Goal: Task Accomplishment & Management: Manage account settings

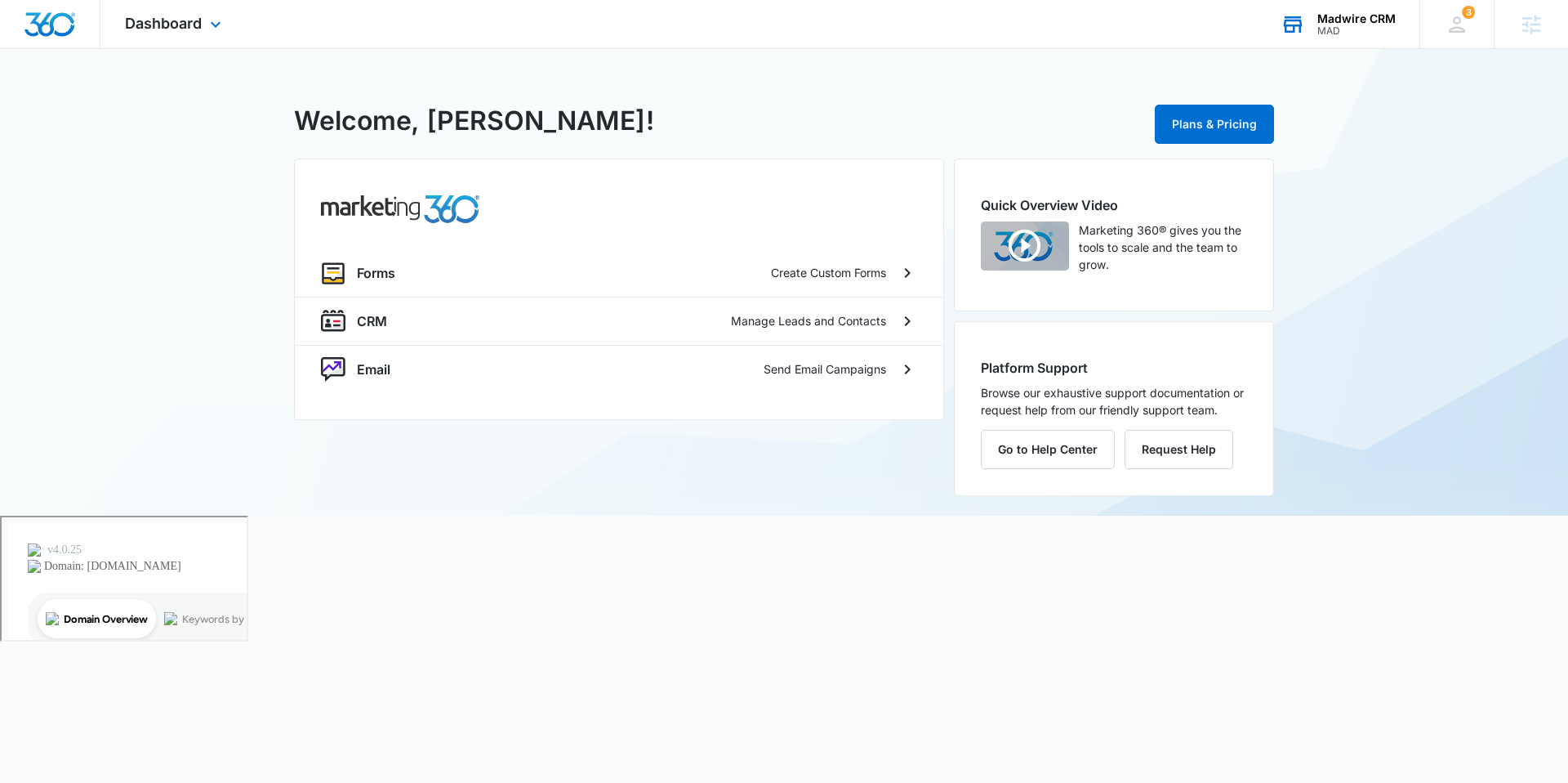
click at [1322, 28] on div "MAD" at bounding box center [1357, 30] width 79 height 11
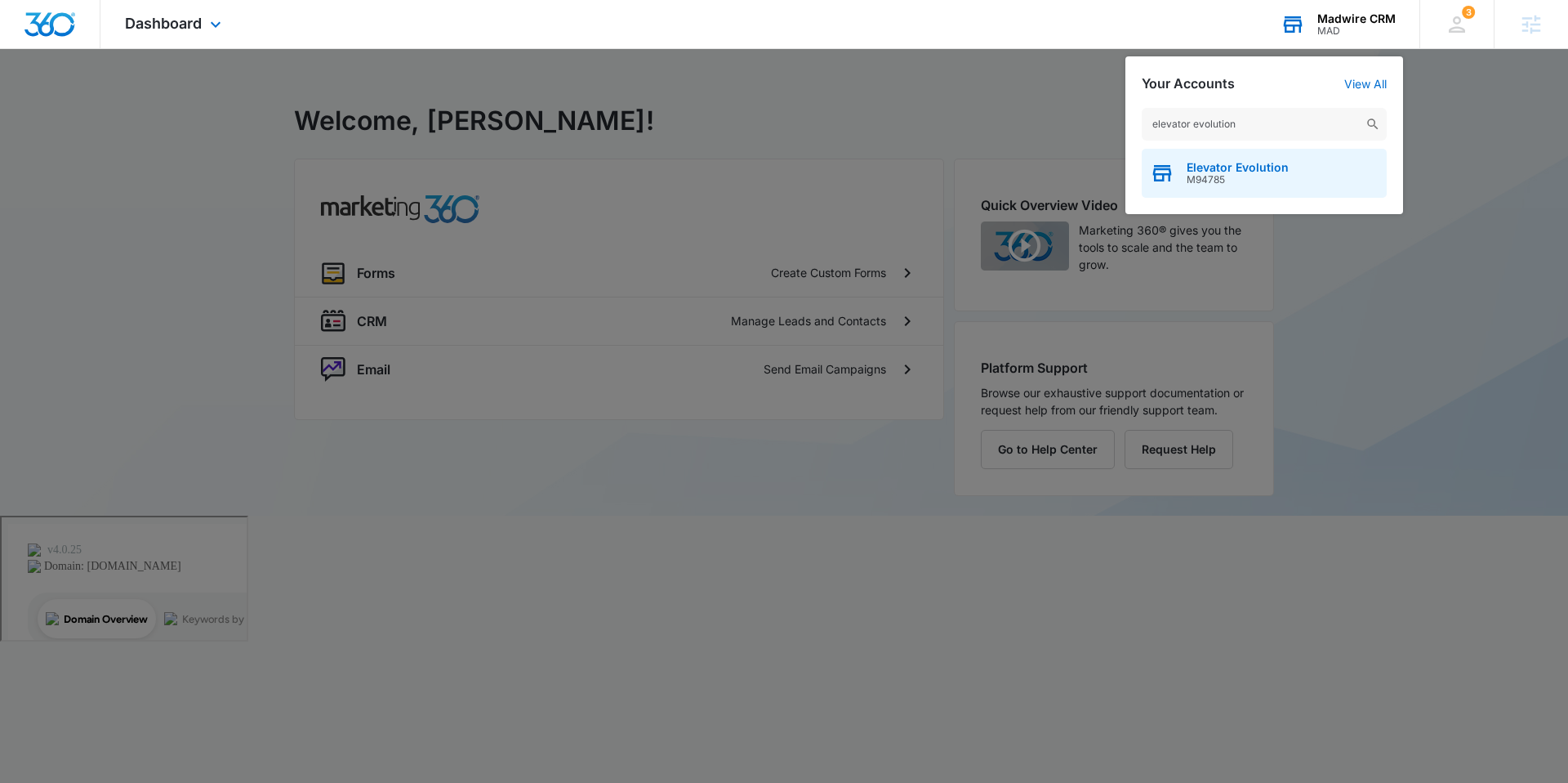
type input "elevator evolution"
click at [1247, 169] on span "Elevator Evolution" at bounding box center [1238, 167] width 102 height 13
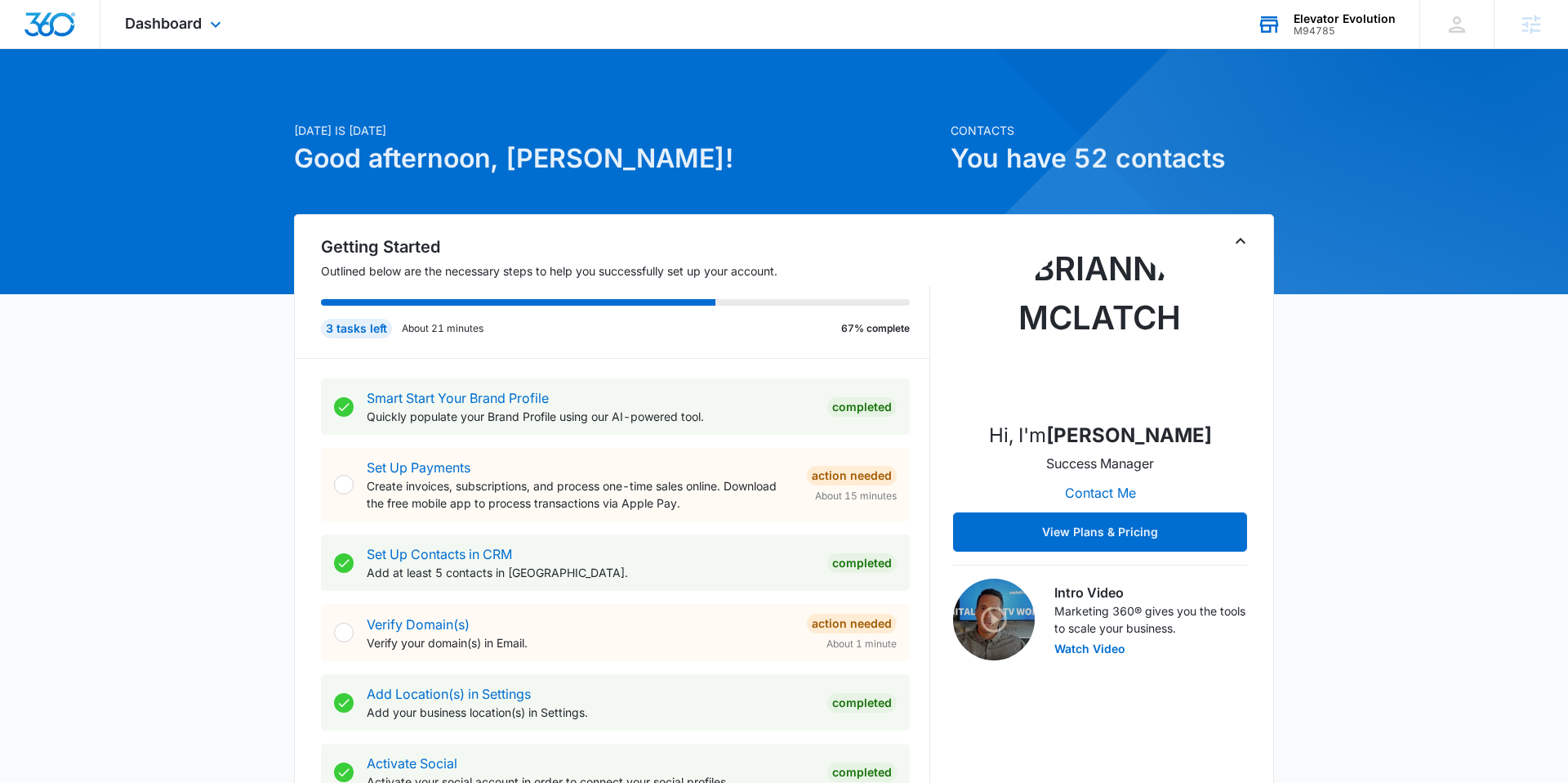
click at [193, 12] on div "Dashboard Apps Reputation Websites Forms CRM Email Social Shop Payments POS Con…" at bounding box center [175, 24] width 150 height 49
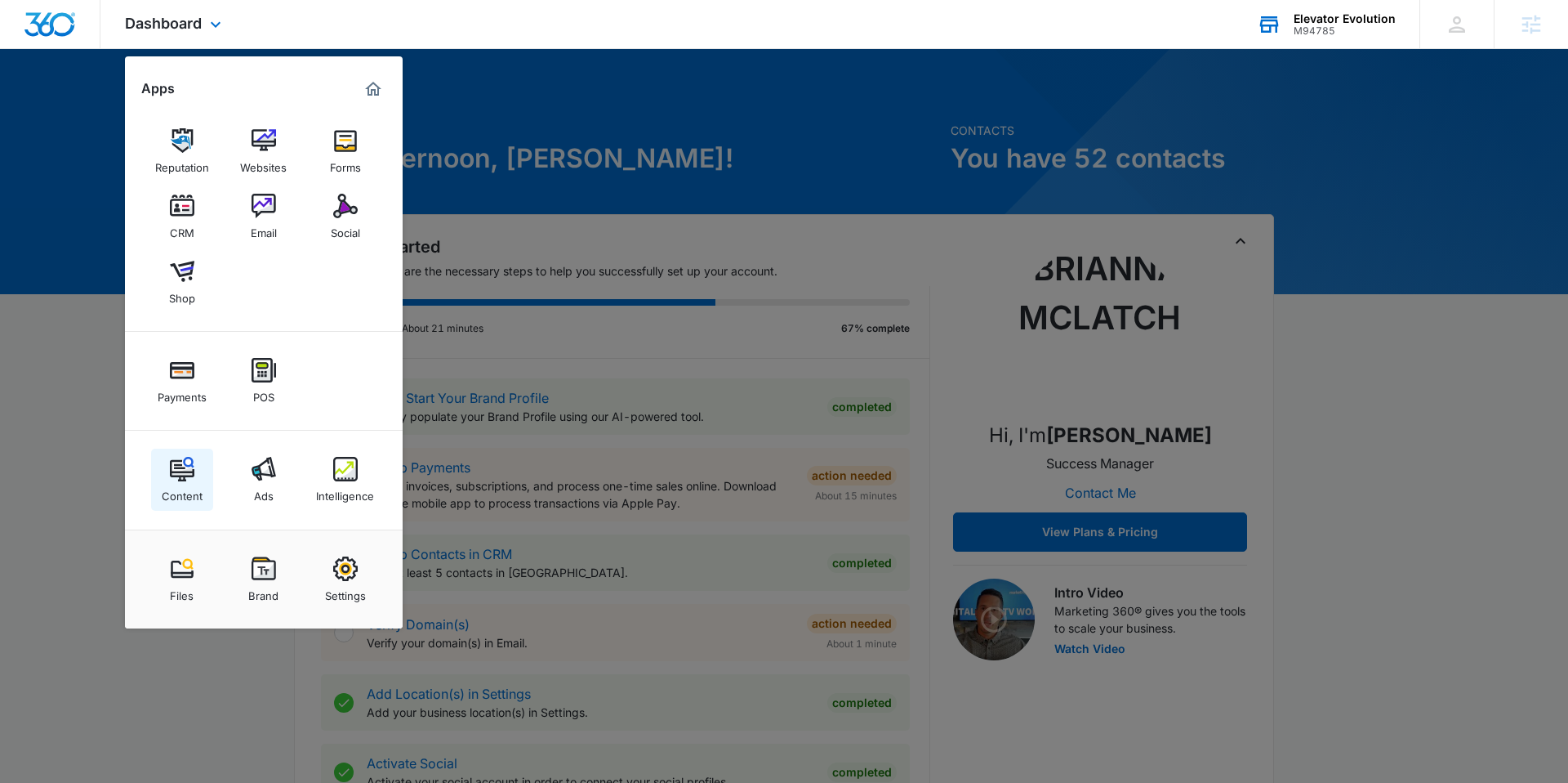
click at [198, 464] on link "Content" at bounding box center [183, 480] width 62 height 62
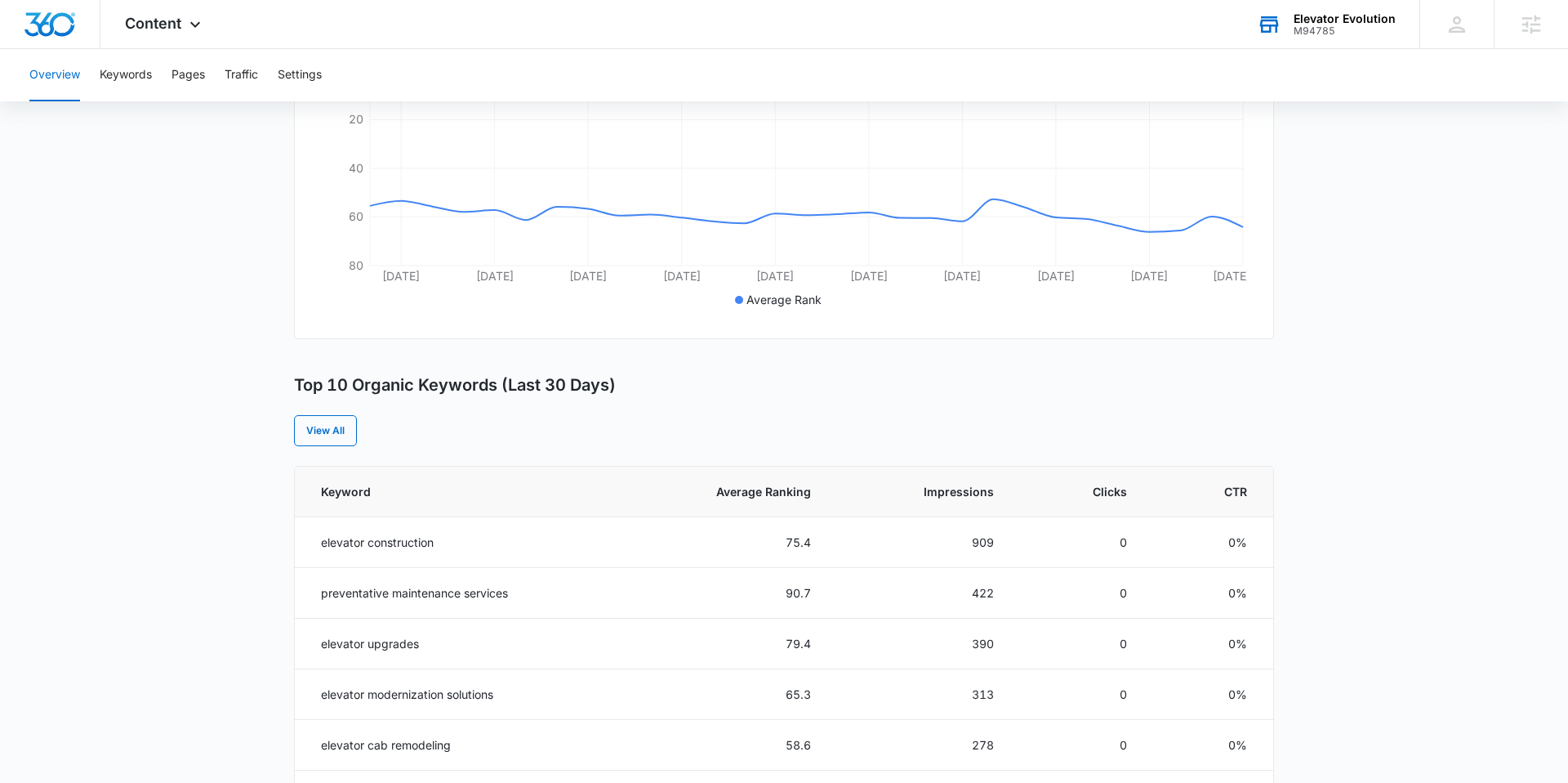
scroll to position [385, 0]
click at [773, 499] on th "Average Ranking" at bounding box center [722, 491] width 216 height 50
click at [778, 493] on span "Average Ranking" at bounding box center [733, 491] width 153 height 17
click at [778, 494] on span "Average Ranking" at bounding box center [733, 491] width 153 height 17
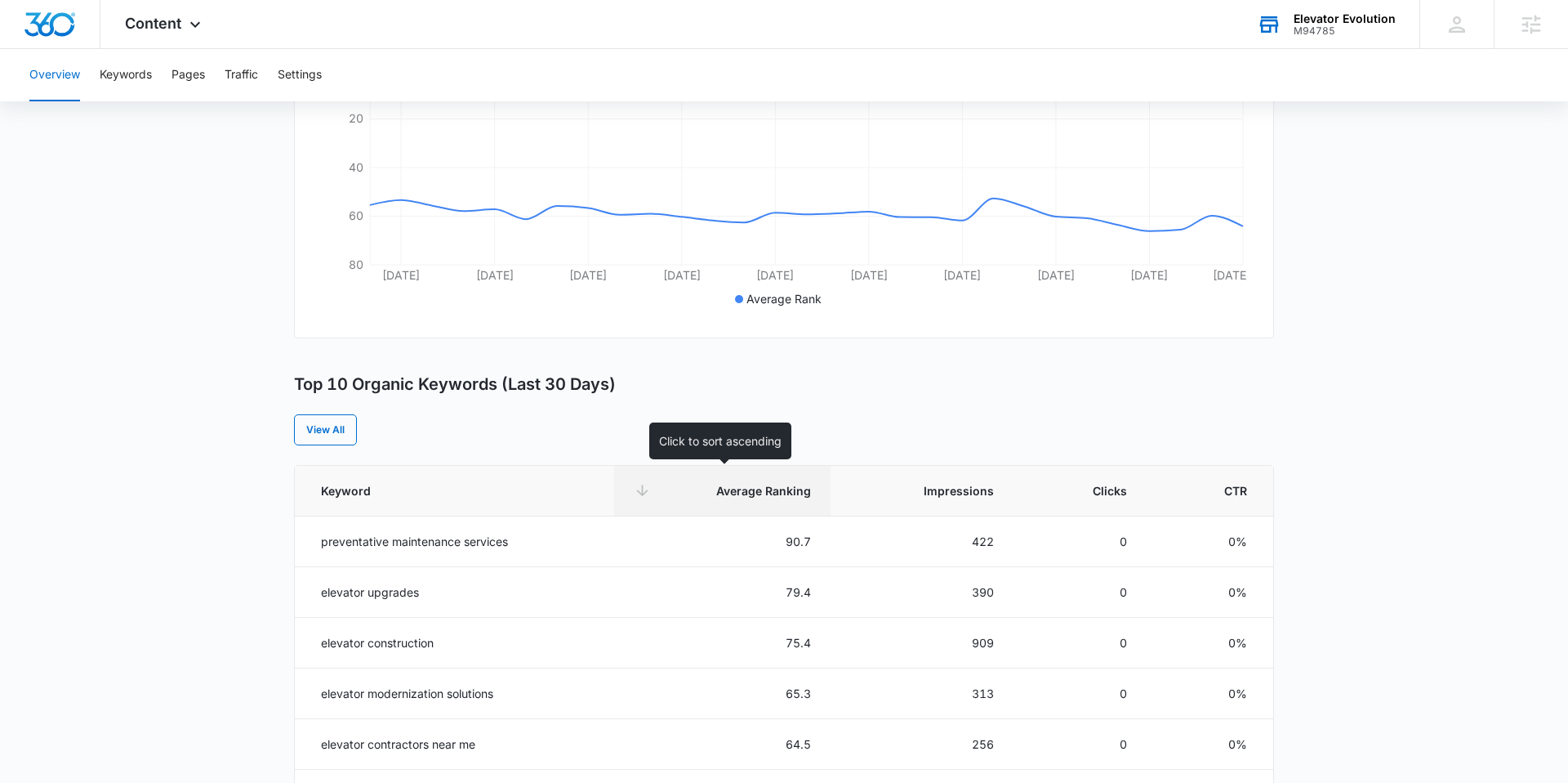
click at [778, 494] on span "Average Ranking" at bounding box center [733, 491] width 153 height 17
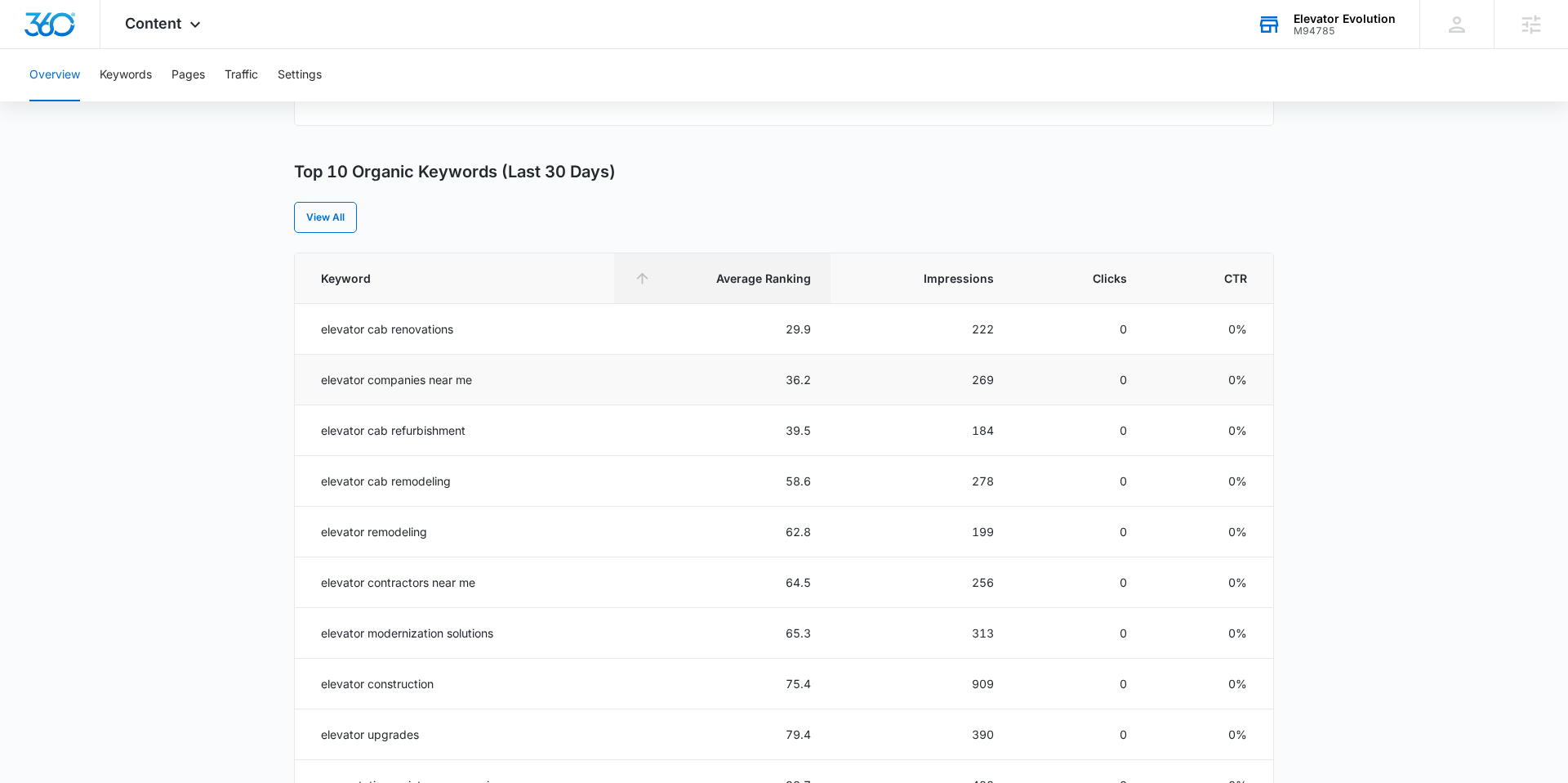
scroll to position [0, 0]
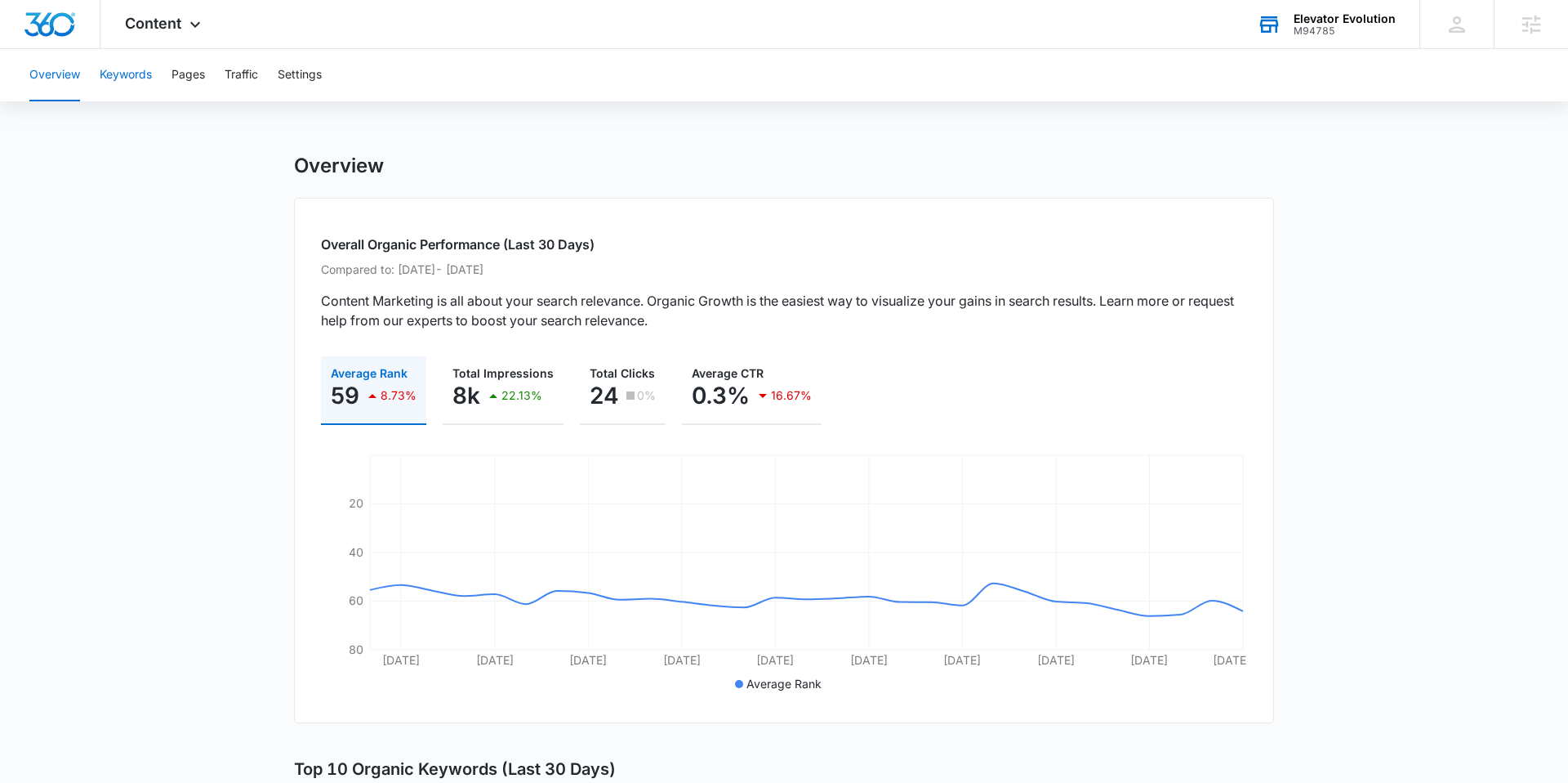
click at [139, 74] on button "Keywords" at bounding box center [126, 75] width 52 height 52
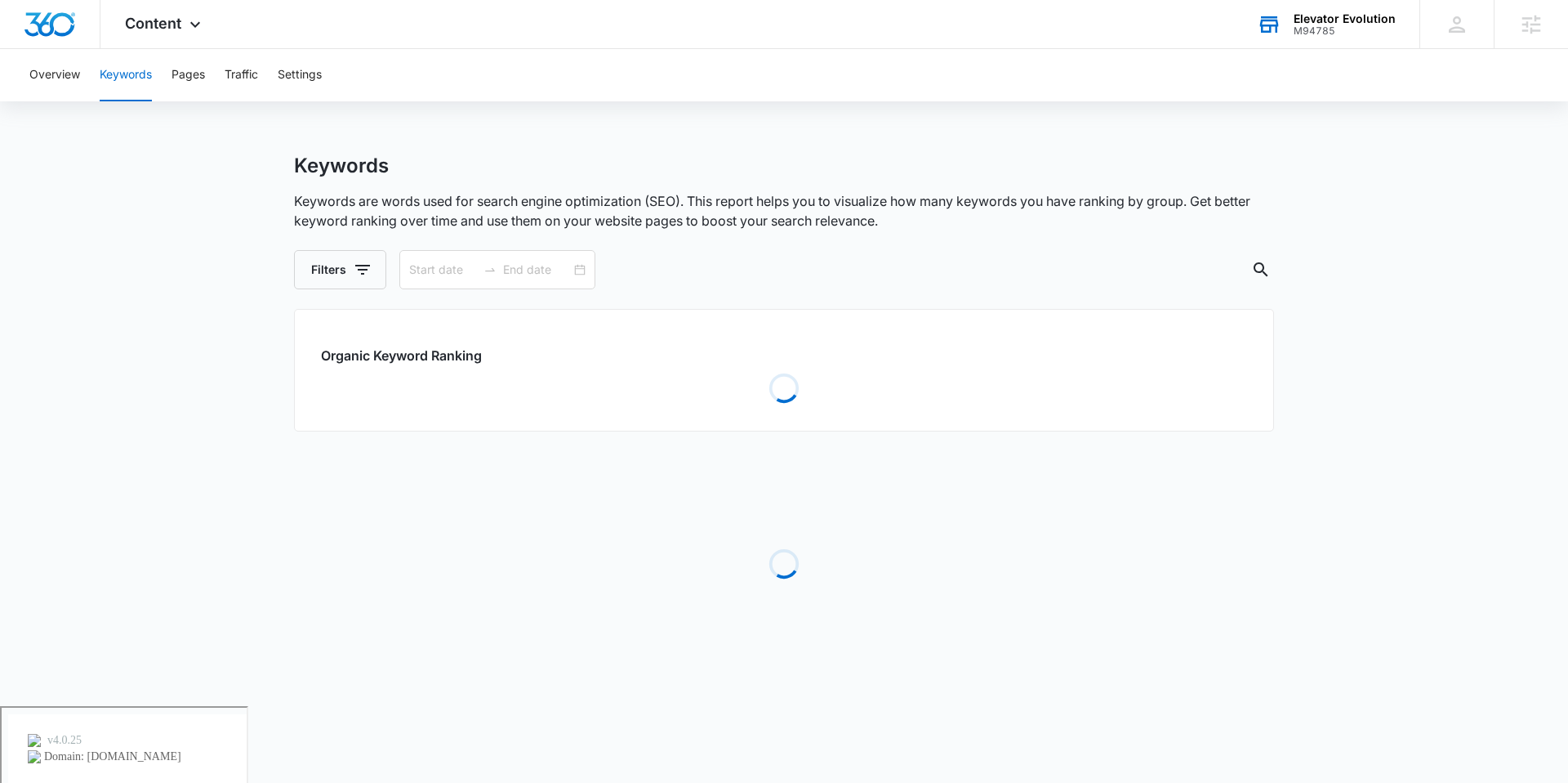
type input "02/27/2025"
type input "08/26/2025"
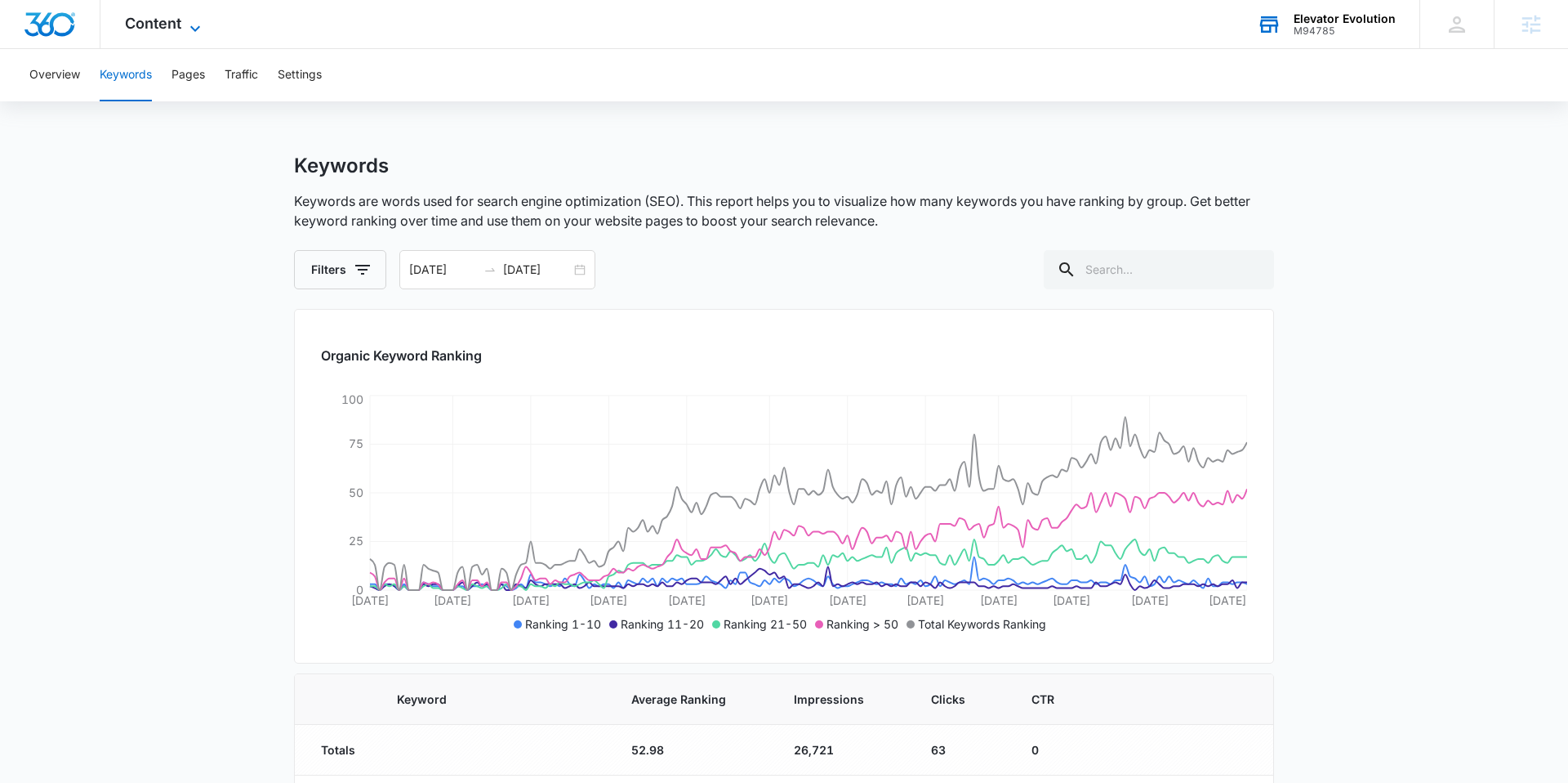
click at [177, 31] on span "Content" at bounding box center [152, 23] width 56 height 17
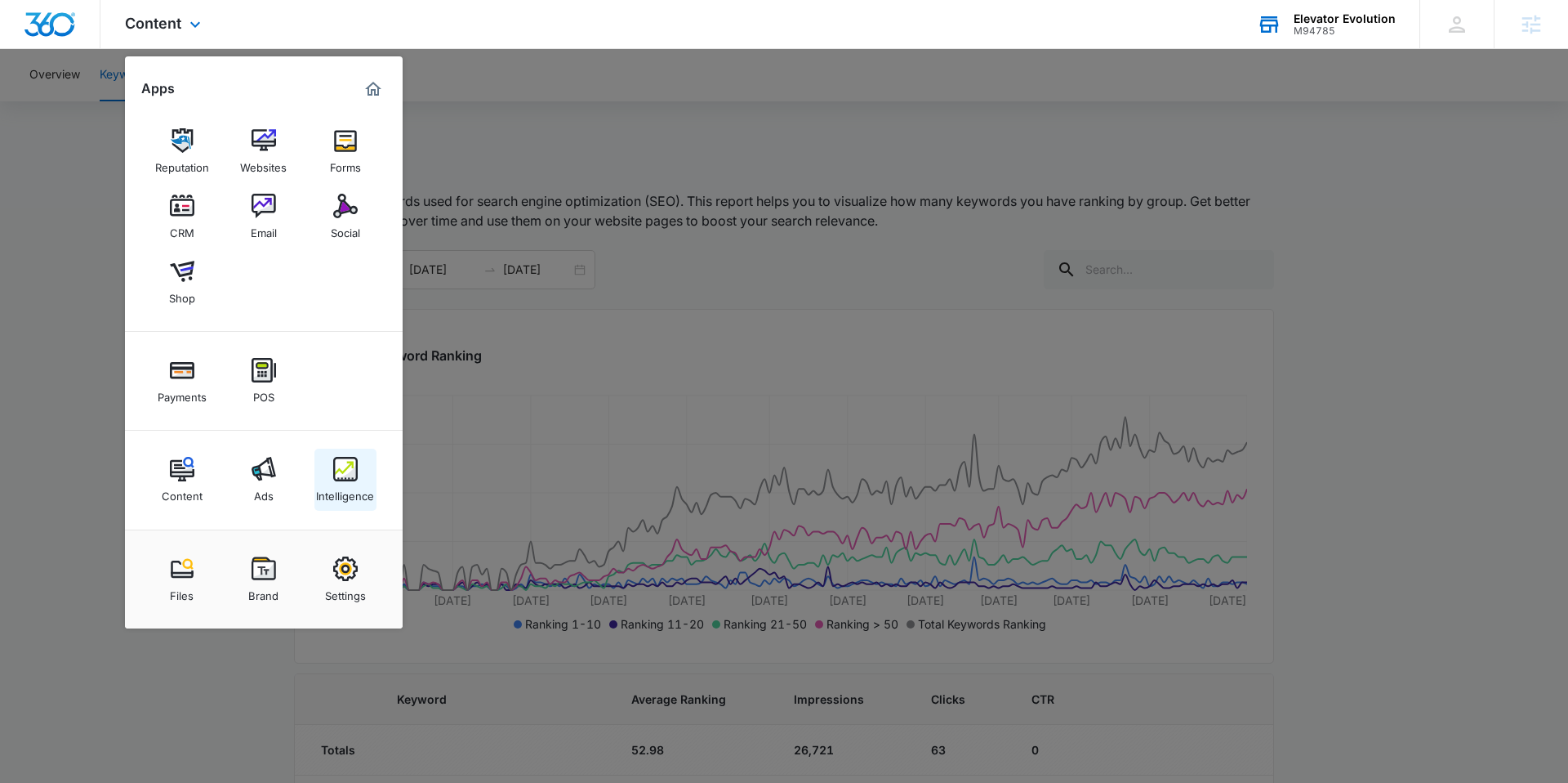
click at [345, 479] on img at bounding box center [345, 469] width 24 height 24
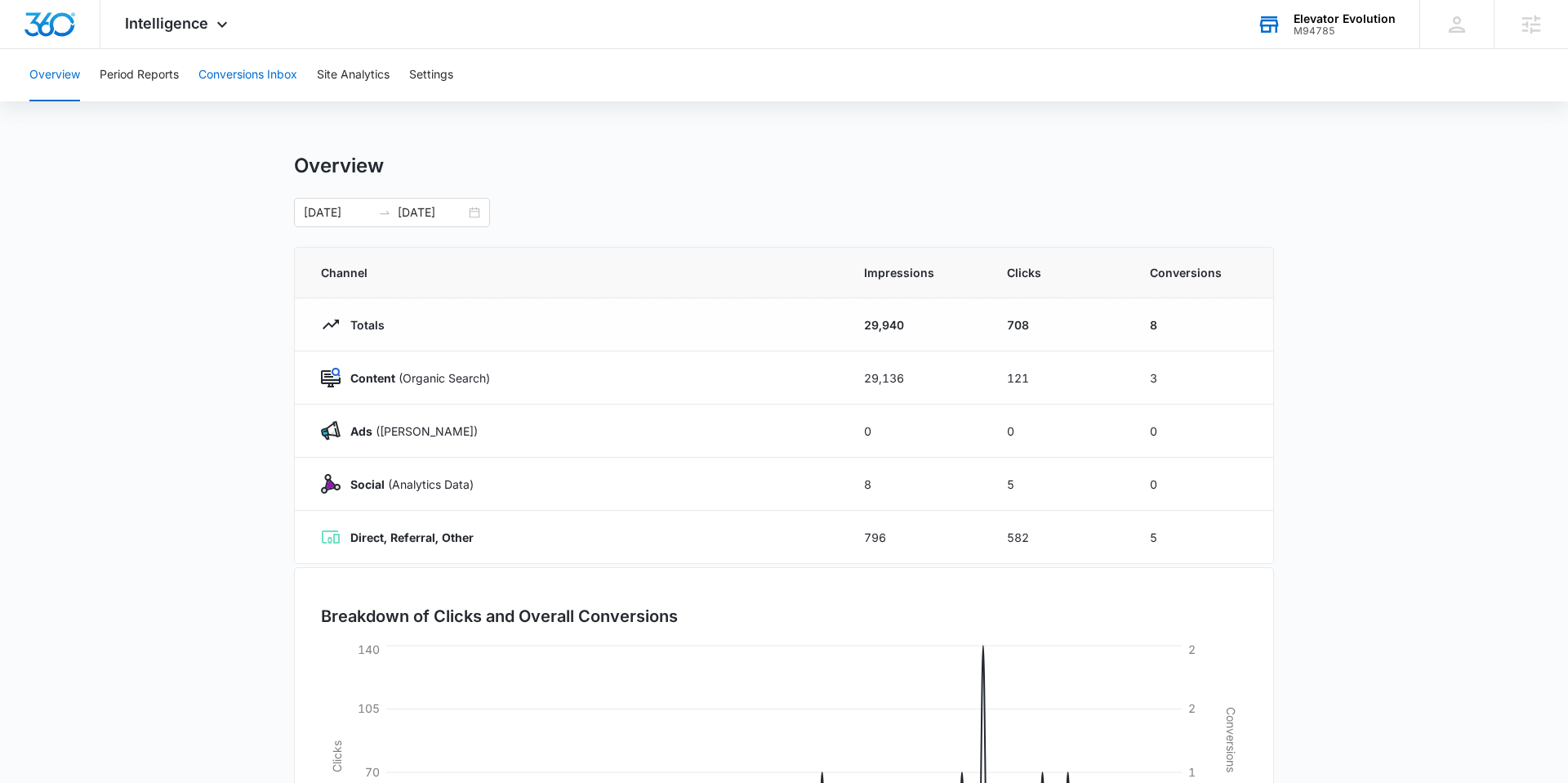
click at [254, 75] on button "Conversions Inbox" at bounding box center [248, 75] width 99 height 52
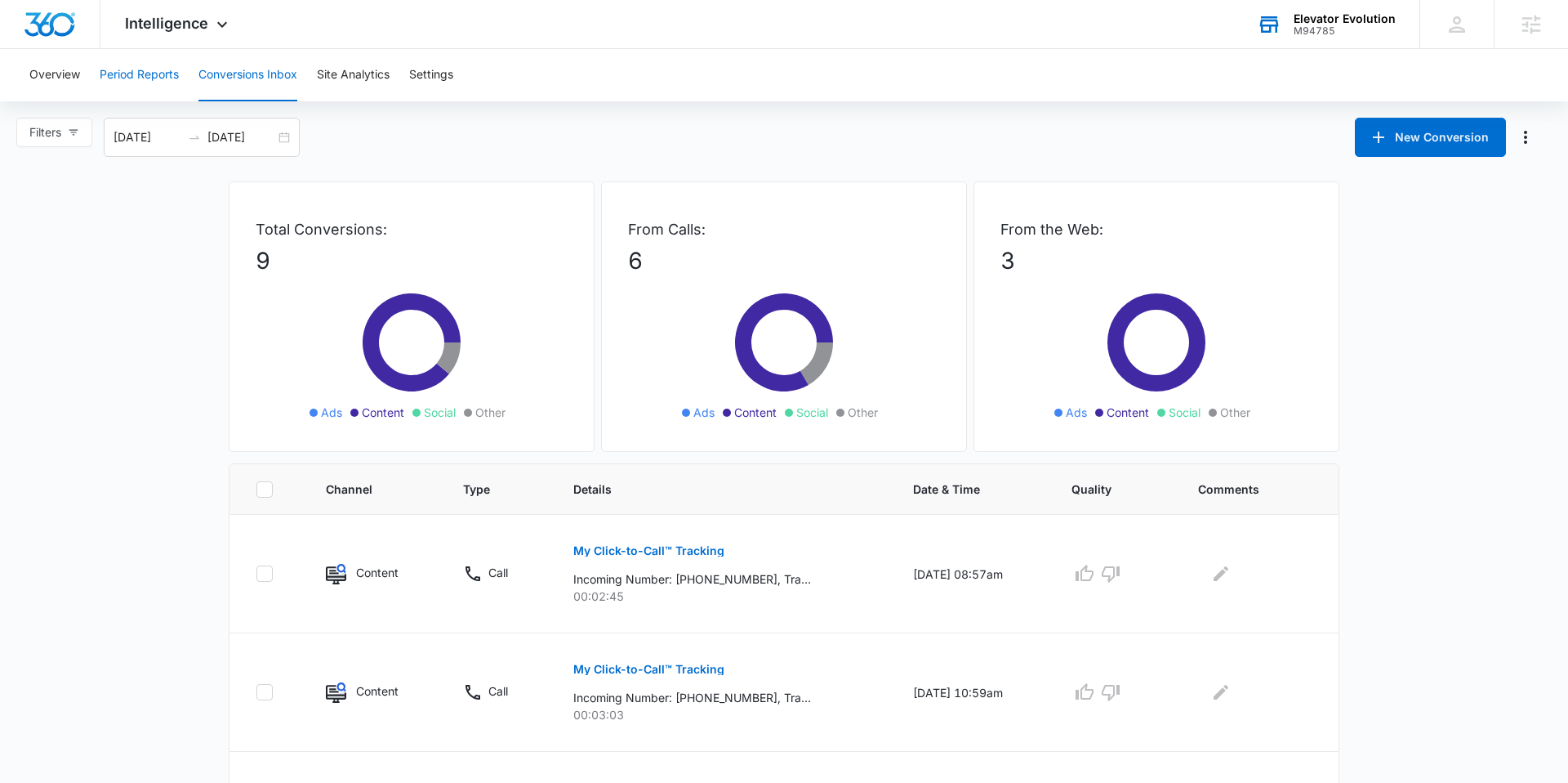
click at [131, 76] on button "Period Reports" at bounding box center [139, 75] width 80 height 52
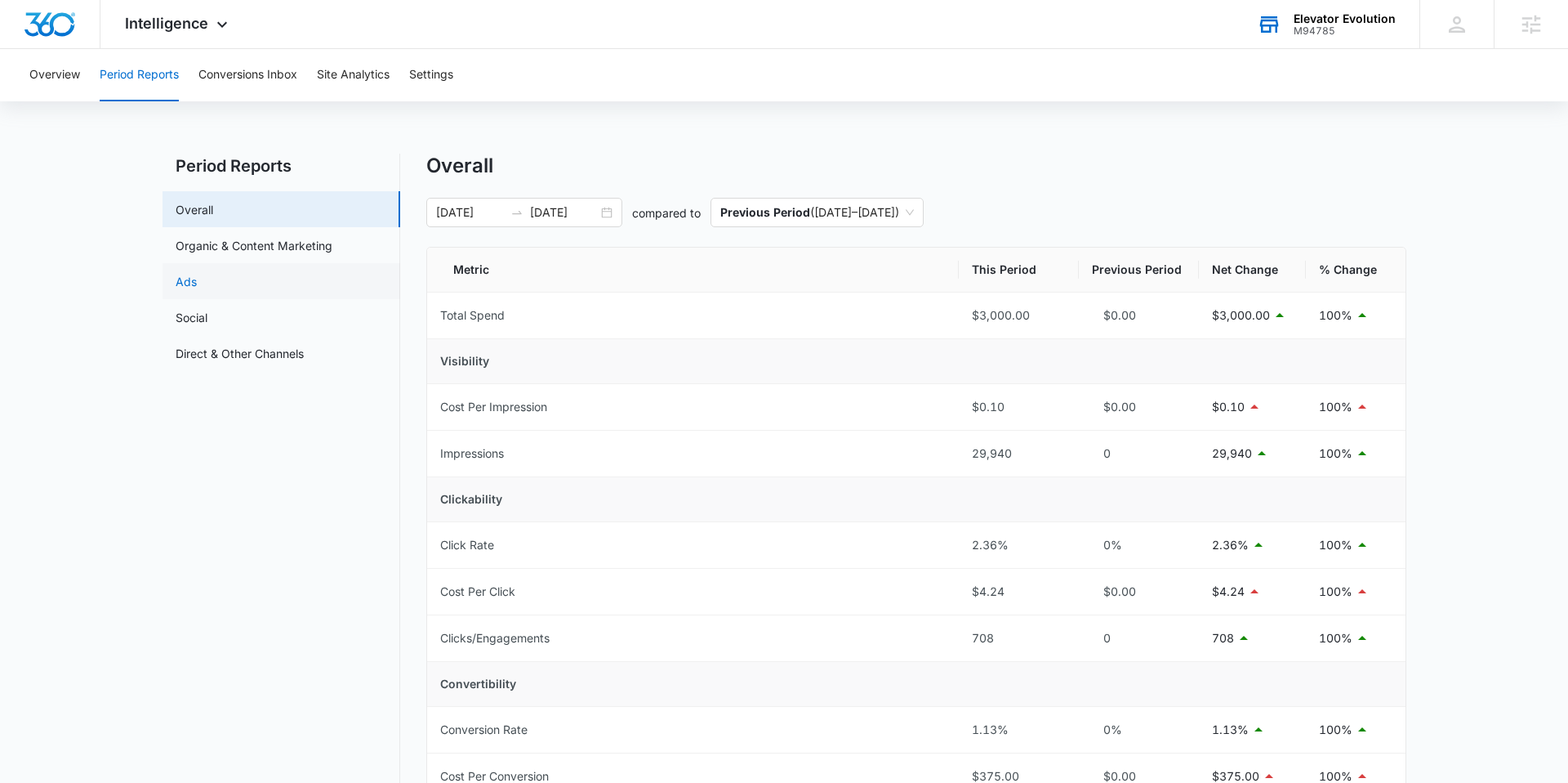
click at [197, 290] on link "Ads" at bounding box center [186, 281] width 22 height 17
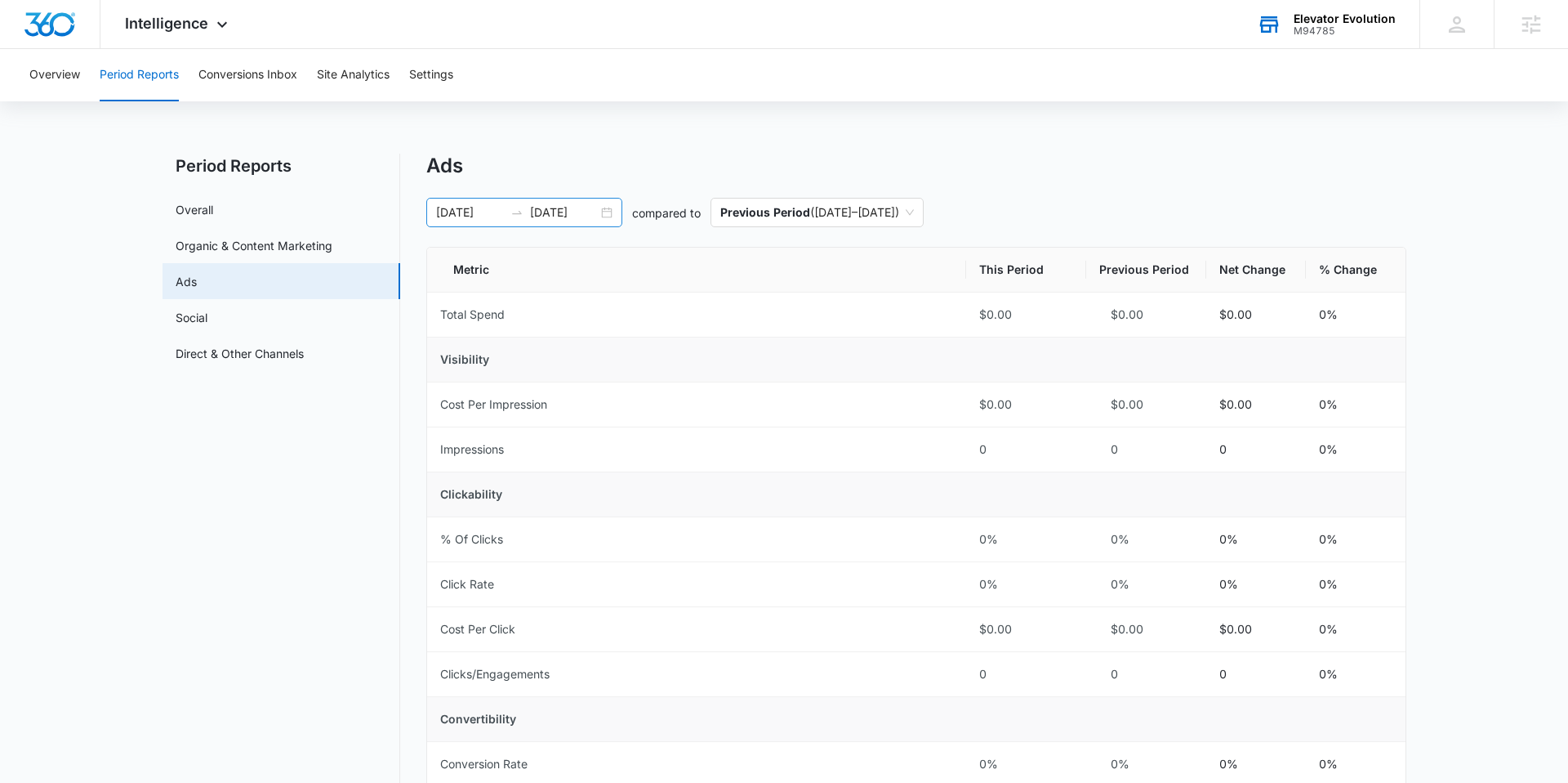
click at [606, 211] on div "02/27/2025 08/26/2025" at bounding box center [524, 212] width 196 height 29
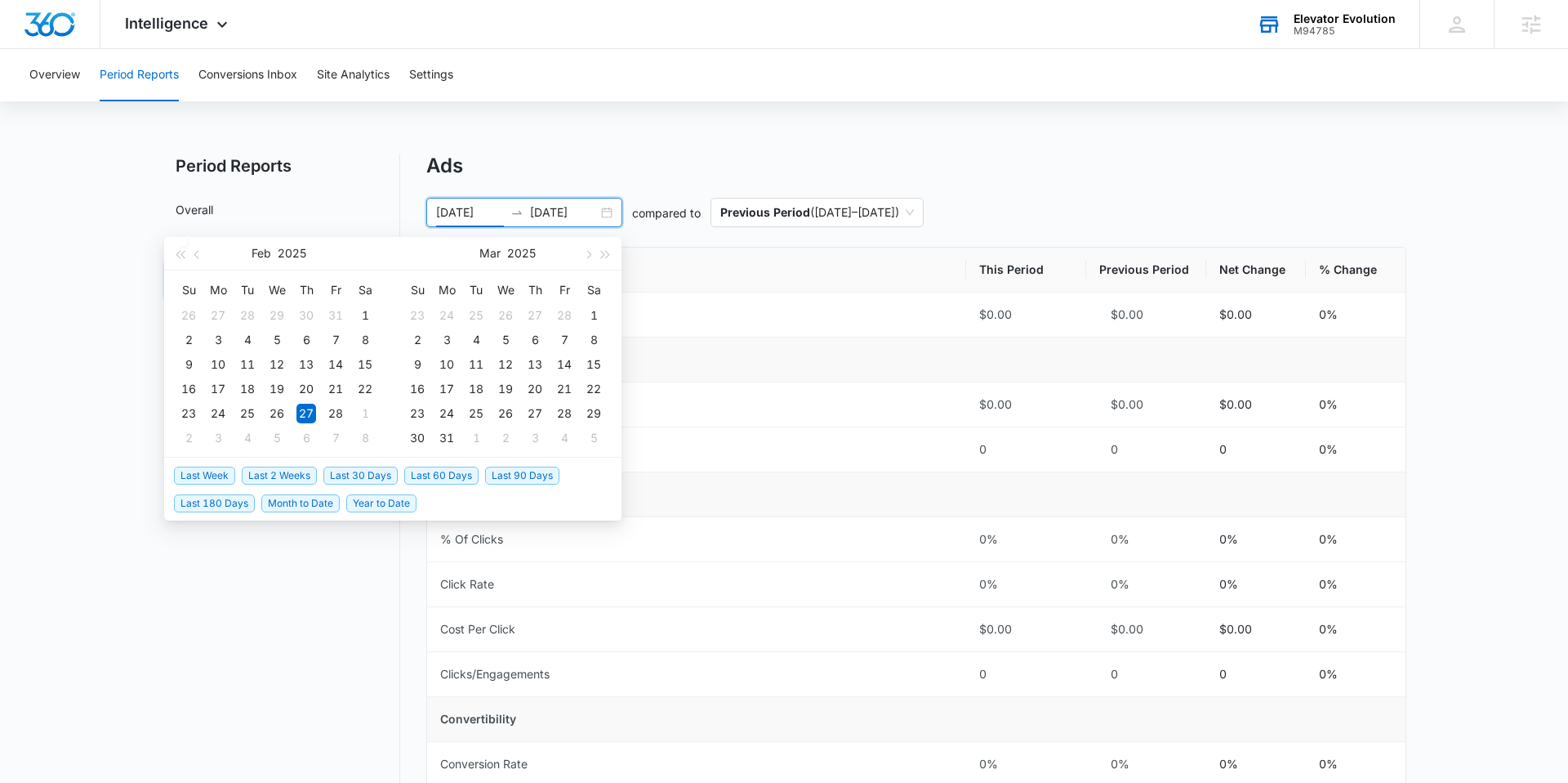
click at [437, 477] on span "Last 60 Days" at bounding box center [442, 476] width 74 height 18
type input "07/13/2025"
type input "09/11/2025"
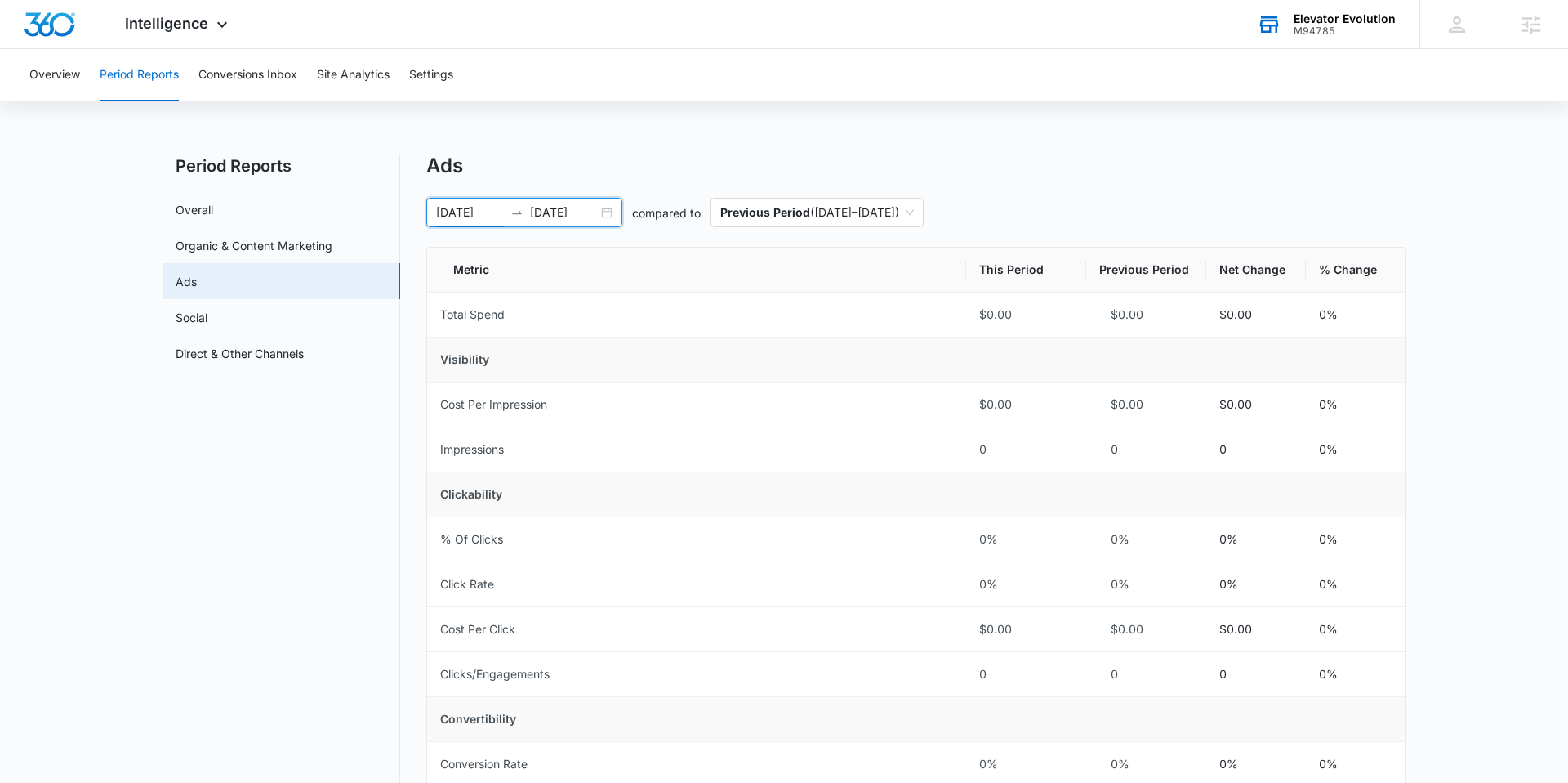
click at [610, 217] on div "07/13/2025 09/11/2025" at bounding box center [524, 212] width 196 height 29
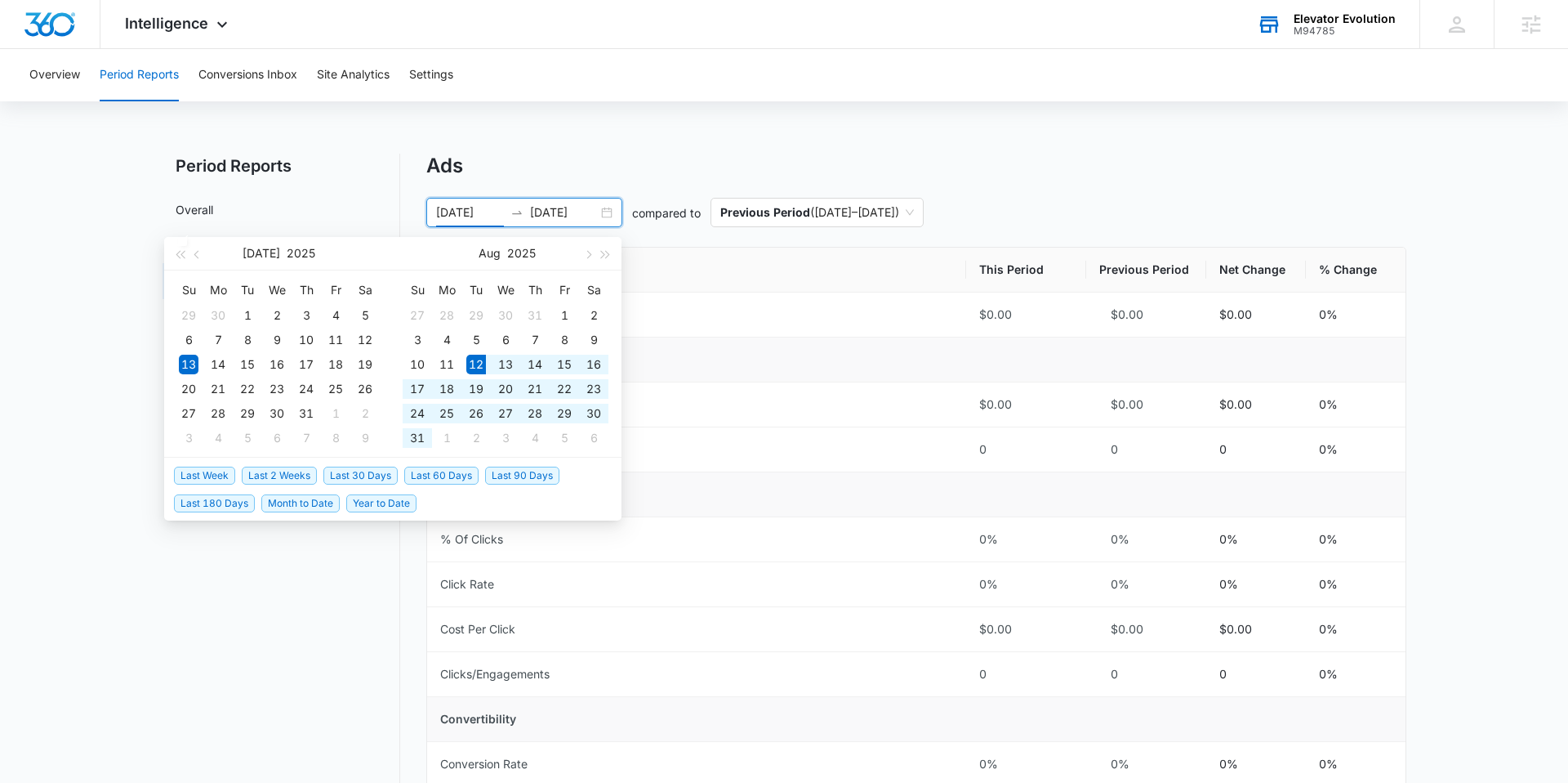
click at [372, 479] on span "Last 30 Days" at bounding box center [361, 476] width 74 height 18
type input "08/12/2025"
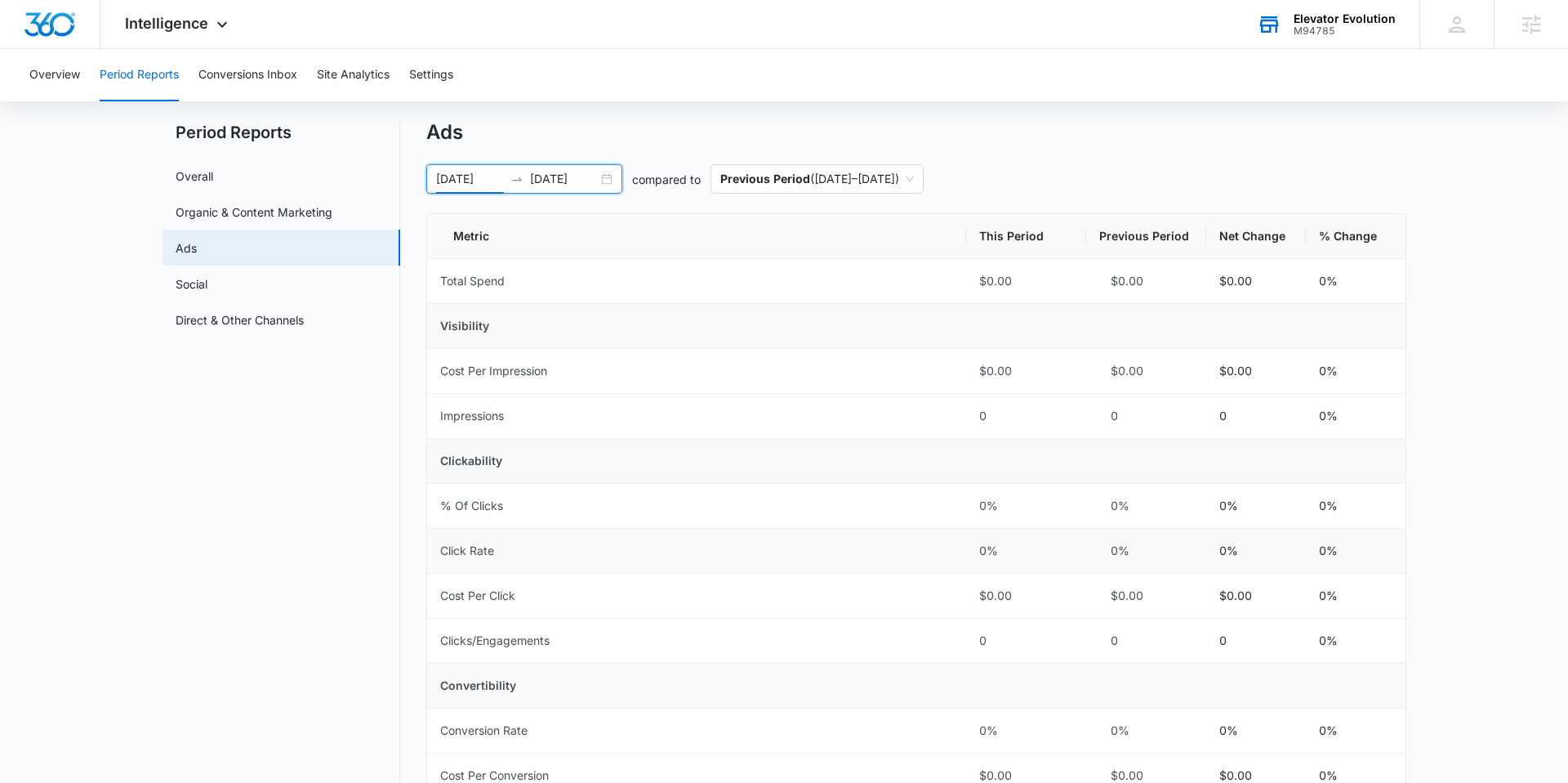
scroll to position [36, 0]
click at [230, 87] on button "Conversions Inbox" at bounding box center [248, 75] width 99 height 52
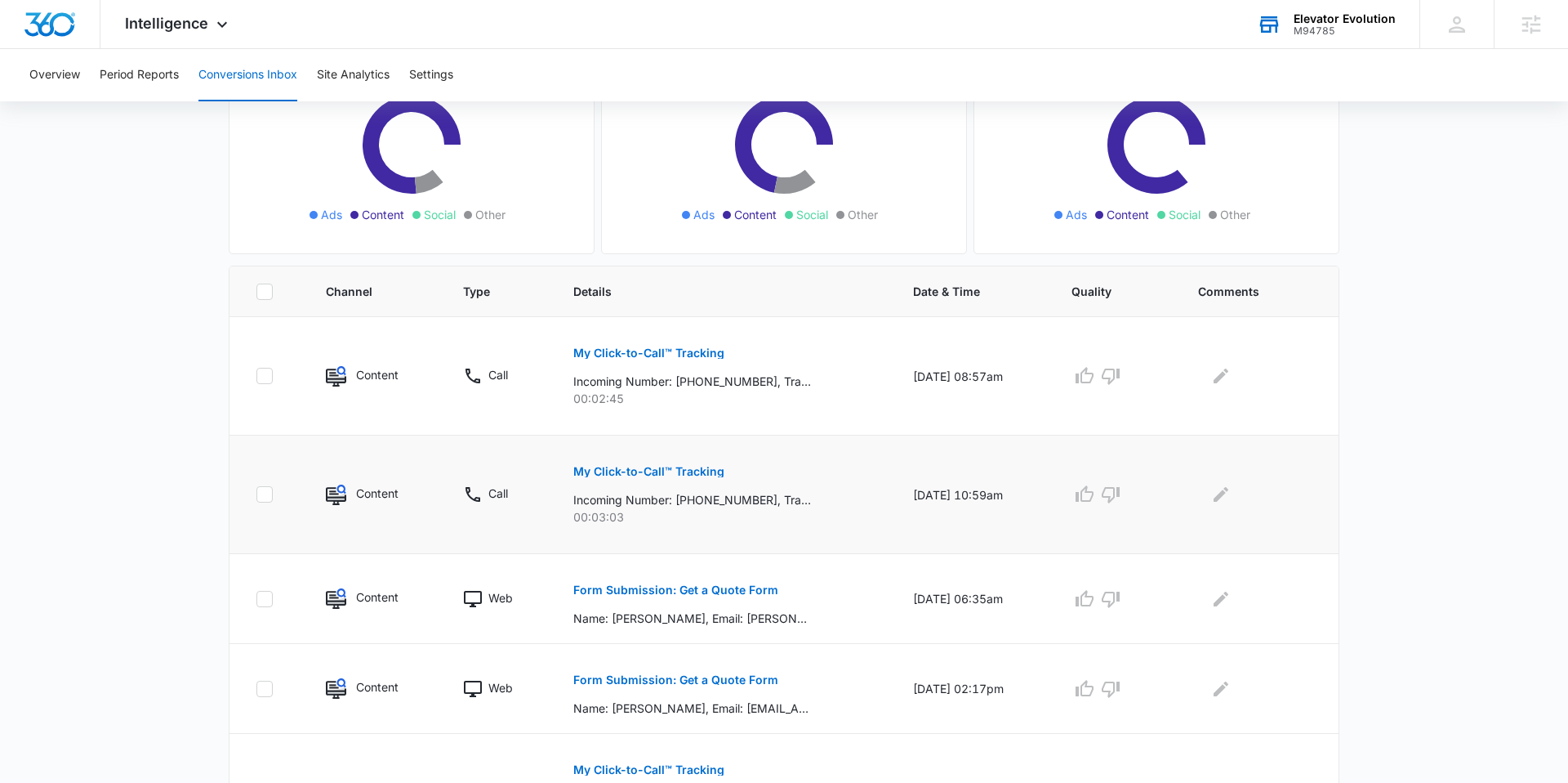
scroll to position [206, 0]
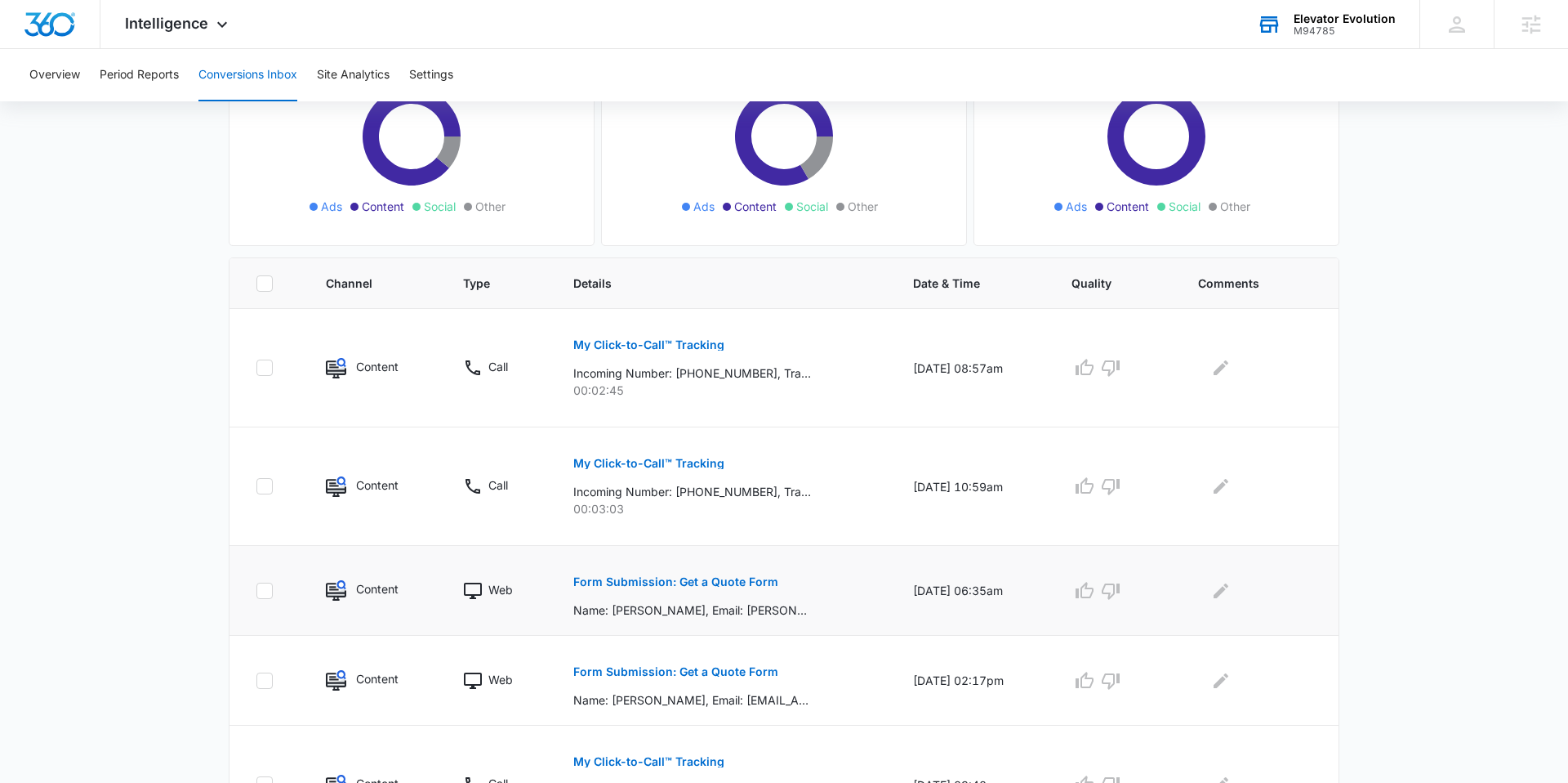
click at [689, 585] on p "Form Submission: Get a Quote Form" at bounding box center [675, 581] width 205 height 11
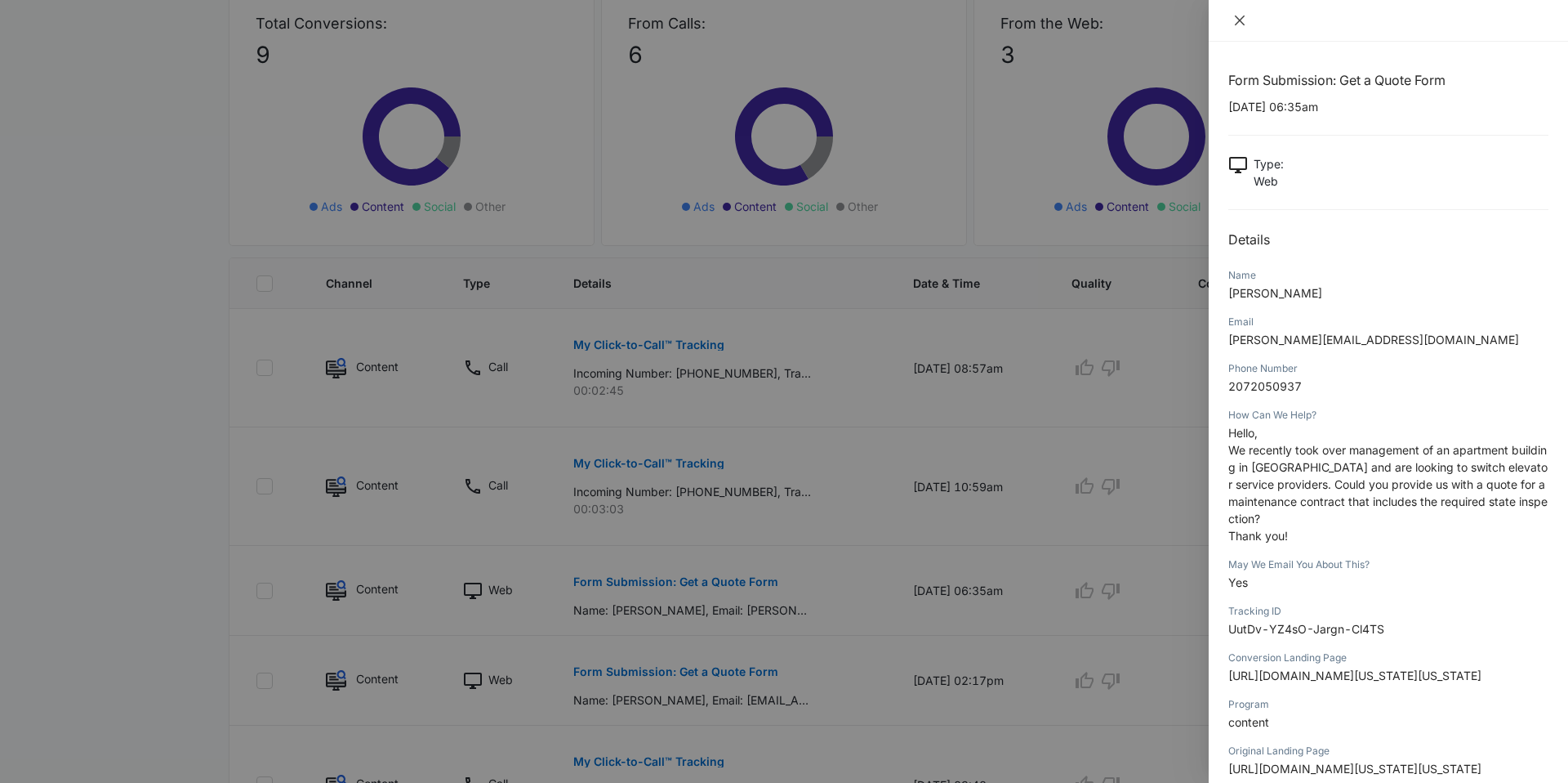
click at [1242, 22] on icon "close" at bounding box center [1239, 20] width 13 height 13
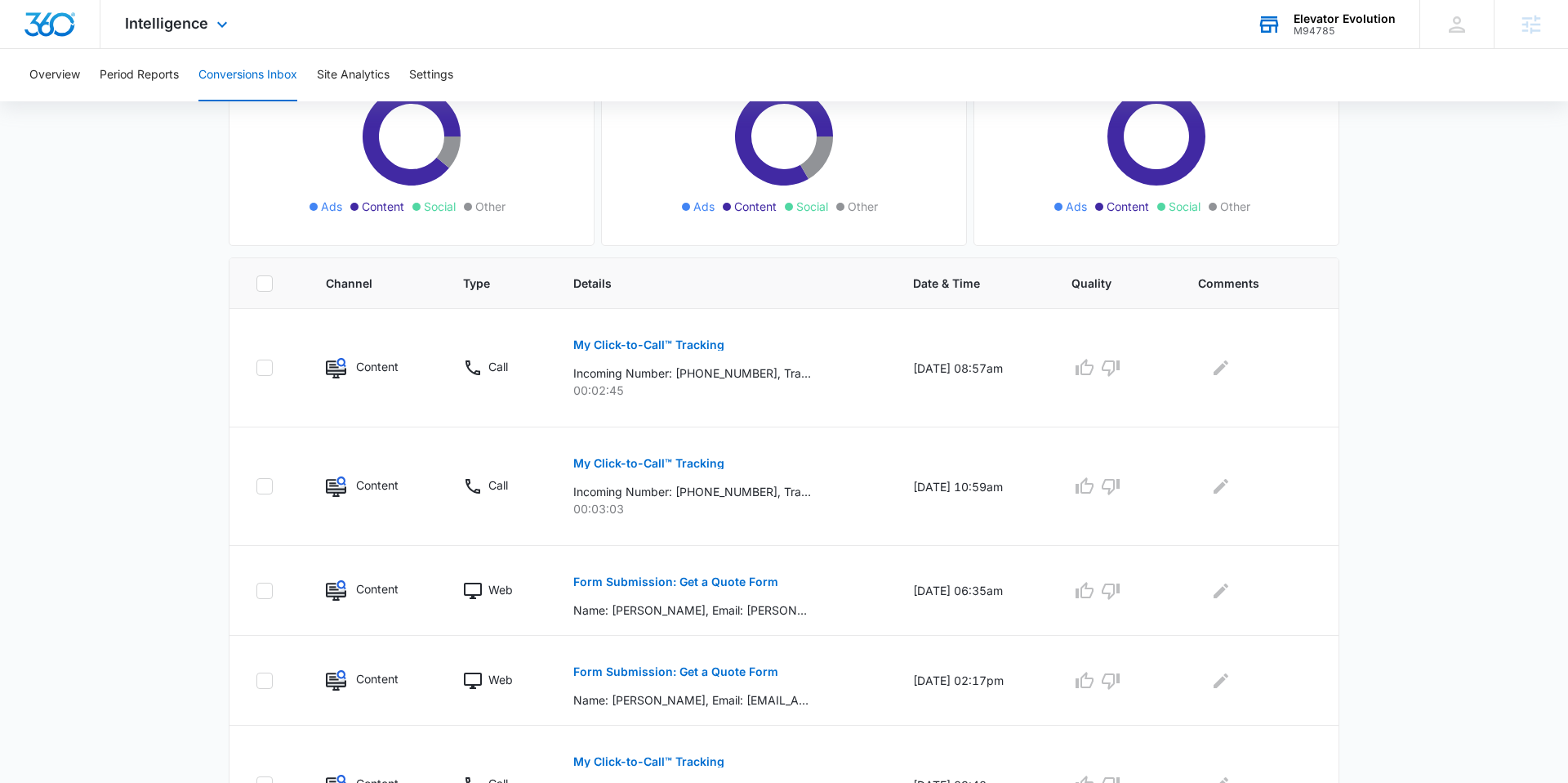
click at [200, 36] on div "Intelligence Apps Reputation Websites Forms CRM Email Social Shop Payments POS …" at bounding box center [178, 24] width 156 height 49
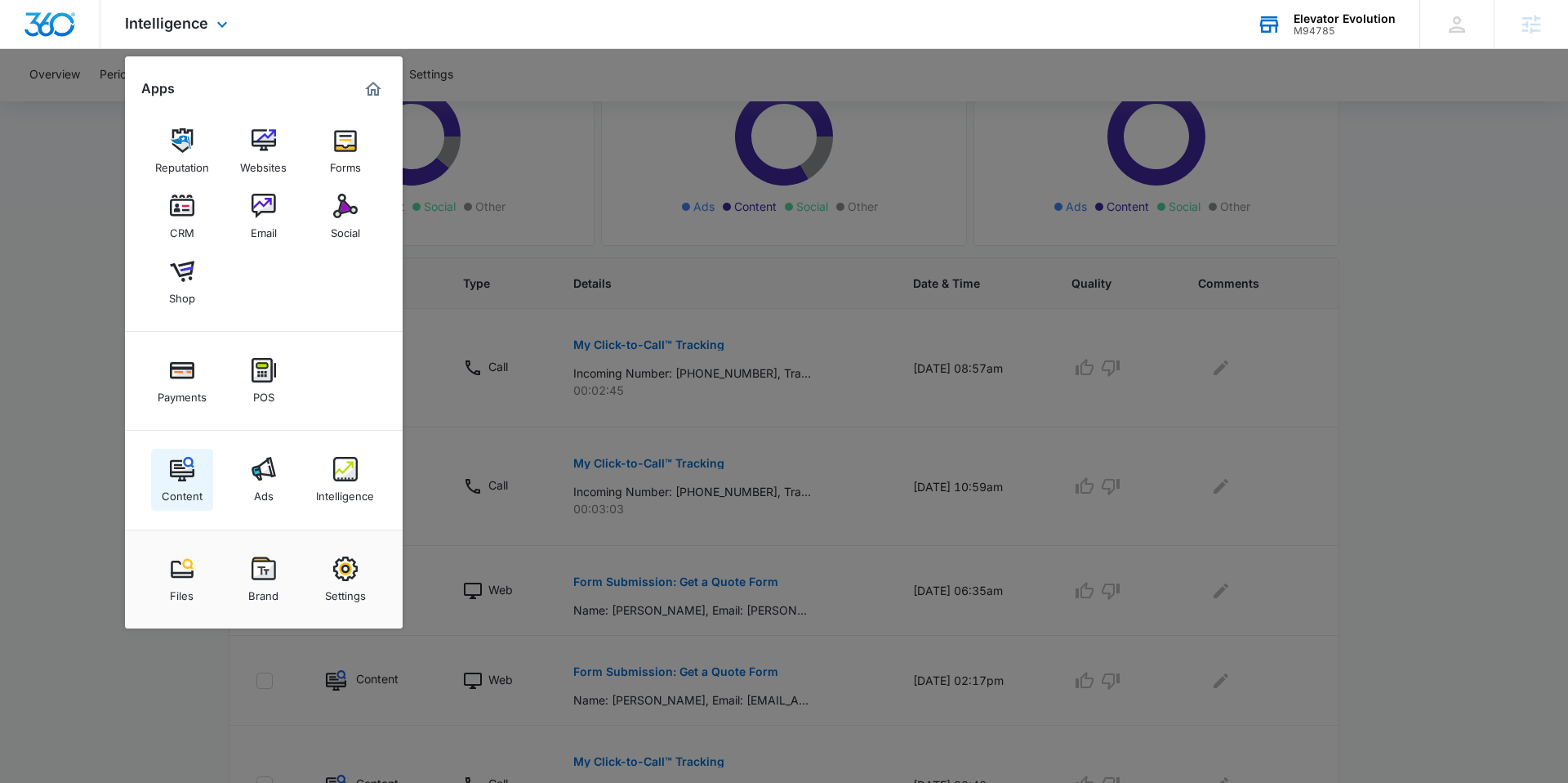
click at [184, 497] on div "Content" at bounding box center [182, 492] width 41 height 22
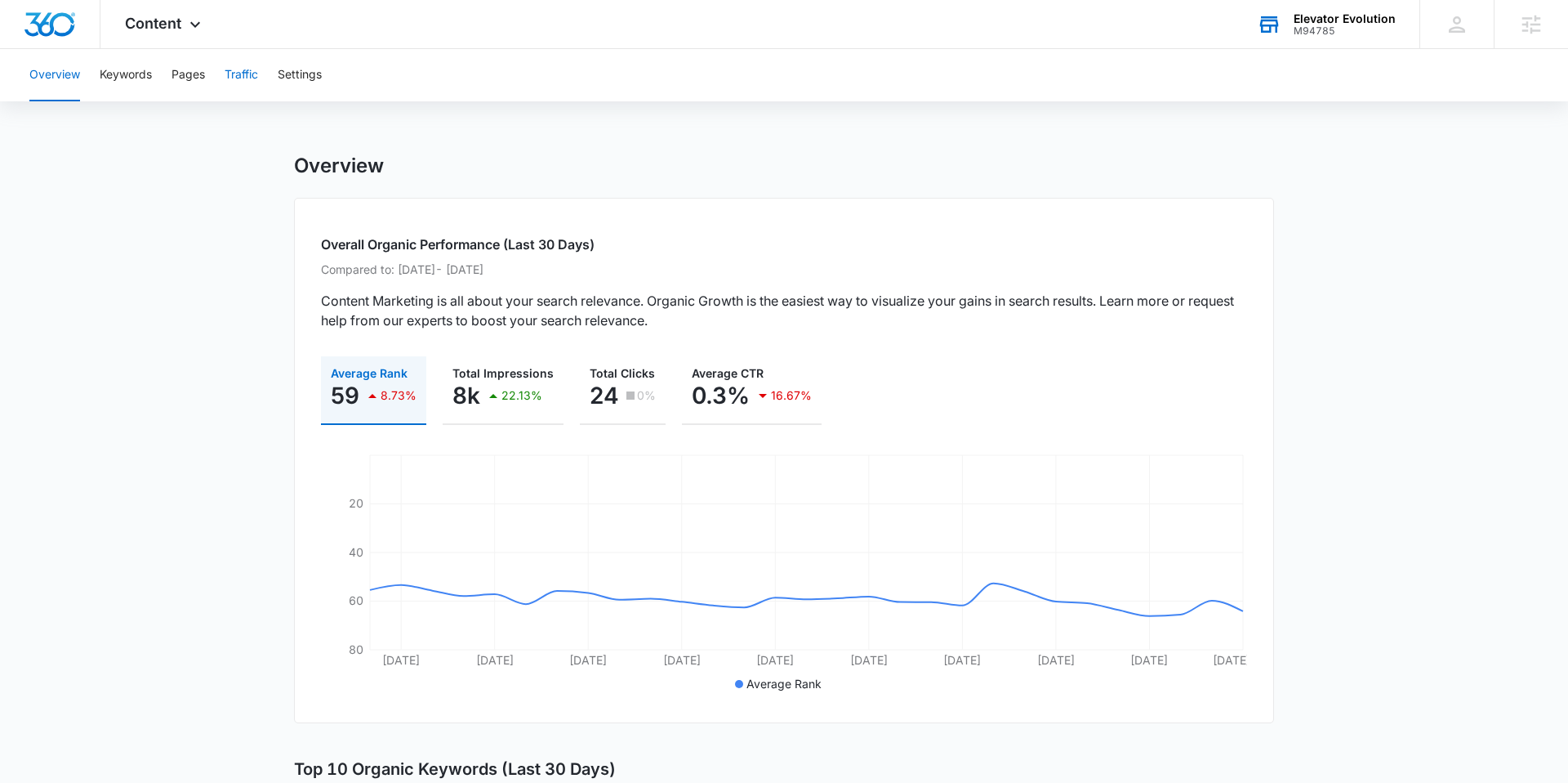
click at [243, 86] on button "Traffic" at bounding box center [241, 75] width 34 height 52
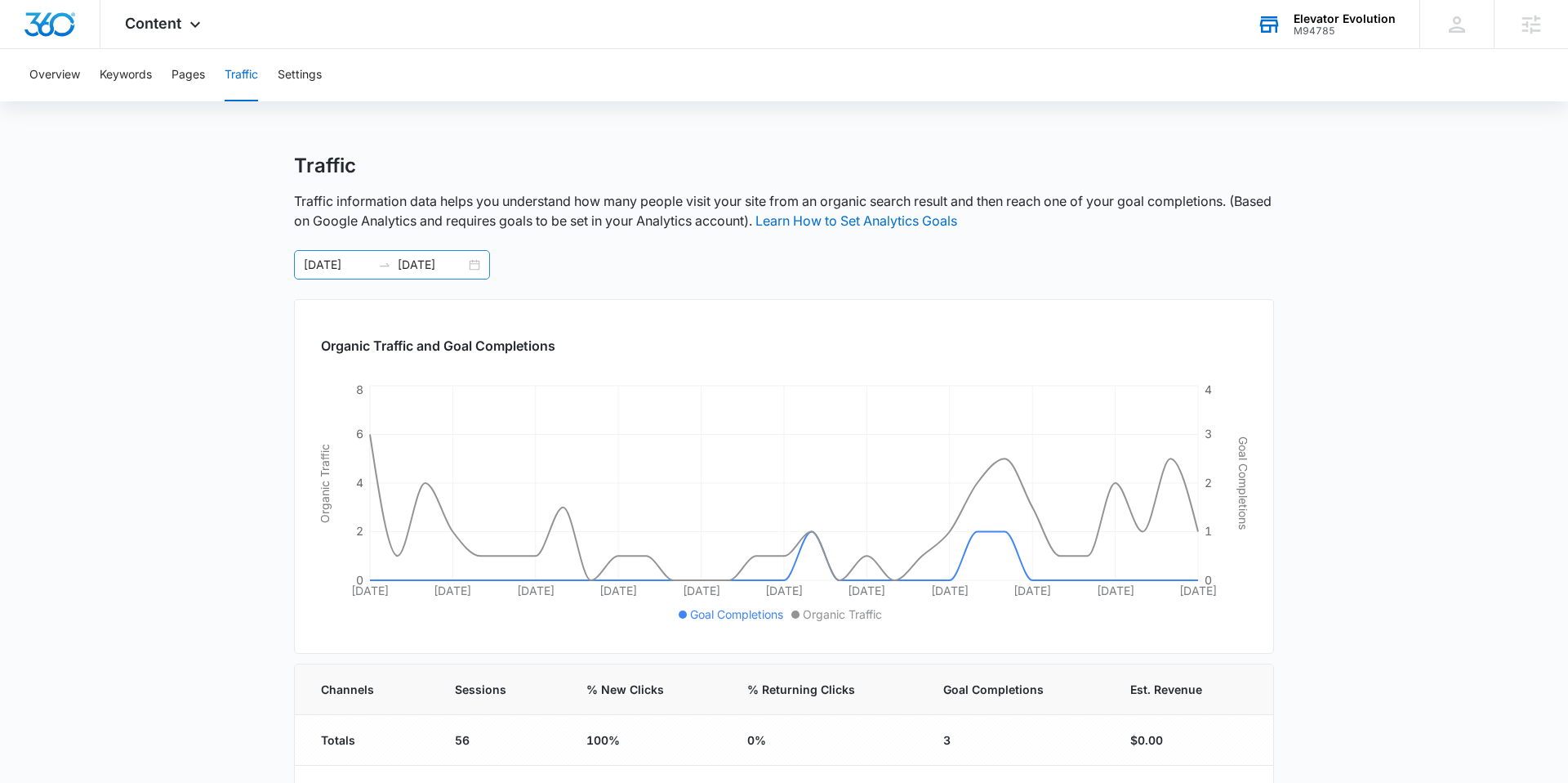
click at [474, 266] on div "08/12/2025 09/11/2025" at bounding box center [392, 265] width 196 height 29
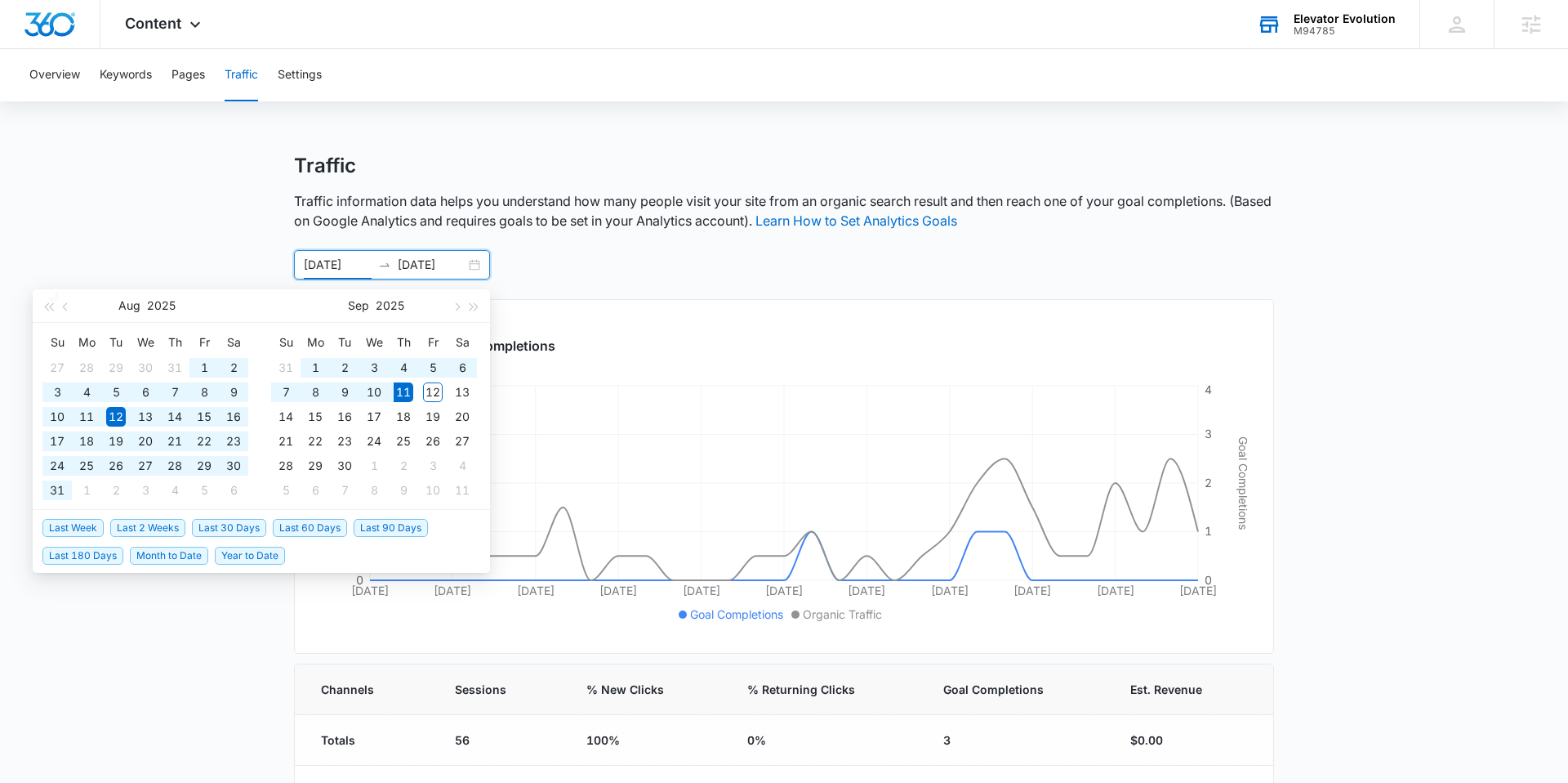
click at [377, 528] on span "Last 90 Days" at bounding box center [390, 527] width 74 height 18
type input "[DATE]"
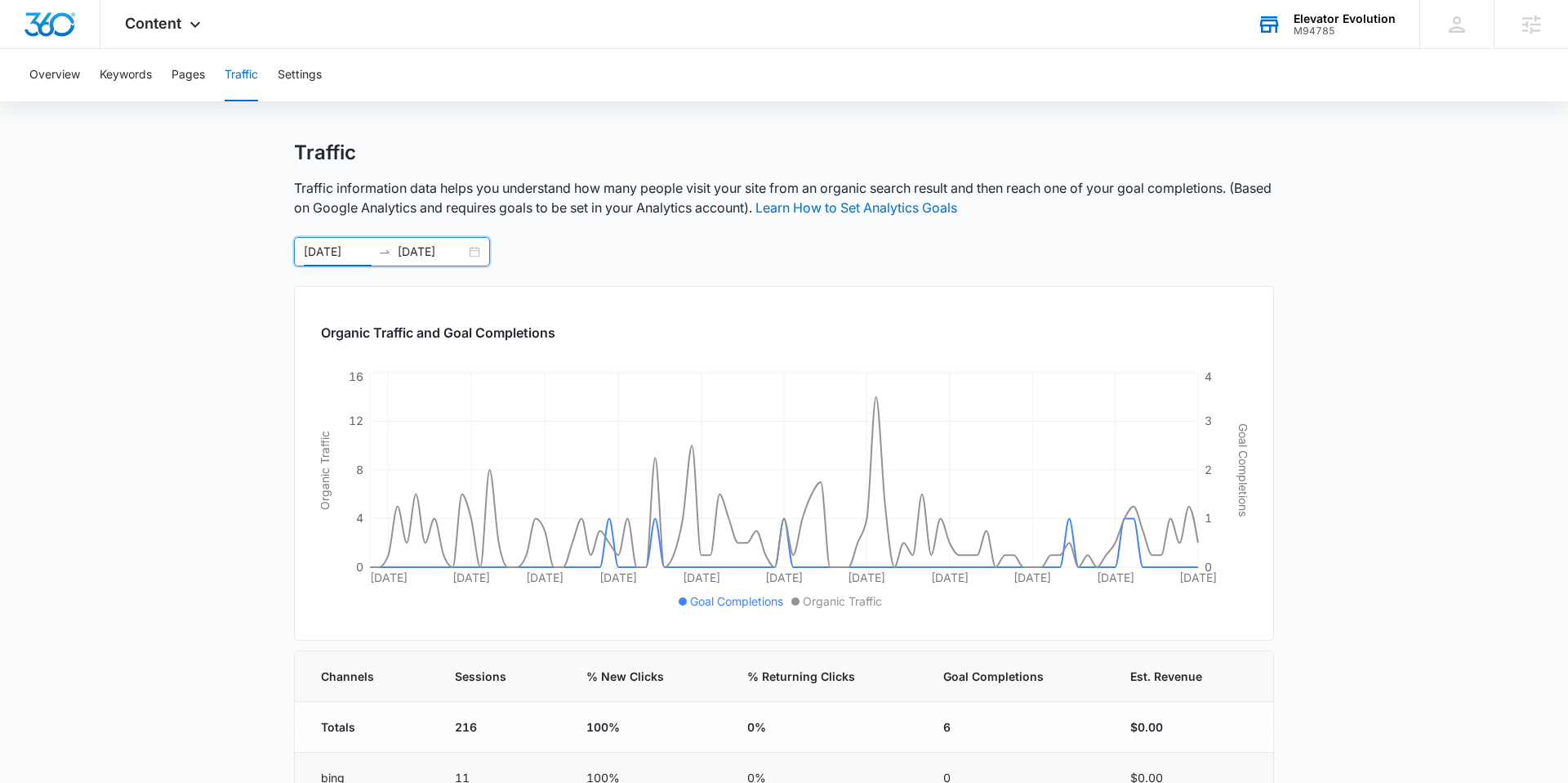
scroll to position [10, 0]
click at [140, 81] on button "Keywords" at bounding box center [126, 75] width 52 height 52
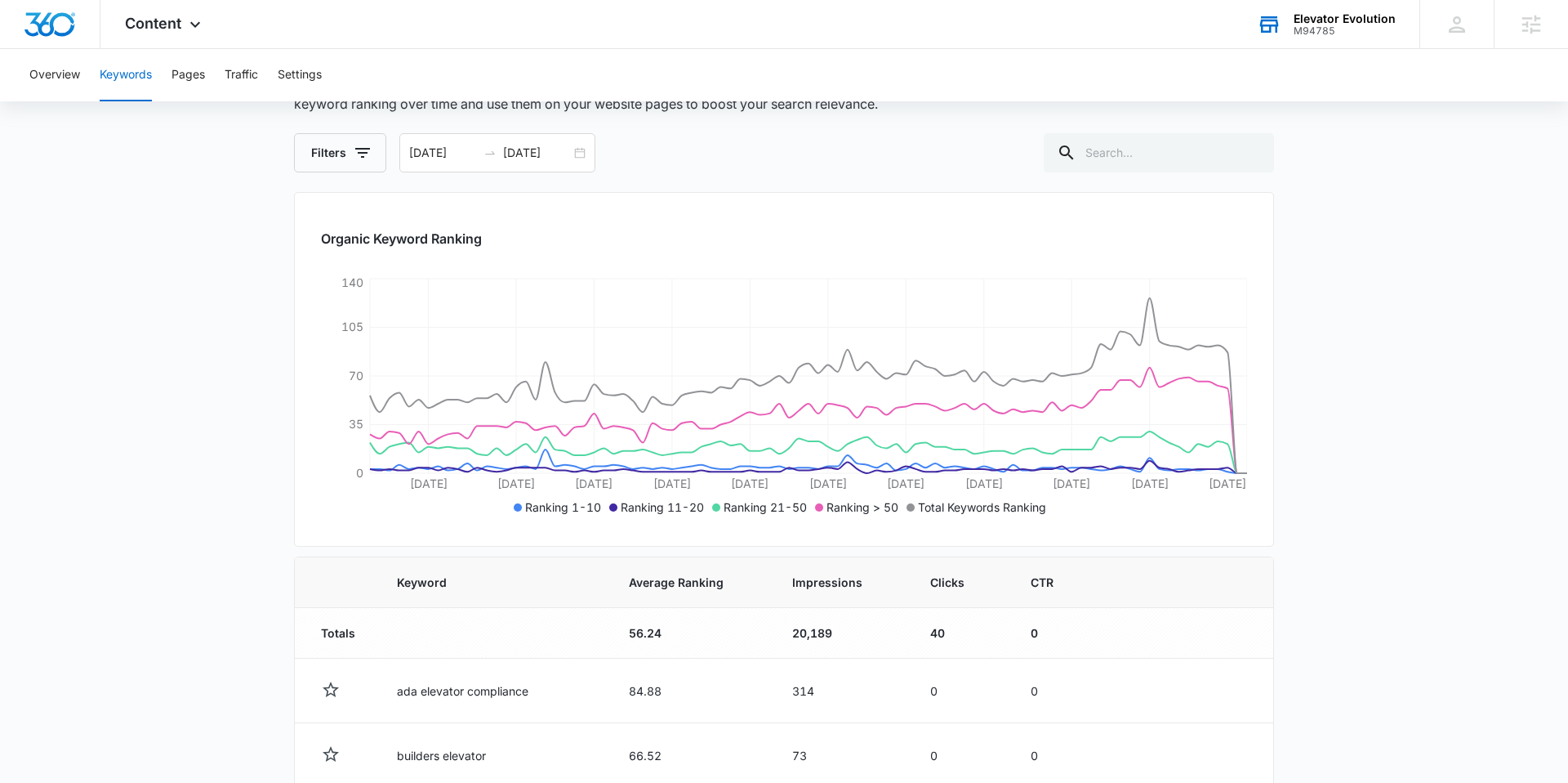
scroll to position [123, 0]
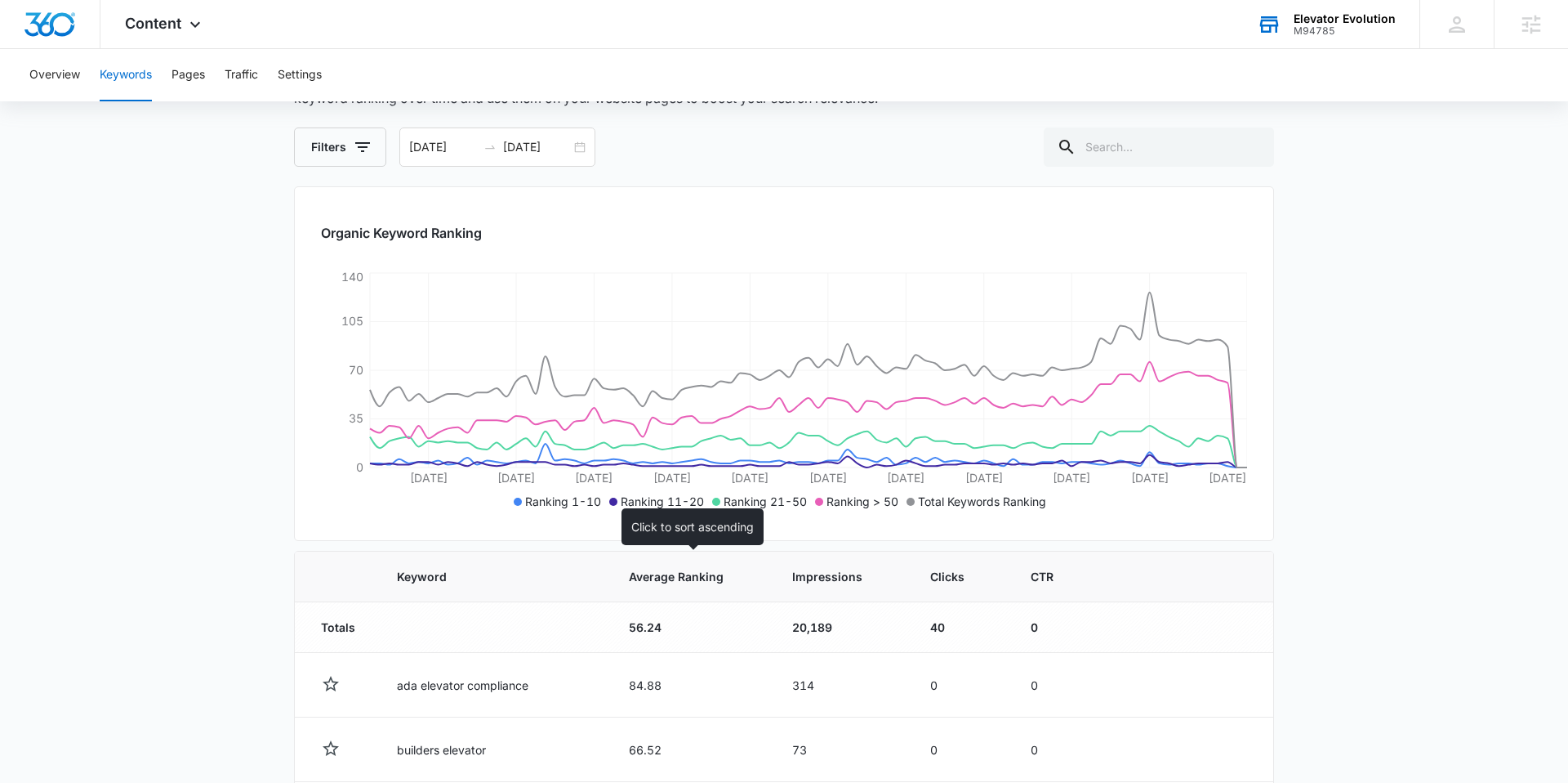
click at [650, 579] on span "Average Ranking" at bounding box center [679, 577] width 100 height 17
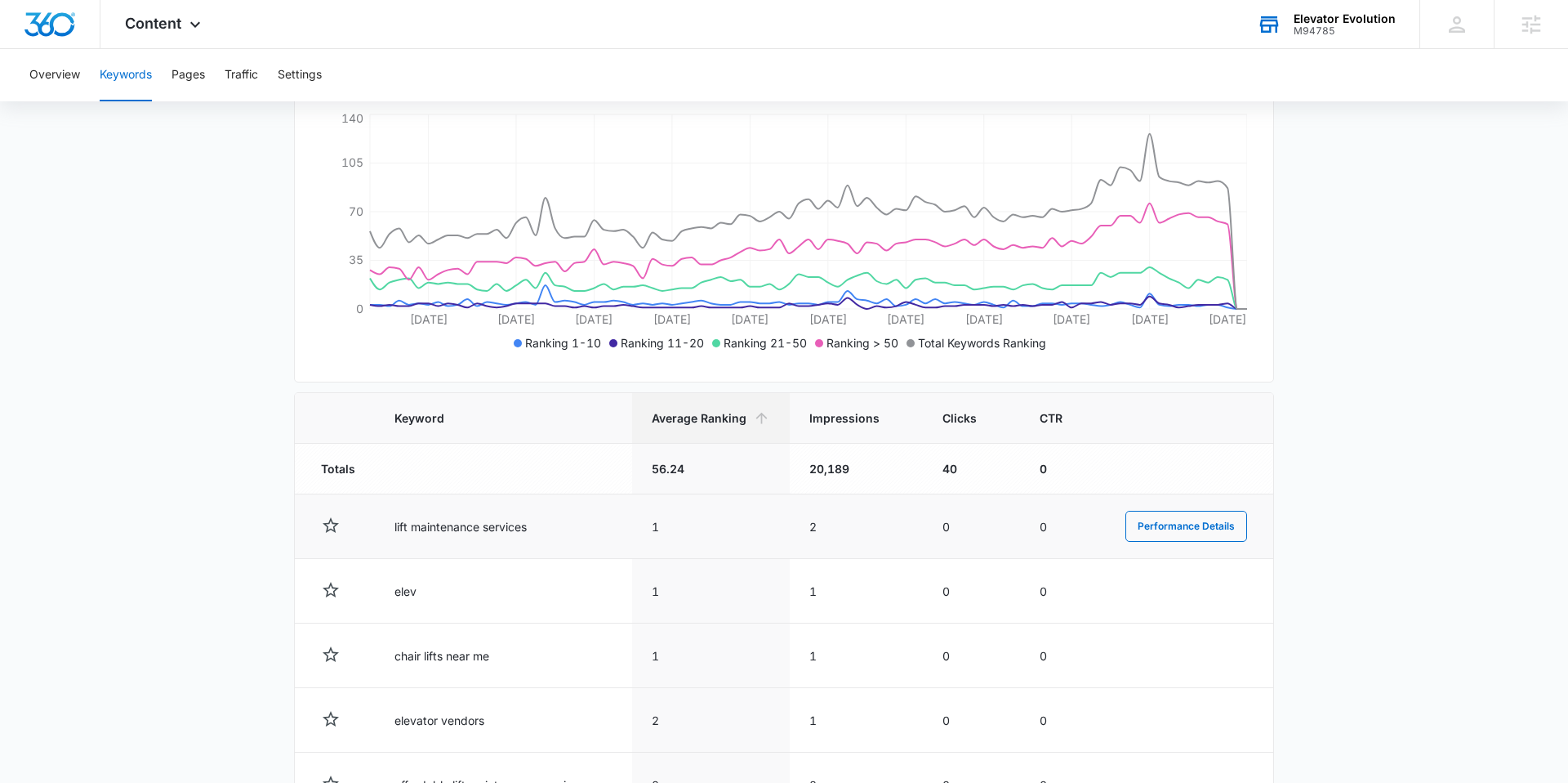
scroll to position [304, 0]
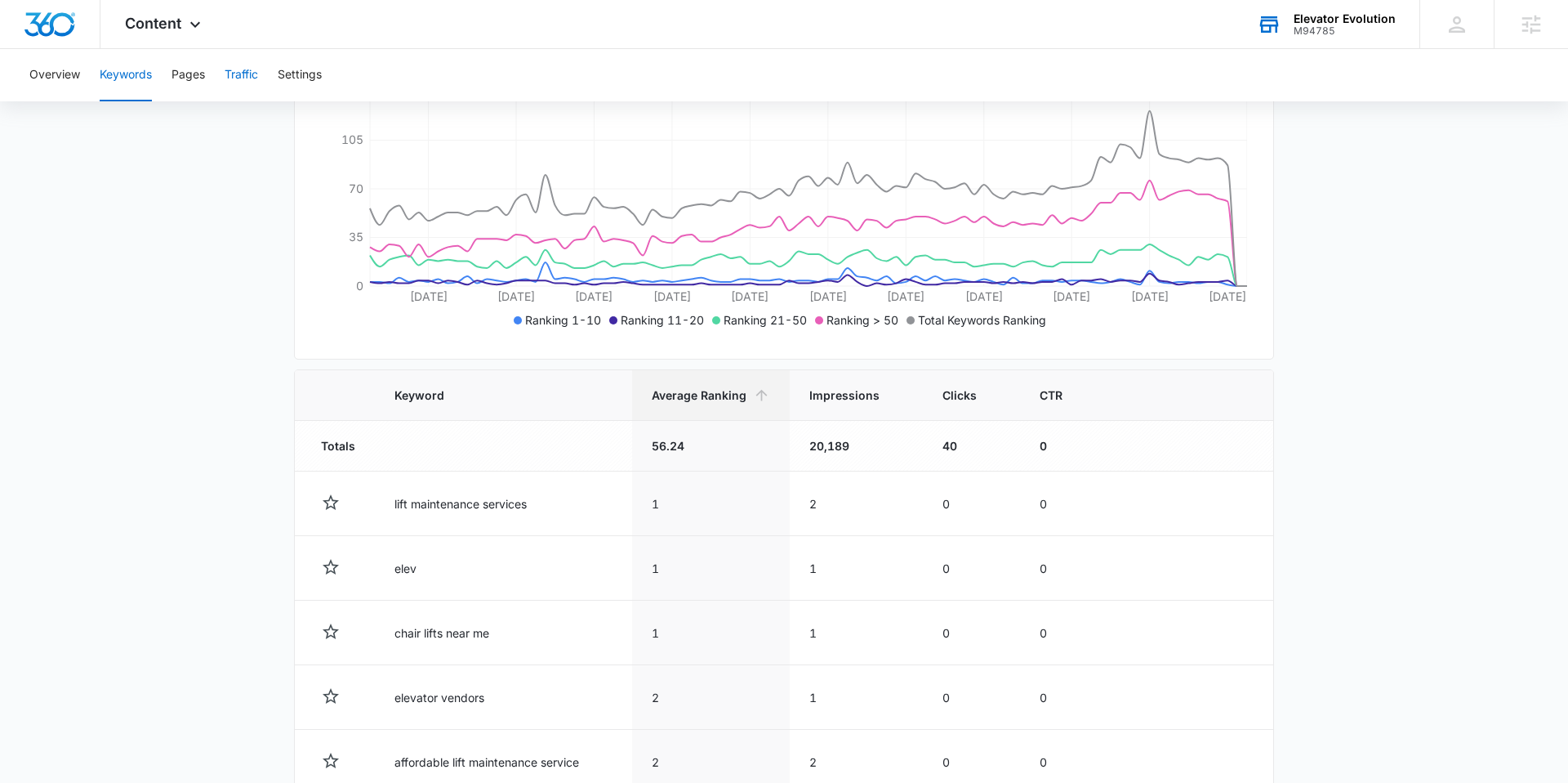
click at [243, 74] on button "Traffic" at bounding box center [241, 75] width 34 height 52
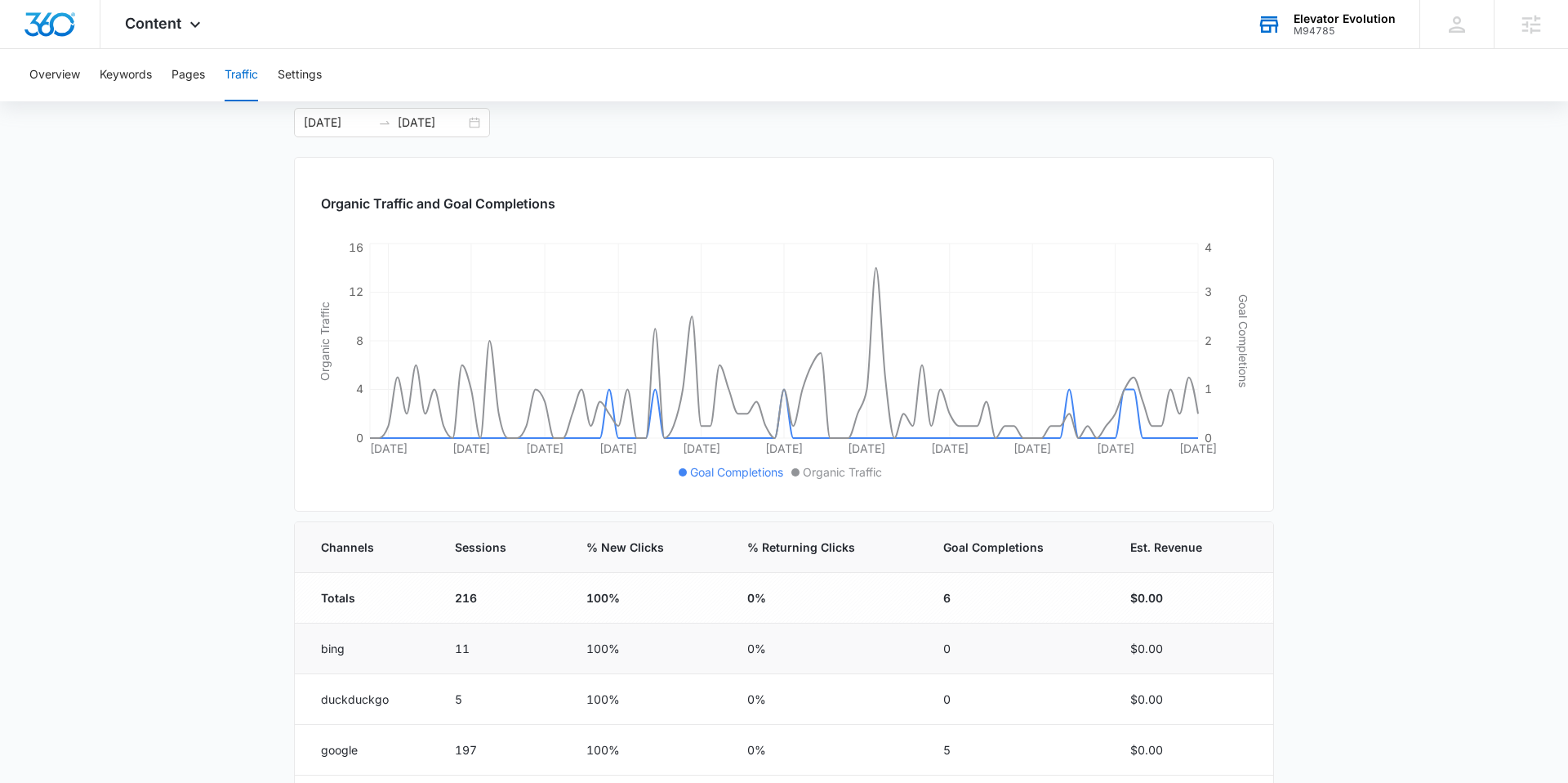
scroll to position [139, 0]
click at [480, 129] on div "06/13/2025 09/11/2025" at bounding box center [392, 125] width 196 height 29
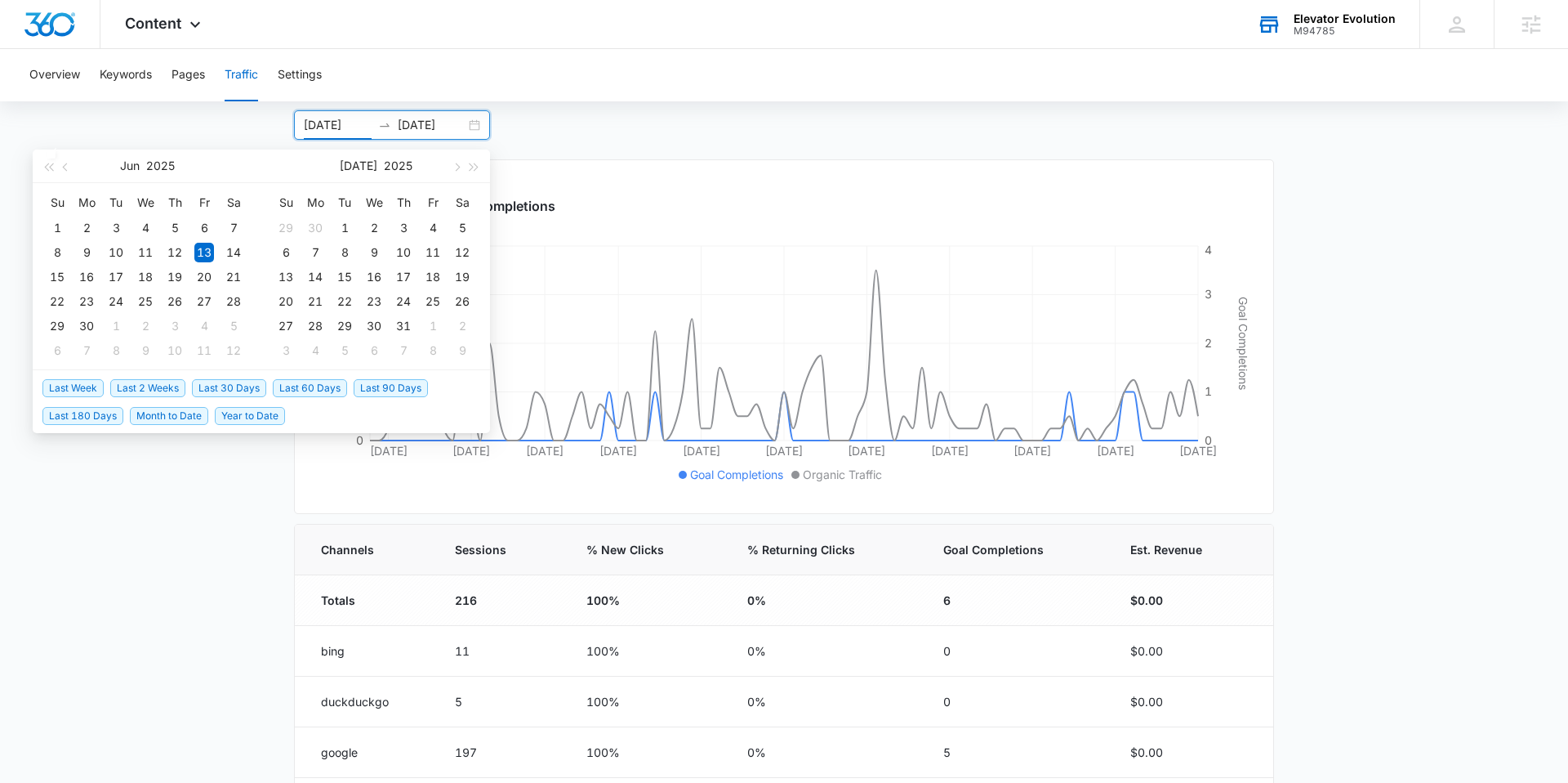
click at [223, 386] on span "Last 30 Days" at bounding box center [229, 388] width 74 height 18
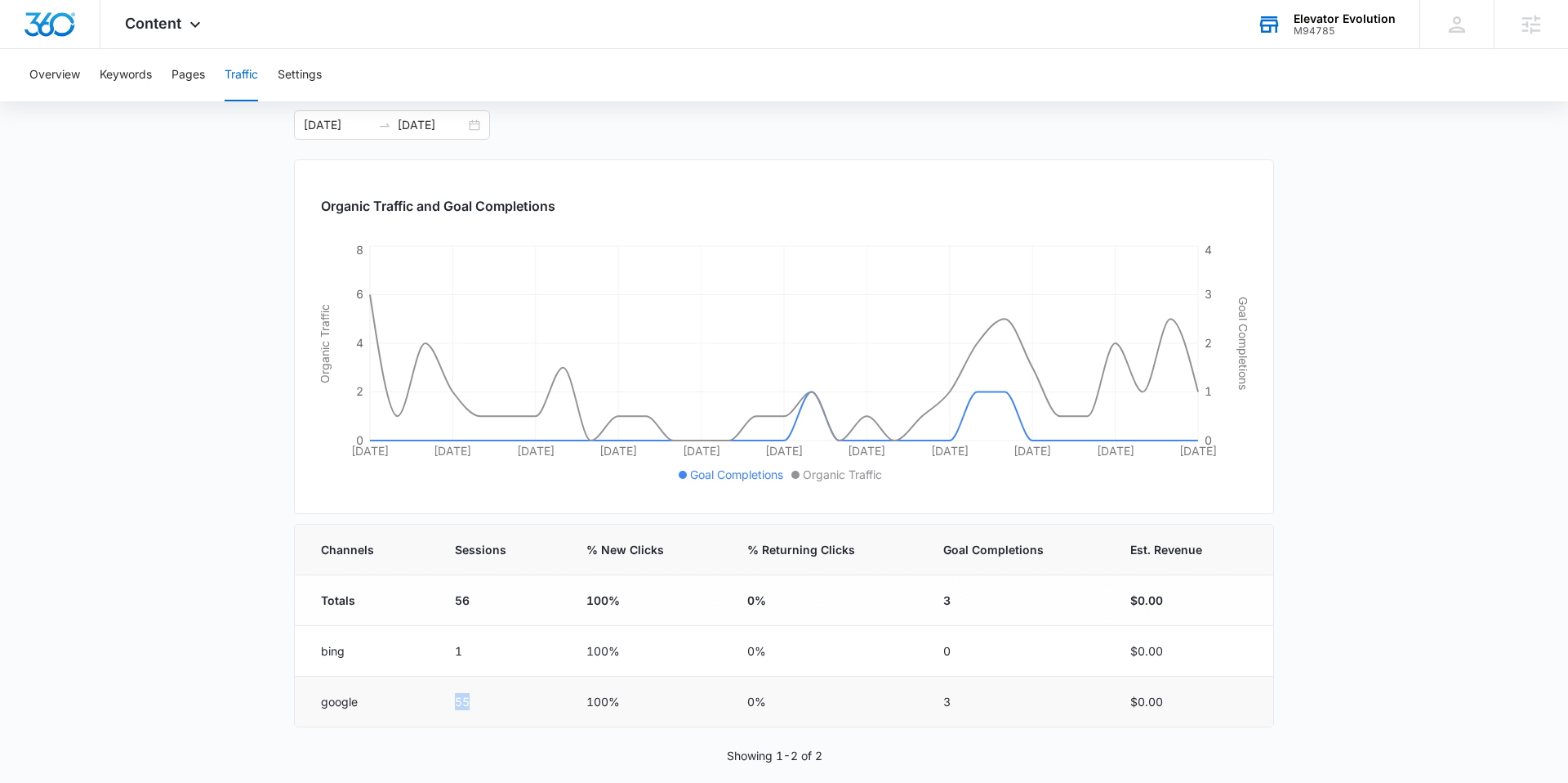
drag, startPoint x: 495, startPoint y: 704, endPoint x: 450, endPoint y: 704, distance: 45.0
click at [451, 704] on td "55" at bounding box center [501, 702] width 132 height 50
click at [471, 128] on div "08/12/2025 09/11/2025" at bounding box center [392, 125] width 196 height 29
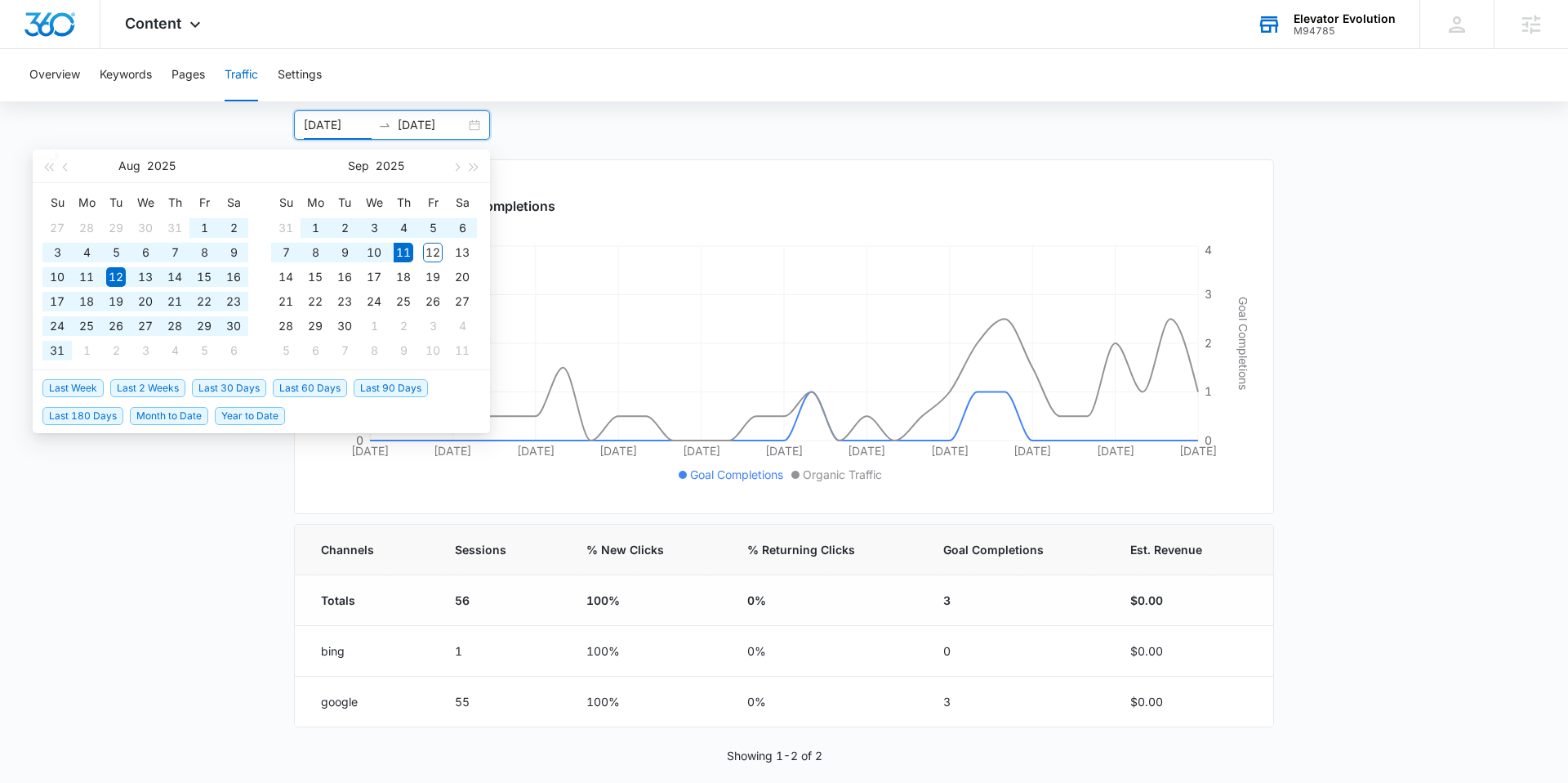
click at [331, 386] on span "Last 60 Days" at bounding box center [310, 388] width 74 height 18
type input "07/13/2025"
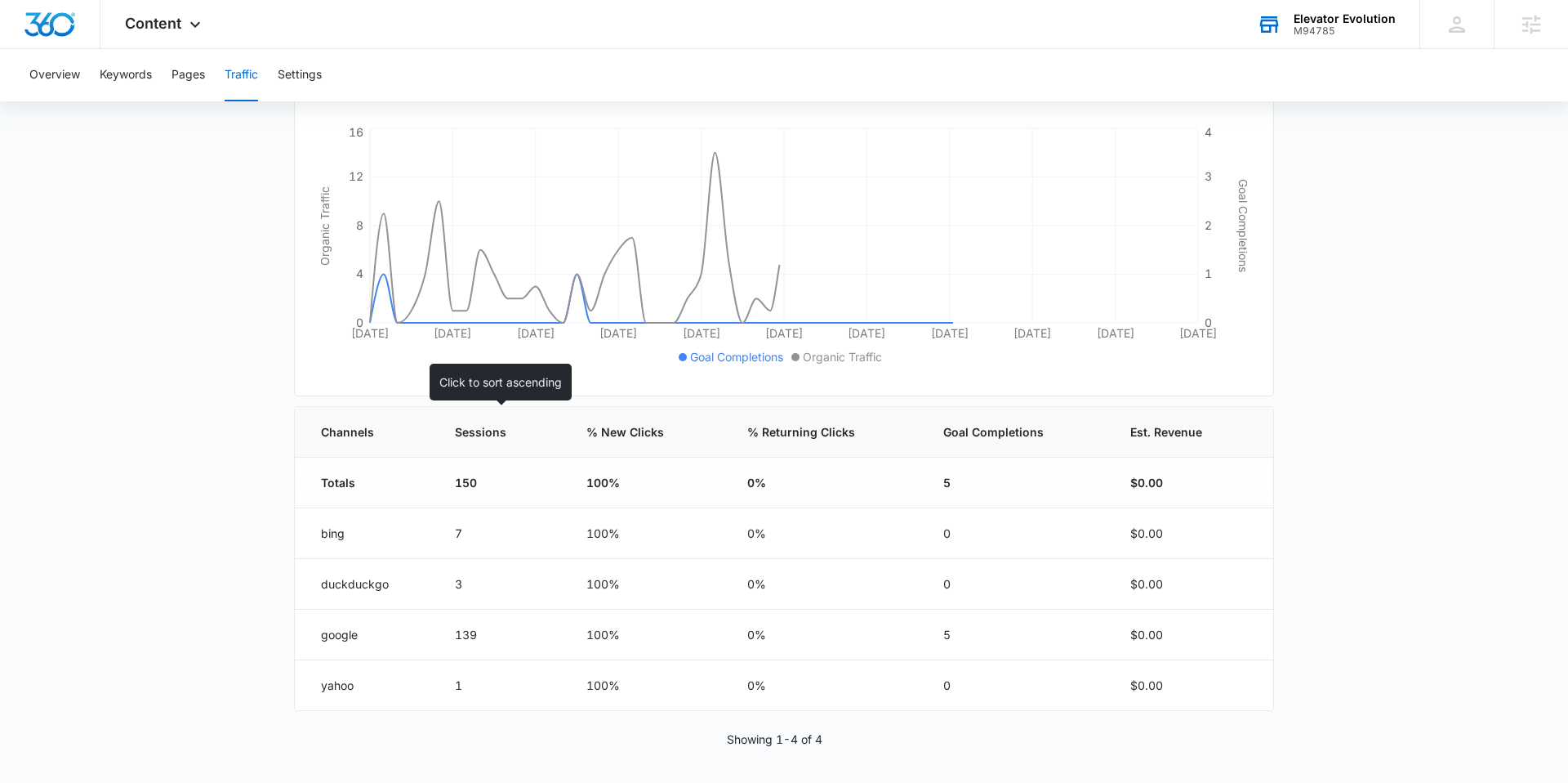
scroll to position [262, 0]
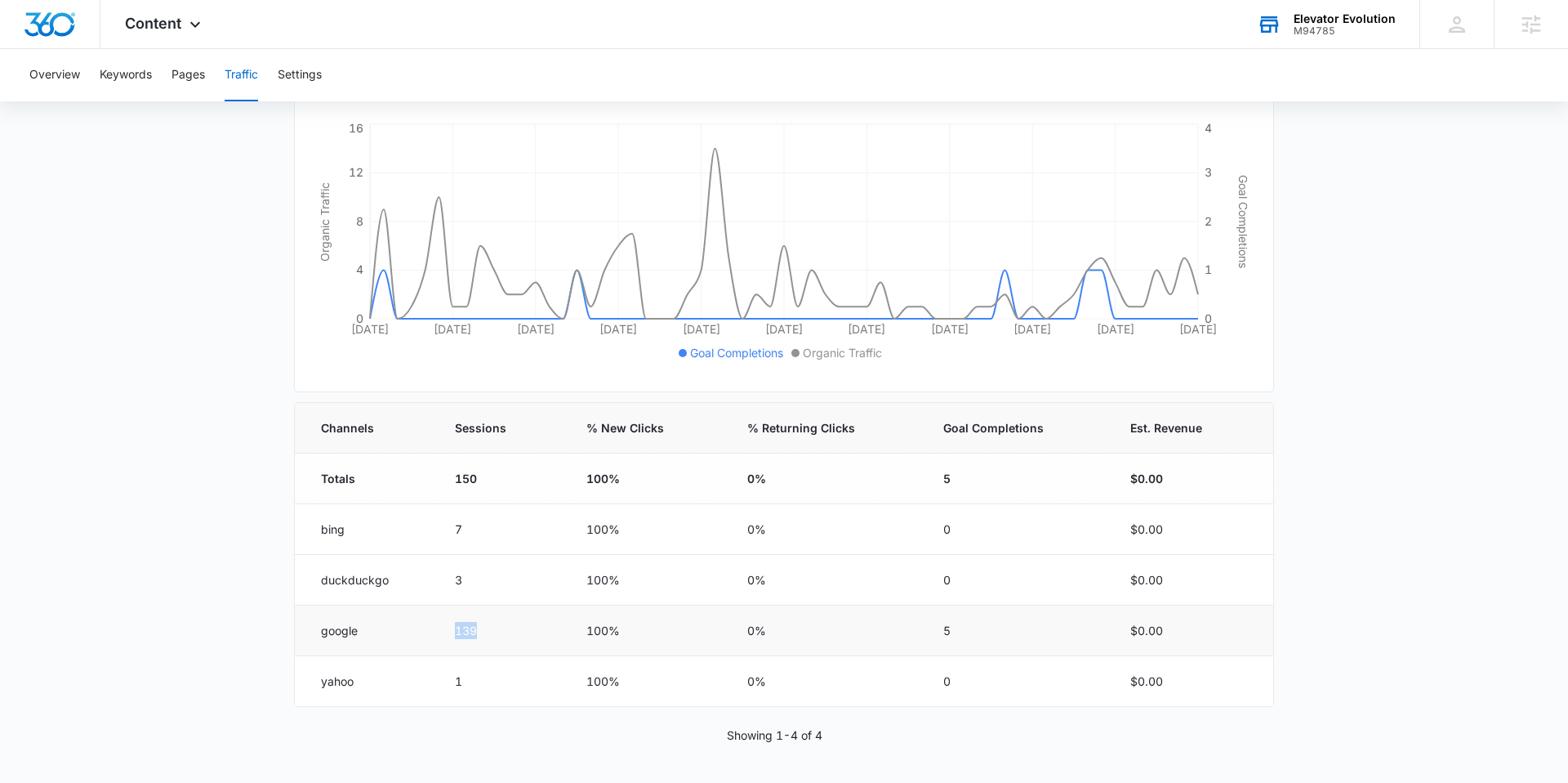
drag, startPoint x: 483, startPoint y: 637, endPoint x: 429, endPoint y: 628, distance: 54.7
click at [429, 628] on tr "google 139 100% 0% 5 $0.00" at bounding box center [784, 631] width 978 height 50
click at [539, 752] on div "Traffic Traffic information data helps you understand how many people visit you…" at bounding box center [784, 337] width 980 height 890
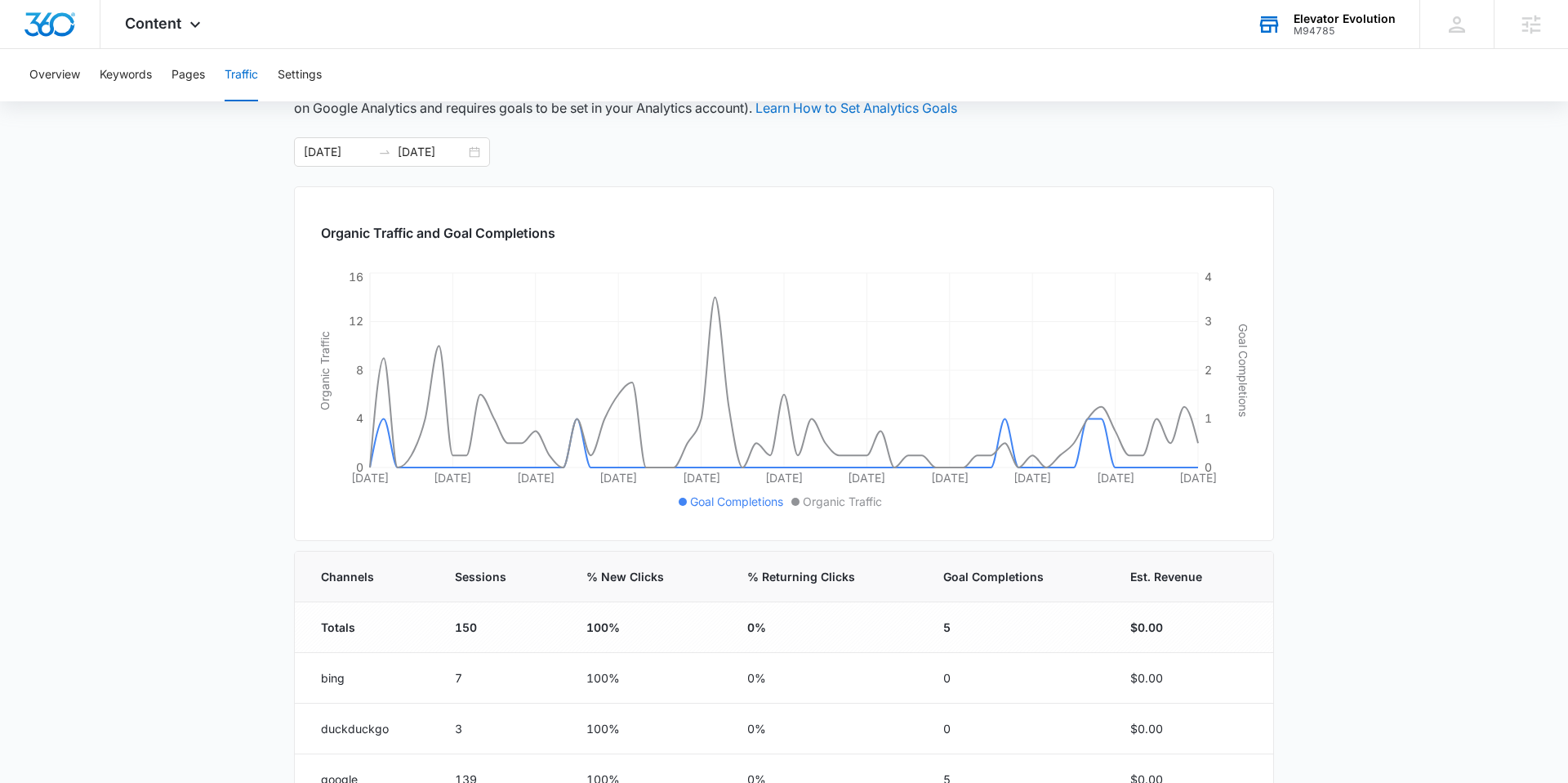
scroll to position [31, 0]
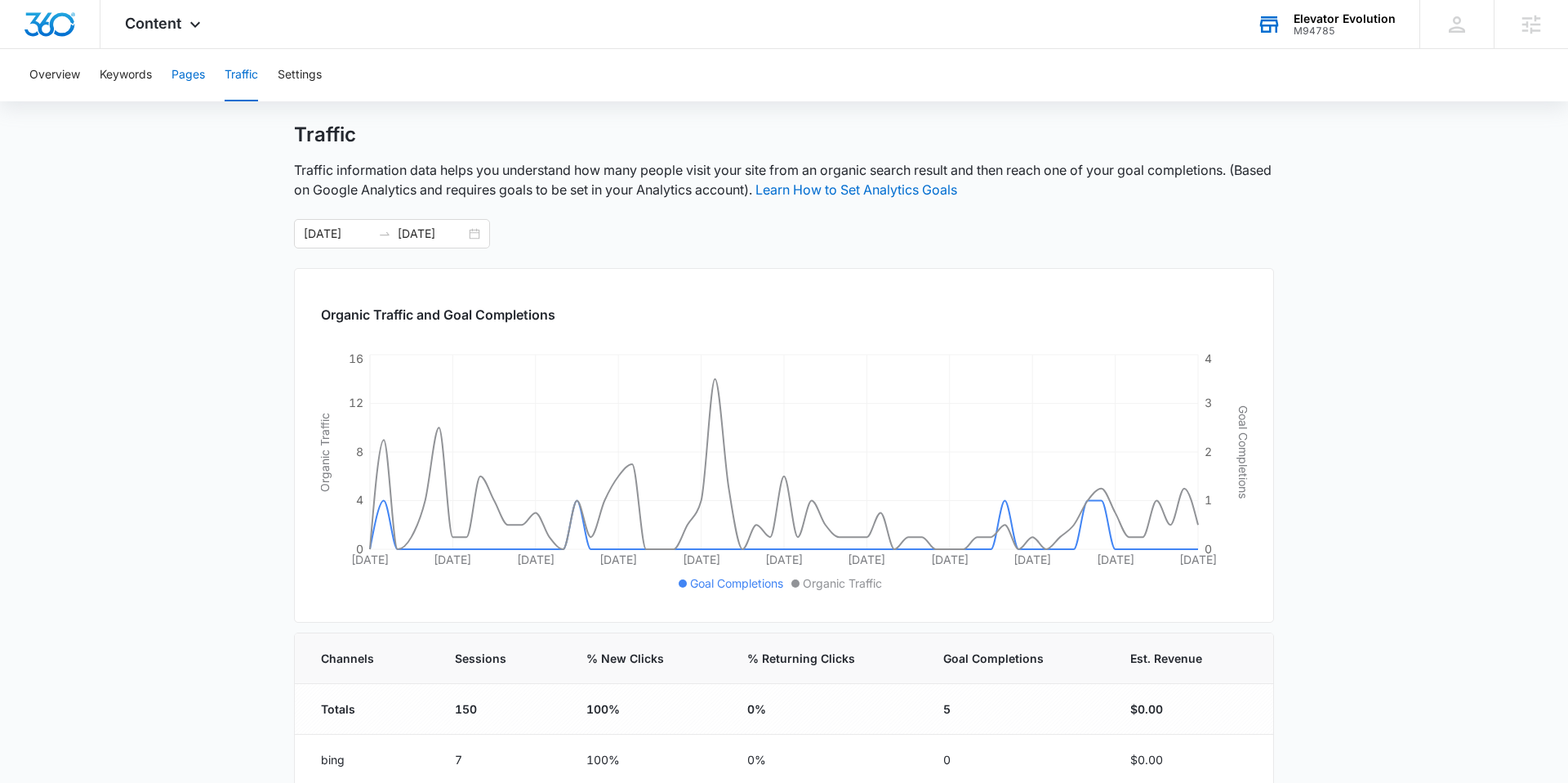
click at [201, 75] on button "Pages" at bounding box center [188, 75] width 34 height 52
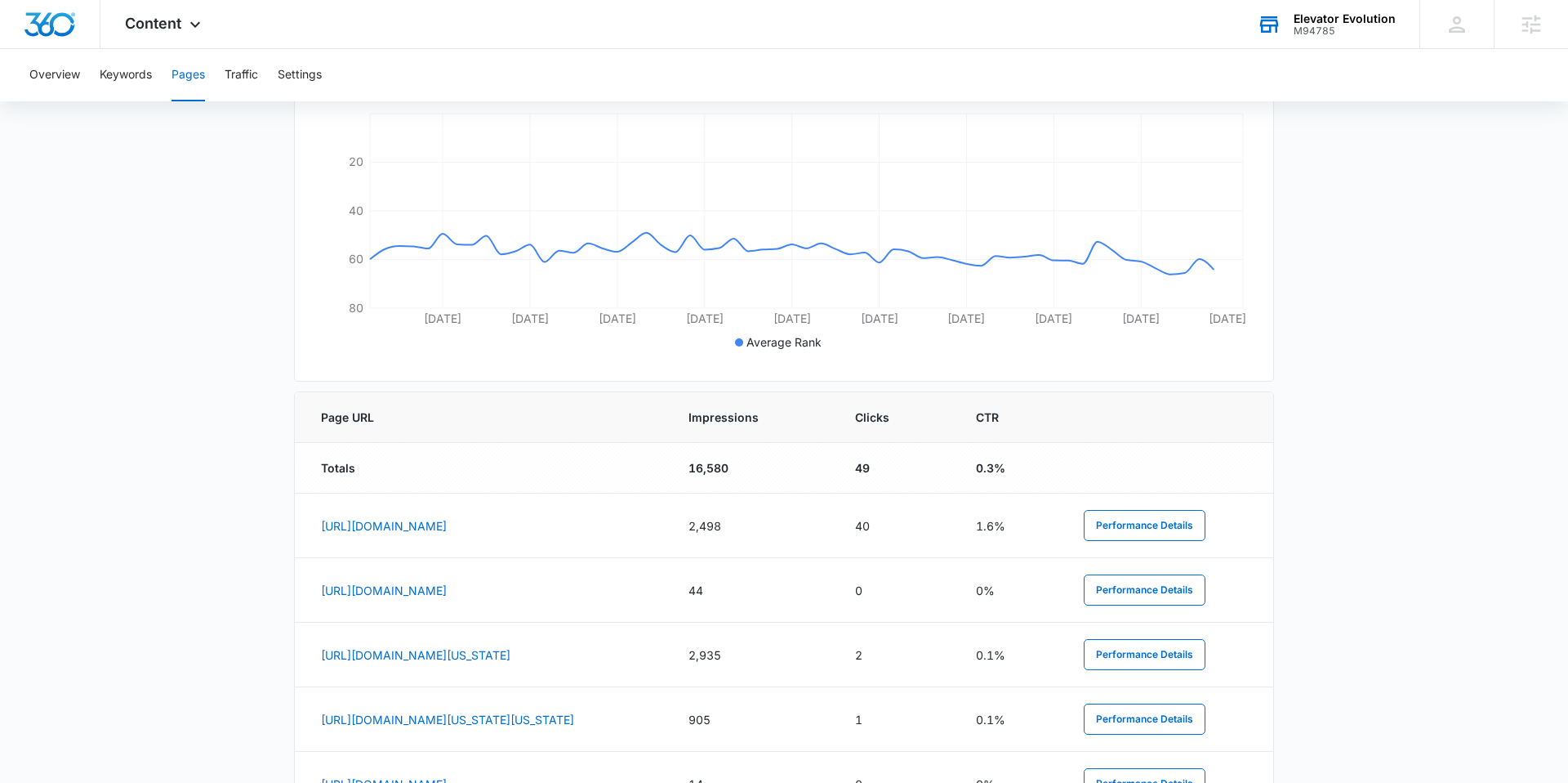
scroll to position [418, 0]
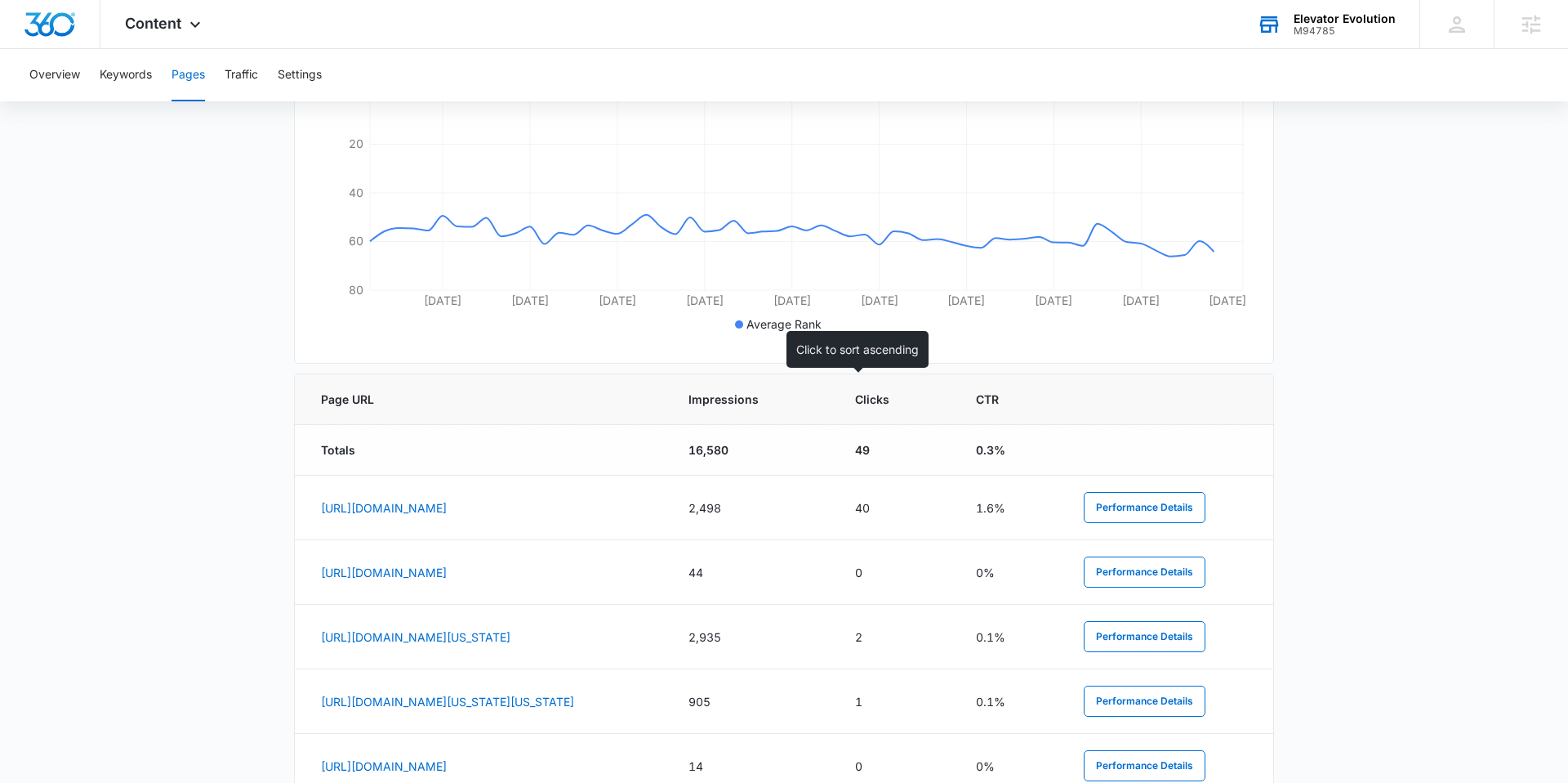
click at [792, 397] on span "Impressions" at bounding box center [740, 399] width 104 height 17
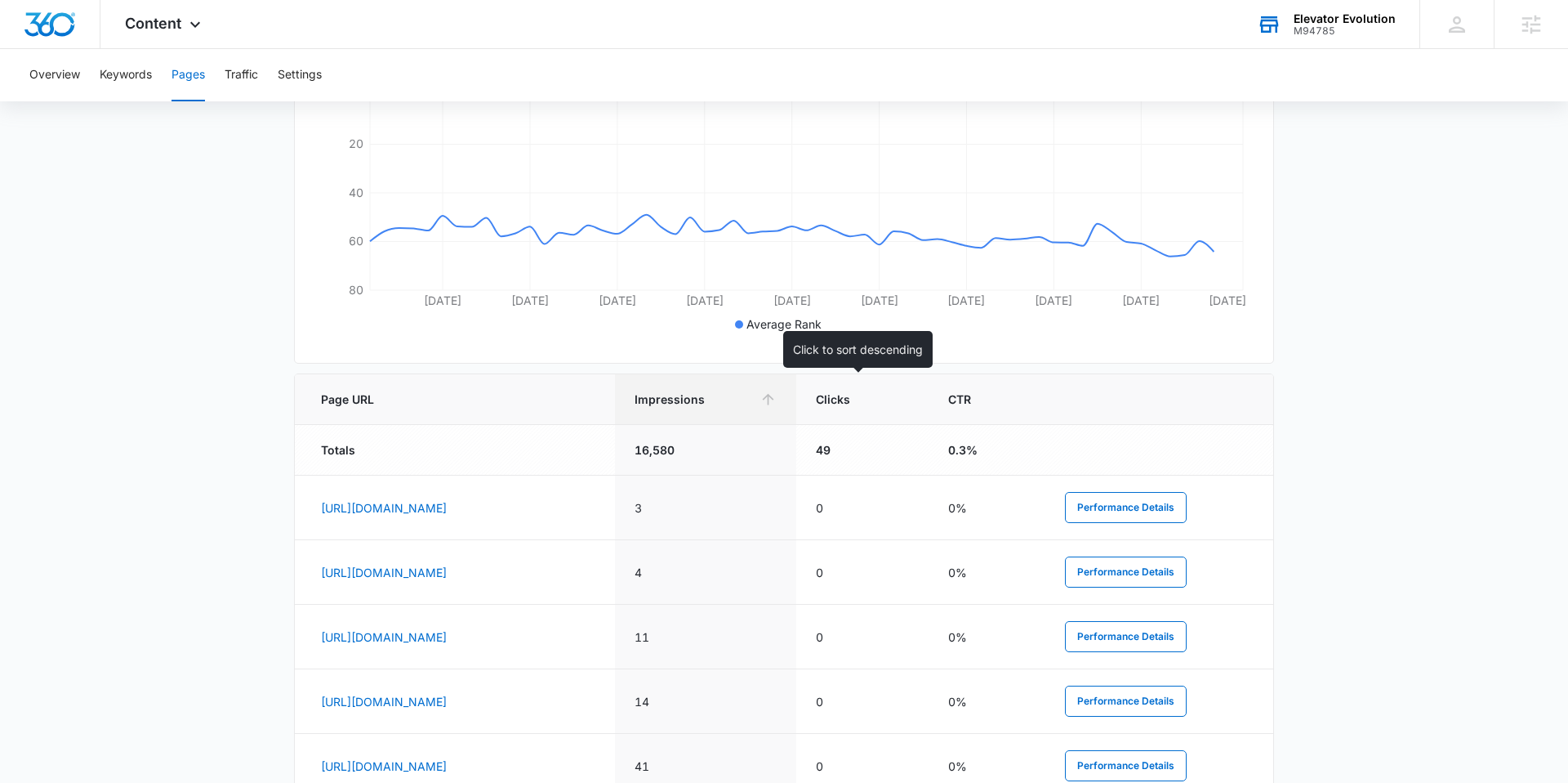
click at [753, 398] on span "Impressions" at bounding box center [694, 399] width 119 height 17
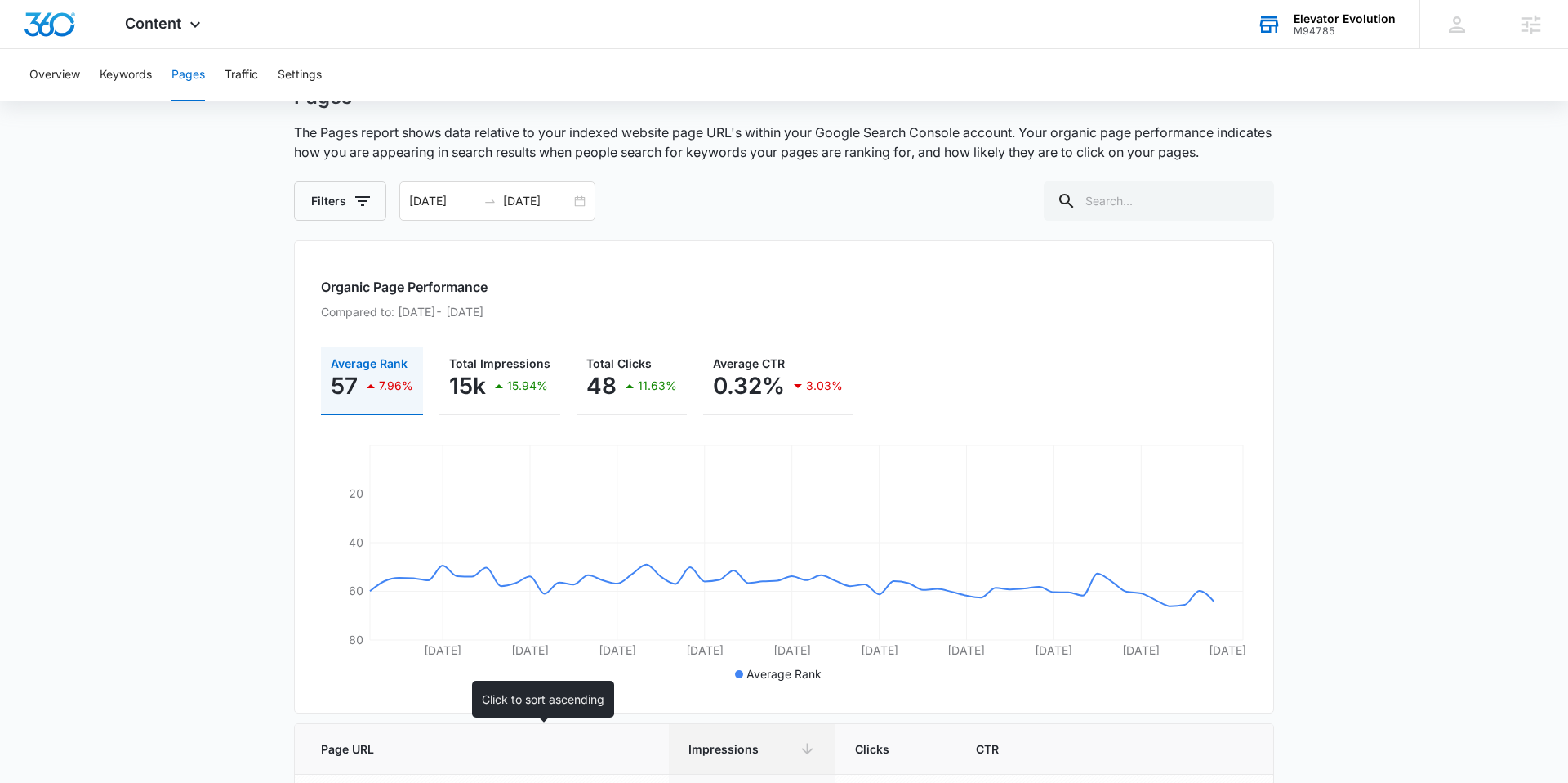
scroll to position [0, 0]
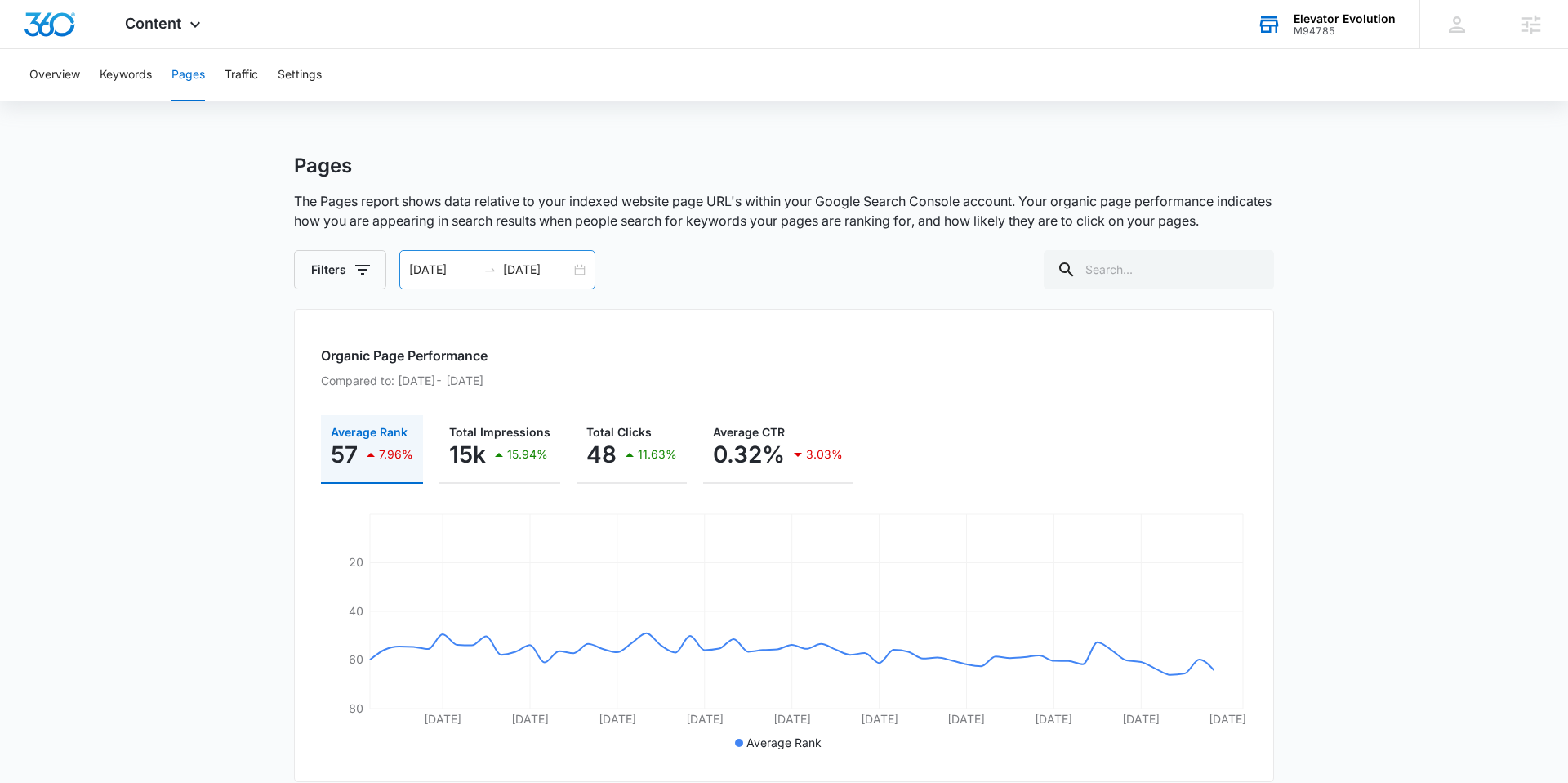
click at [574, 276] on div "07/13/2025 09/11/2025" at bounding box center [497, 269] width 196 height 39
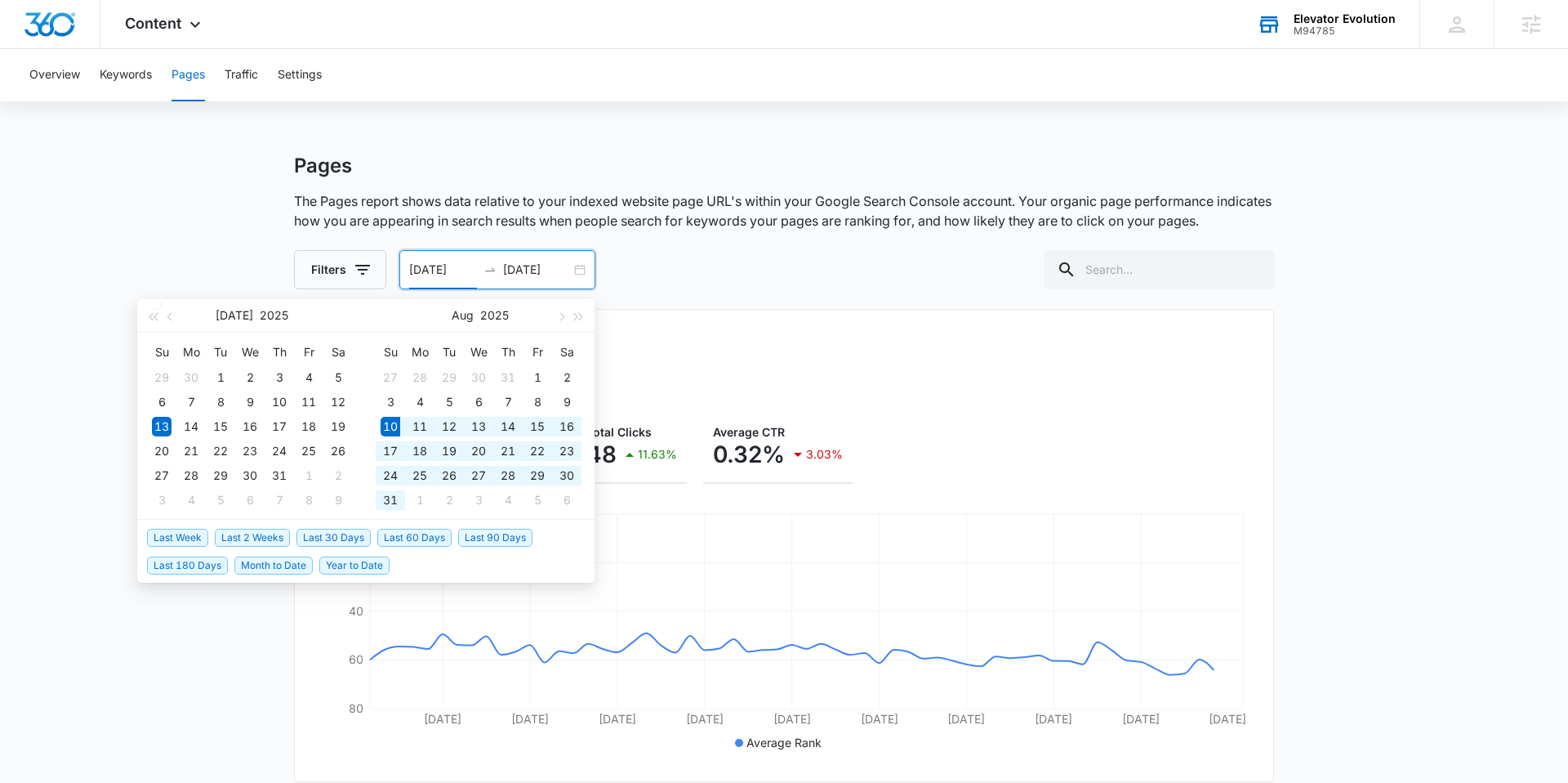
click at [349, 538] on span "Last 30 Days" at bounding box center [333, 537] width 74 height 18
type input "08/10/2025"
type input "09/09/2025"
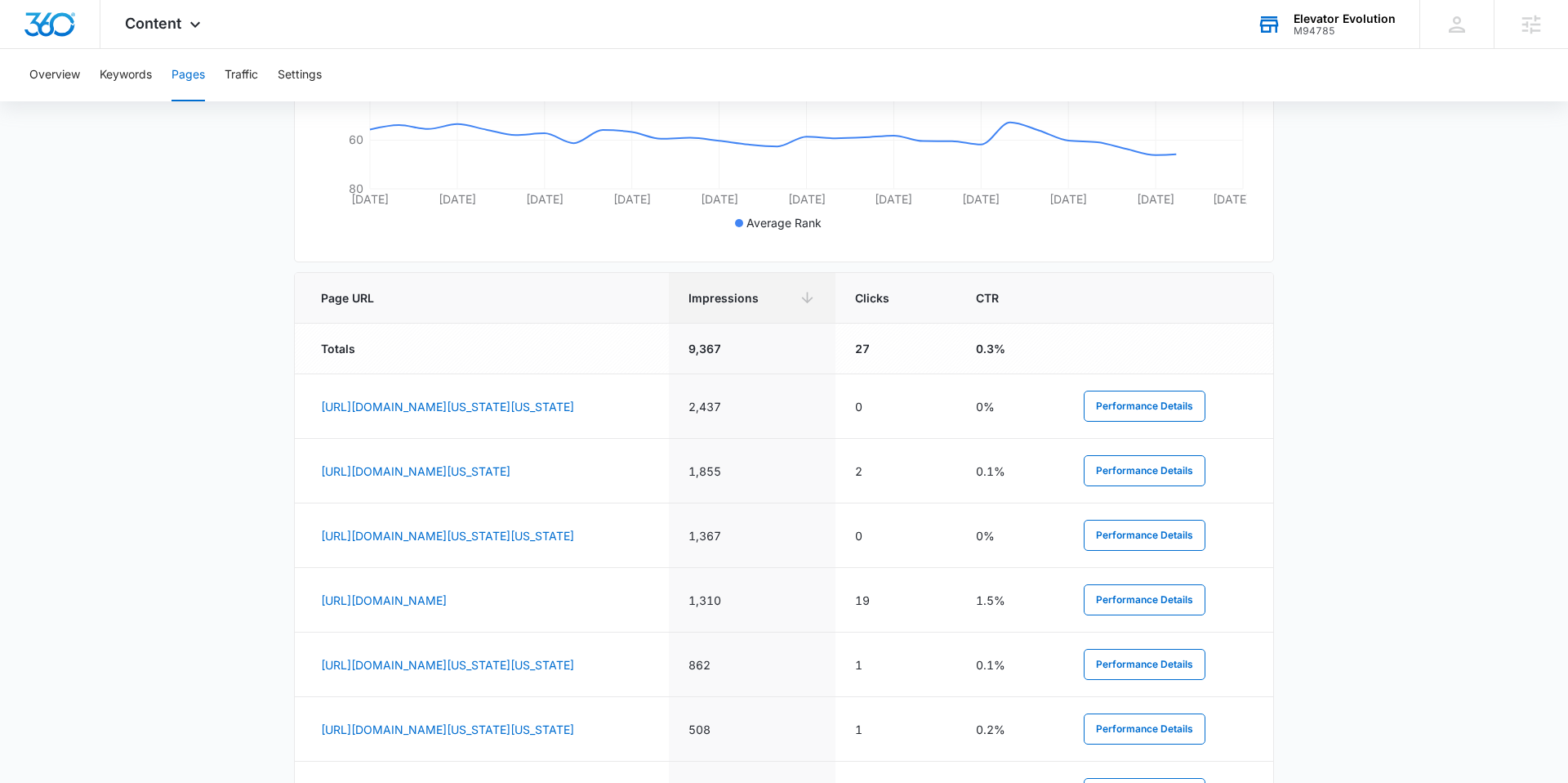
scroll to position [534, 0]
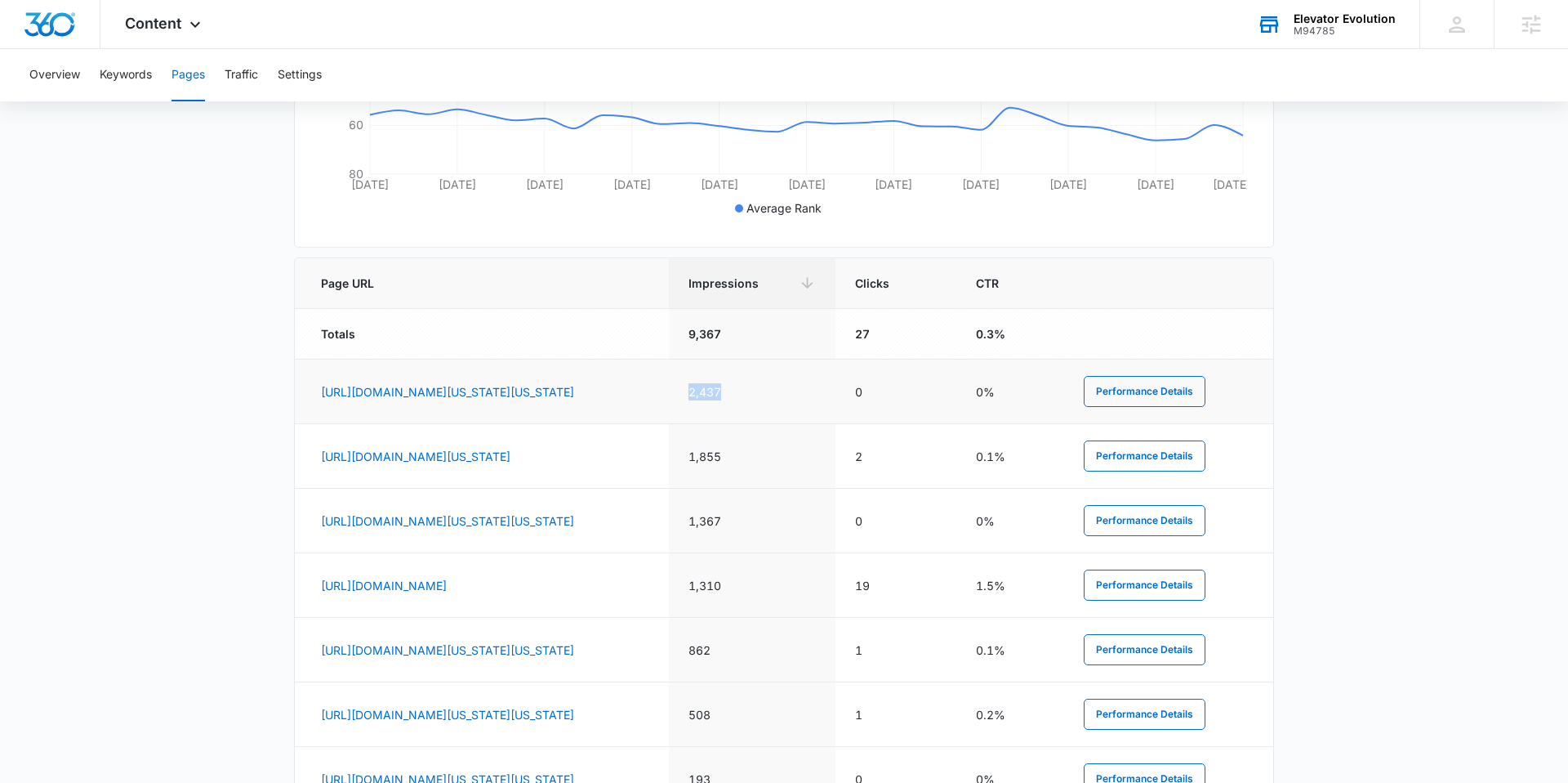
drag, startPoint x: 855, startPoint y: 395, endPoint x: 793, endPoint y: 391, distance: 62.1
click at [793, 391] on td "2,437" at bounding box center [752, 392] width 166 height 65
drag, startPoint x: 861, startPoint y: 464, endPoint x: 789, endPoint y: 460, distance: 72.1
click at [789, 460] on tr "https://elevatorevolution.com/elevator-services-in-maine/elevator-installation-…" at bounding box center [784, 456] width 978 height 65
click at [836, 465] on td "1,855" at bounding box center [752, 456] width 166 height 65
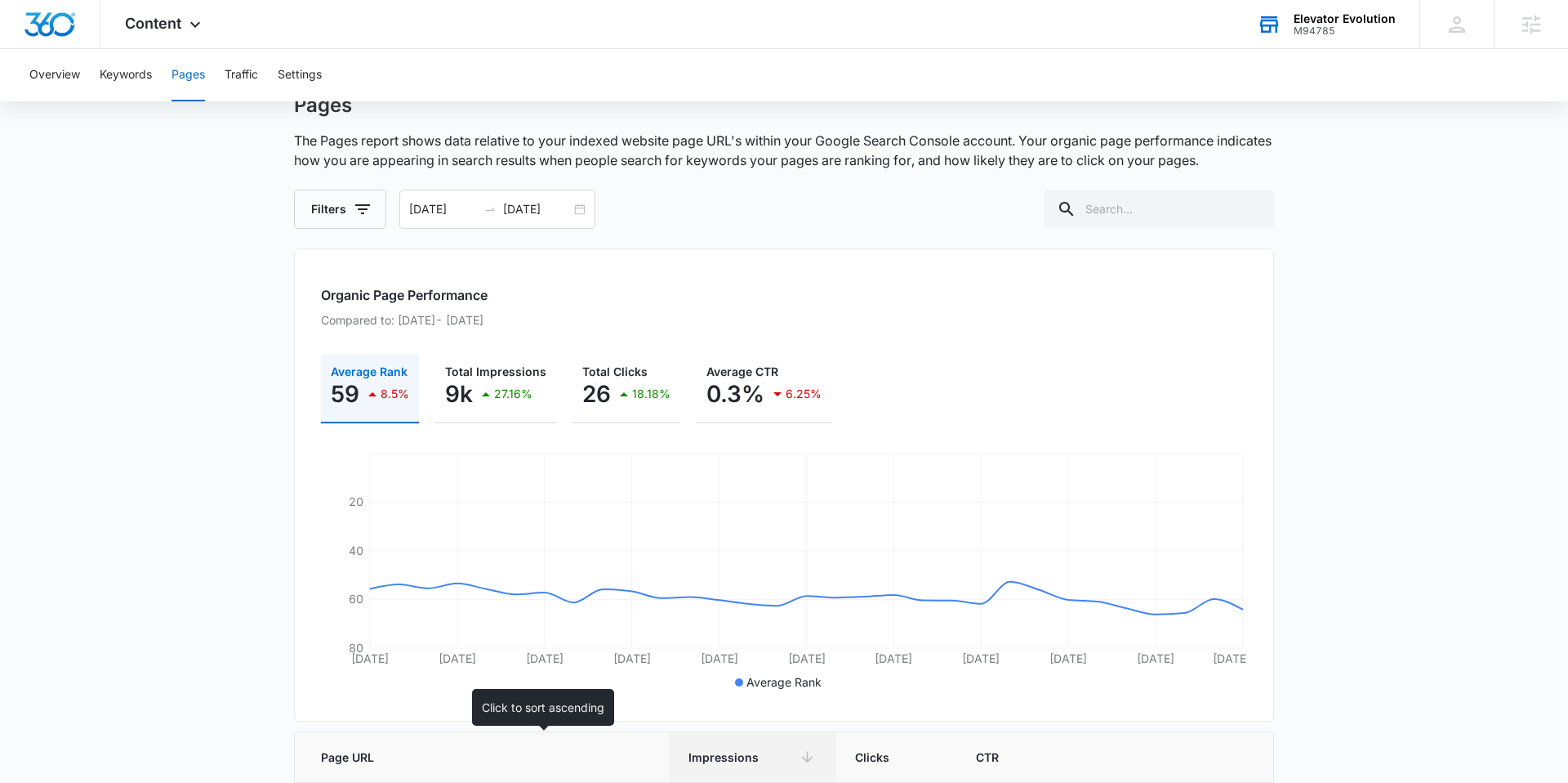
scroll to position [0, 0]
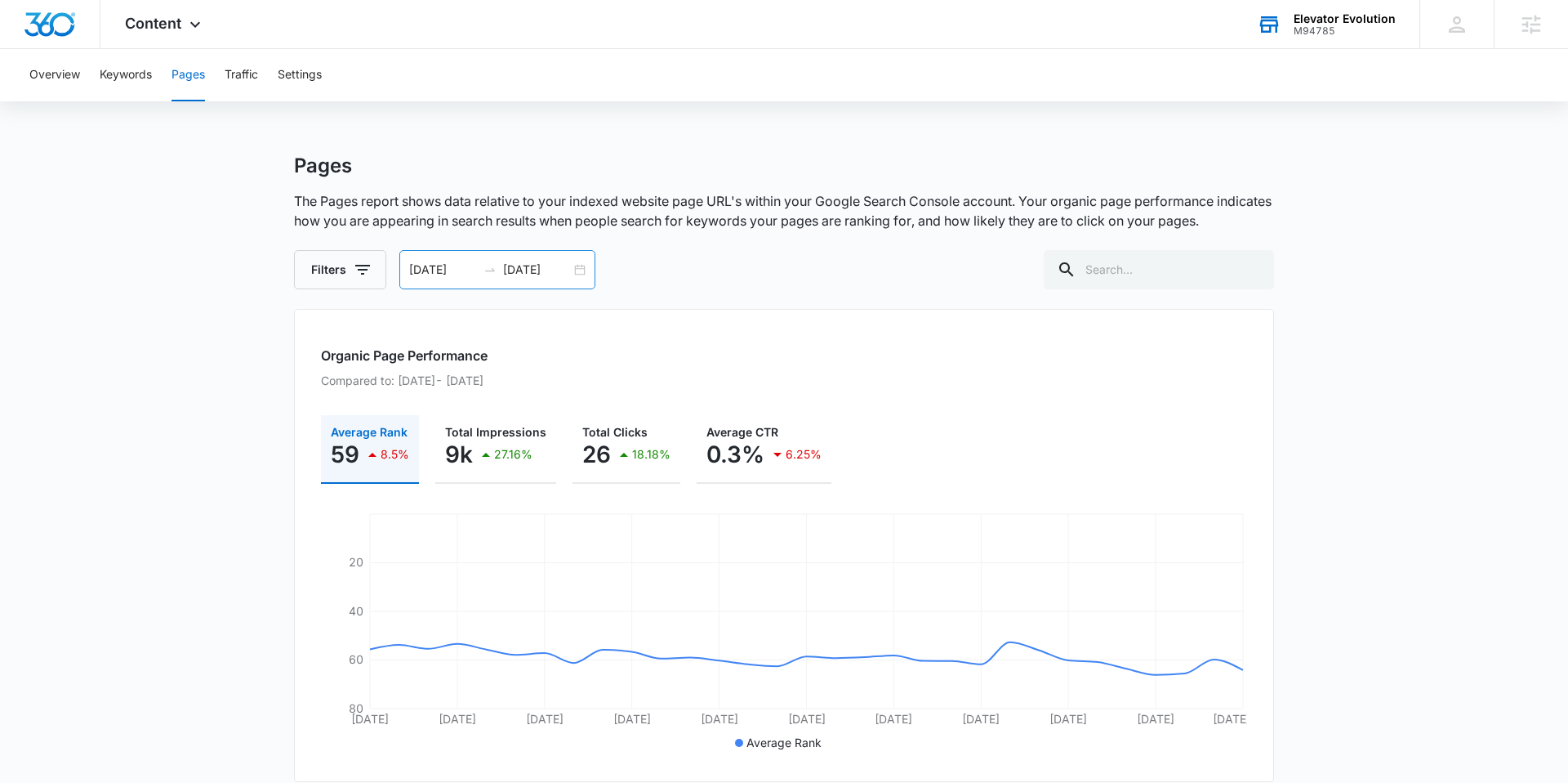
click at [586, 269] on div "08/10/2025 09/09/2025" at bounding box center [497, 269] width 196 height 39
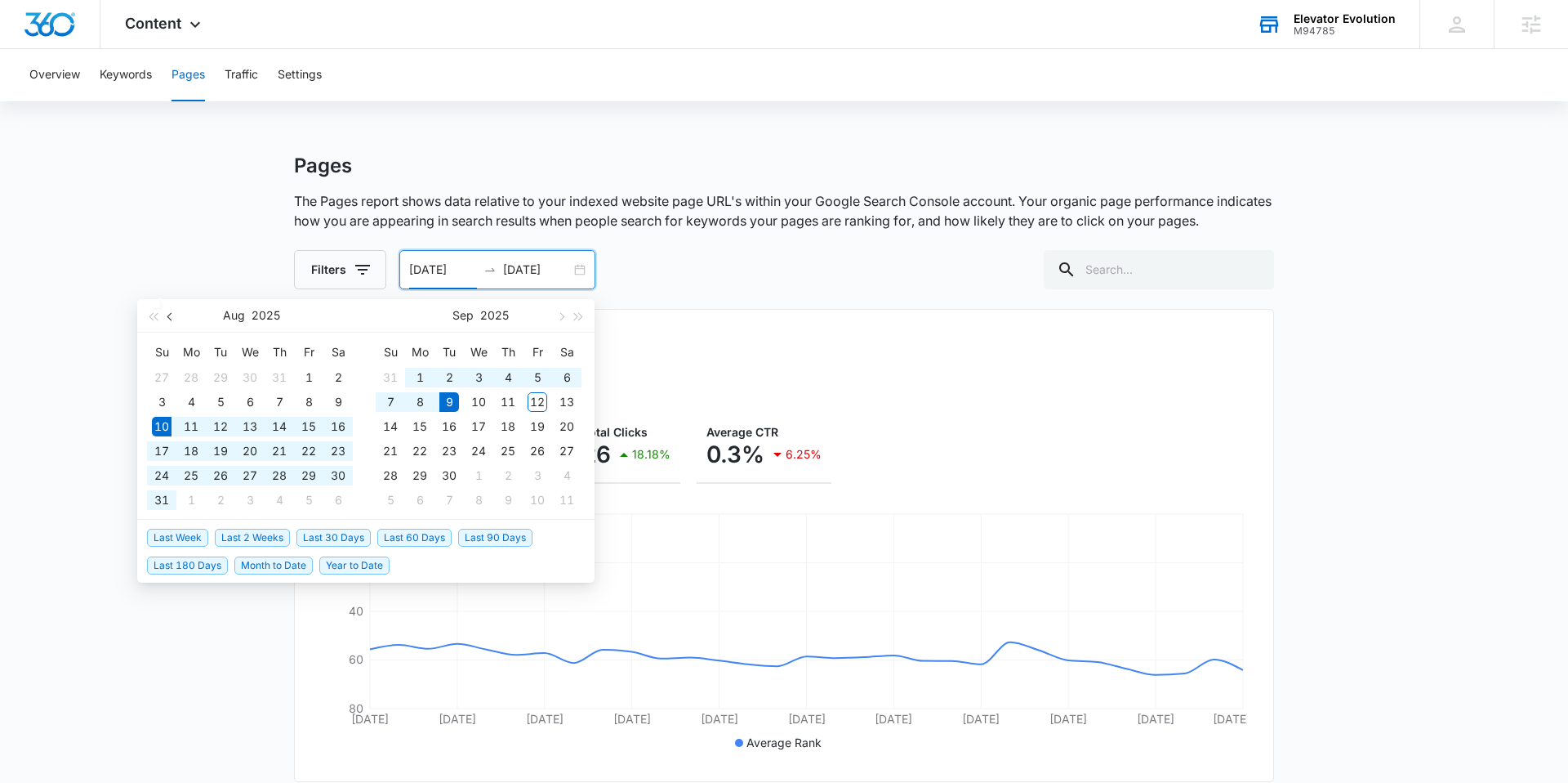
click at [165, 315] on button "button" at bounding box center [171, 315] width 18 height 33
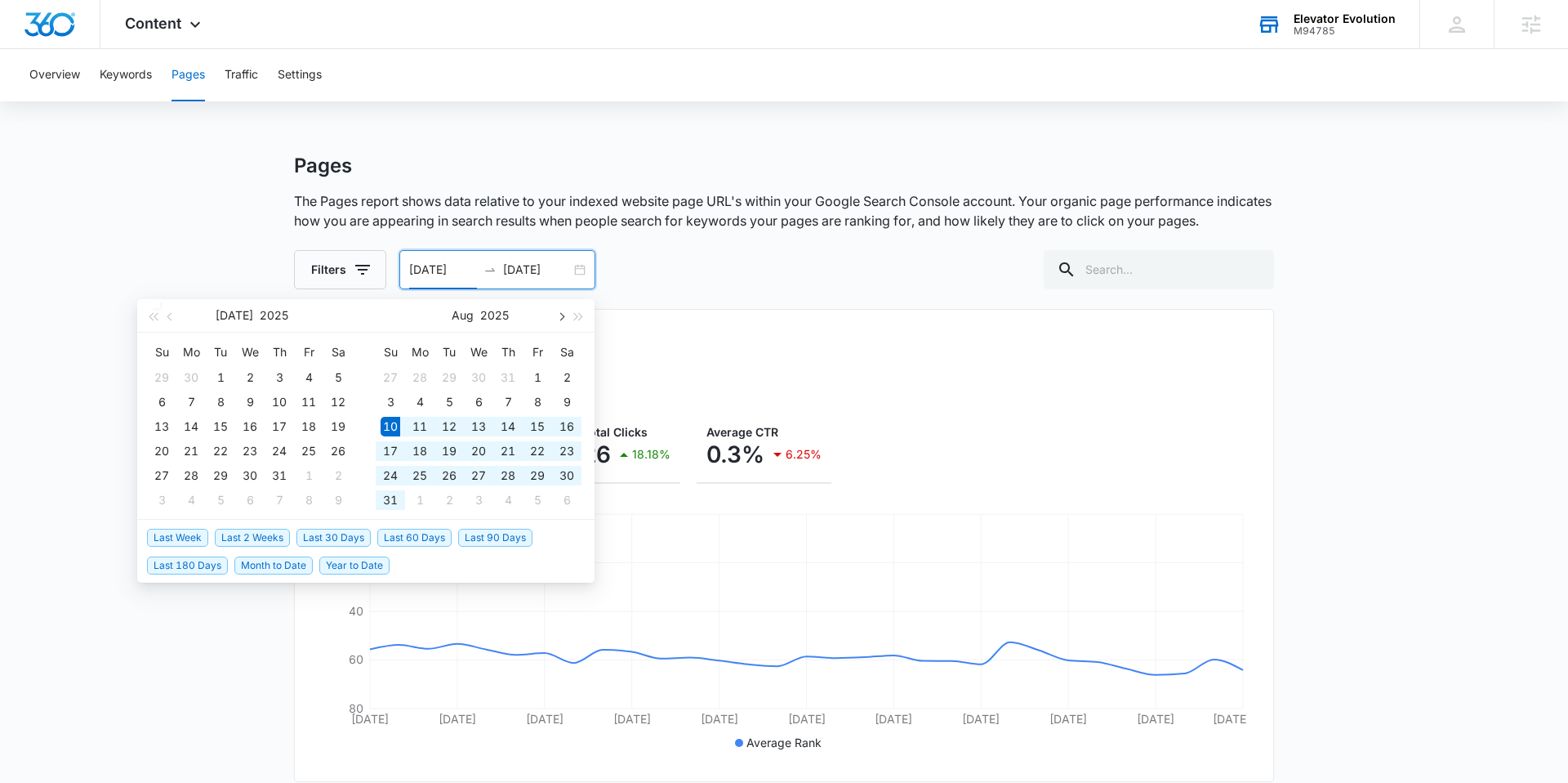
click at [567, 314] on button "button" at bounding box center [560, 315] width 18 height 33
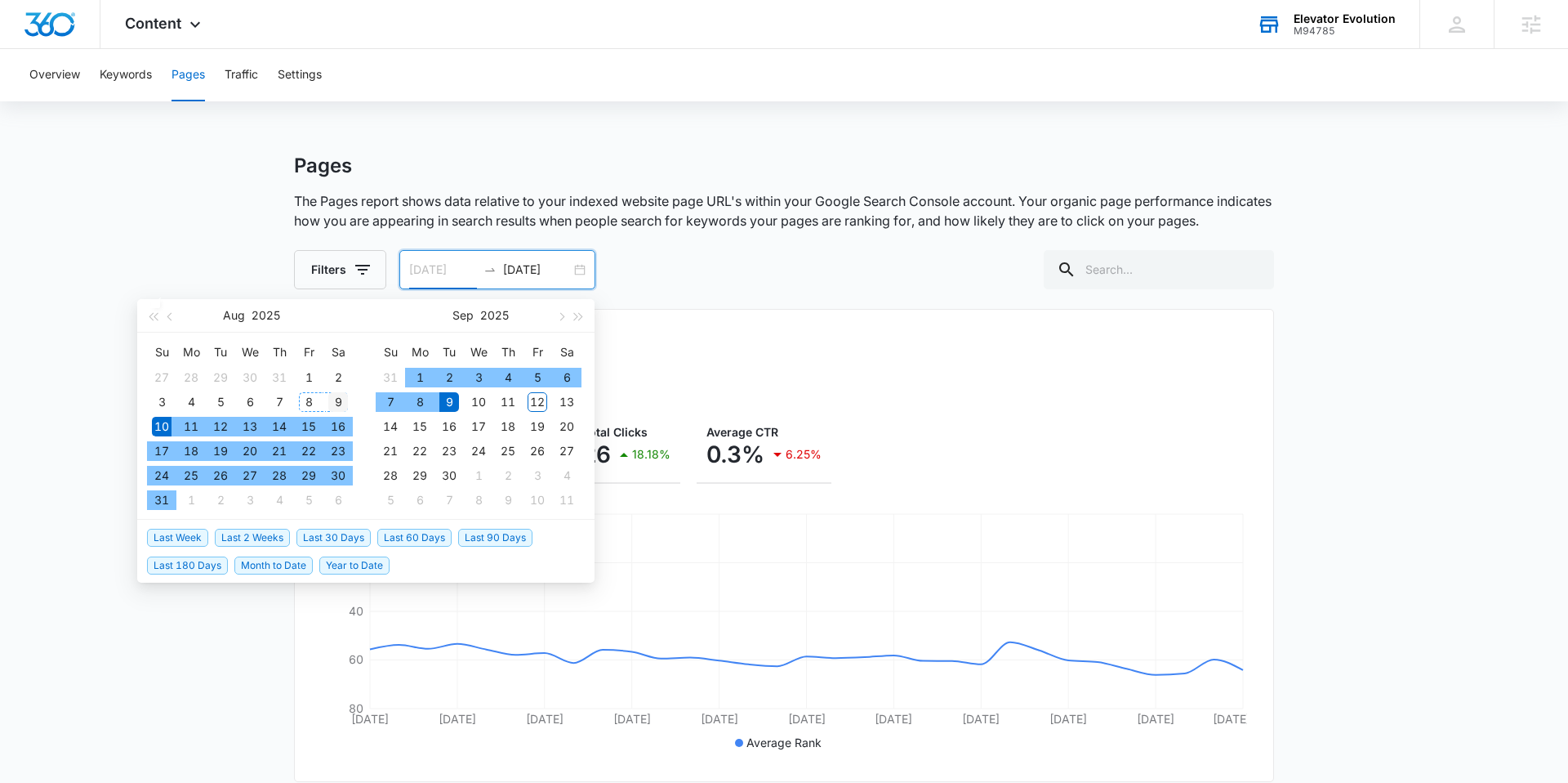
type input "08/09/2025"
click at [341, 398] on div "9" at bounding box center [338, 402] width 20 height 20
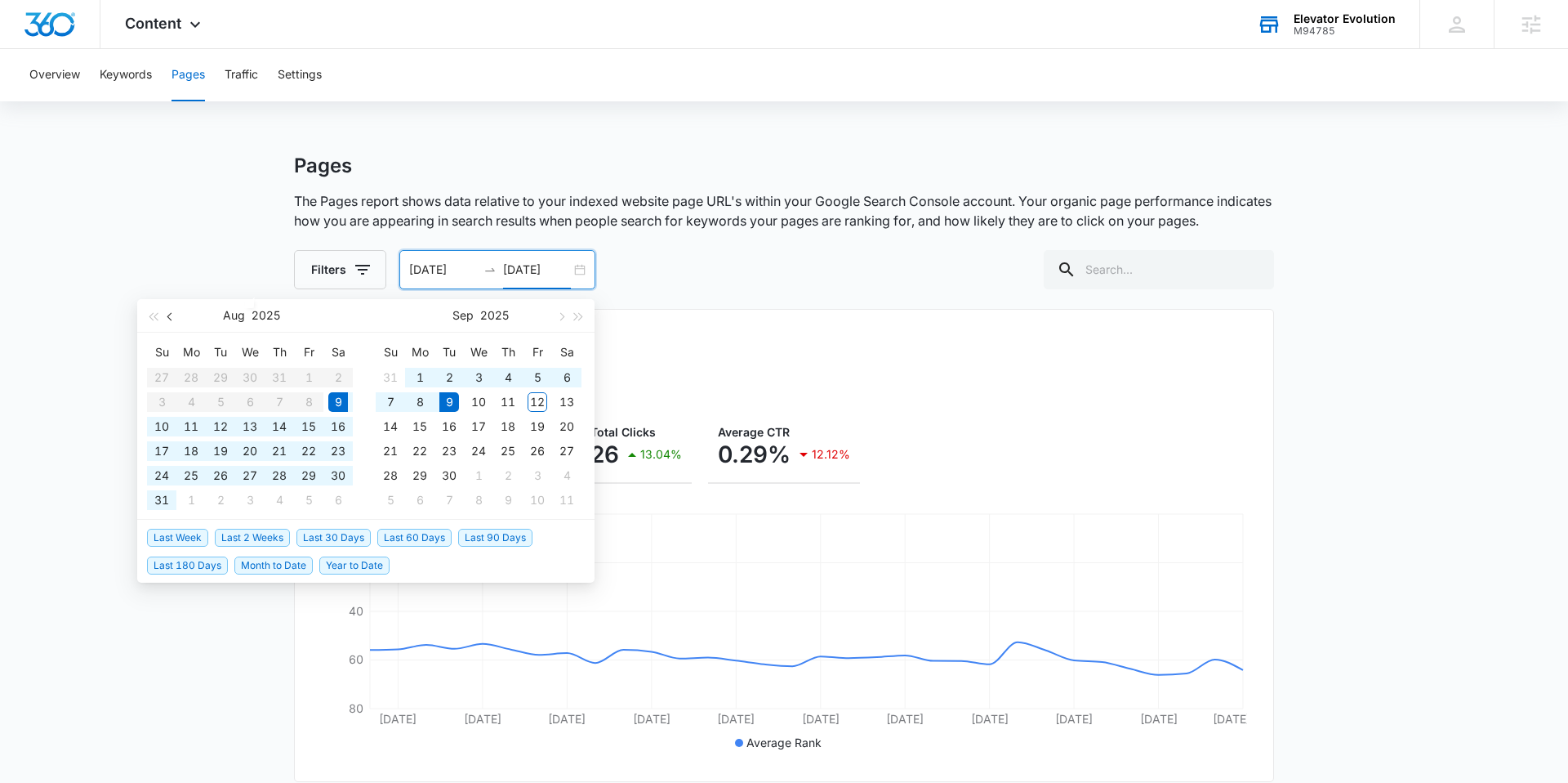
click at [173, 319] on button "button" at bounding box center [171, 315] width 18 height 33
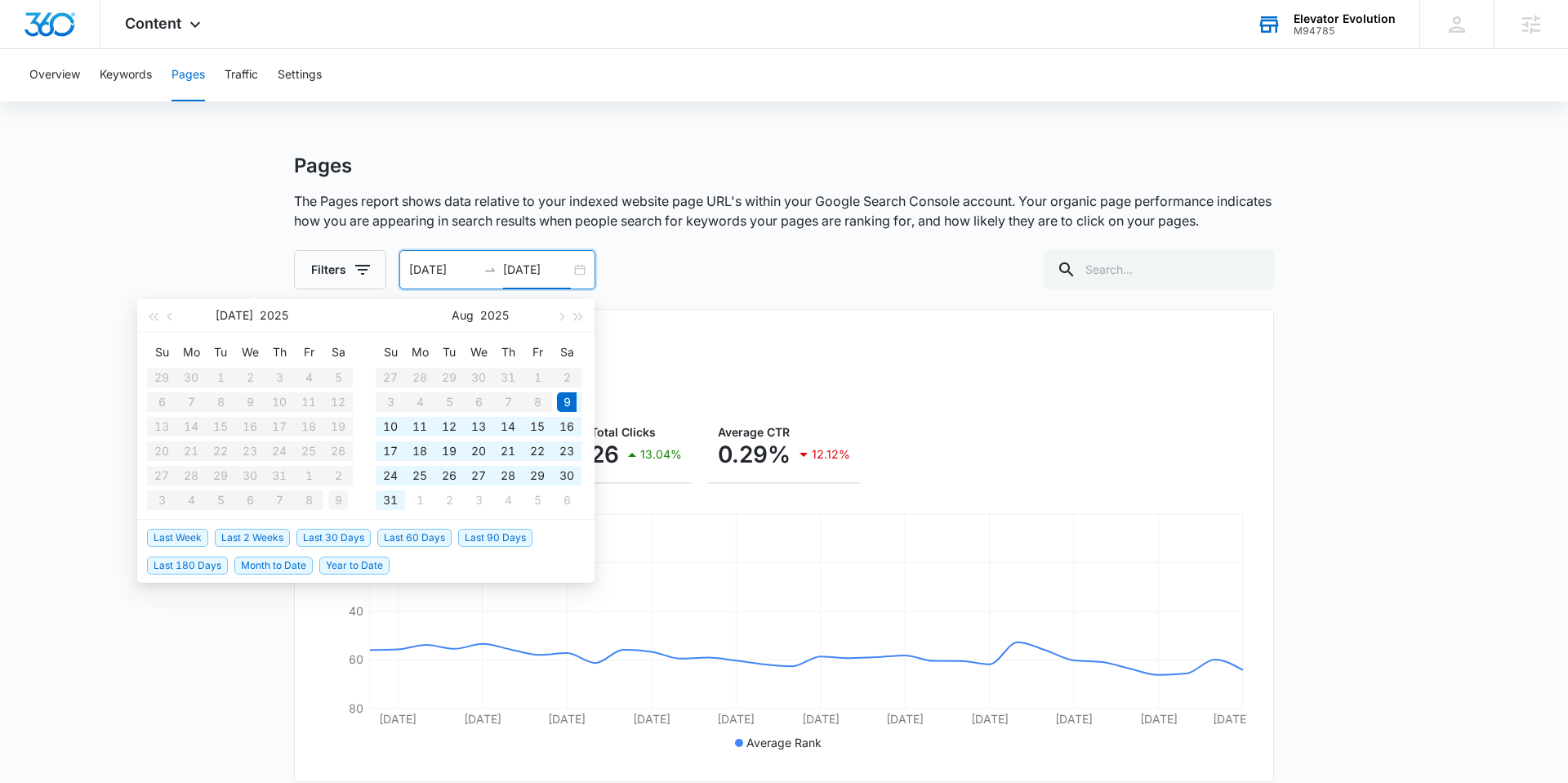
type input "08/09/2025"
click at [341, 498] on div "9" at bounding box center [338, 500] width 20 height 20
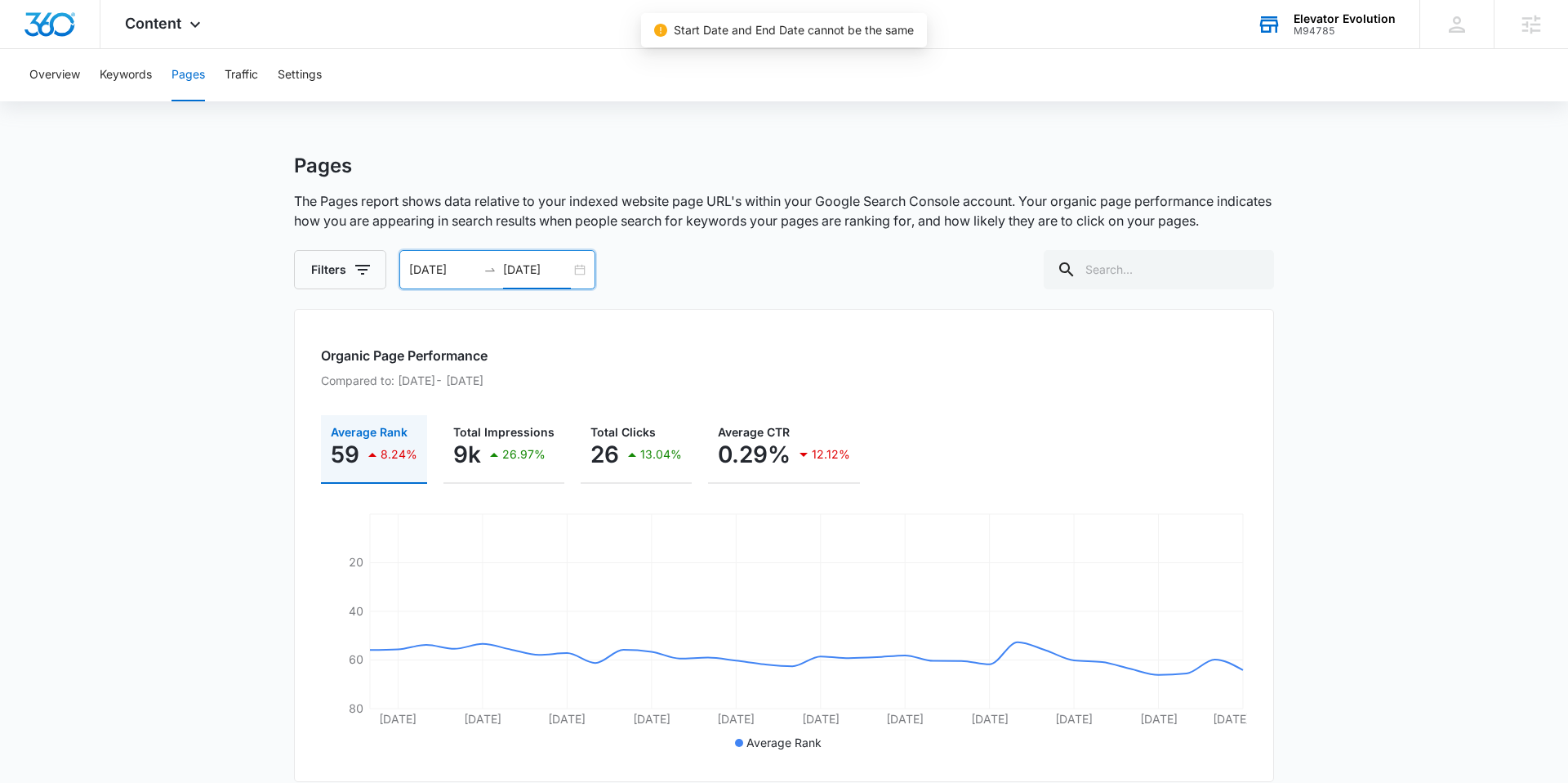
click at [574, 269] on div "08/09/2025 08/09/2025" at bounding box center [497, 269] width 196 height 39
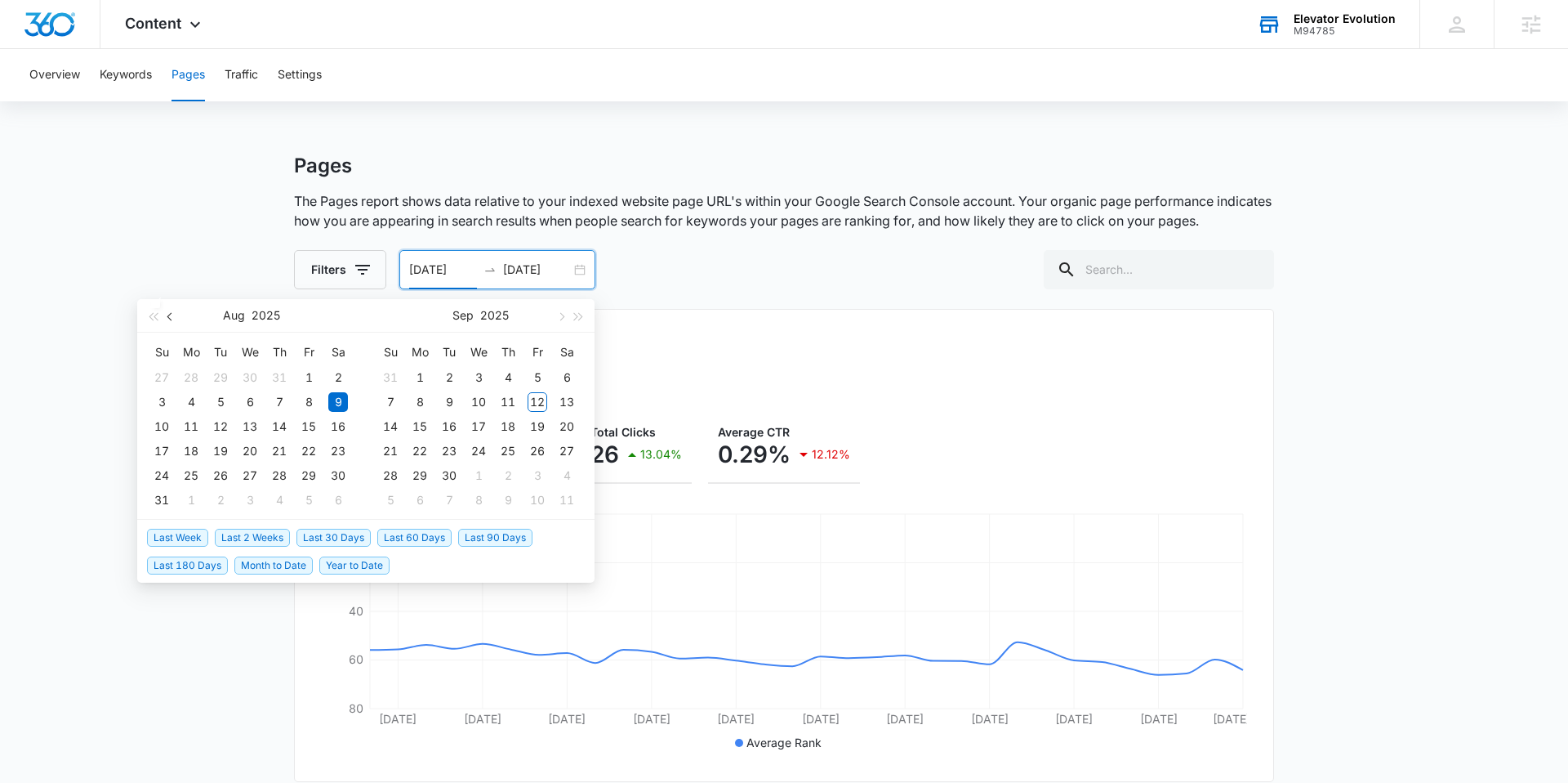
click at [171, 310] on button "button" at bounding box center [171, 315] width 18 height 33
type input "07/09/2025"
click at [250, 402] on div "9" at bounding box center [249, 402] width 20 height 20
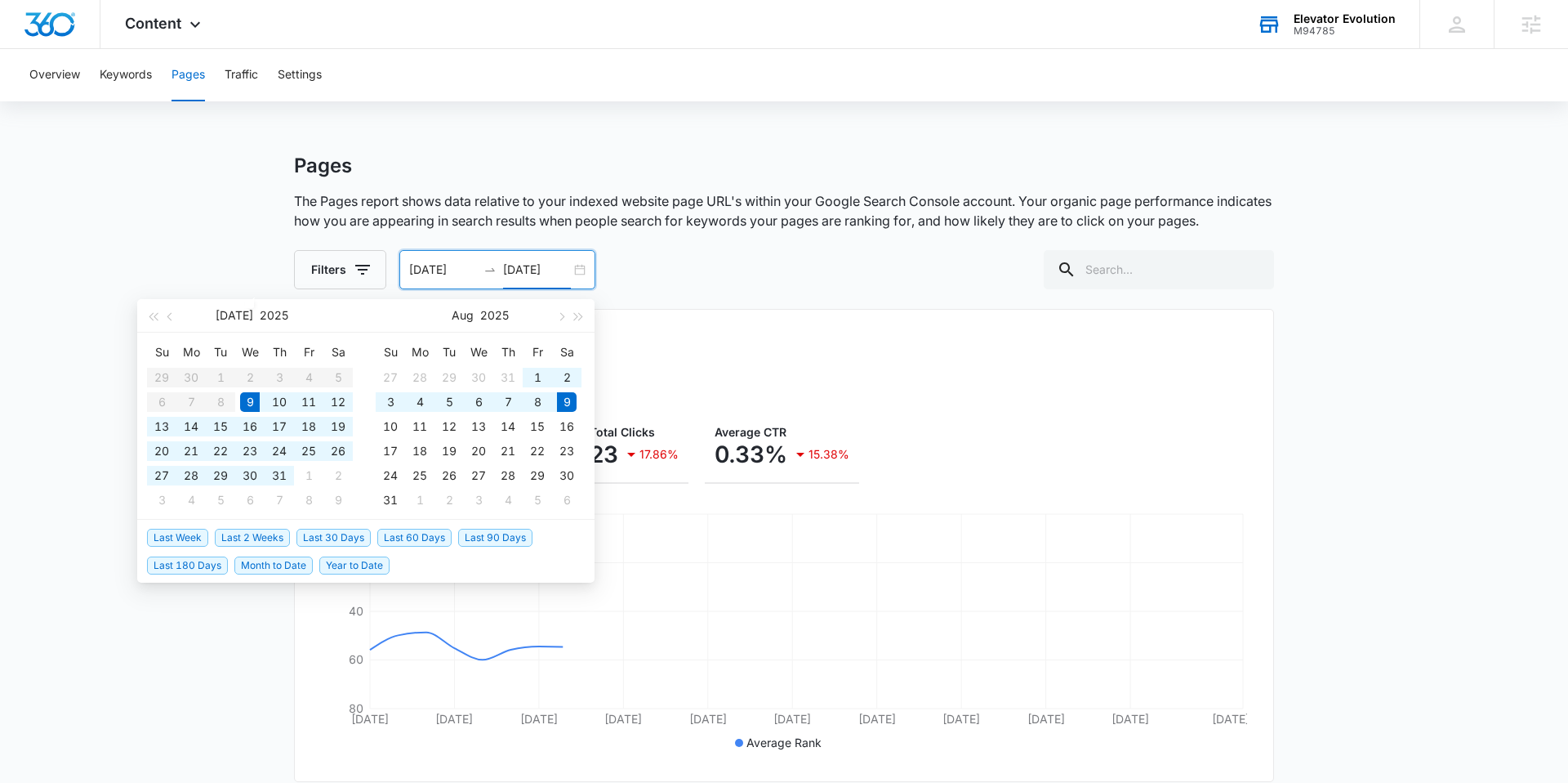
type input "08/09/2025"
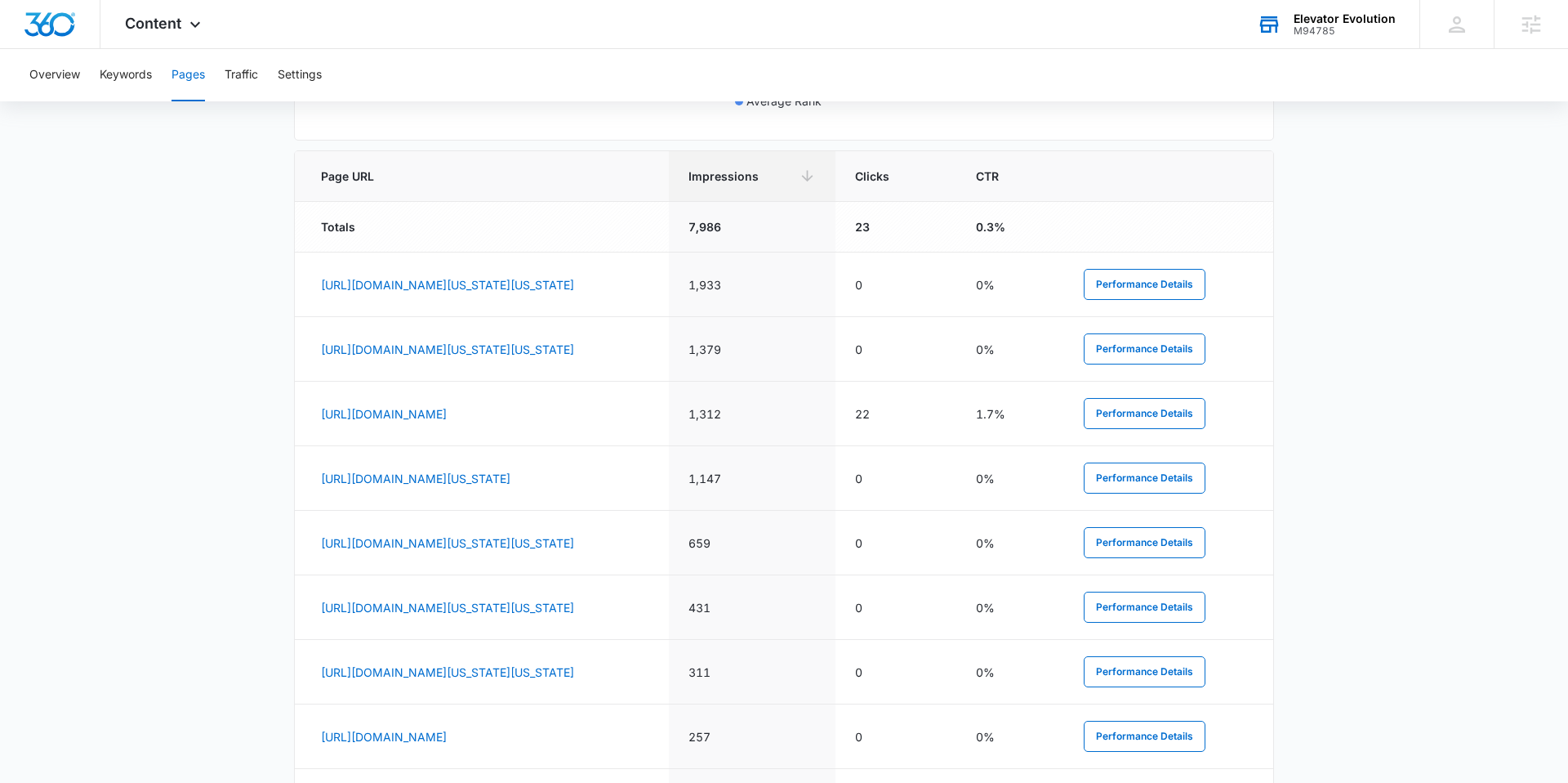
scroll to position [644, 0]
drag, startPoint x: 869, startPoint y: 291, endPoint x: 788, endPoint y: 281, distance: 81.6
click at [788, 281] on tr "https://elevatorevolution.com/elevator-services-in-maine/elevator-cab-renovatio…" at bounding box center [784, 281] width 978 height 65
click at [836, 299] on td "1,933" at bounding box center [752, 281] width 166 height 65
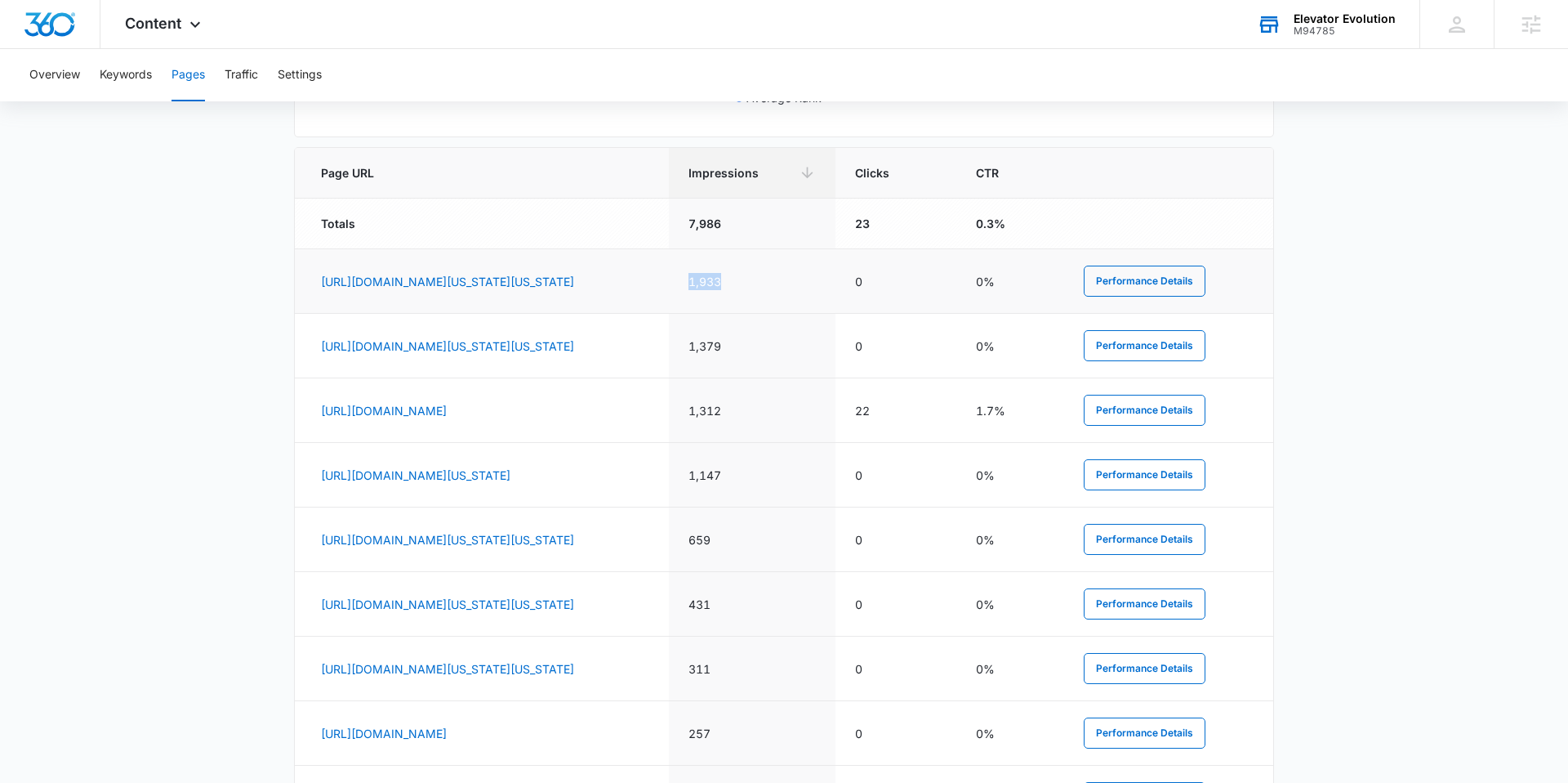
drag, startPoint x: 858, startPoint y: 279, endPoint x: 800, endPoint y: 278, distance: 58.0
click at [800, 278] on td "1,933" at bounding box center [752, 281] width 166 height 65
click at [836, 283] on td "1,933" at bounding box center [752, 281] width 166 height 65
drag, startPoint x: 862, startPoint y: 281, endPoint x: 797, endPoint y: 281, distance: 65.0
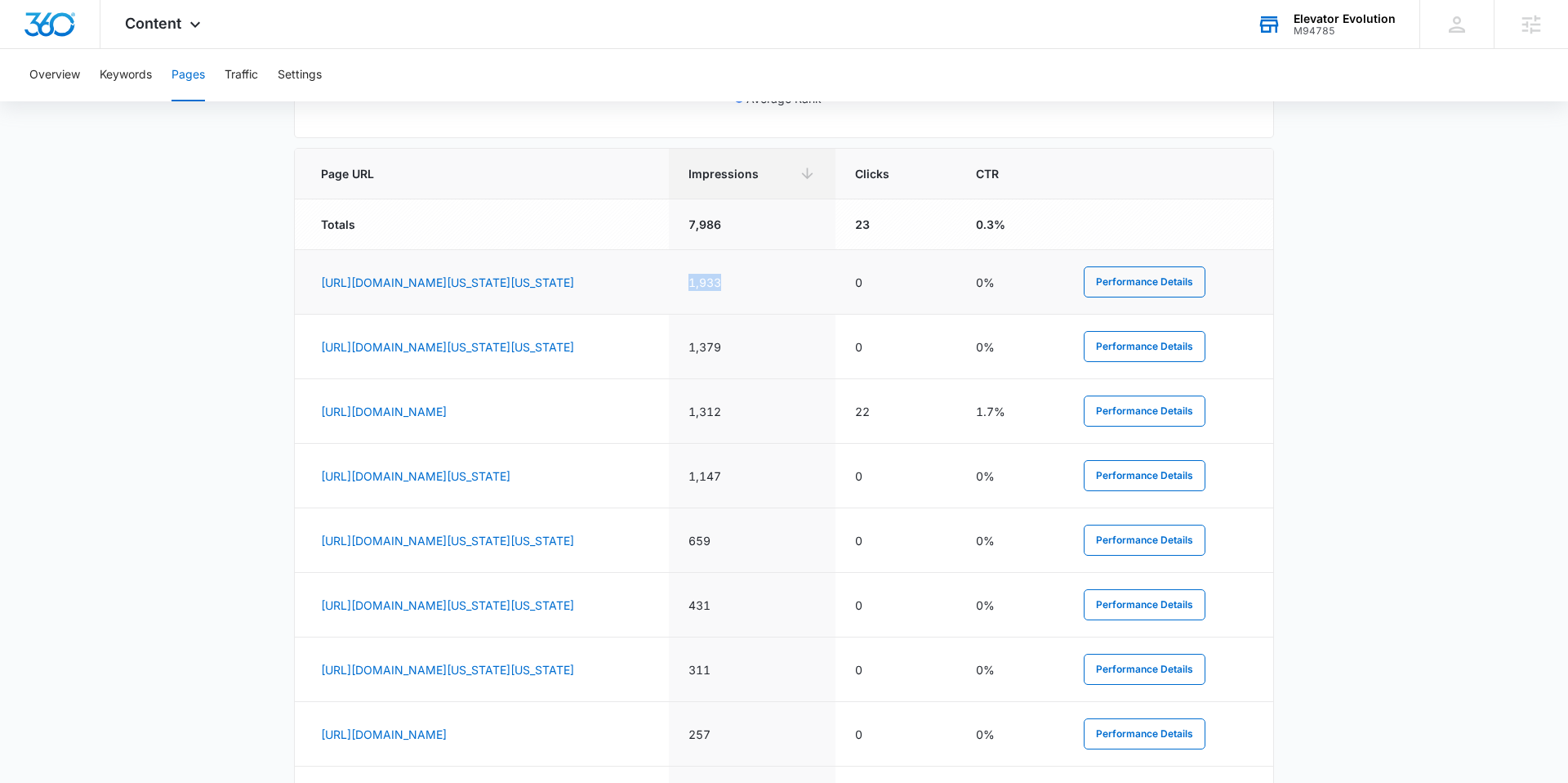
click at [797, 281] on td "1,933" at bounding box center [752, 282] width 166 height 65
click at [836, 280] on td "1,933" at bounding box center [752, 282] width 166 height 65
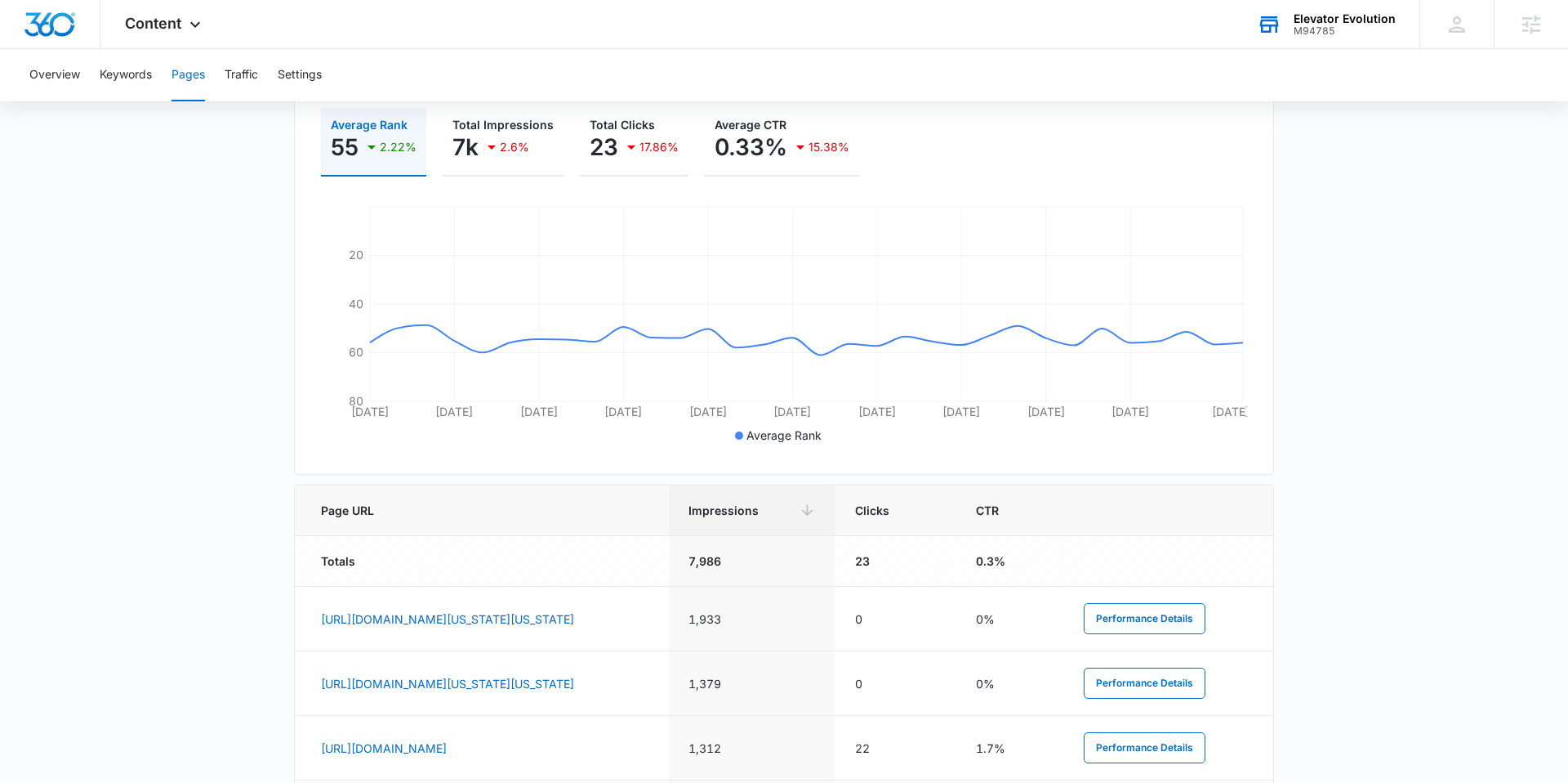
scroll to position [262, 0]
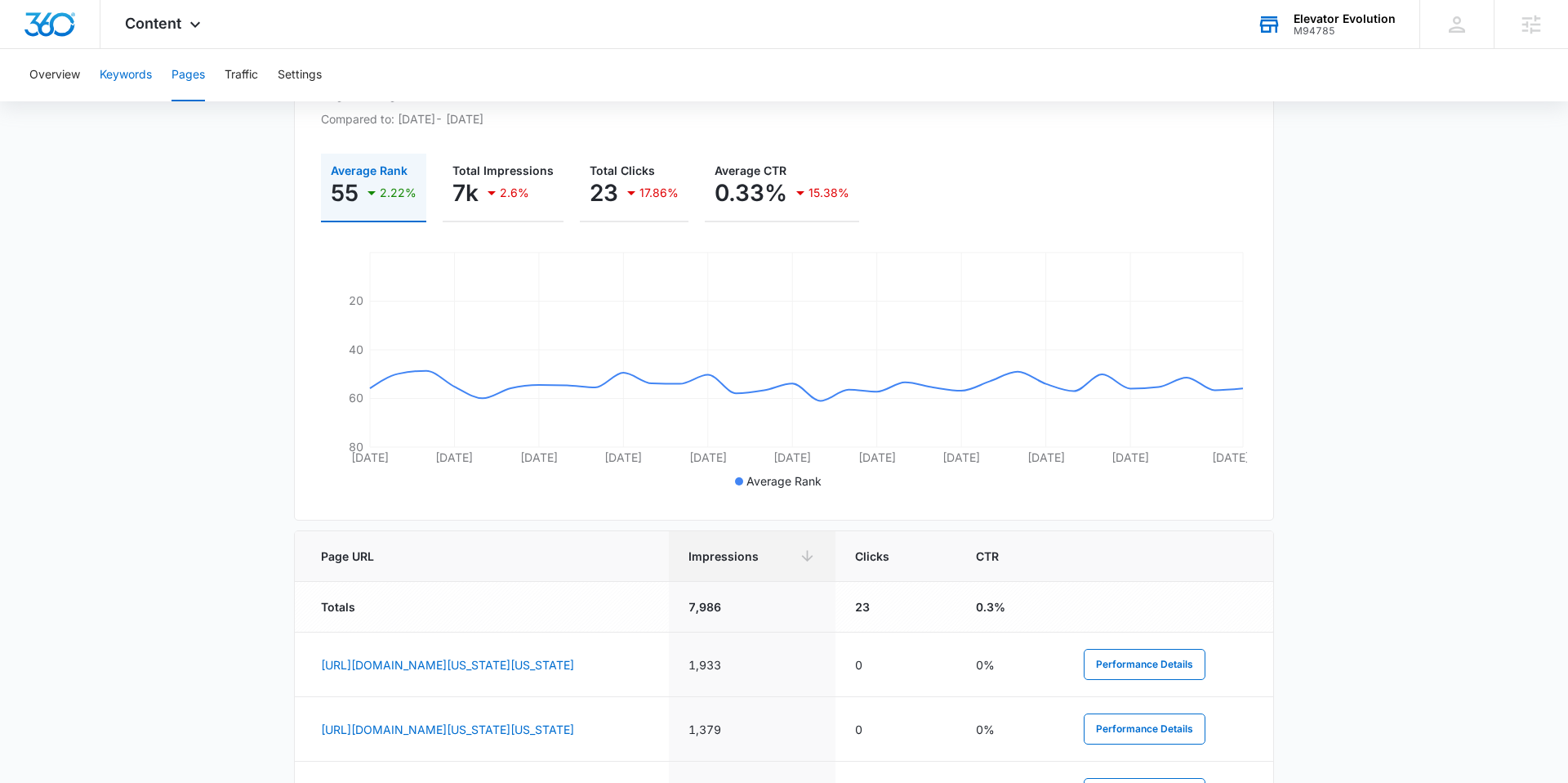
click at [145, 80] on button "Keywords" at bounding box center [126, 75] width 52 height 52
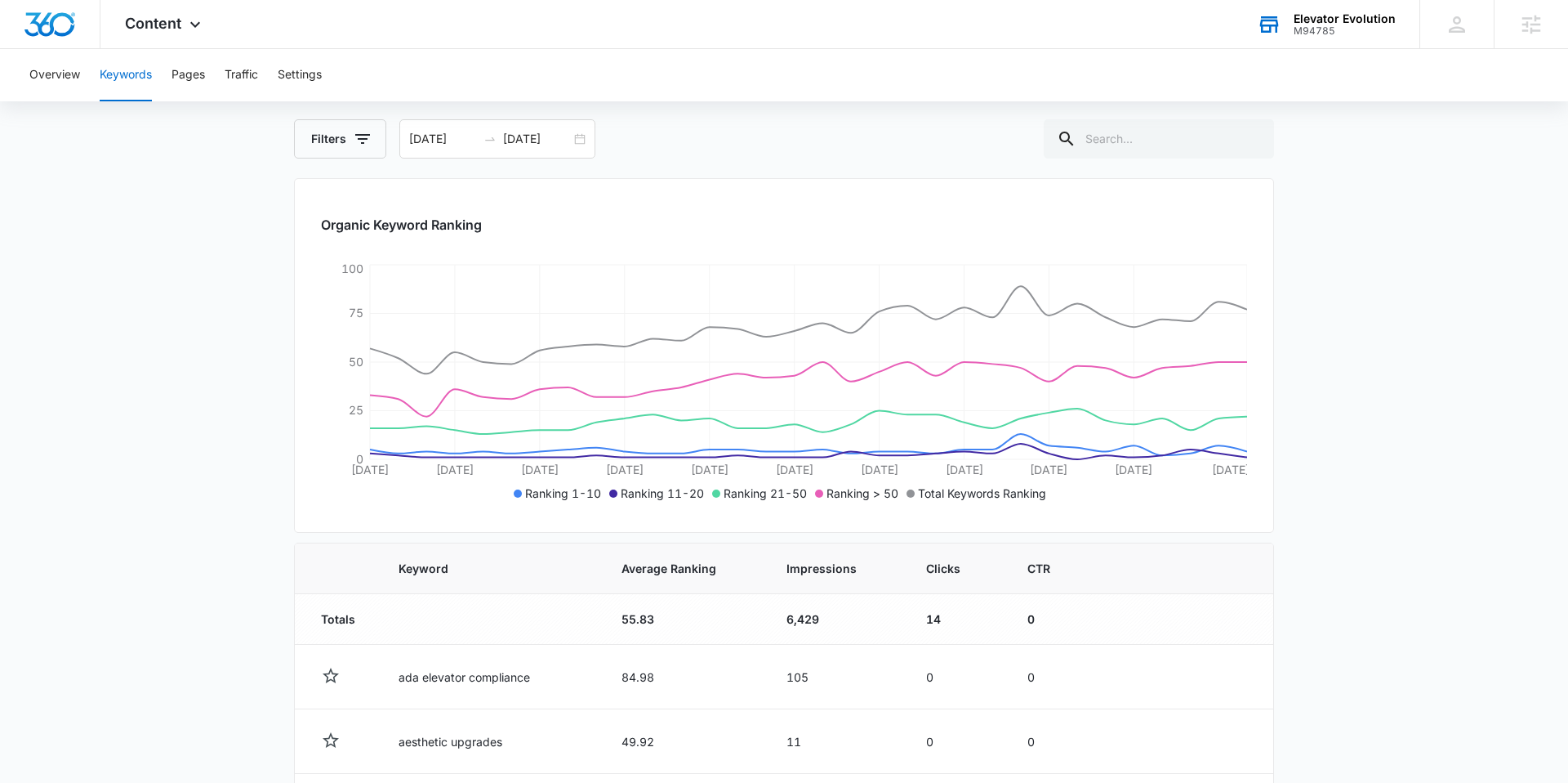
scroll to position [138, 0]
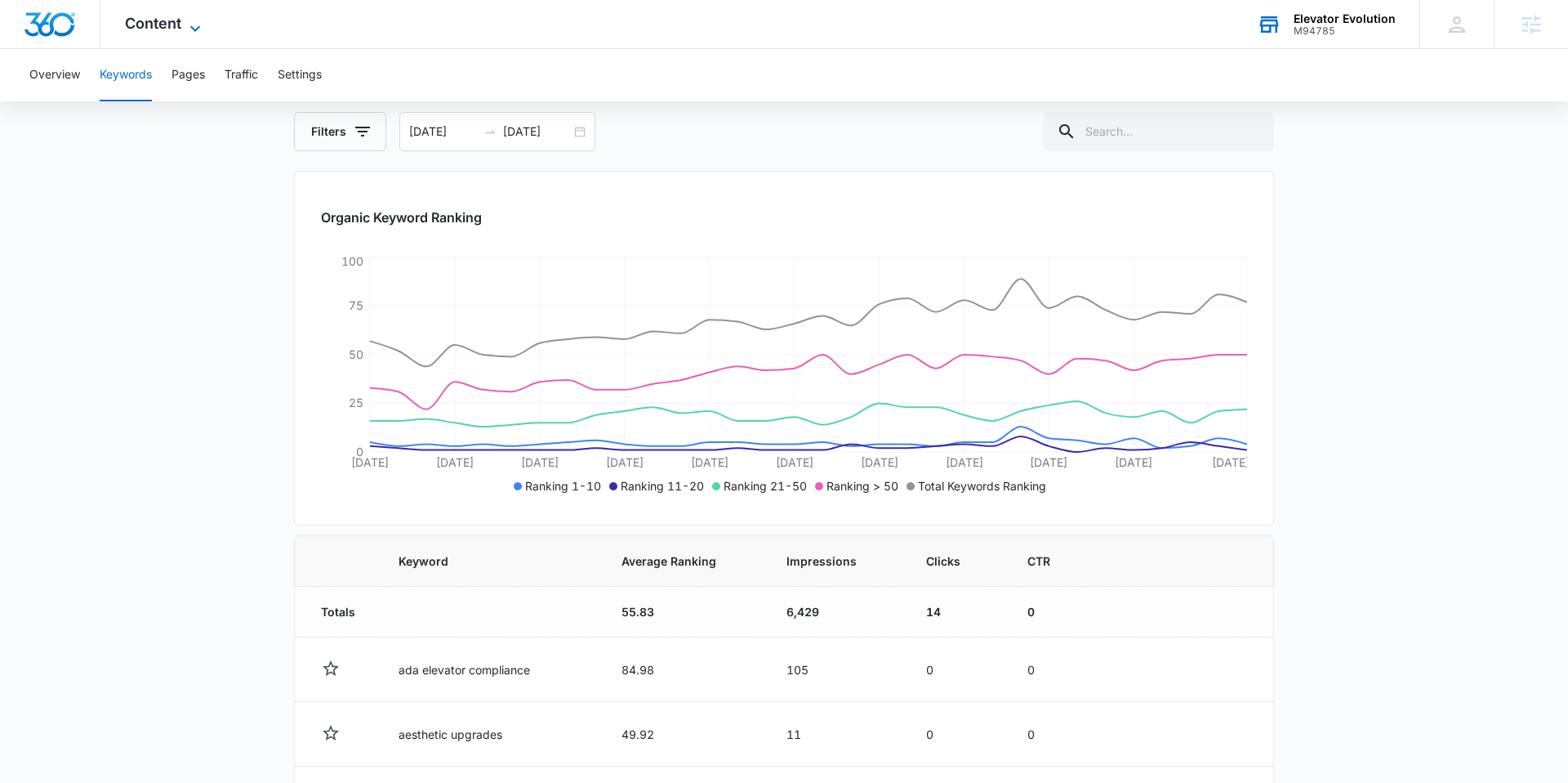
click at [195, 29] on icon at bounding box center [195, 28] width 10 height 6
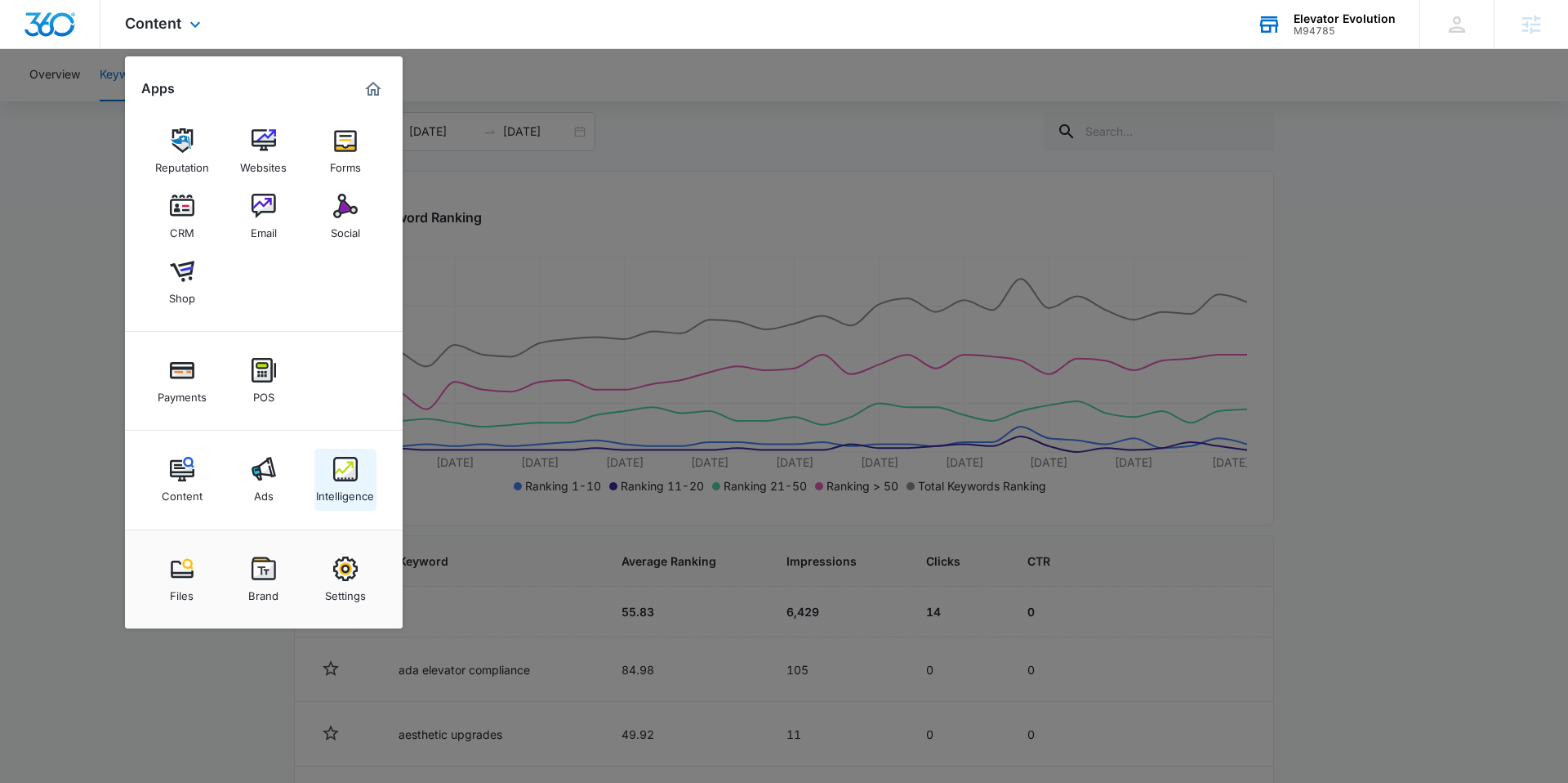
click at [332, 483] on div "Intelligence" at bounding box center [345, 492] width 58 height 22
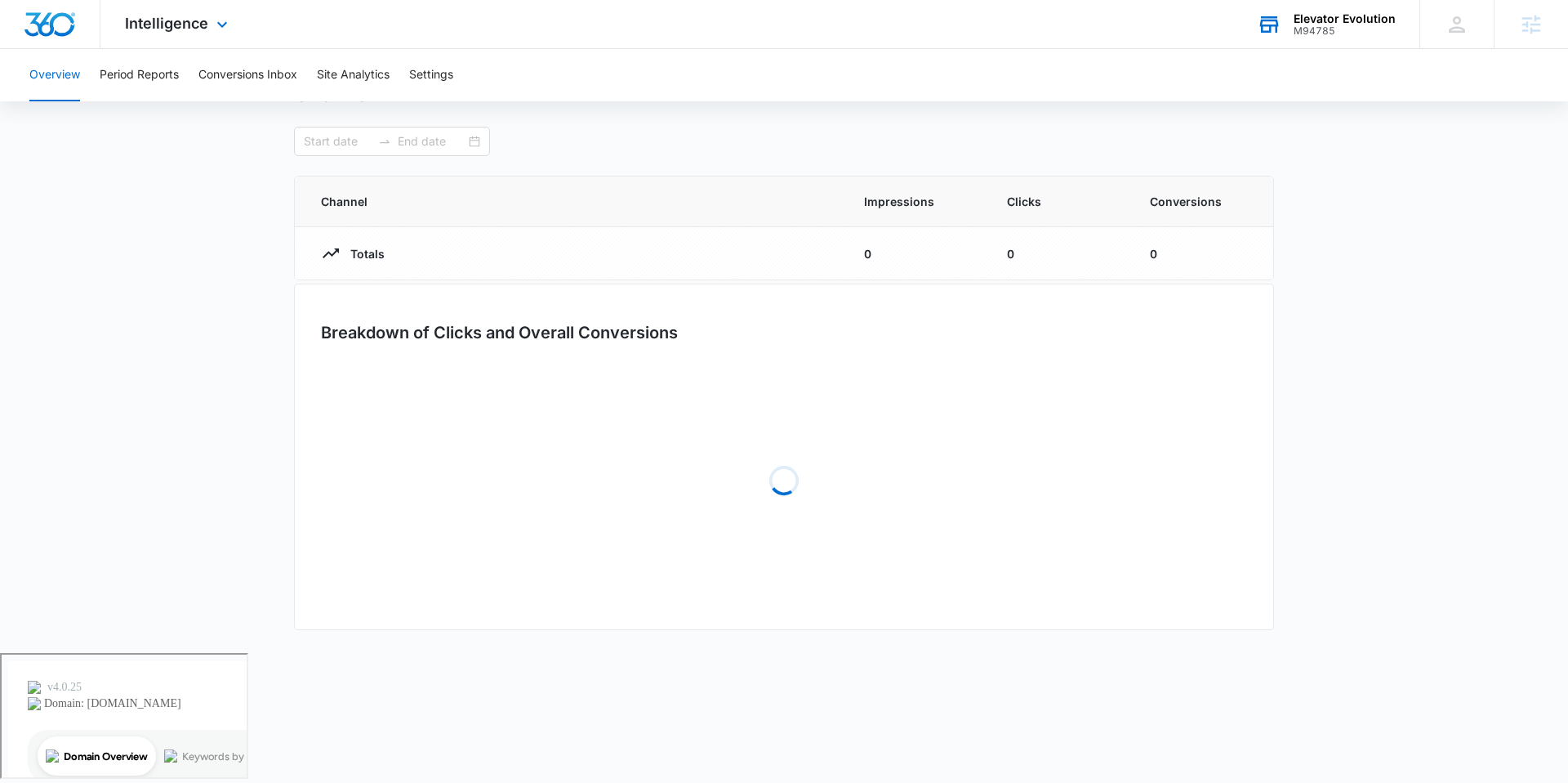
type input "07/09/2025"
type input "08/09/2025"
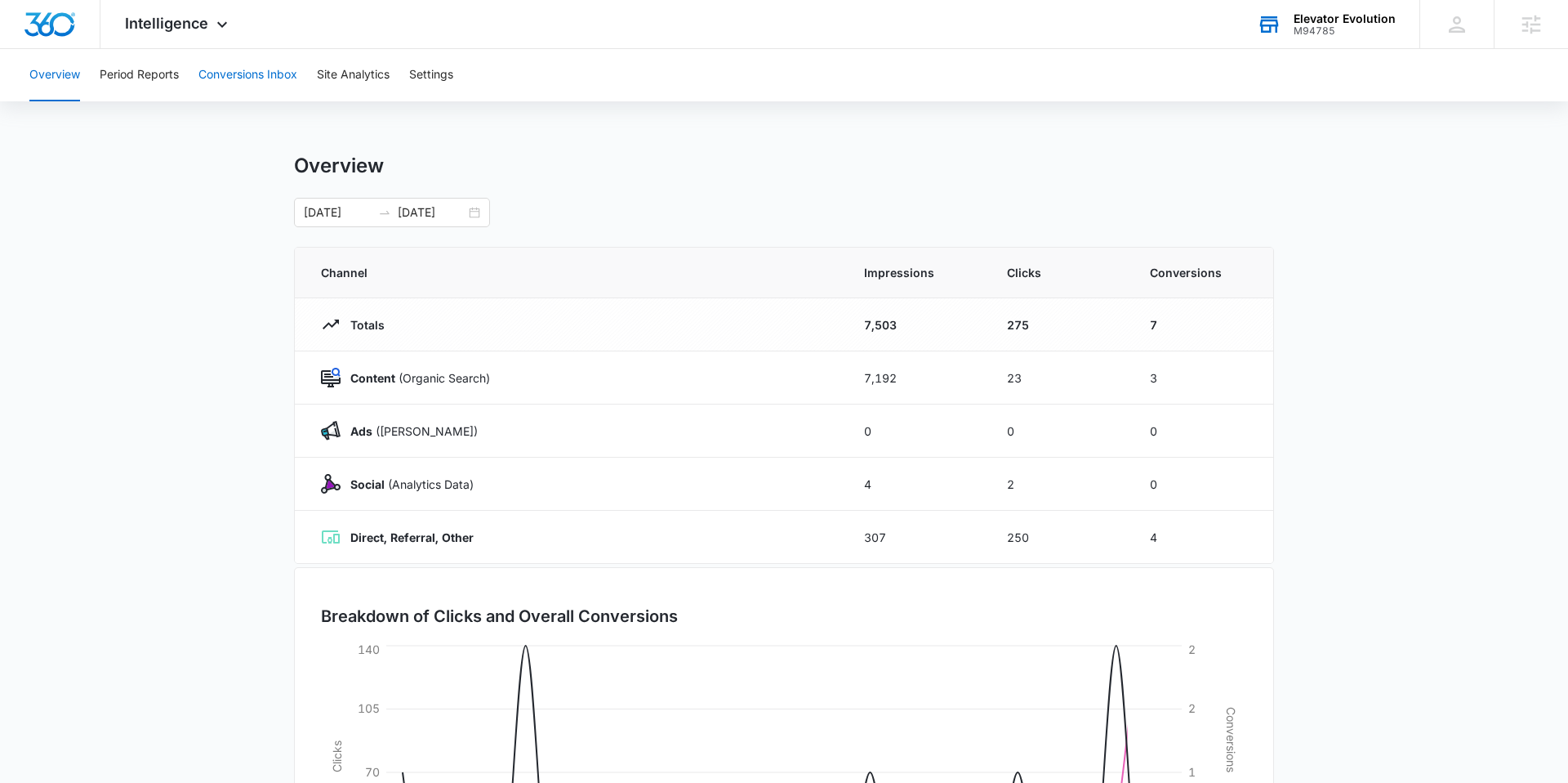
click at [252, 72] on button "Conversions Inbox" at bounding box center [248, 75] width 99 height 52
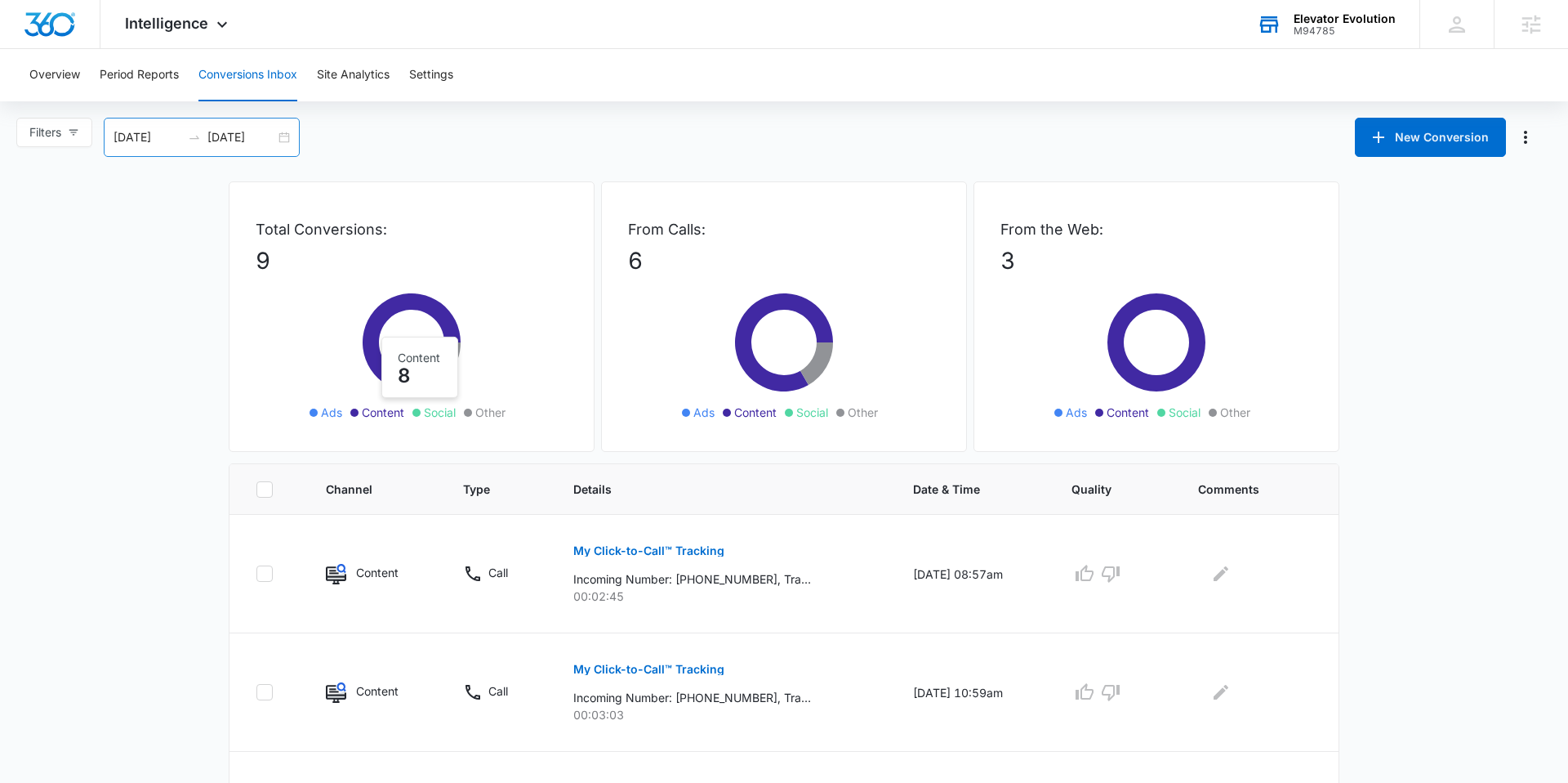
click at [284, 139] on div "08/13/2025 09/12/2025" at bounding box center [202, 137] width 196 height 39
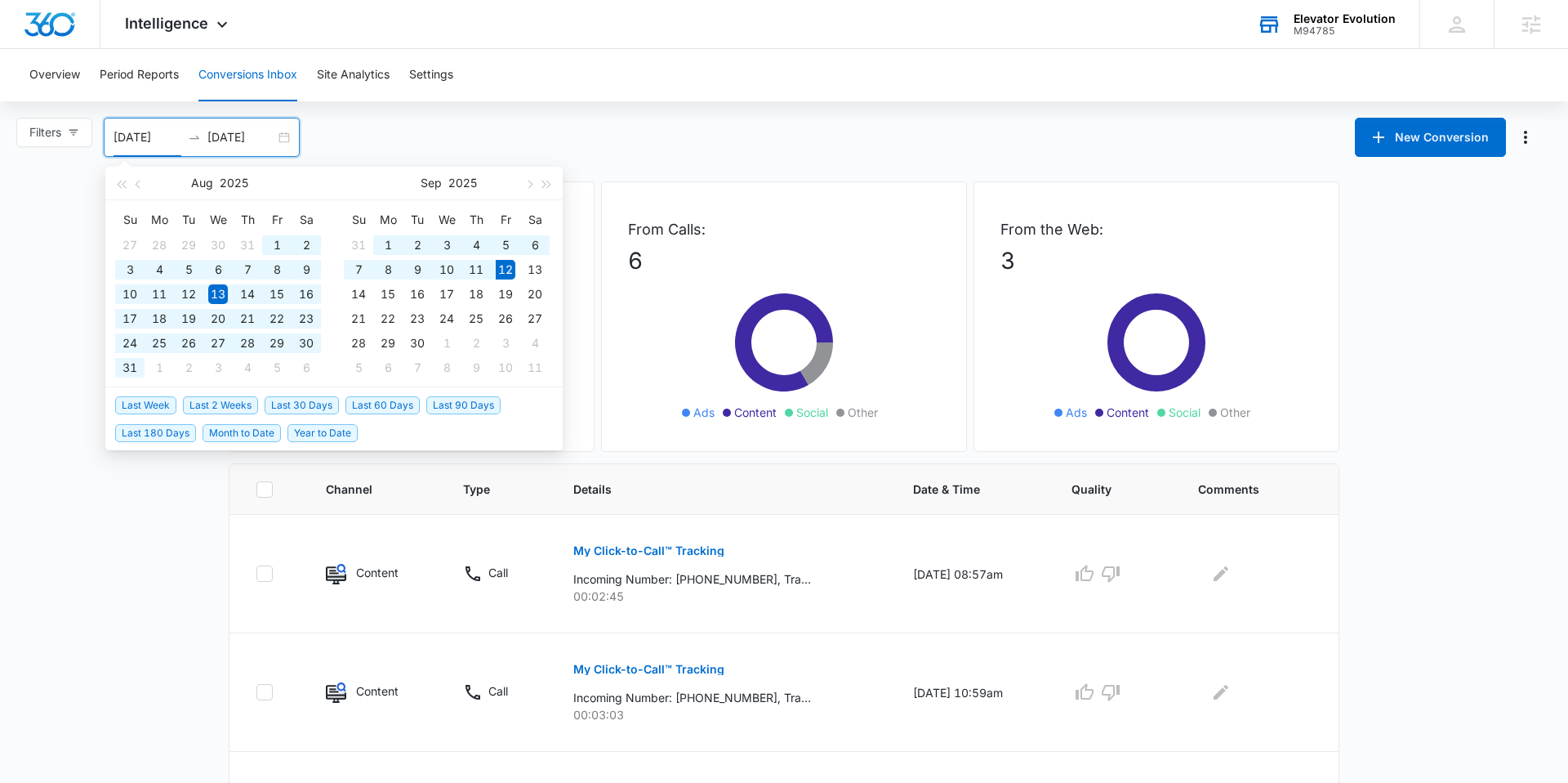
click at [390, 410] on span "Last 60 Days" at bounding box center [383, 405] width 74 height 18
type input "07/14/2025"
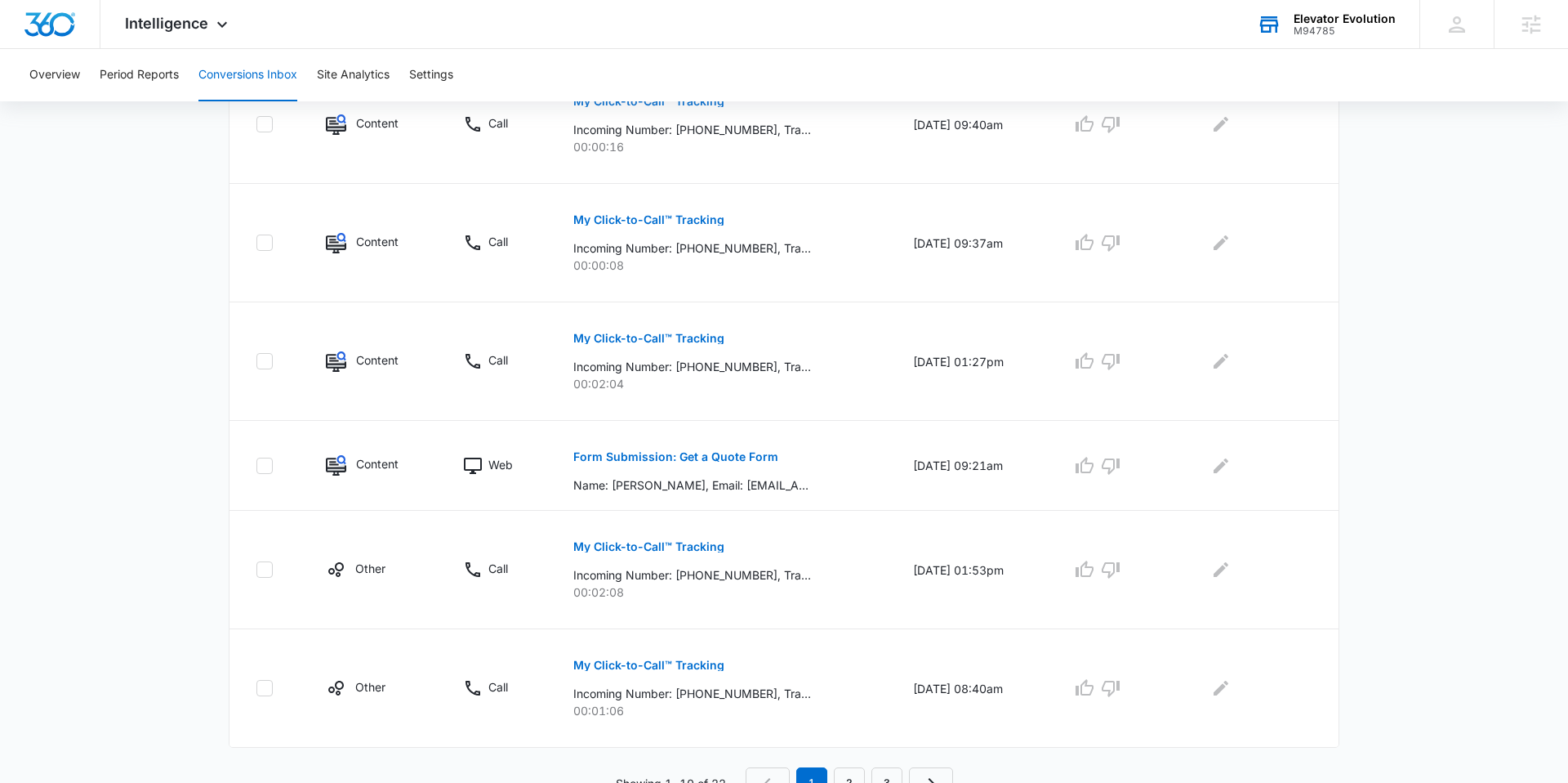
scroll to position [882, 0]
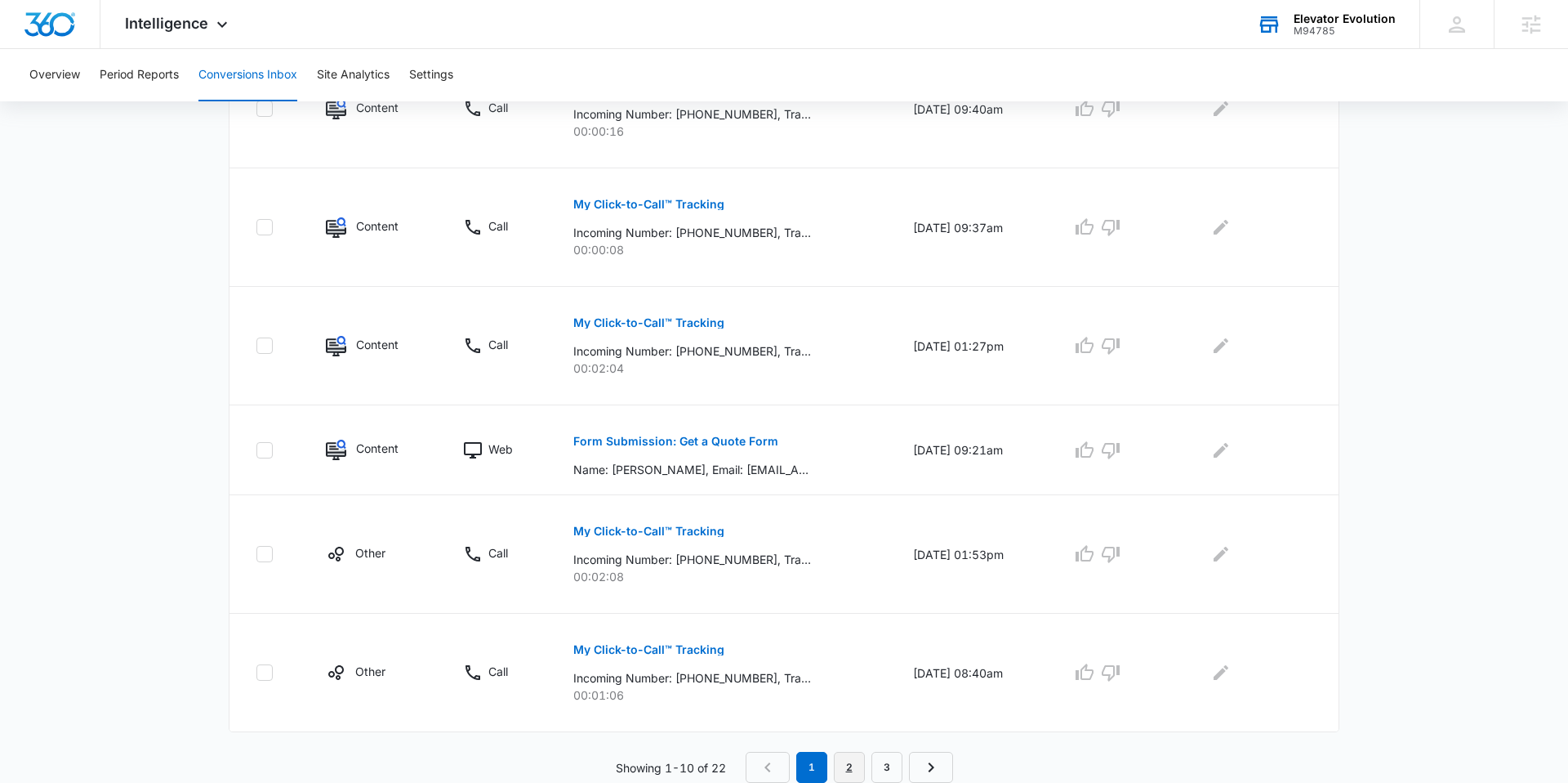
click at [857, 764] on link "2" at bounding box center [849, 767] width 31 height 31
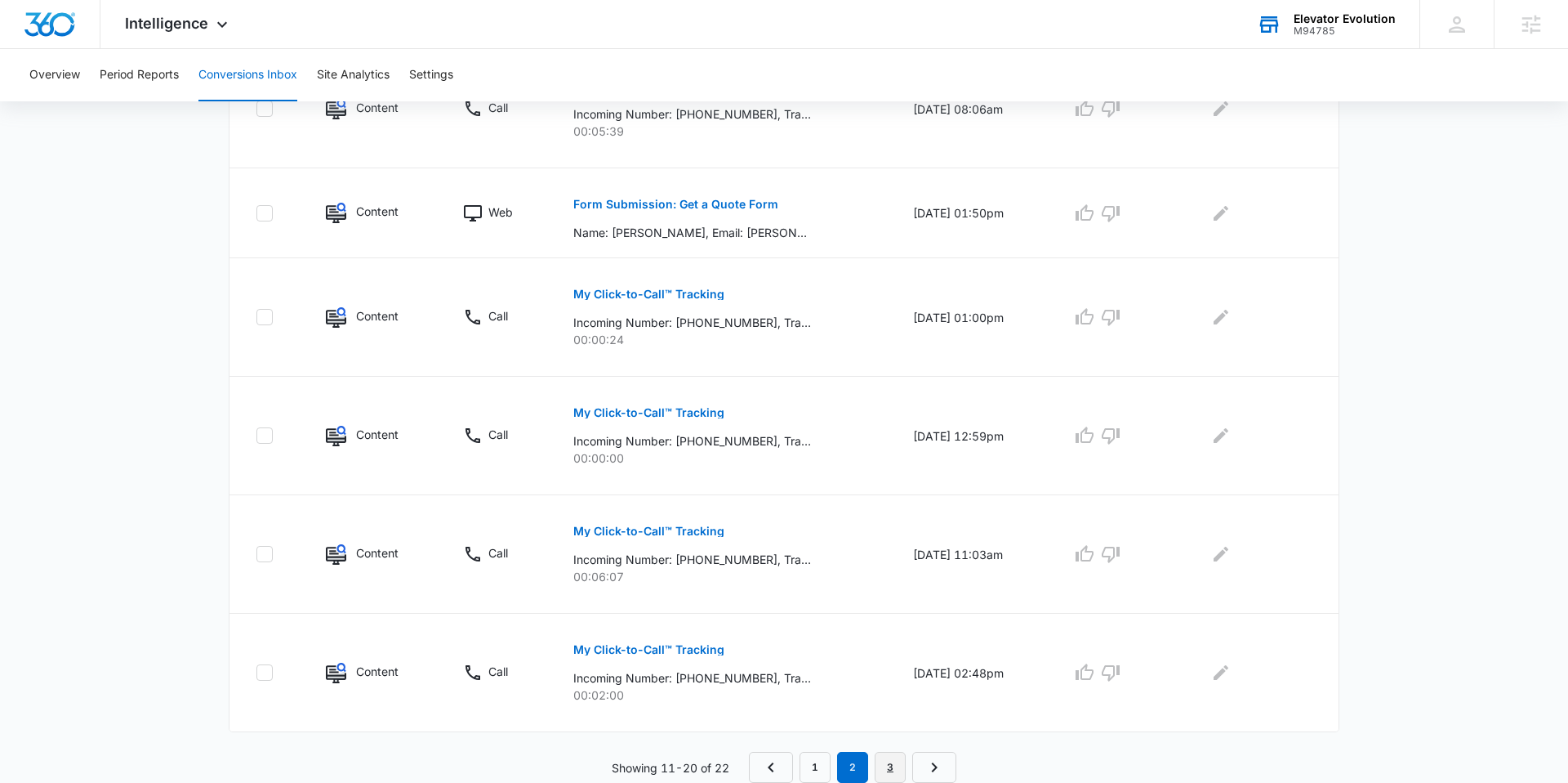
click at [894, 762] on link "3" at bounding box center [890, 767] width 31 height 31
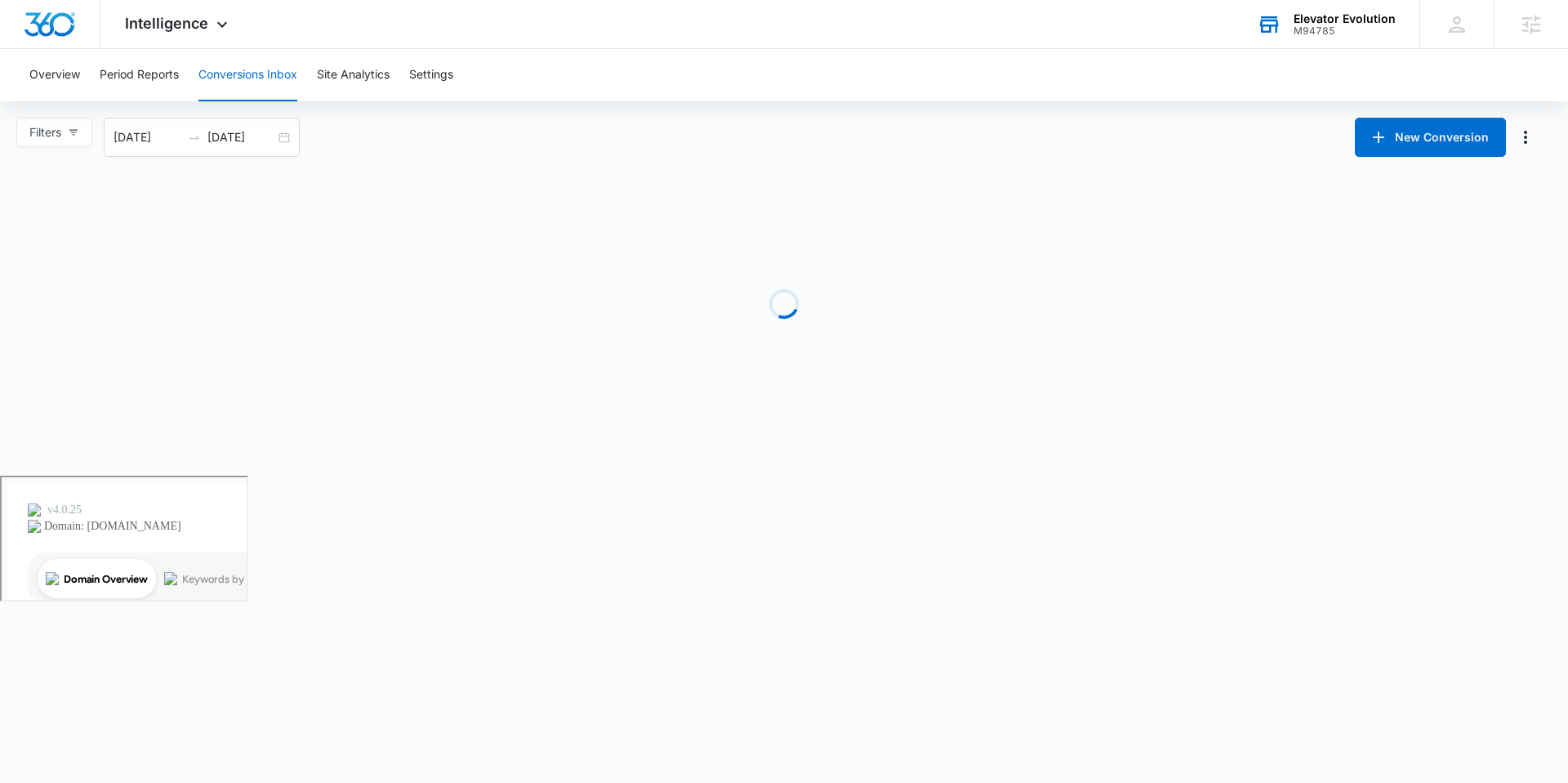
scroll to position [0, 0]
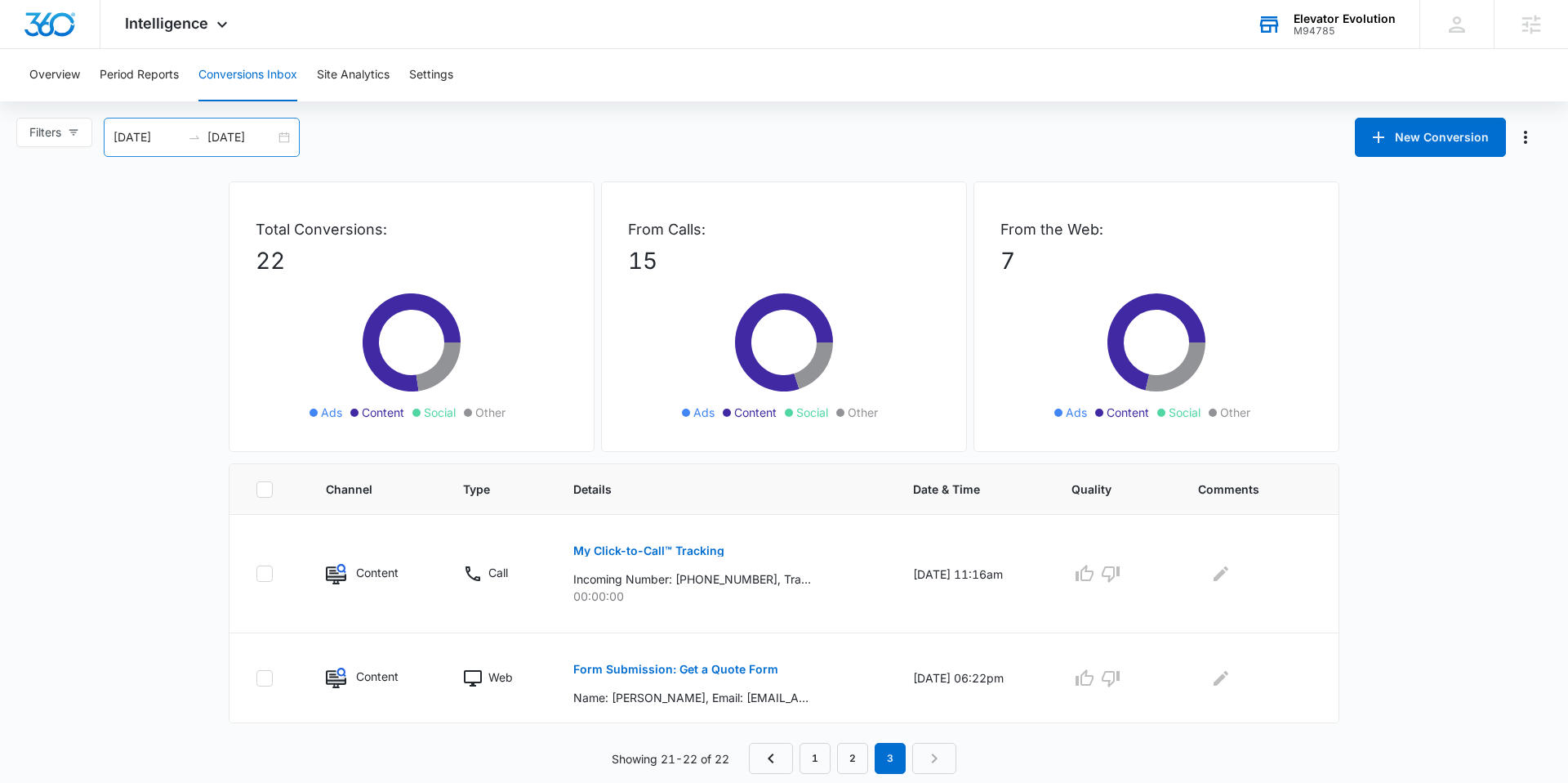
click at [289, 139] on div "07/14/2025 09/12/2025" at bounding box center [202, 137] width 196 height 39
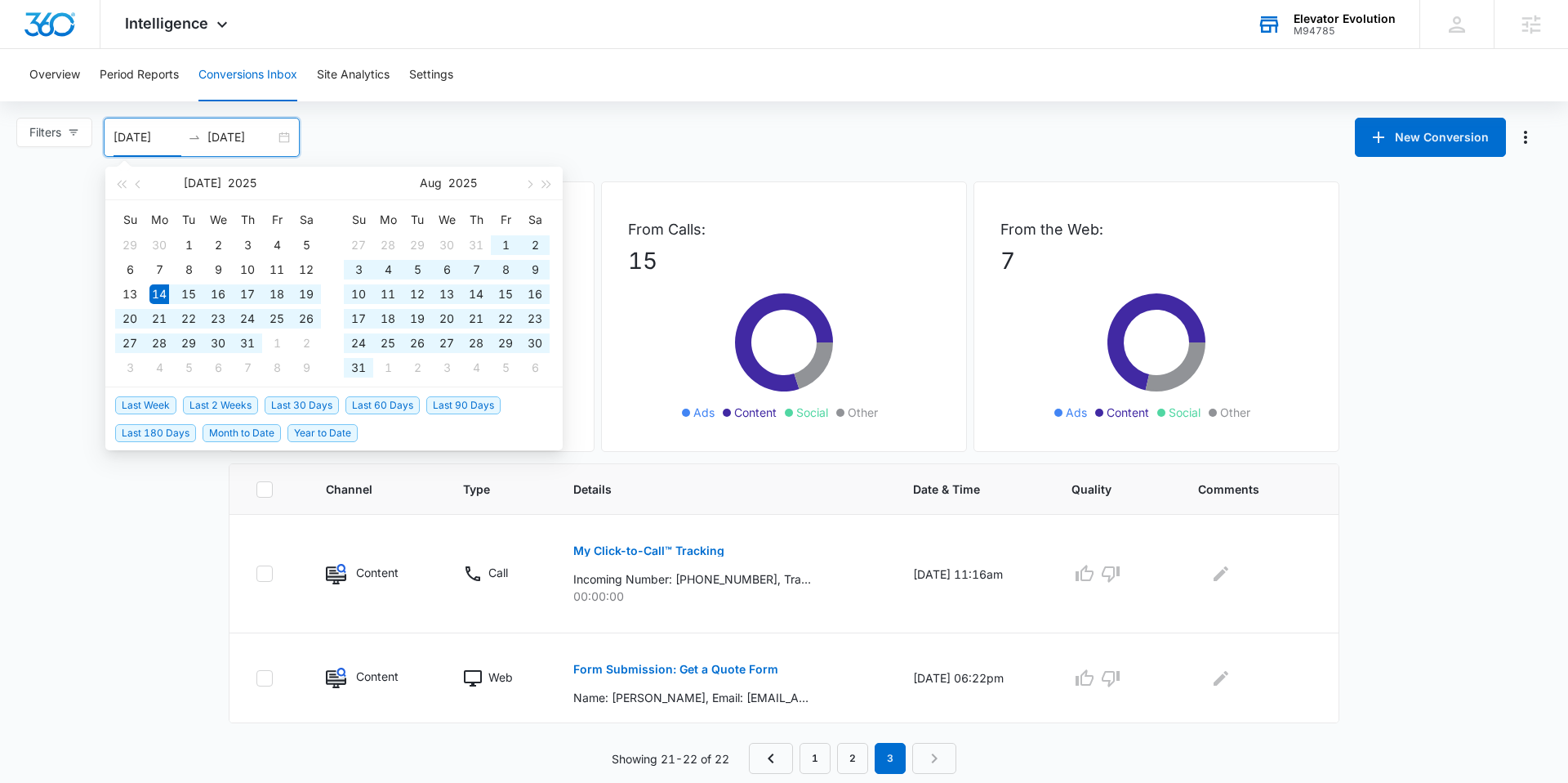
click at [623, 136] on div "Filters 07/14/2025 09/12/2025 New Conversion Jul 2025 Su Mo Tu We Th Fr Sa 29 3…" at bounding box center [784, 137] width 1568 height 39
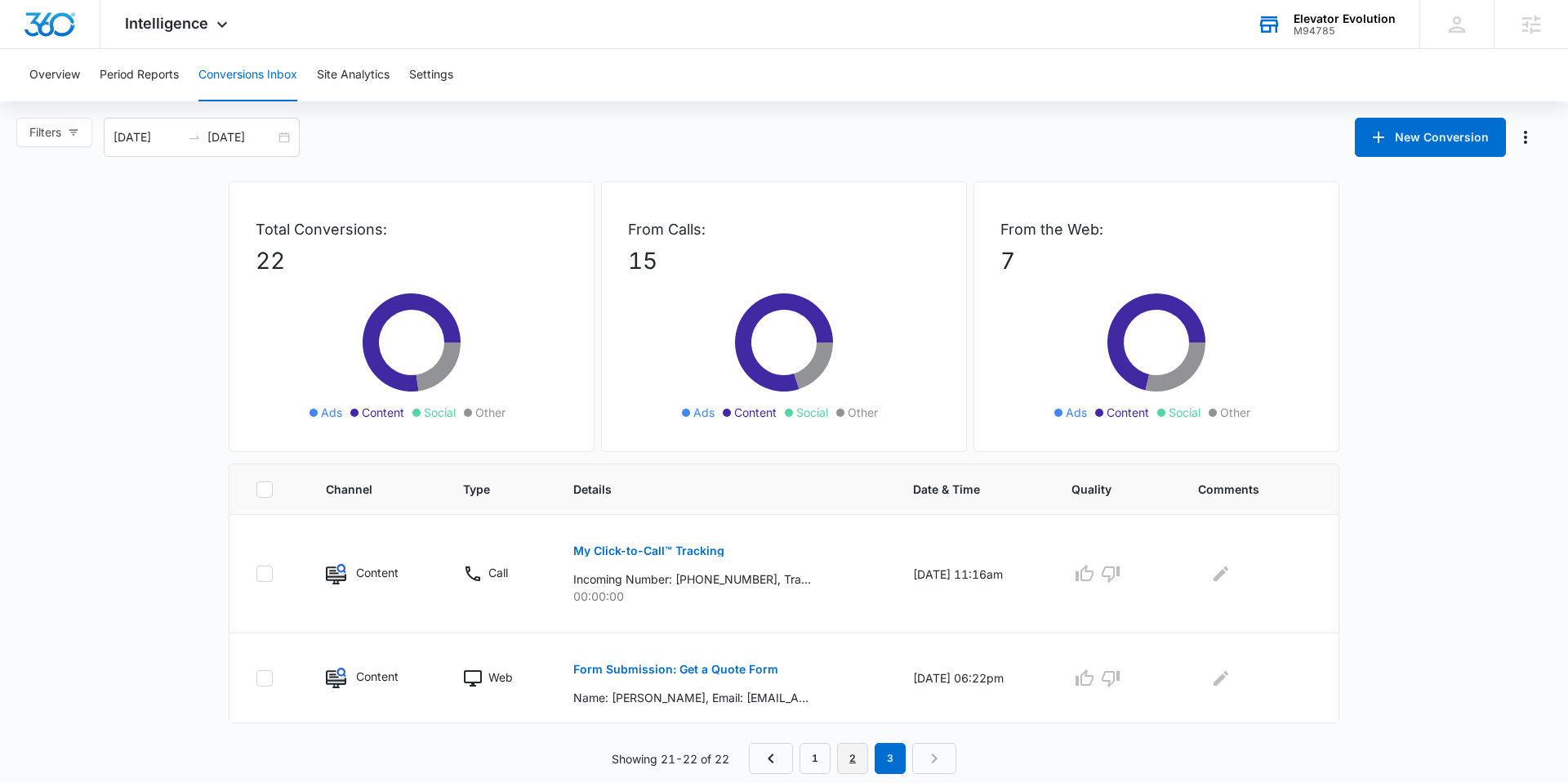
click at [849, 760] on link "2" at bounding box center [853, 758] width 31 height 31
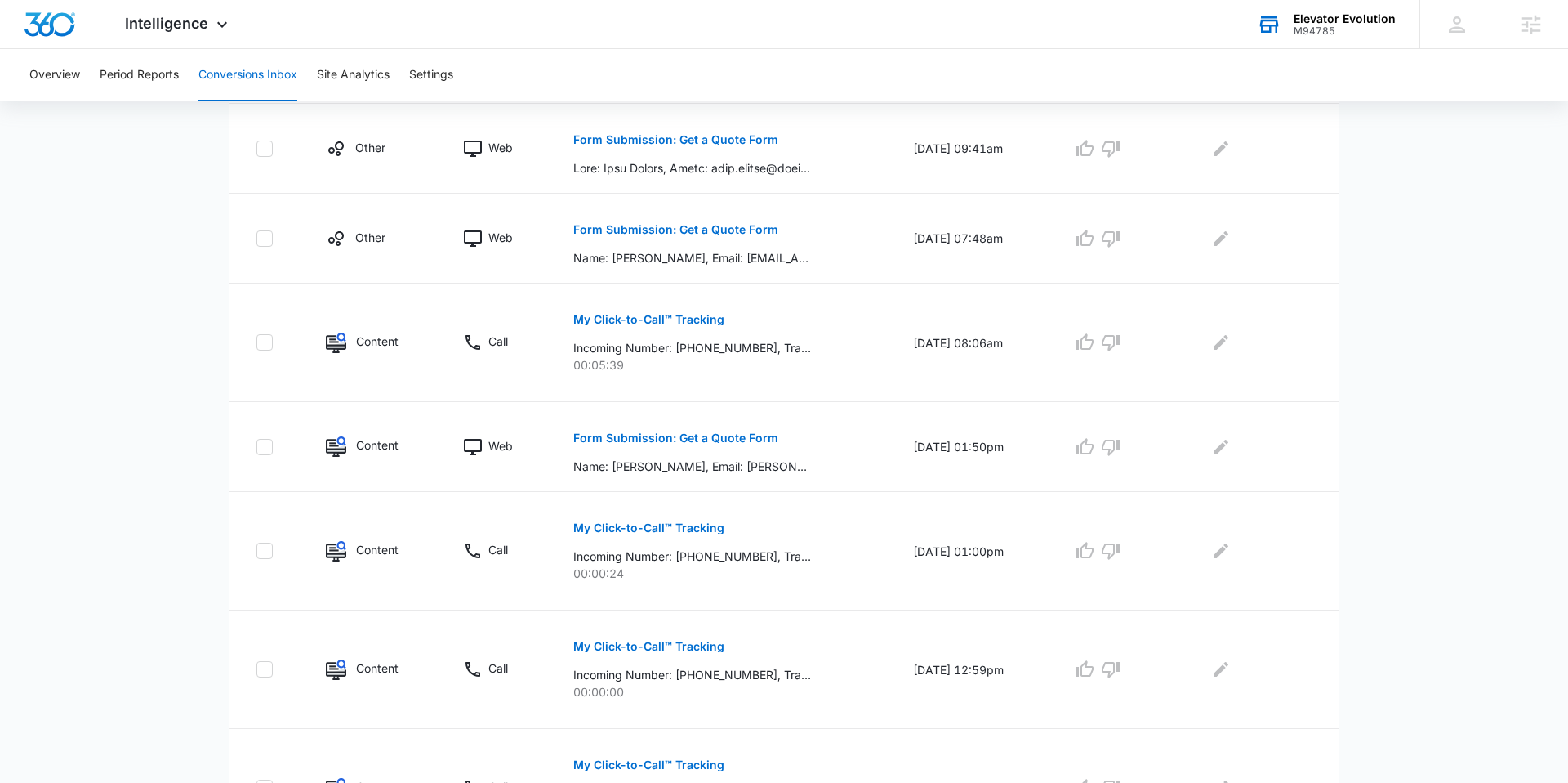
scroll to position [882, 0]
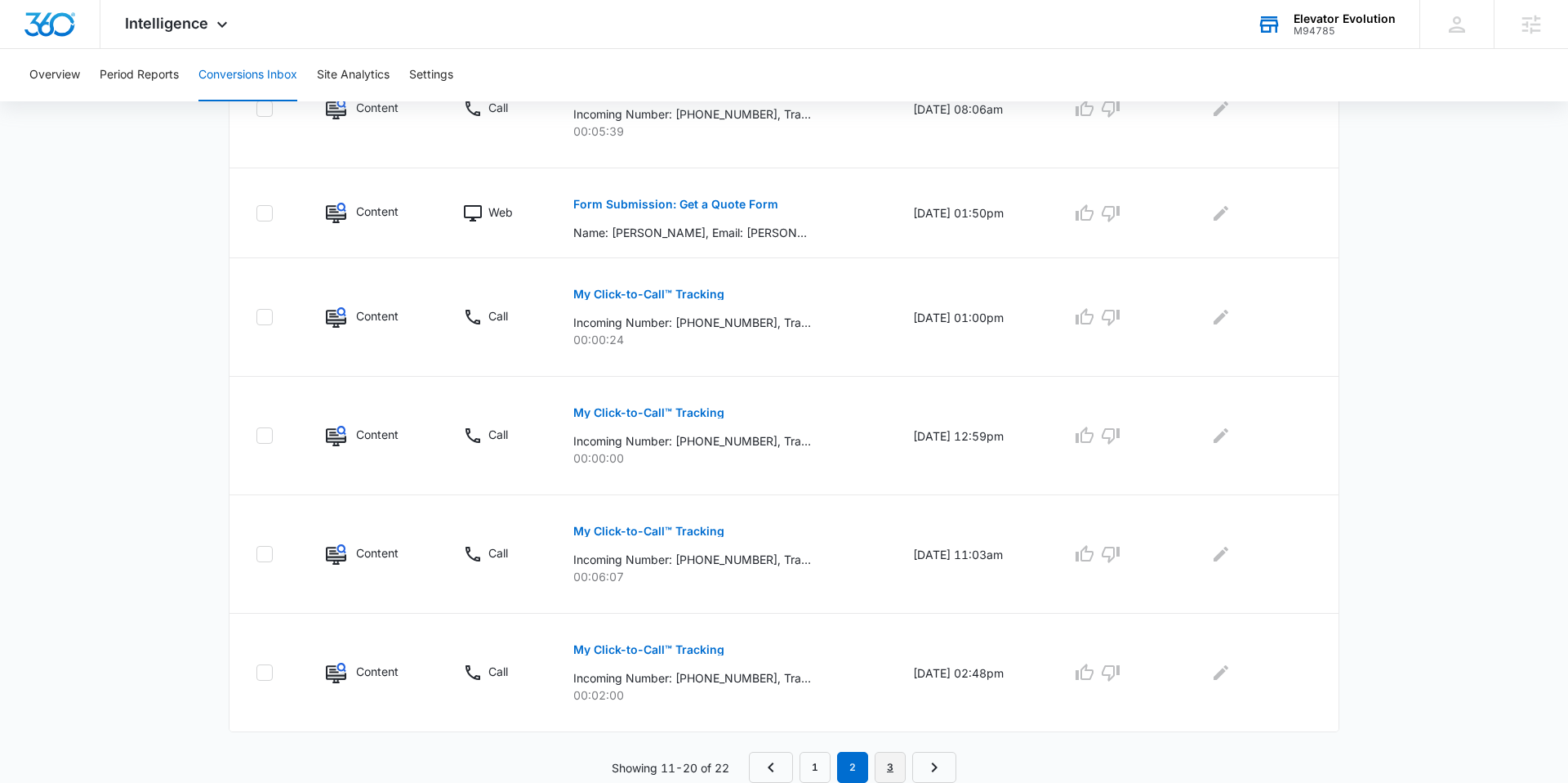
click at [891, 769] on link "3" at bounding box center [890, 767] width 31 height 31
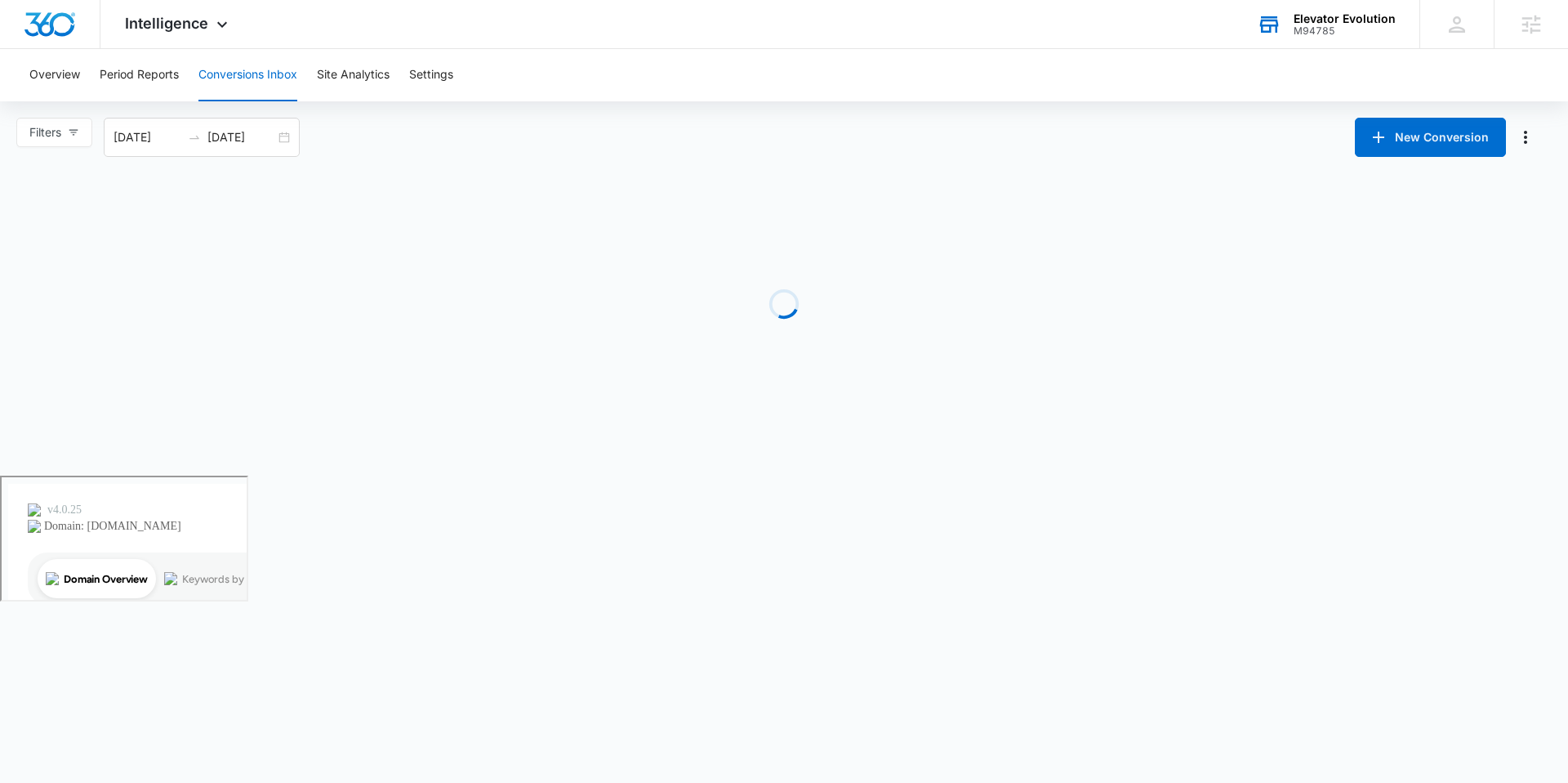
scroll to position [0, 0]
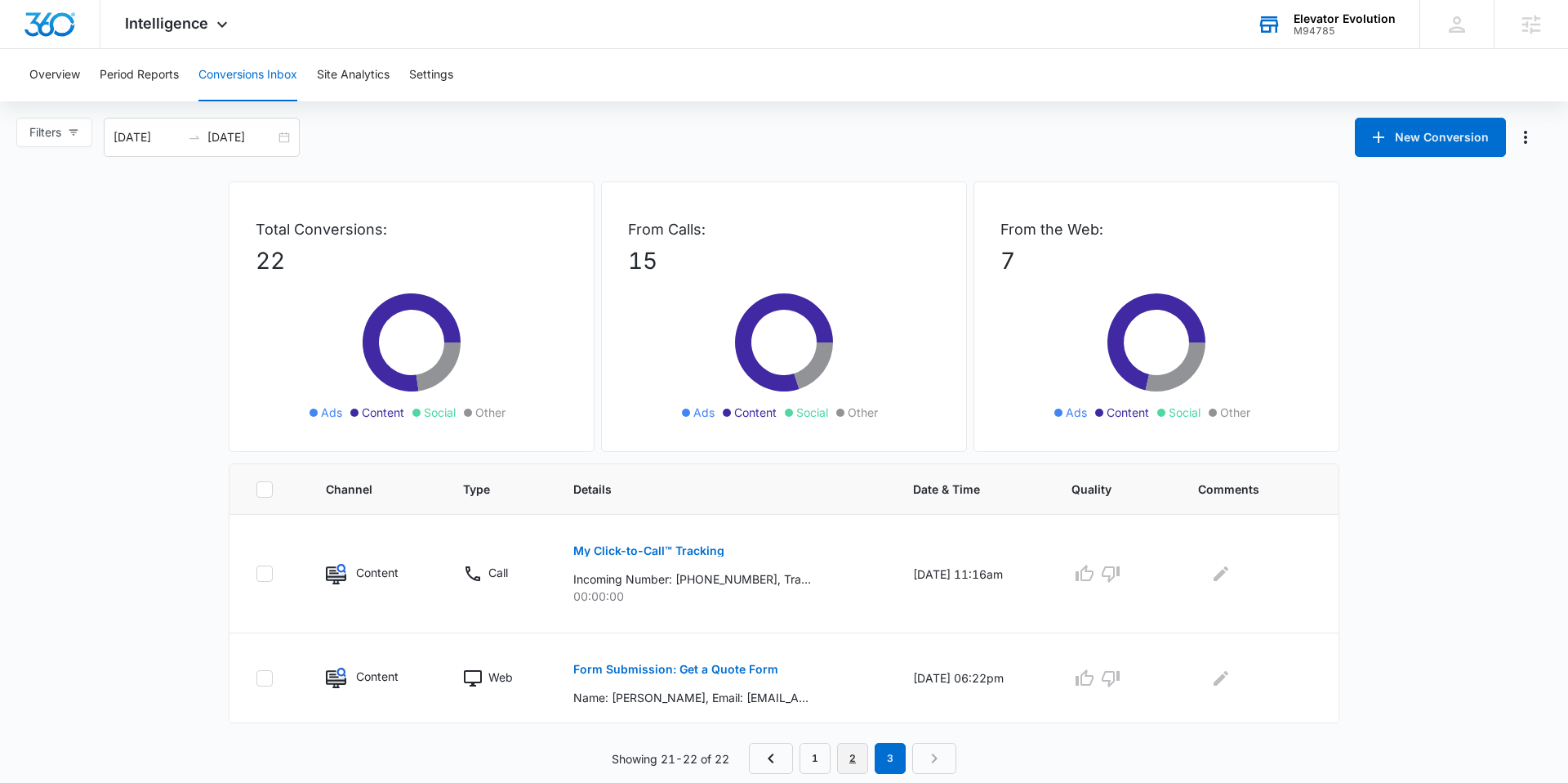
click at [849, 772] on link "2" at bounding box center [853, 758] width 31 height 31
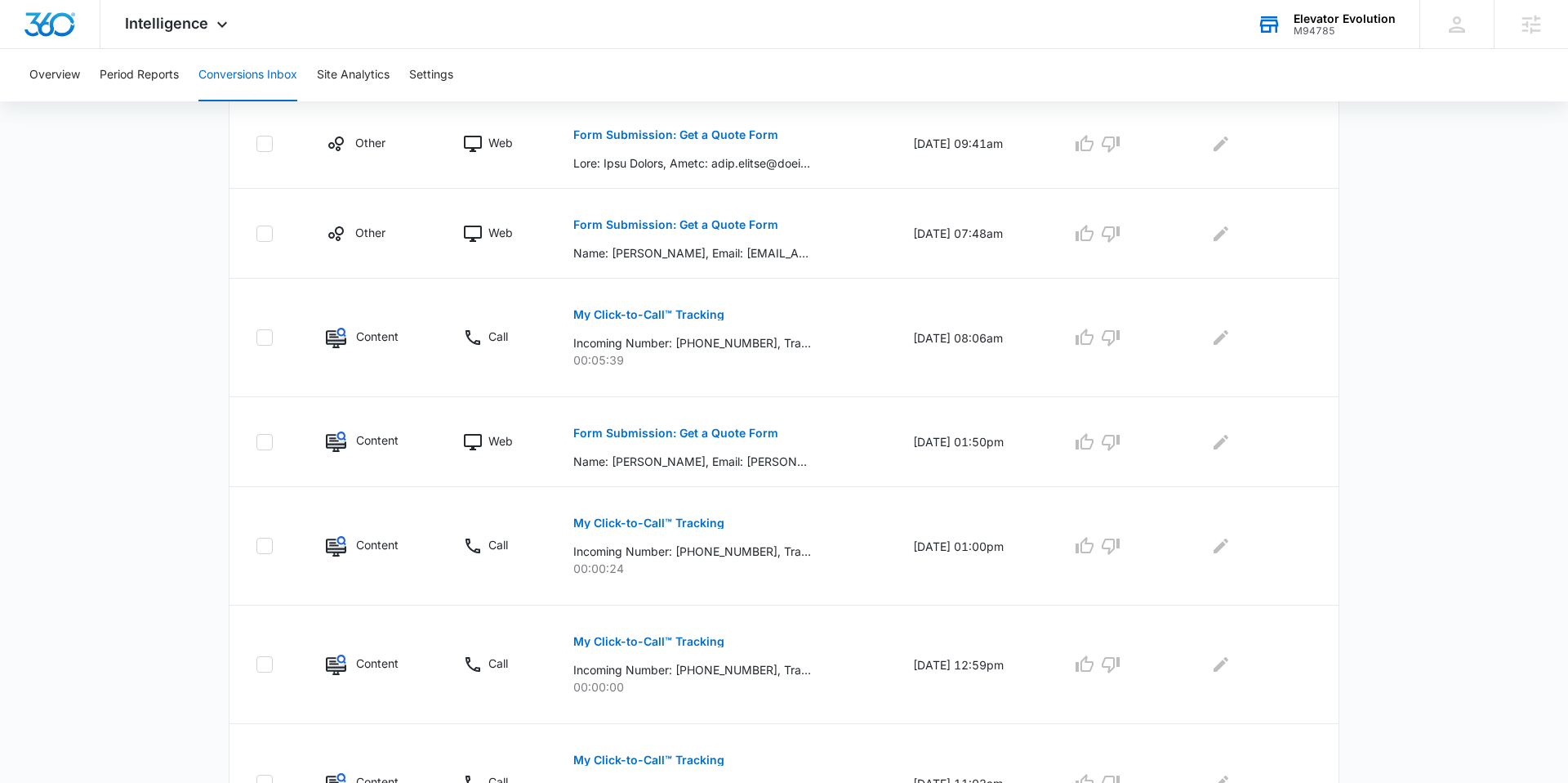
scroll to position [882, 0]
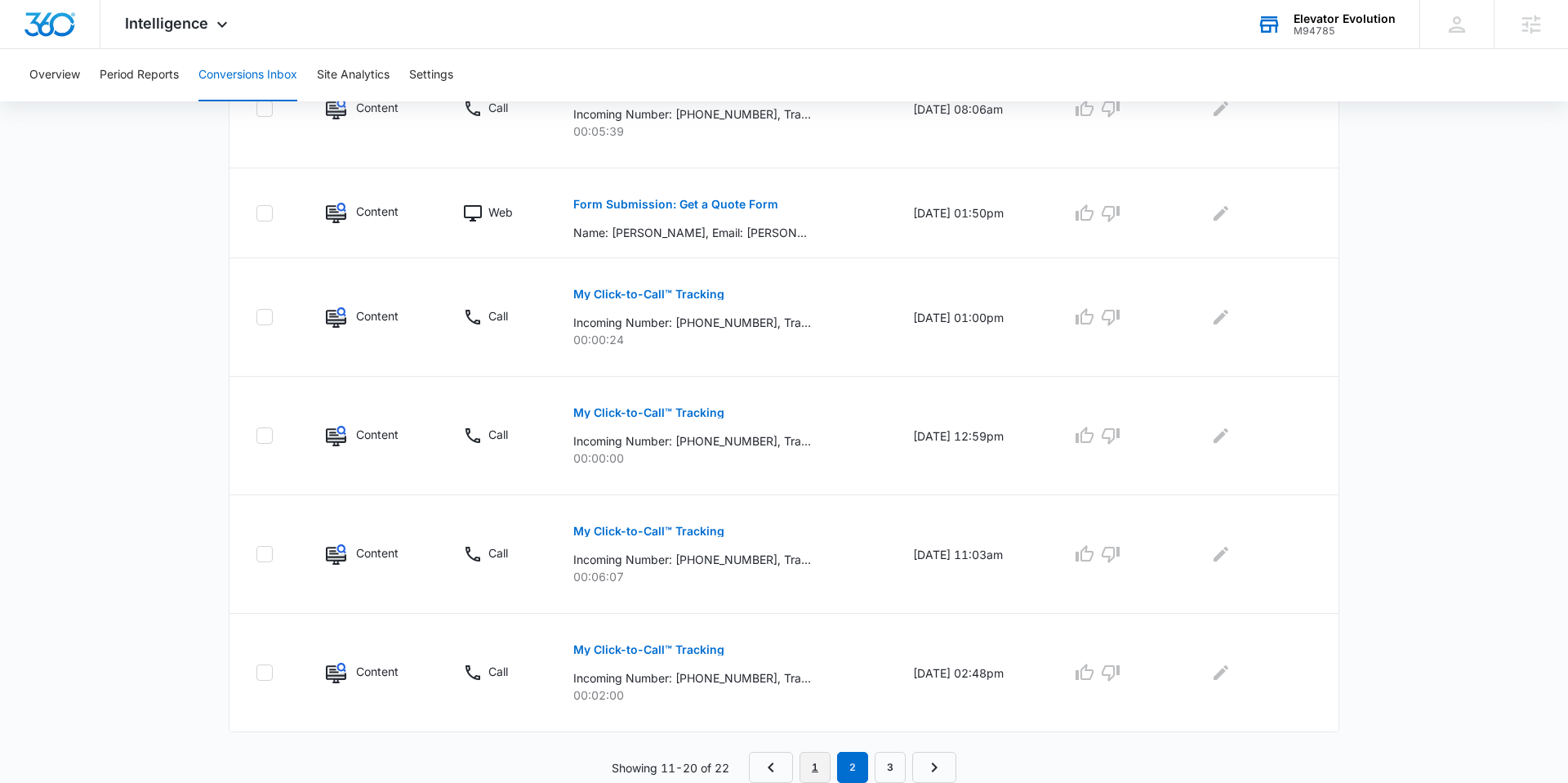
click at [815, 760] on link "1" at bounding box center [816, 767] width 31 height 31
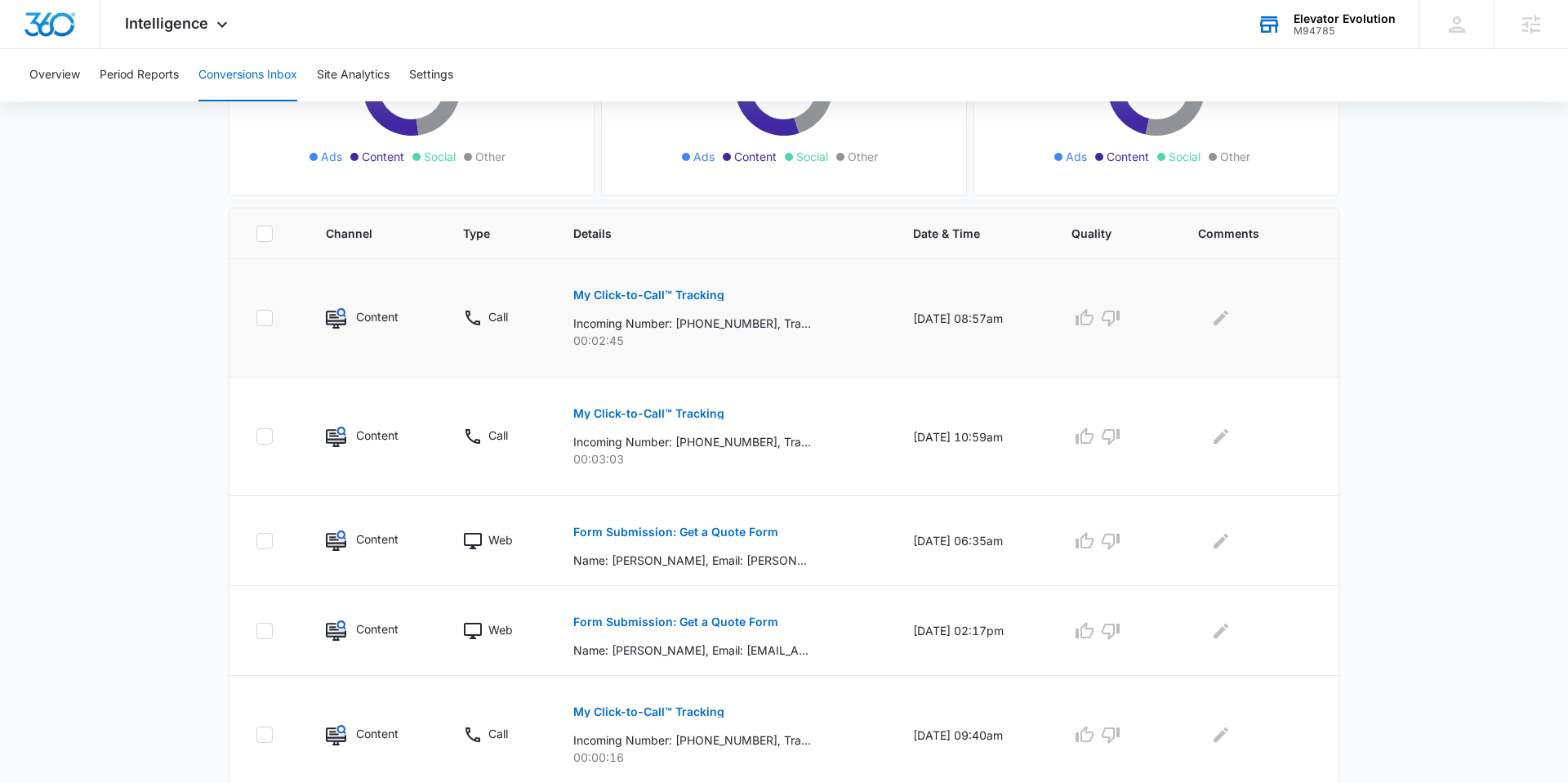
scroll to position [252, 0]
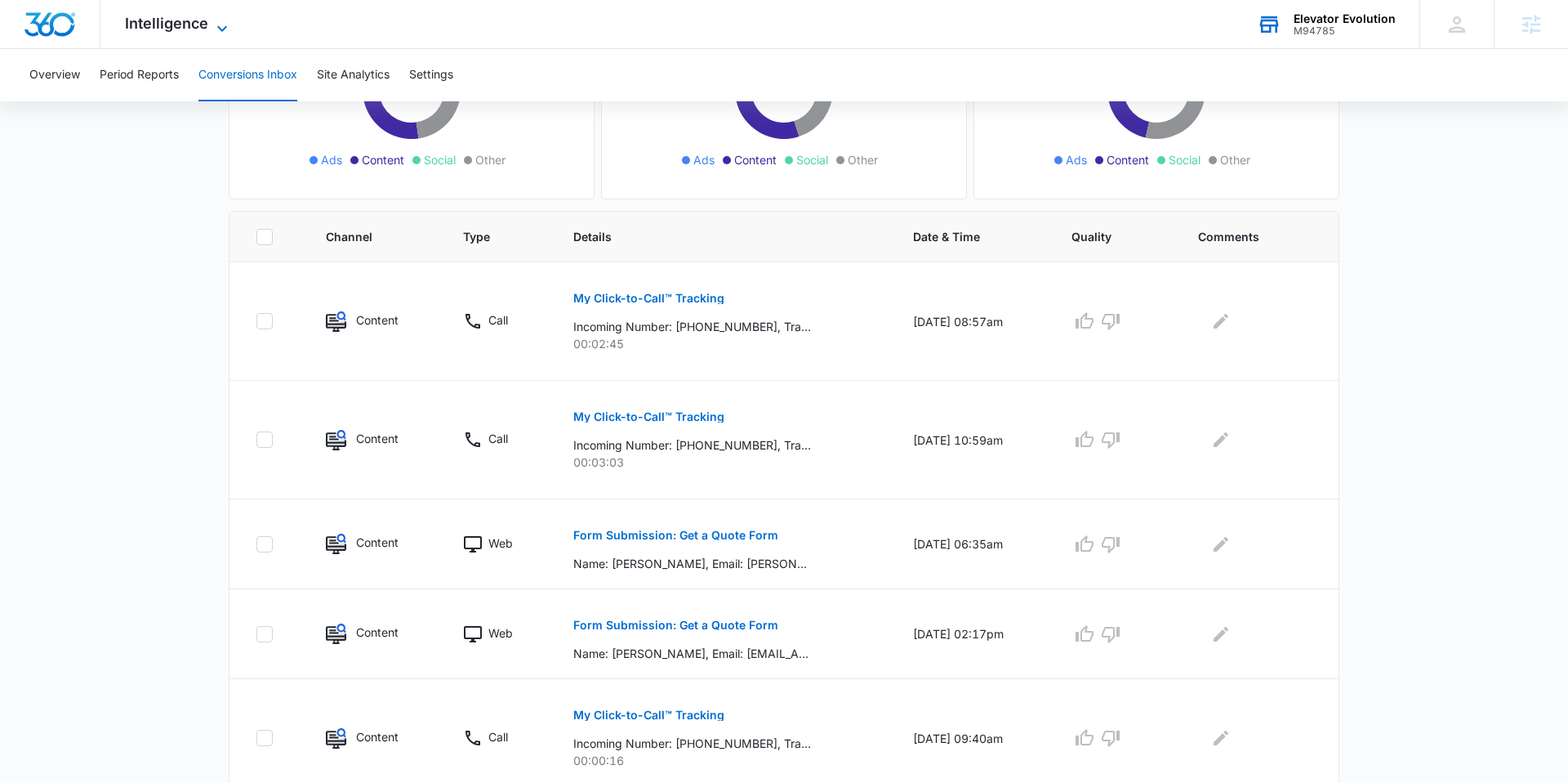
click at [178, 29] on span "Intelligence" at bounding box center [166, 23] width 83 height 17
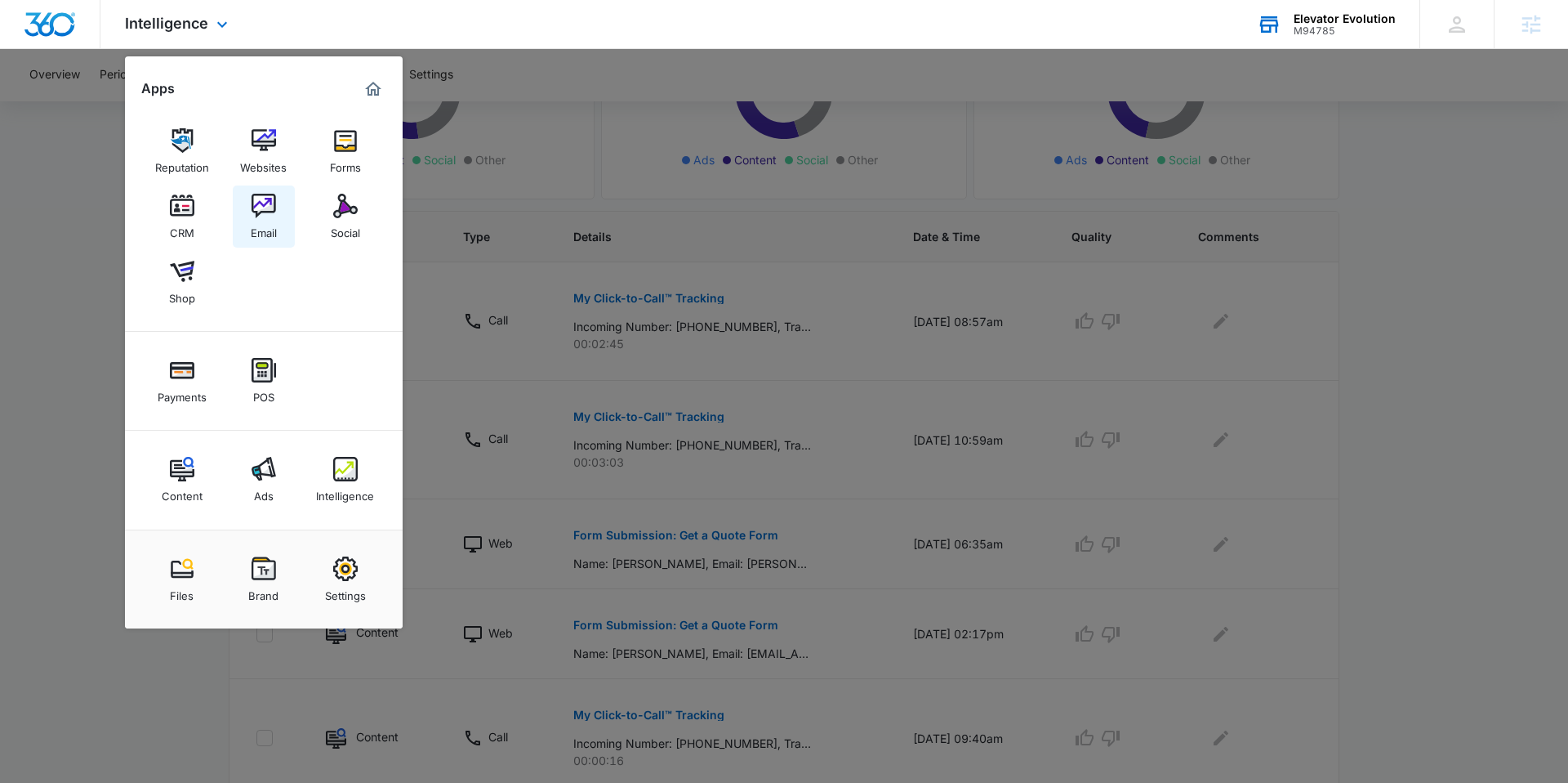
click at [261, 219] on div "Email" at bounding box center [264, 229] width 26 height 22
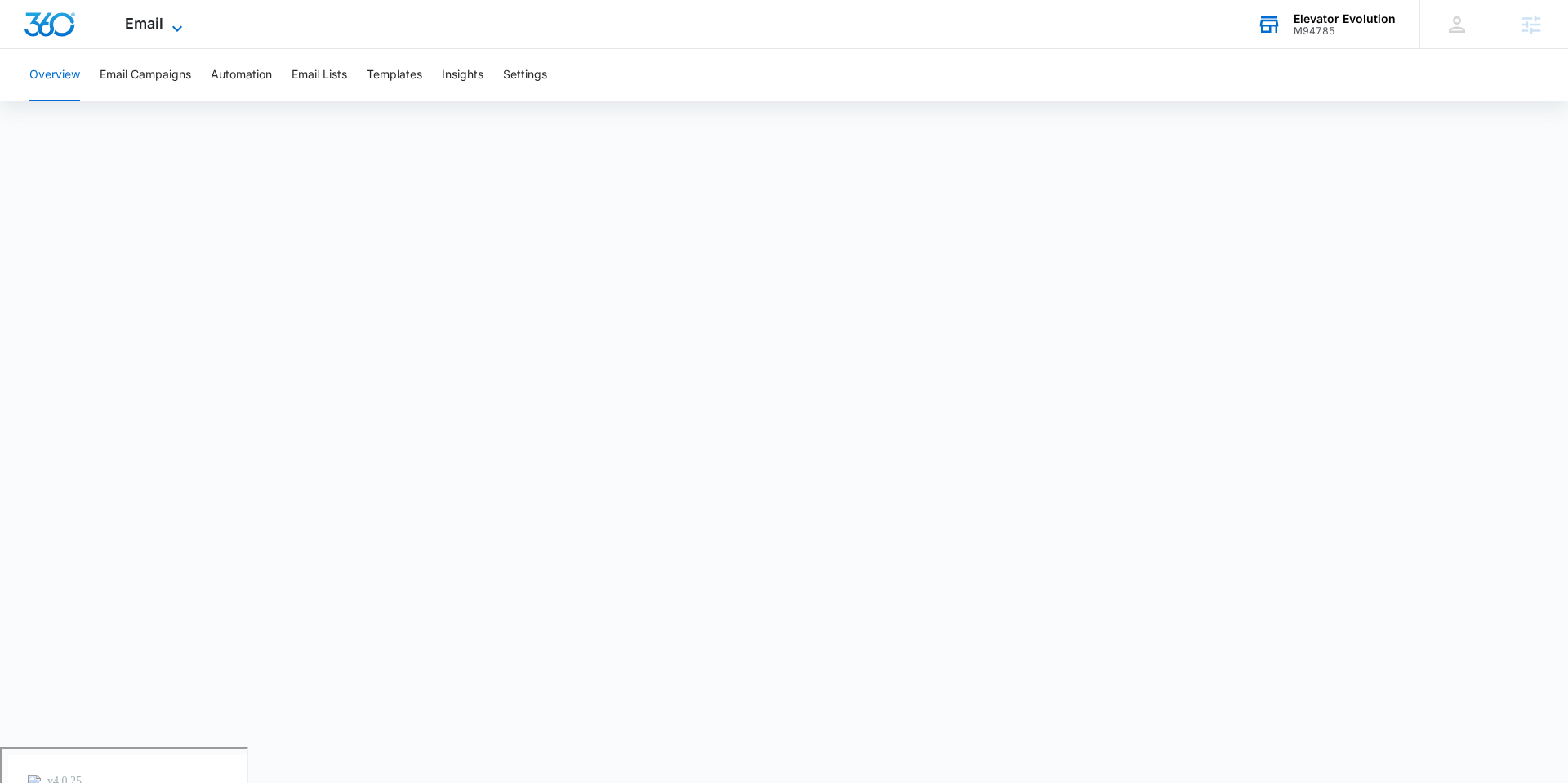
click at [167, 28] on icon at bounding box center [177, 29] width 20 height 20
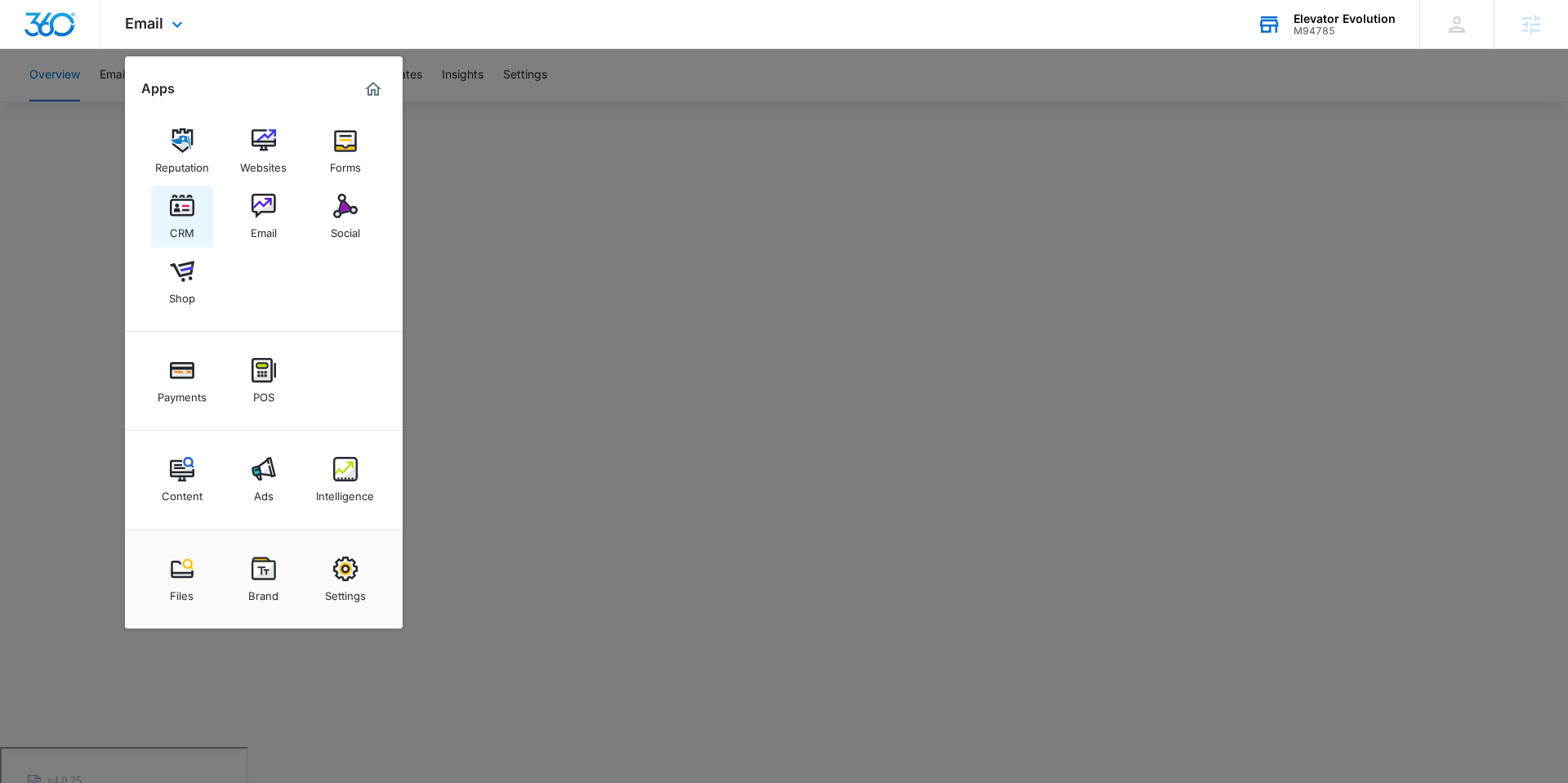
click at [197, 210] on link "CRM" at bounding box center [183, 217] width 62 height 62
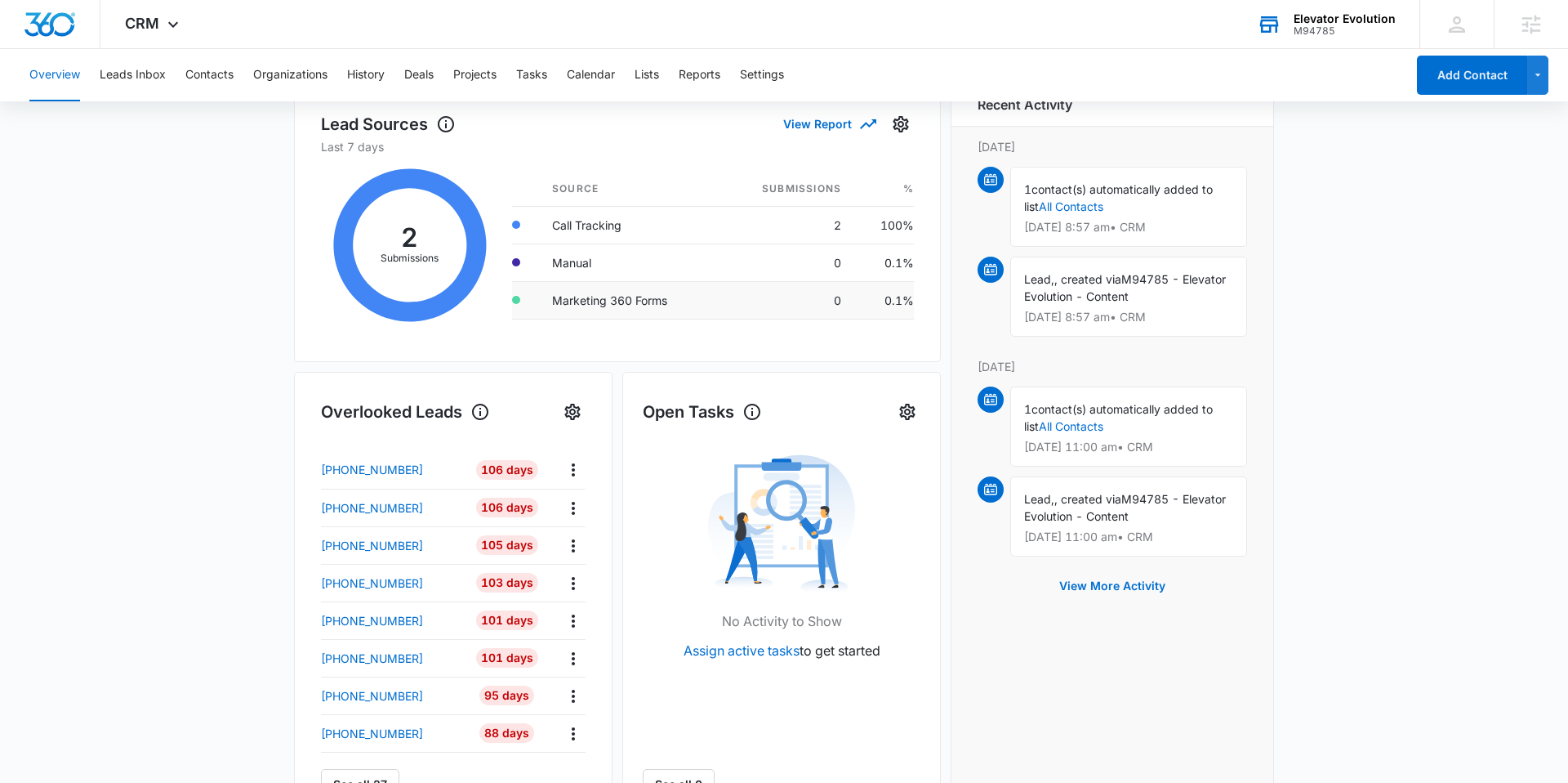
scroll to position [325, 0]
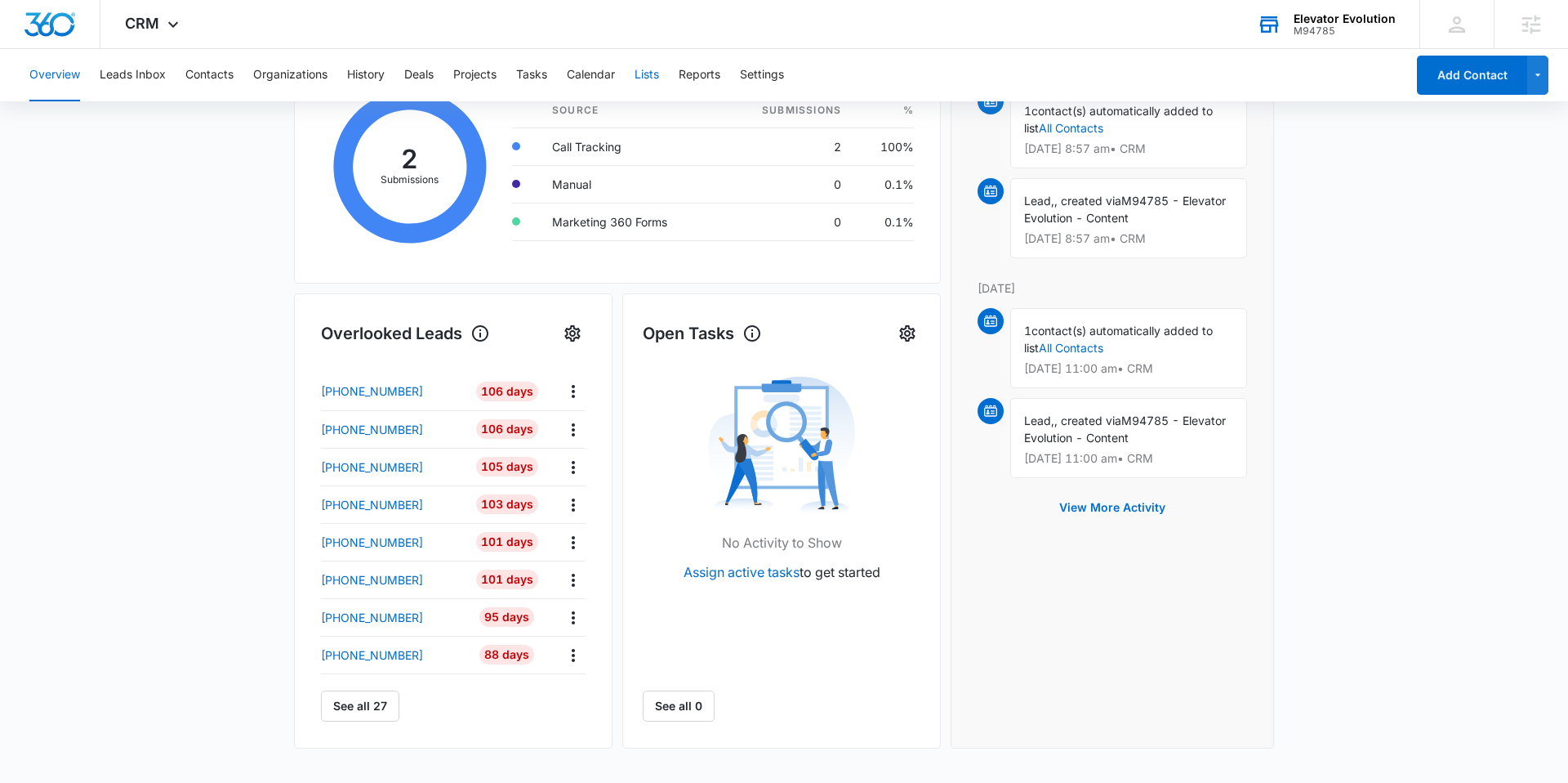
click at [641, 73] on button "Lists" at bounding box center [647, 75] width 24 height 52
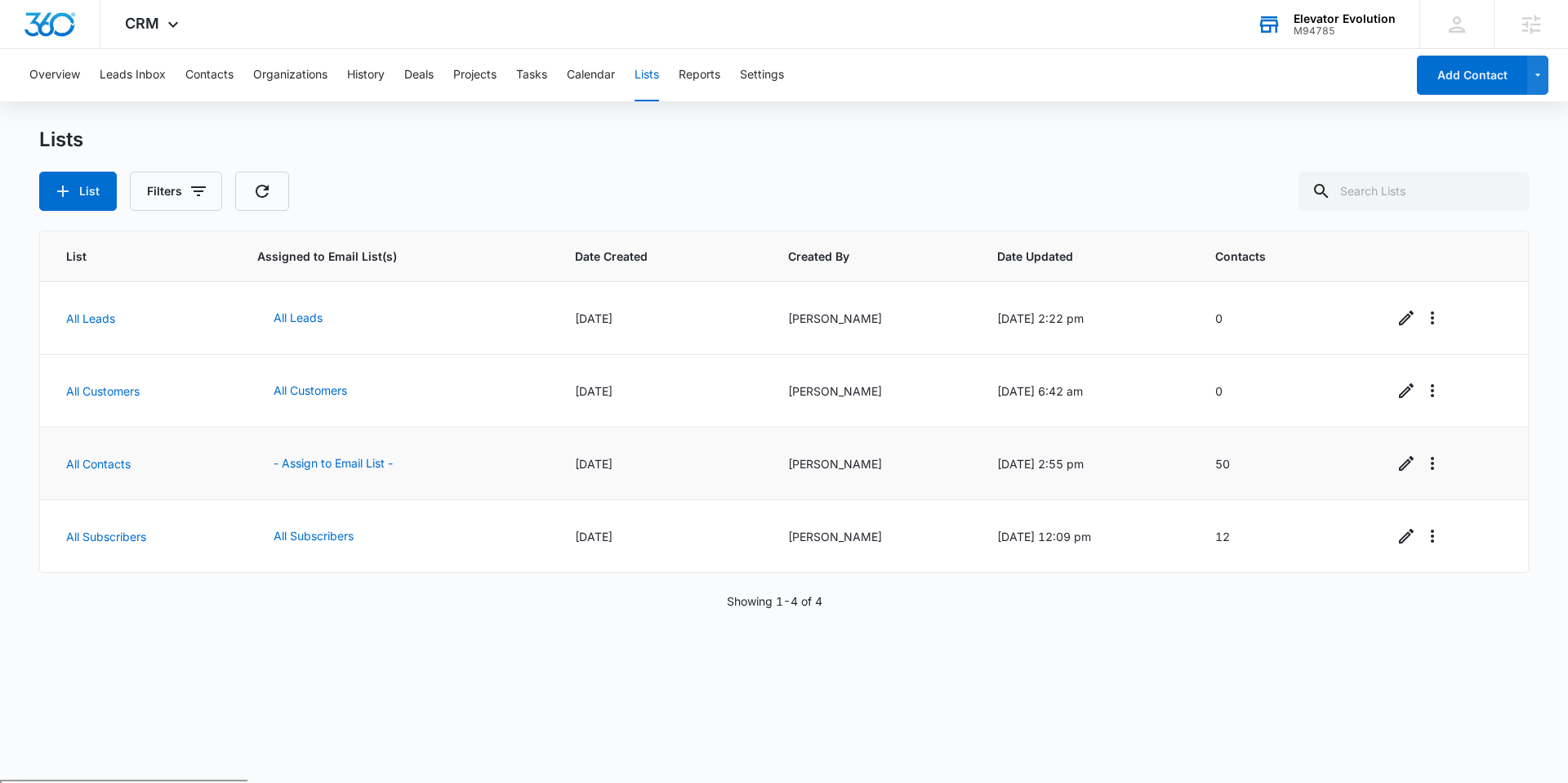
drag, startPoint x: 1117, startPoint y: 456, endPoint x: 913, endPoint y: 436, distance: 205.0
click at [913, 436] on tr "All Contacts - Assign to Email List - 02/15/2021 Adrianne Ridder 03/24/2021 @ 2…" at bounding box center [784, 463] width 1488 height 73
click at [886, 470] on td "Adrianne Ridder" at bounding box center [873, 463] width 209 height 73
drag, startPoint x: 1264, startPoint y: 541, endPoint x: 1218, endPoint y: 539, distance: 46.0
click at [1218, 539] on td "12" at bounding box center [1285, 536] width 178 height 73
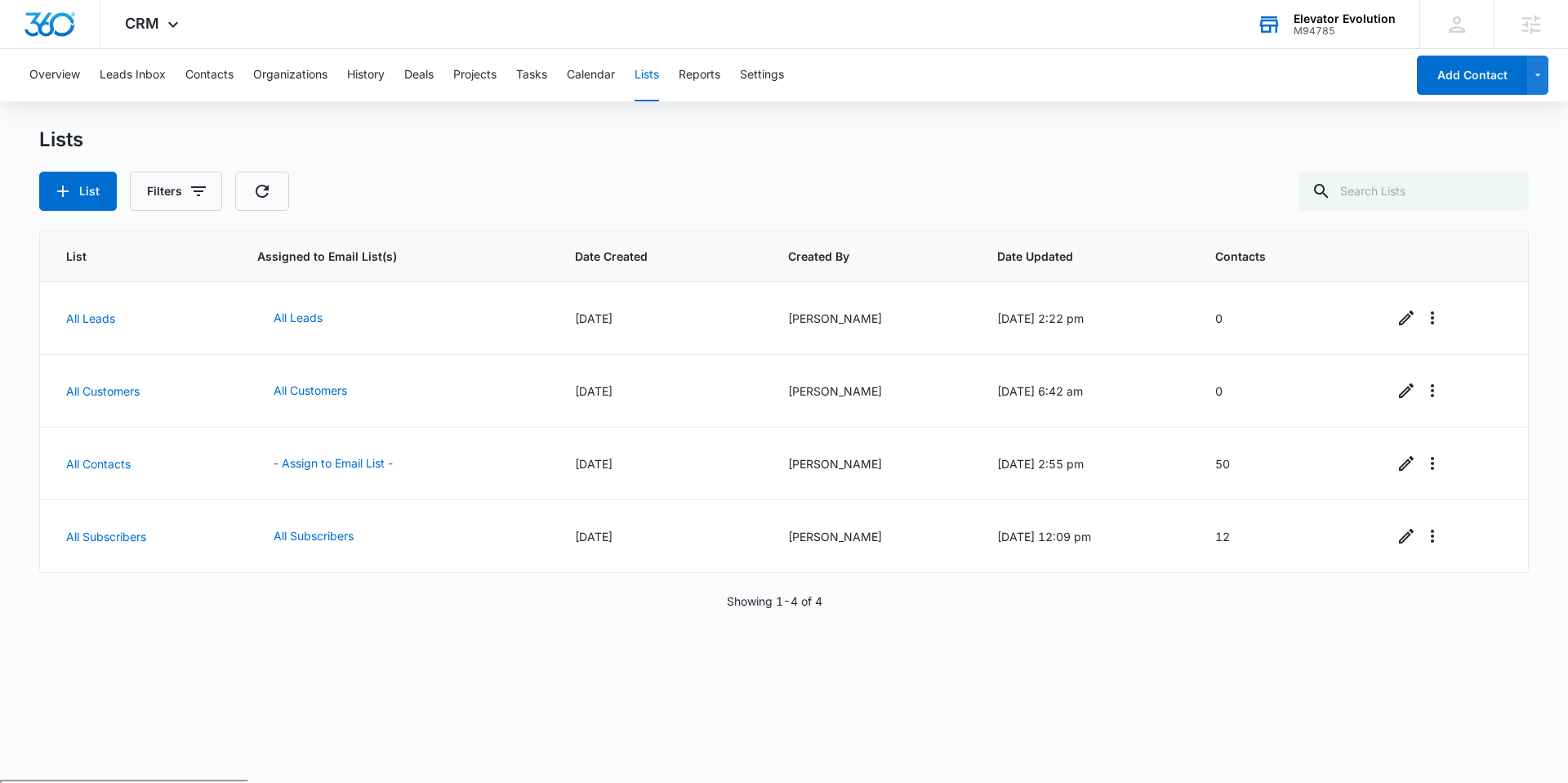
click at [1239, 605] on div "Showing 1-4 of 4" at bounding box center [784, 601] width 1490 height 17
drag, startPoint x: 1268, startPoint y: 533, endPoint x: 1171, endPoint y: 532, distance: 97.0
click at [1171, 532] on tr "All Subscribers All Subscribers 03/30/2021 Aubrey Darnell 04/05/2021 @ 12:09 pm…" at bounding box center [784, 536] width 1488 height 73
drag, startPoint x: 1253, startPoint y: 460, endPoint x: 1190, endPoint y: 460, distance: 63.0
click at [1190, 460] on tr "All Contacts - Assign to Email List - 02/15/2021 Adrianne Ridder 03/24/2021 @ 2…" at bounding box center [784, 463] width 1488 height 73
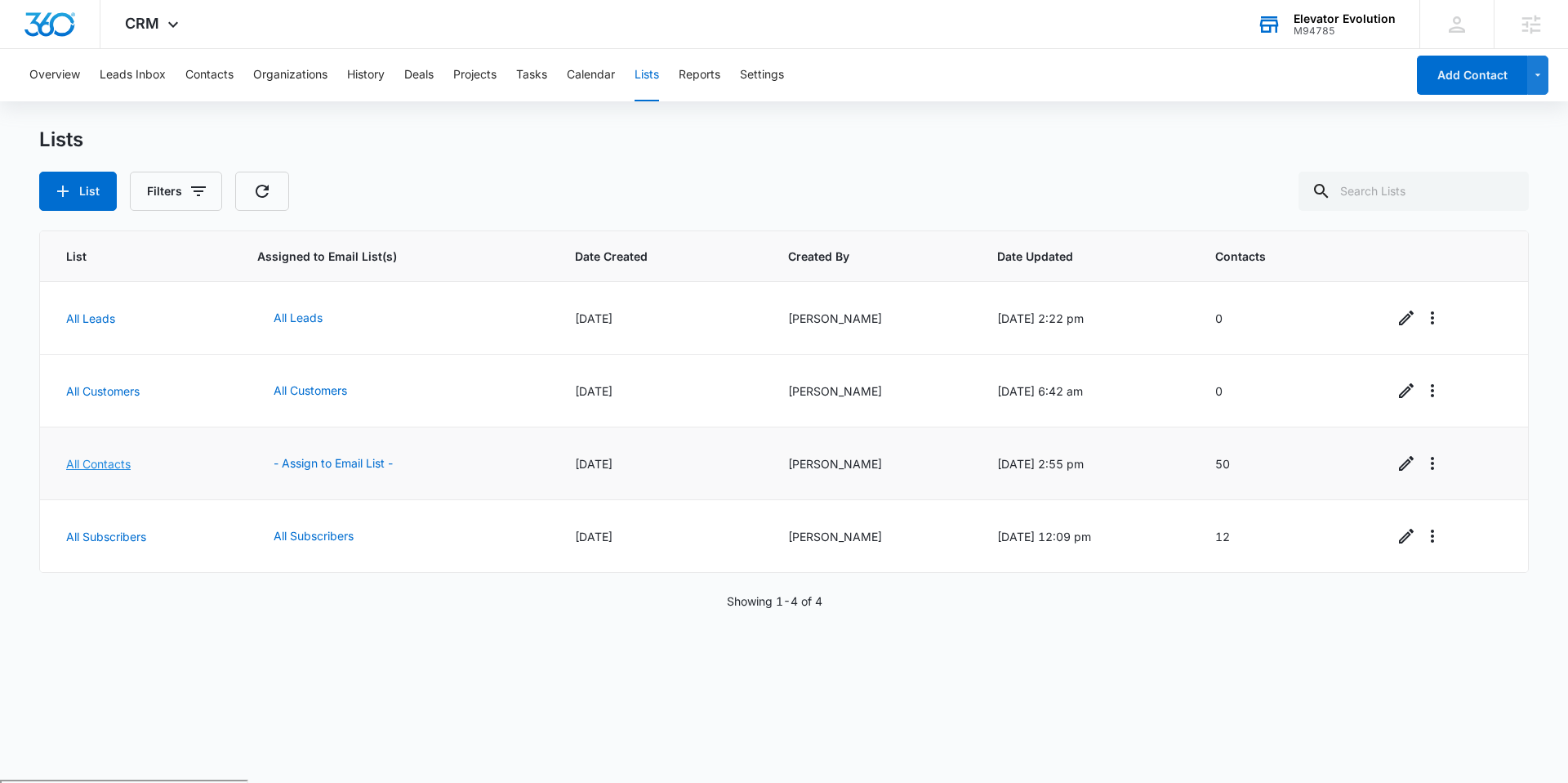
click at [116, 461] on link "All Contacts" at bounding box center [98, 463] width 65 height 14
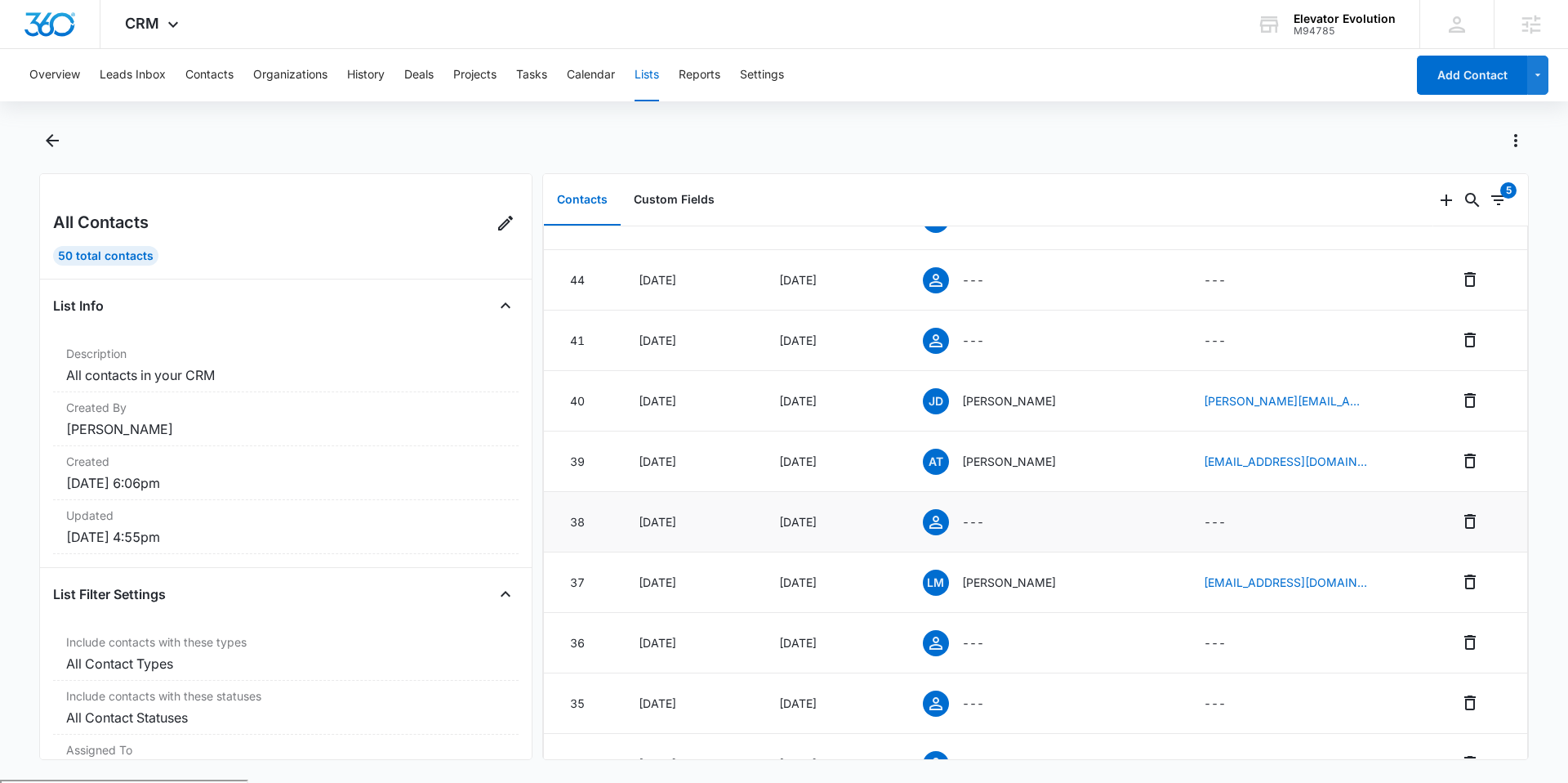
scroll to position [486, 0]
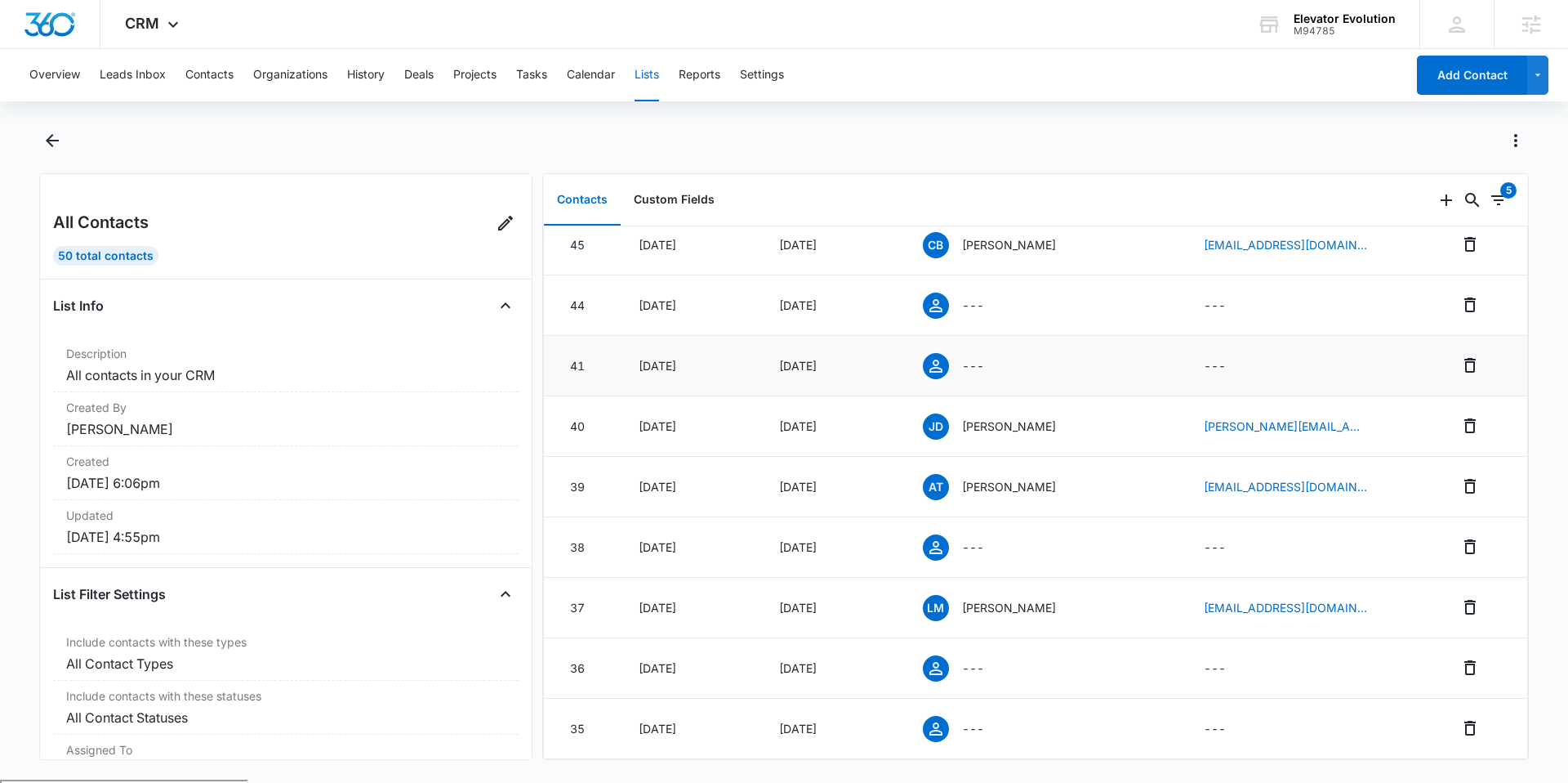
drag, startPoint x: 867, startPoint y: 371, endPoint x: 799, endPoint y: 366, distance: 68.2
click at [799, 366] on div "Aug 7, 2025" at bounding box center [831, 366] width 105 height 17
click at [903, 361] on td "Aug 7, 2025" at bounding box center [831, 366] width 144 height 61
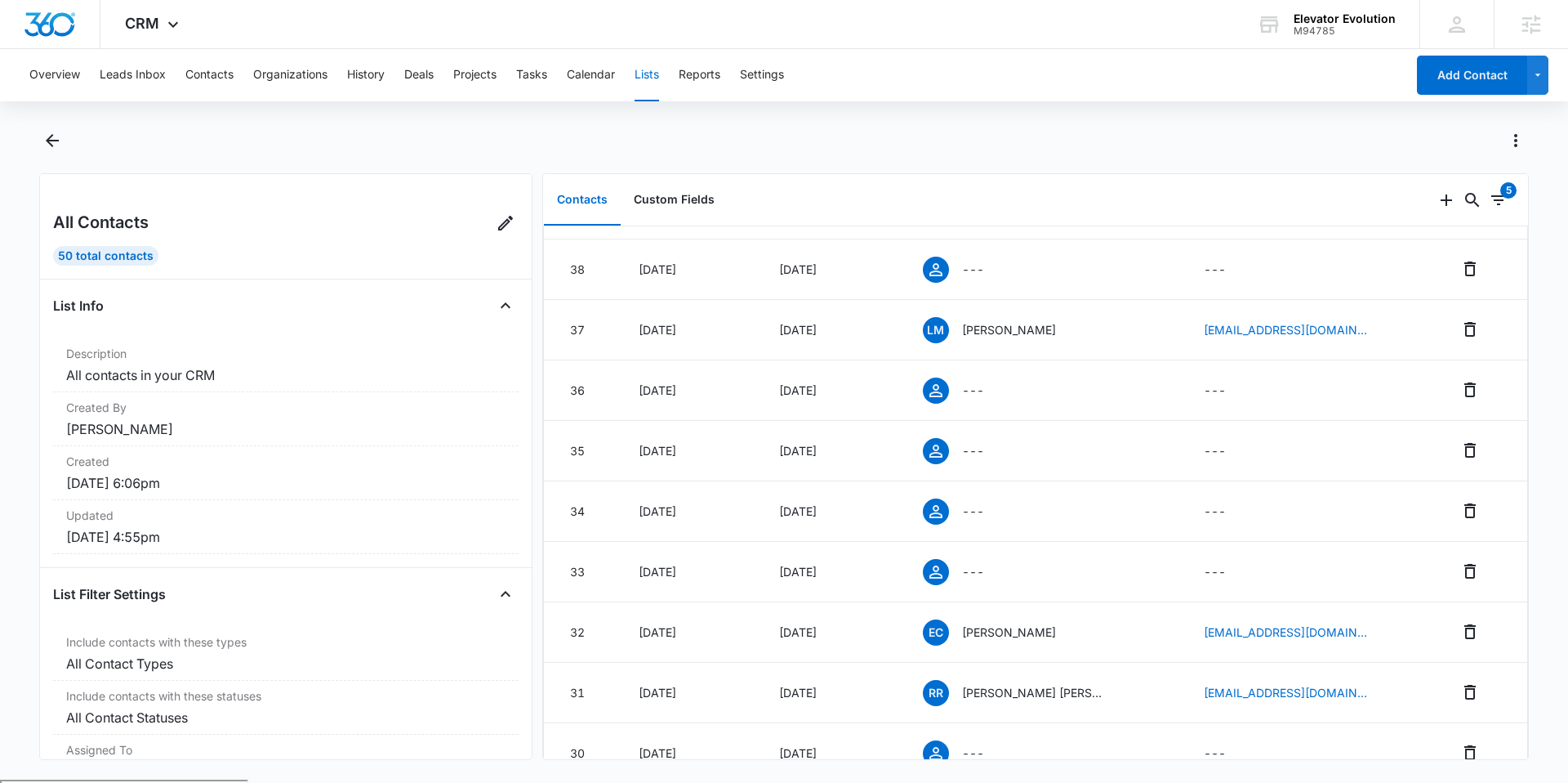
scroll to position [1094, 0]
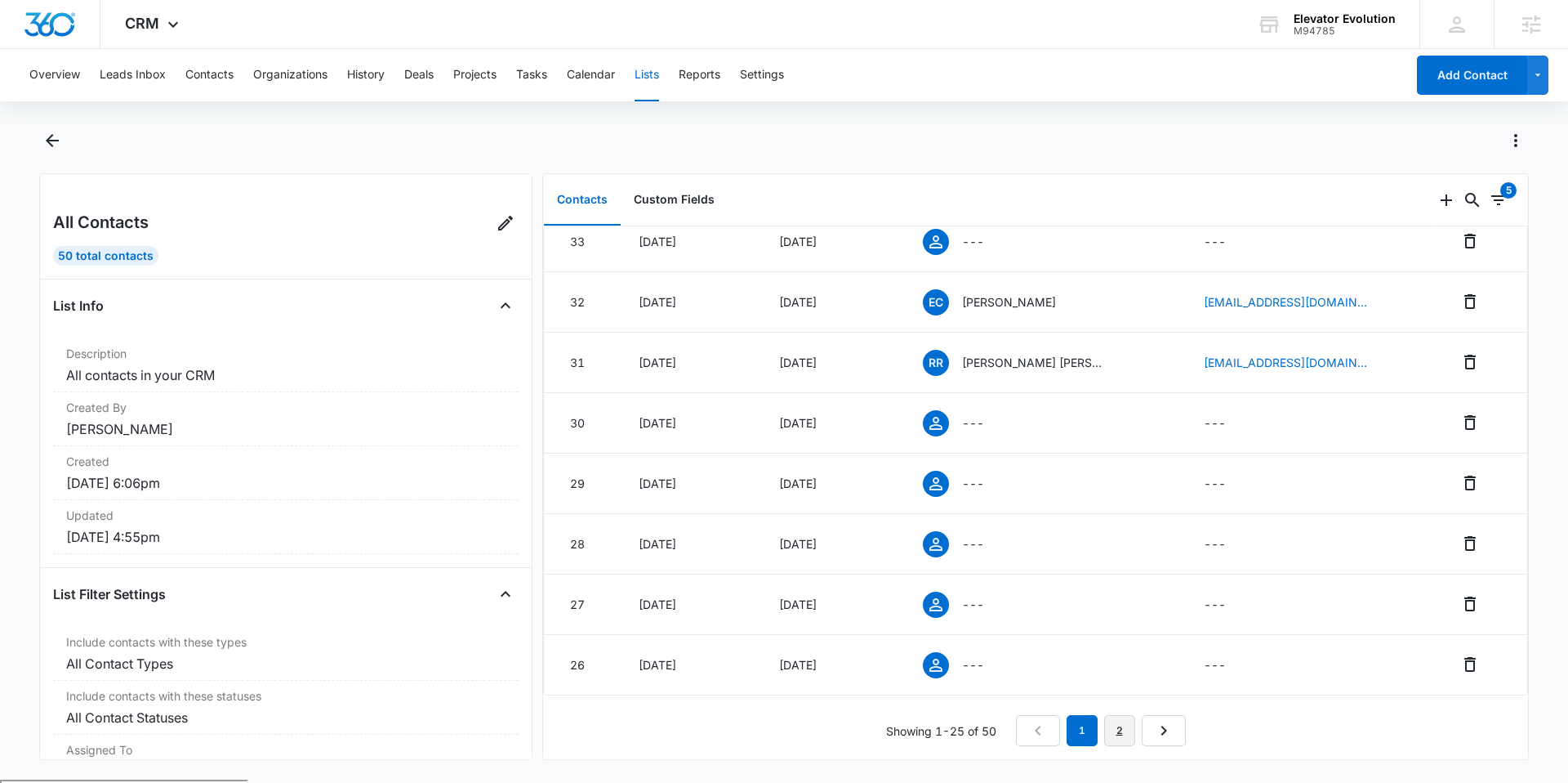
click at [1117, 736] on link "2" at bounding box center [1120, 730] width 31 height 31
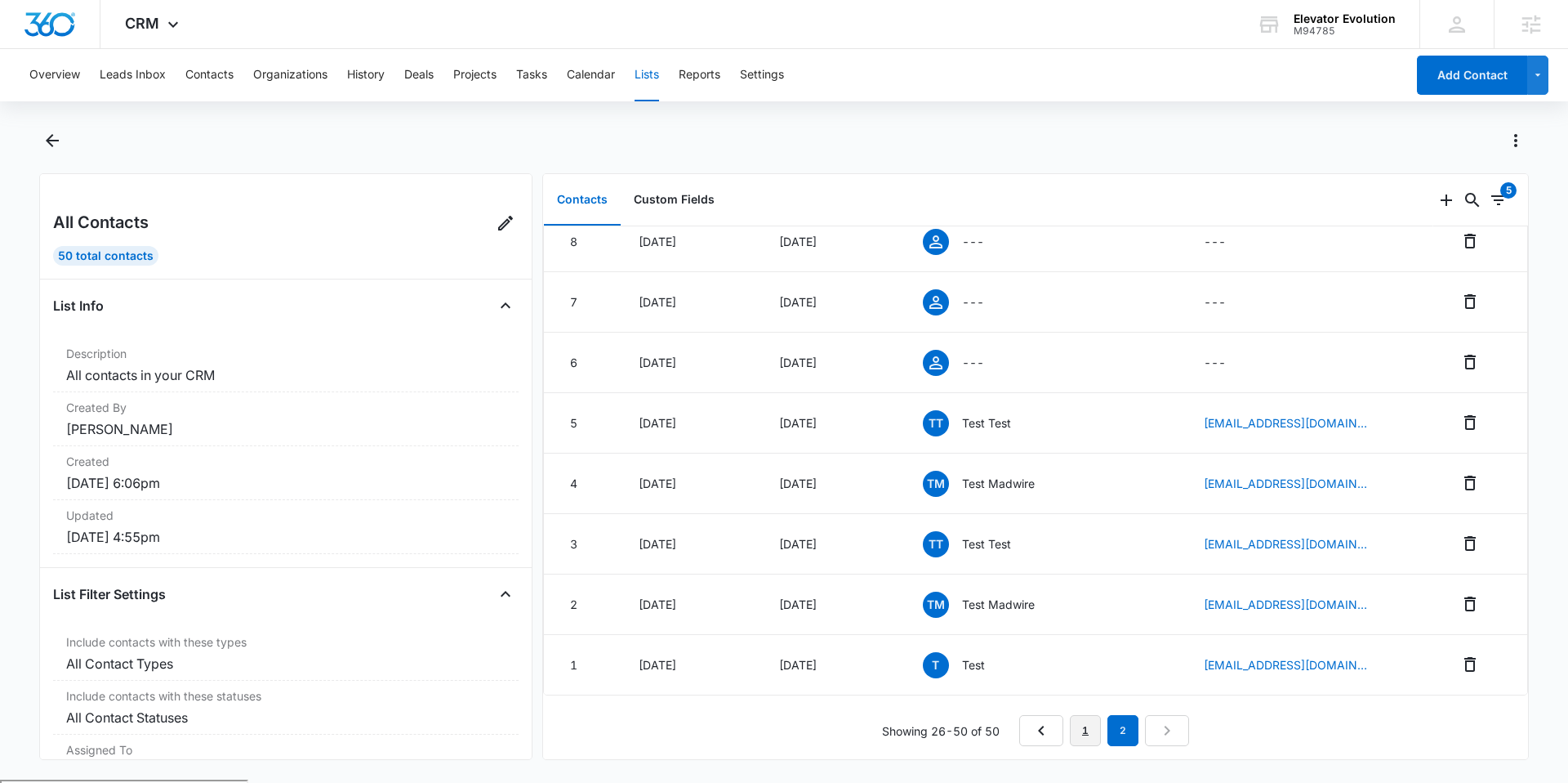
click at [1093, 734] on link "1" at bounding box center [1086, 730] width 31 height 31
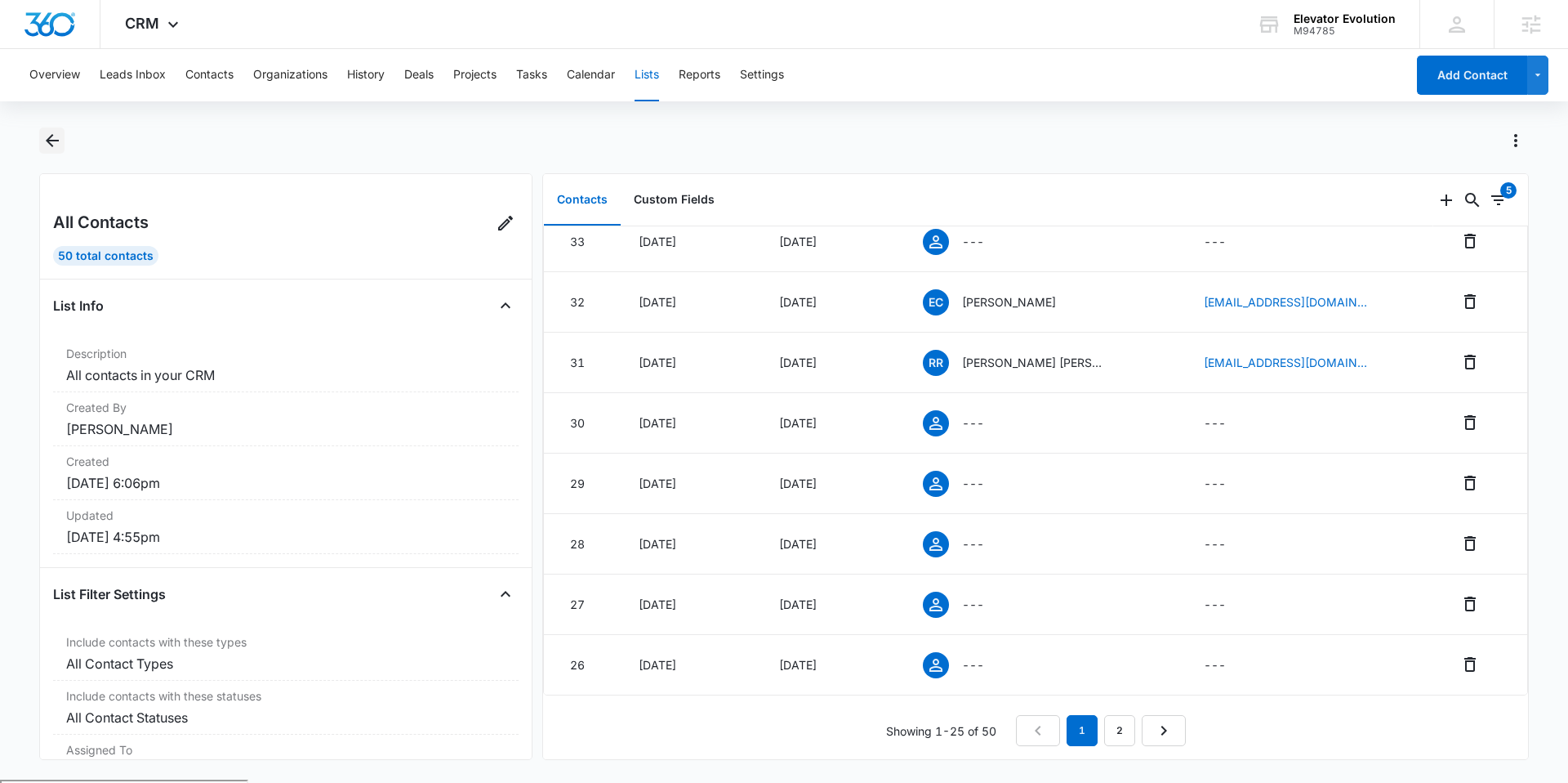
click at [61, 140] on icon "Back" at bounding box center [52, 140] width 20 height 20
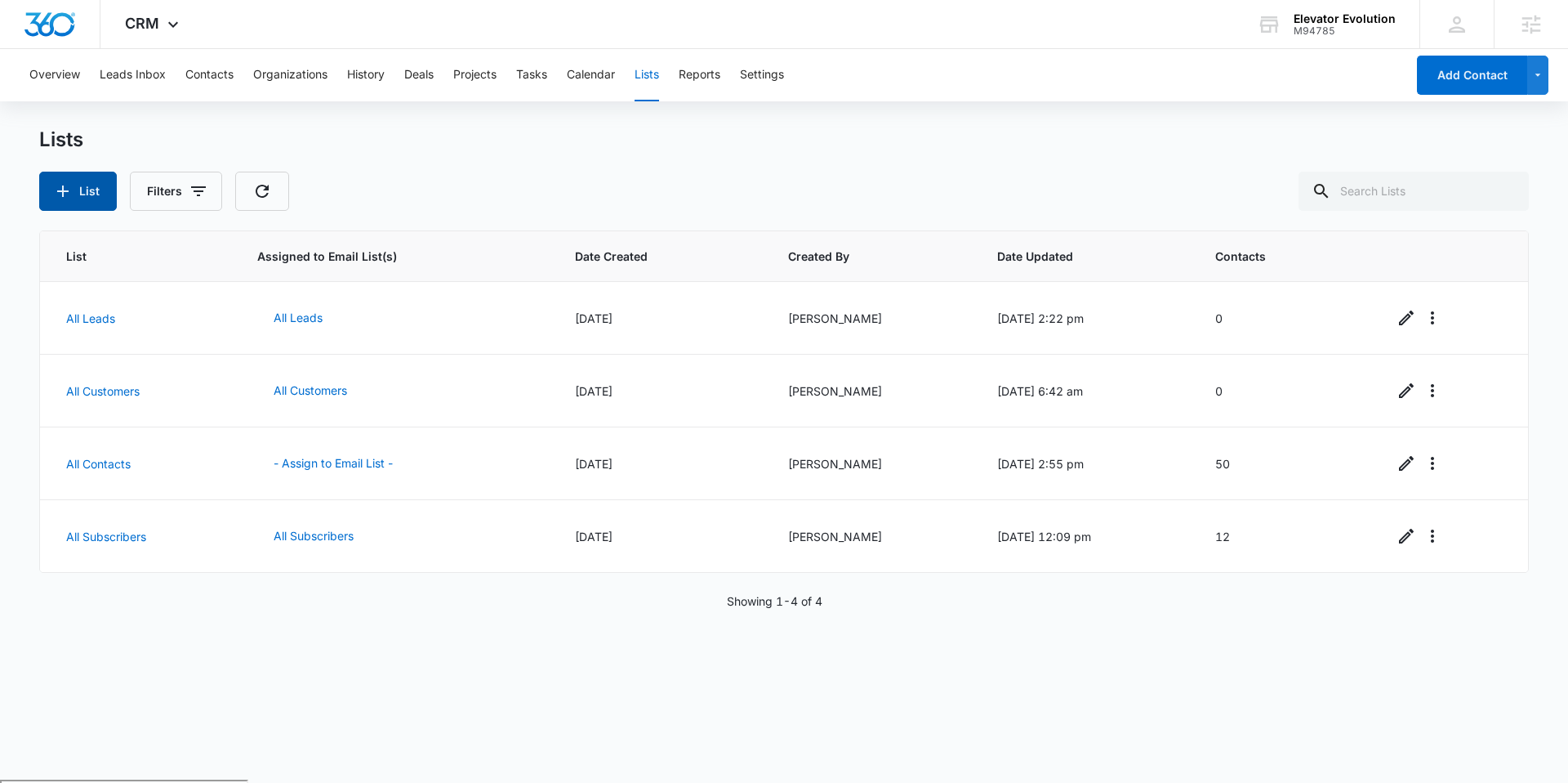
click at [98, 187] on button "List" at bounding box center [78, 191] width 78 height 39
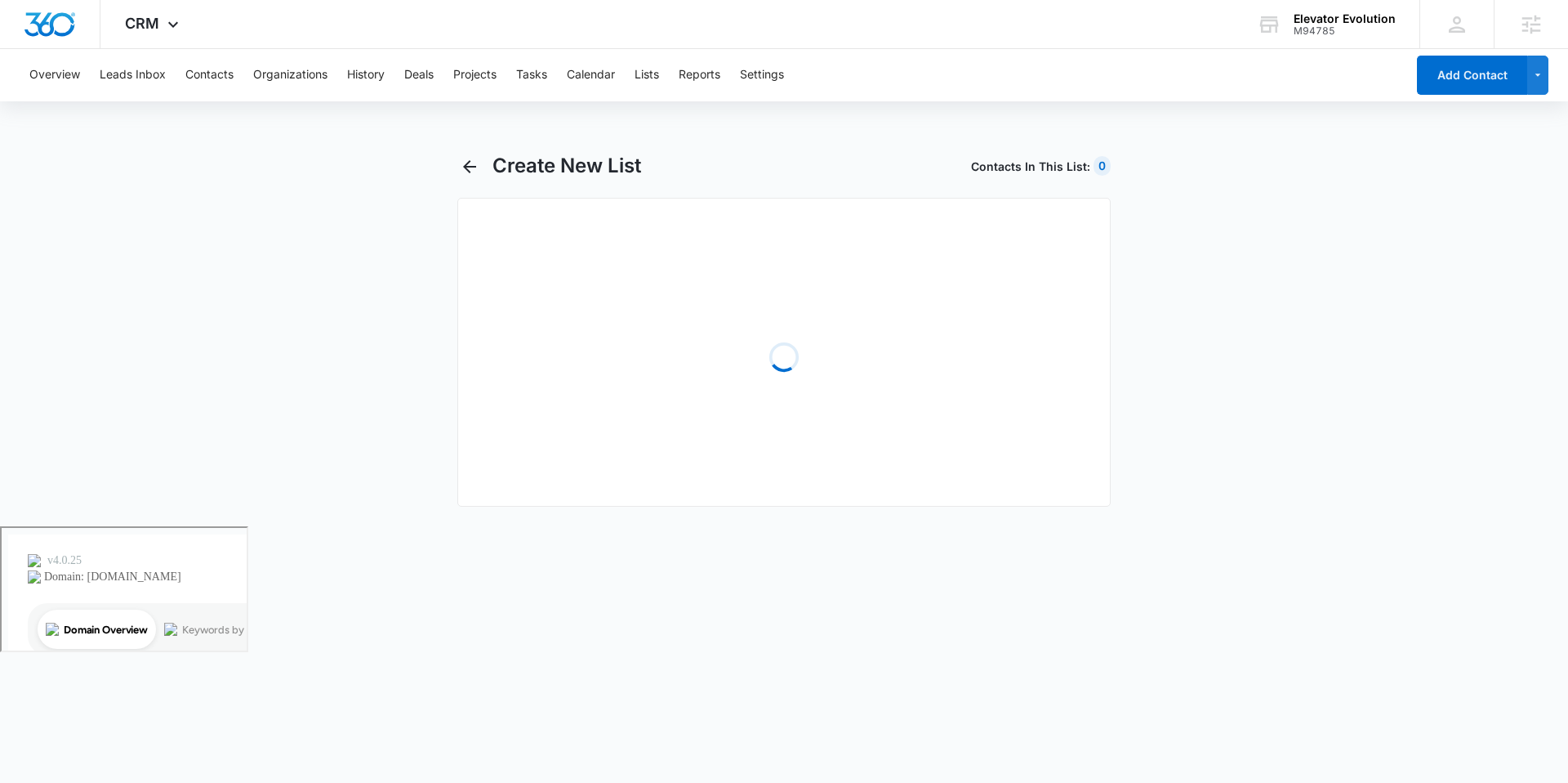
select select "31"
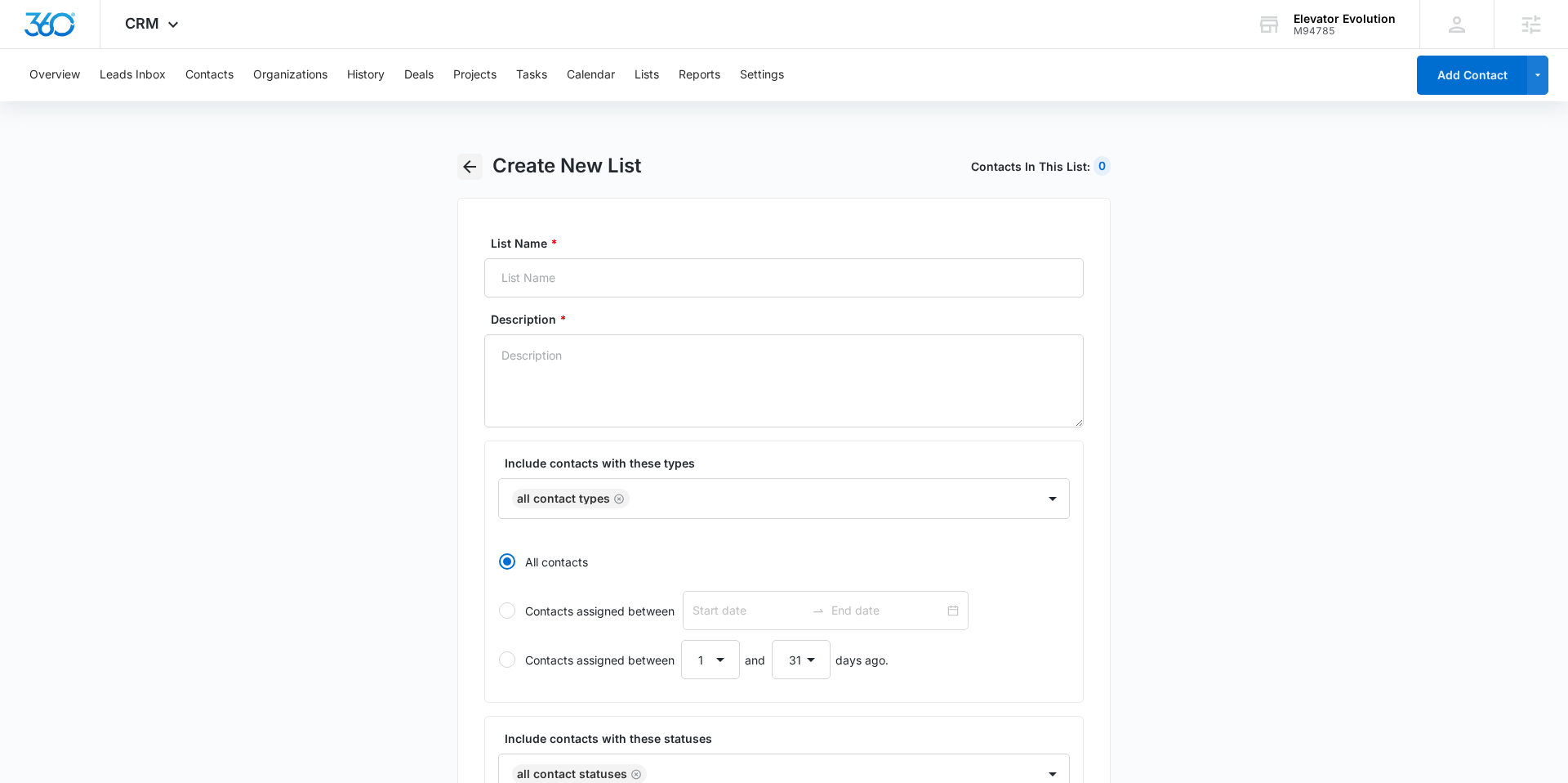
click at [460, 162] on icon "button" at bounding box center [469, 166] width 20 height 20
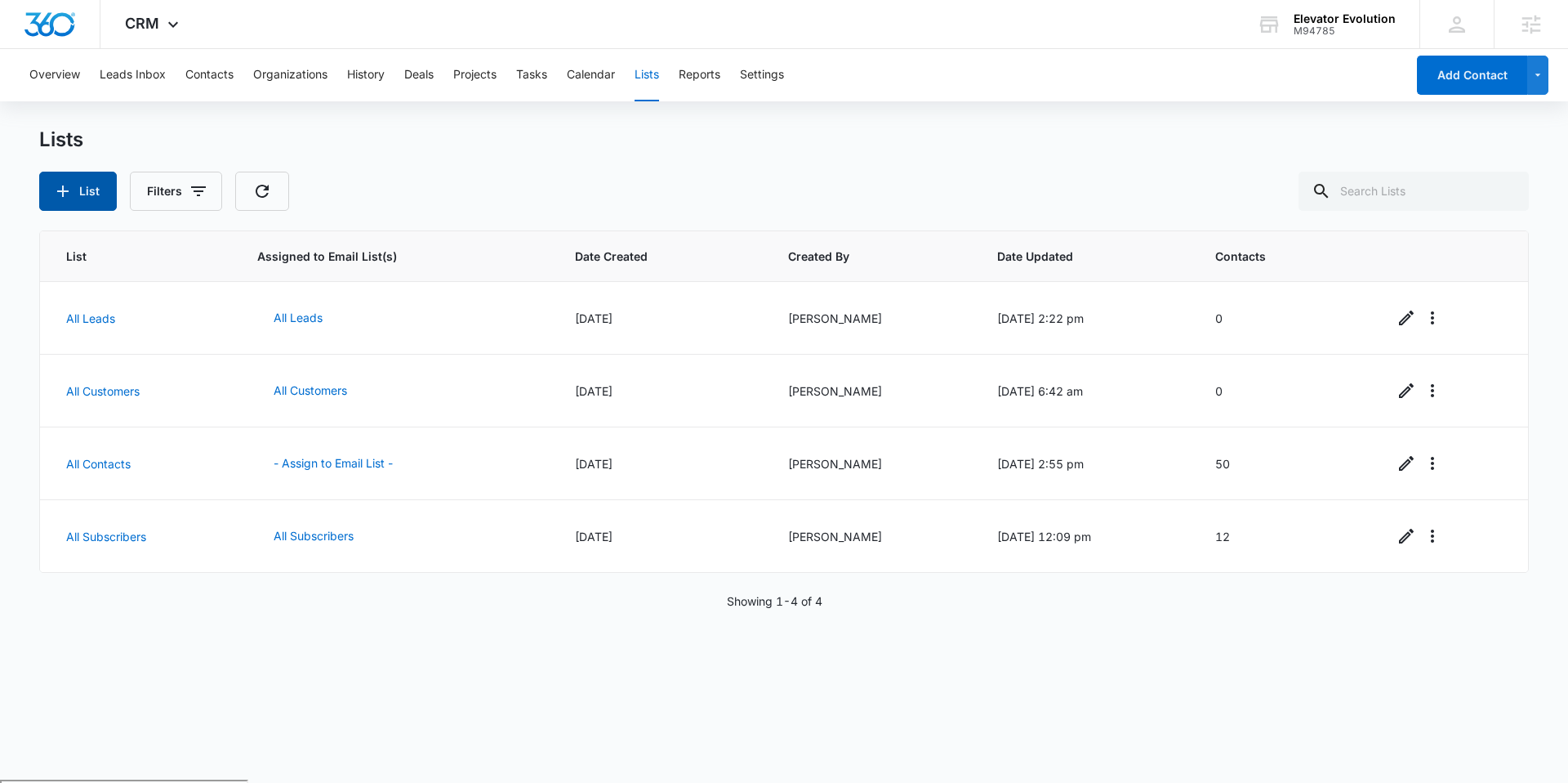
click at [82, 182] on button "List" at bounding box center [78, 191] width 78 height 39
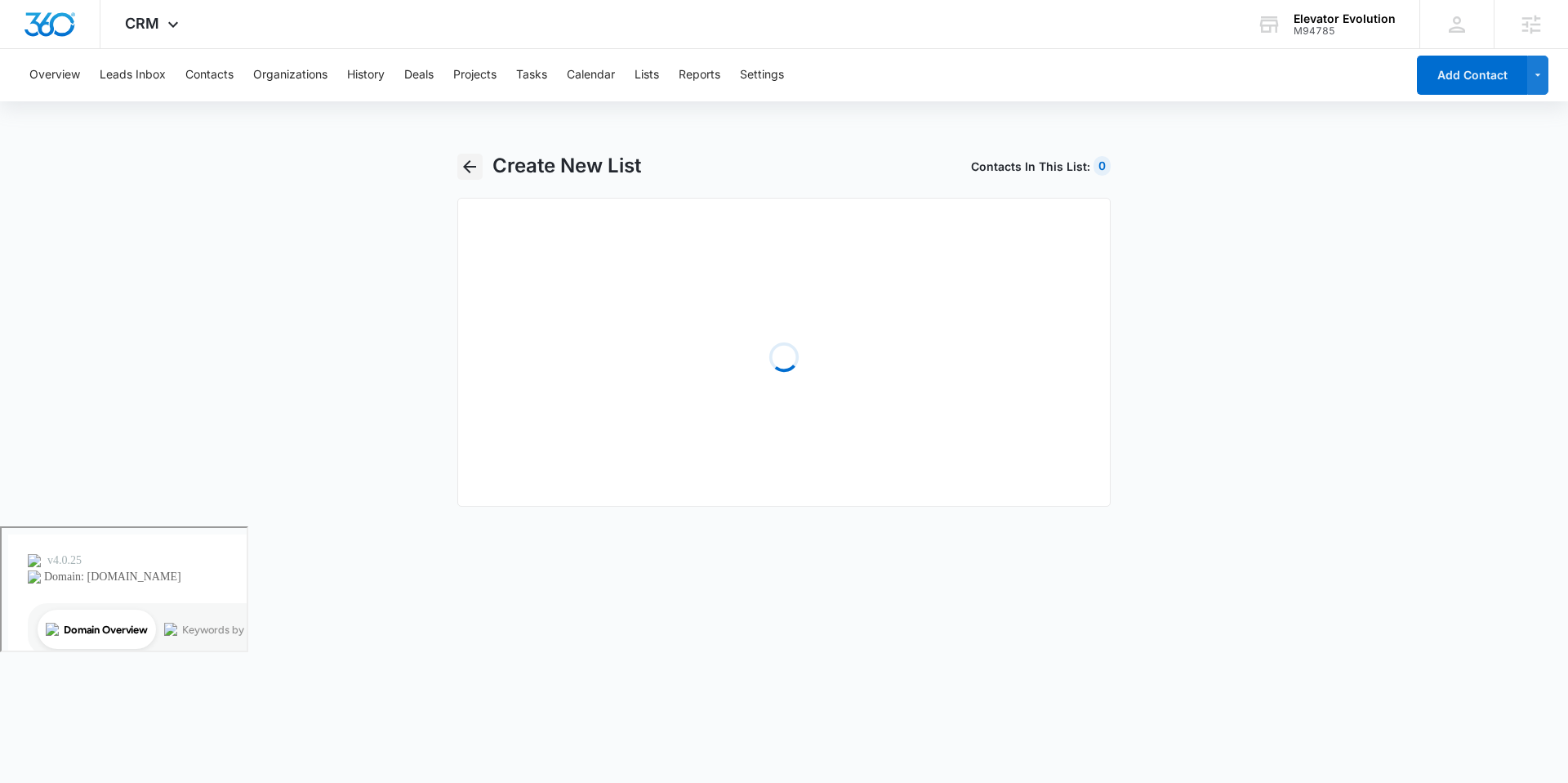
select select "31"
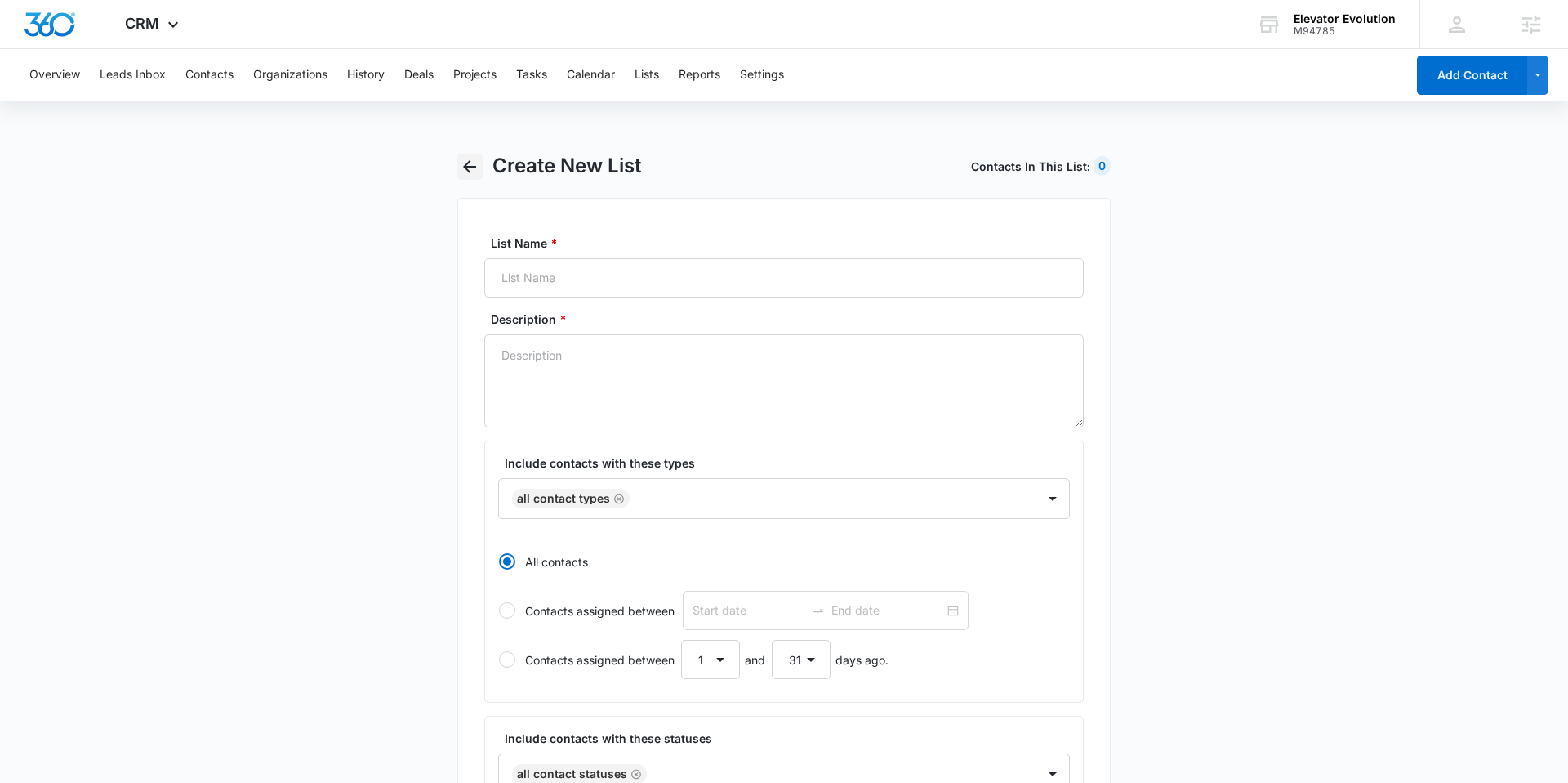
click at [469, 166] on icon "button" at bounding box center [469, 166] width 13 height 13
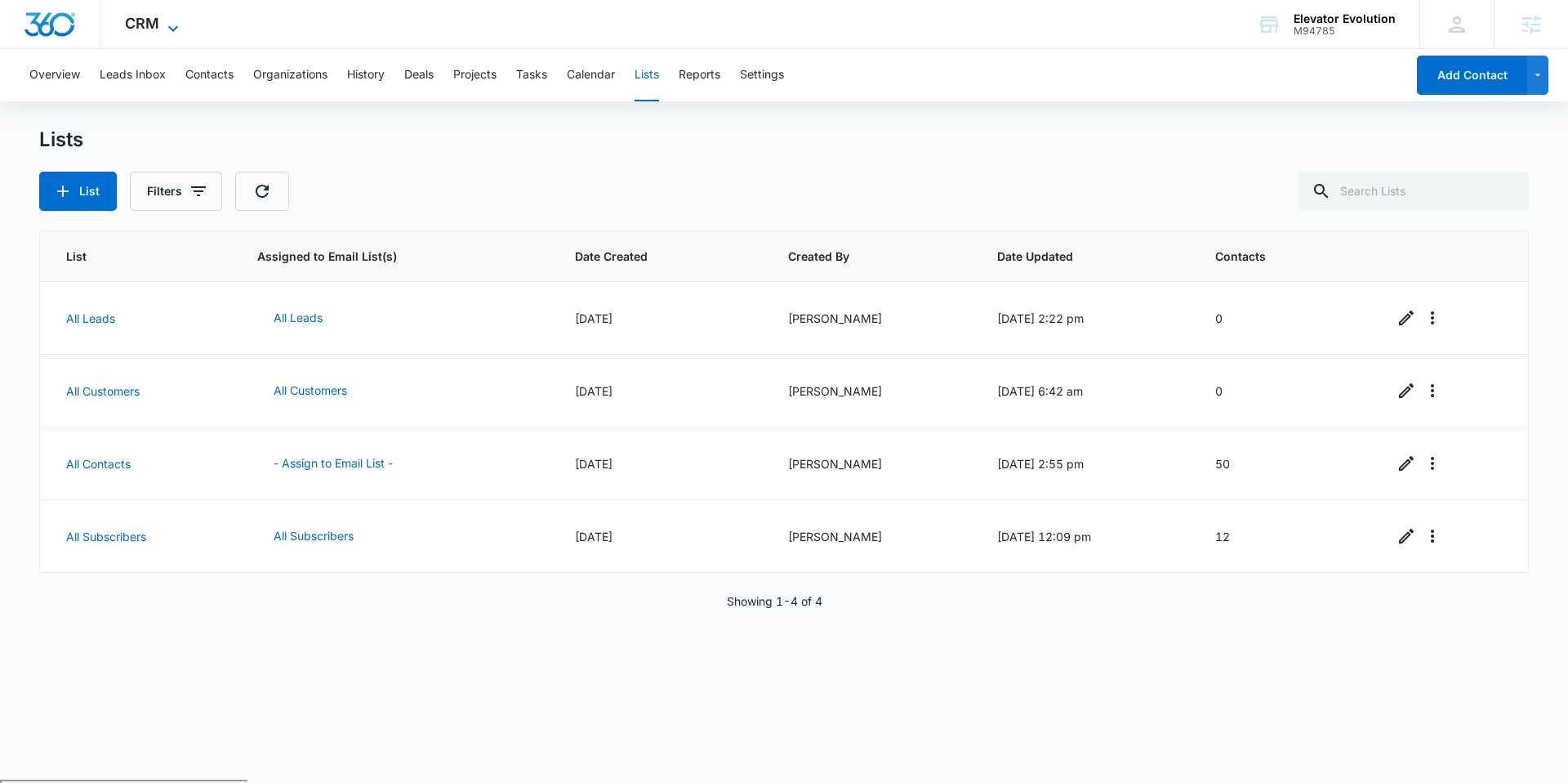
click at [165, 27] on icon at bounding box center [173, 29] width 20 height 20
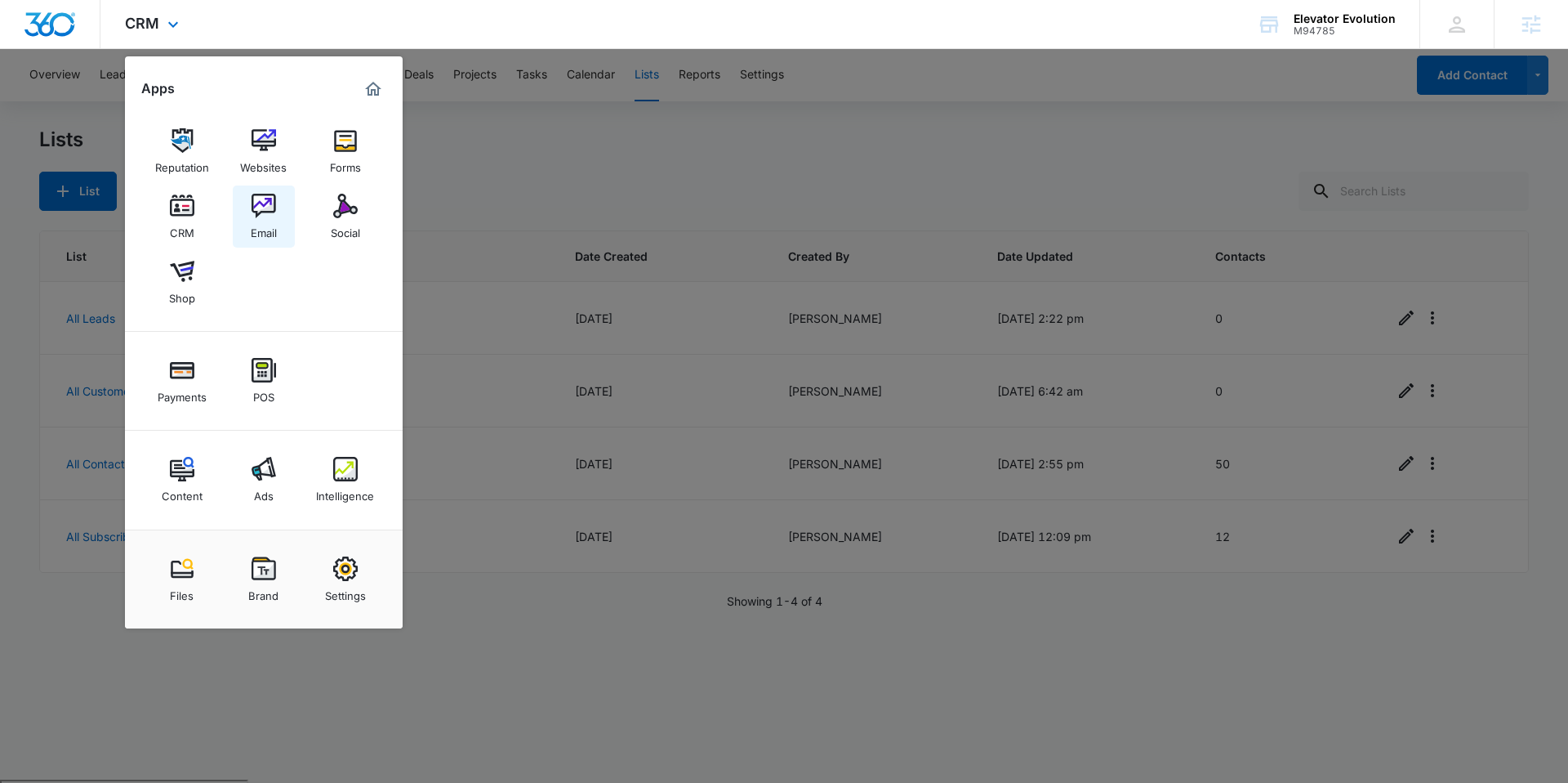
click at [268, 228] on div "Email" at bounding box center [264, 229] width 26 height 22
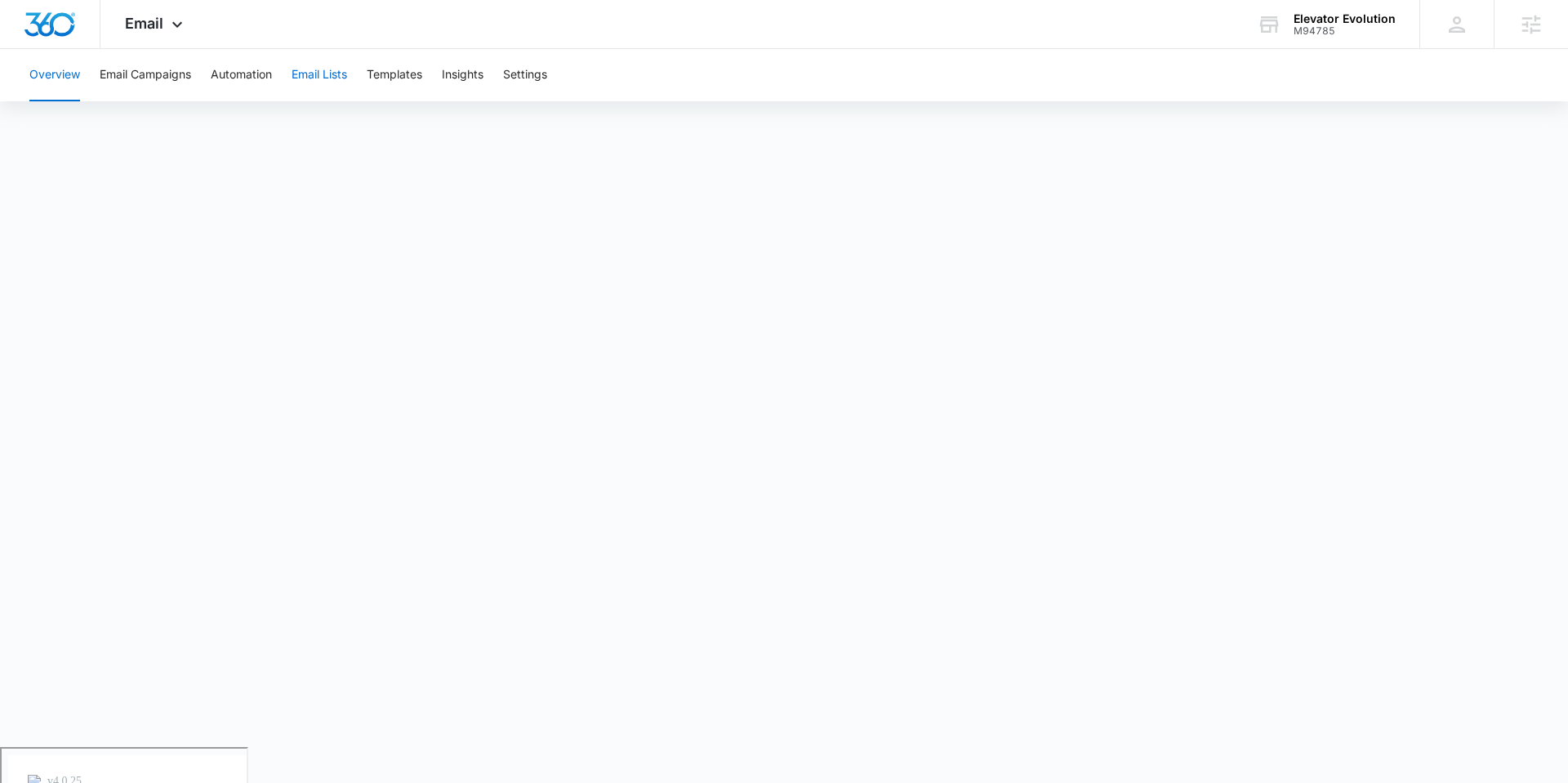
click at [325, 82] on button "Email Lists" at bounding box center [319, 75] width 55 height 52
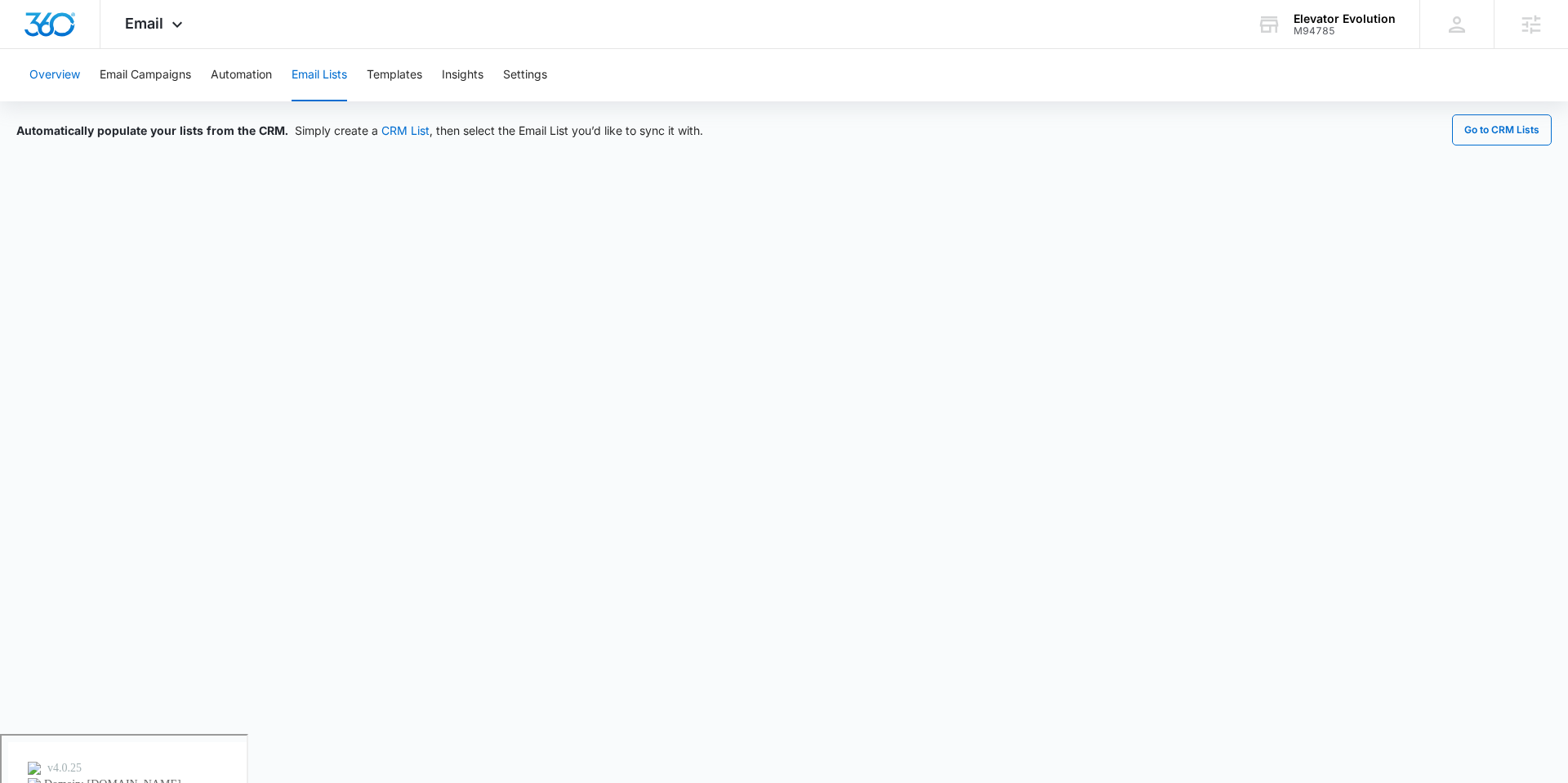
click at [66, 84] on button "Overview" at bounding box center [55, 75] width 50 height 52
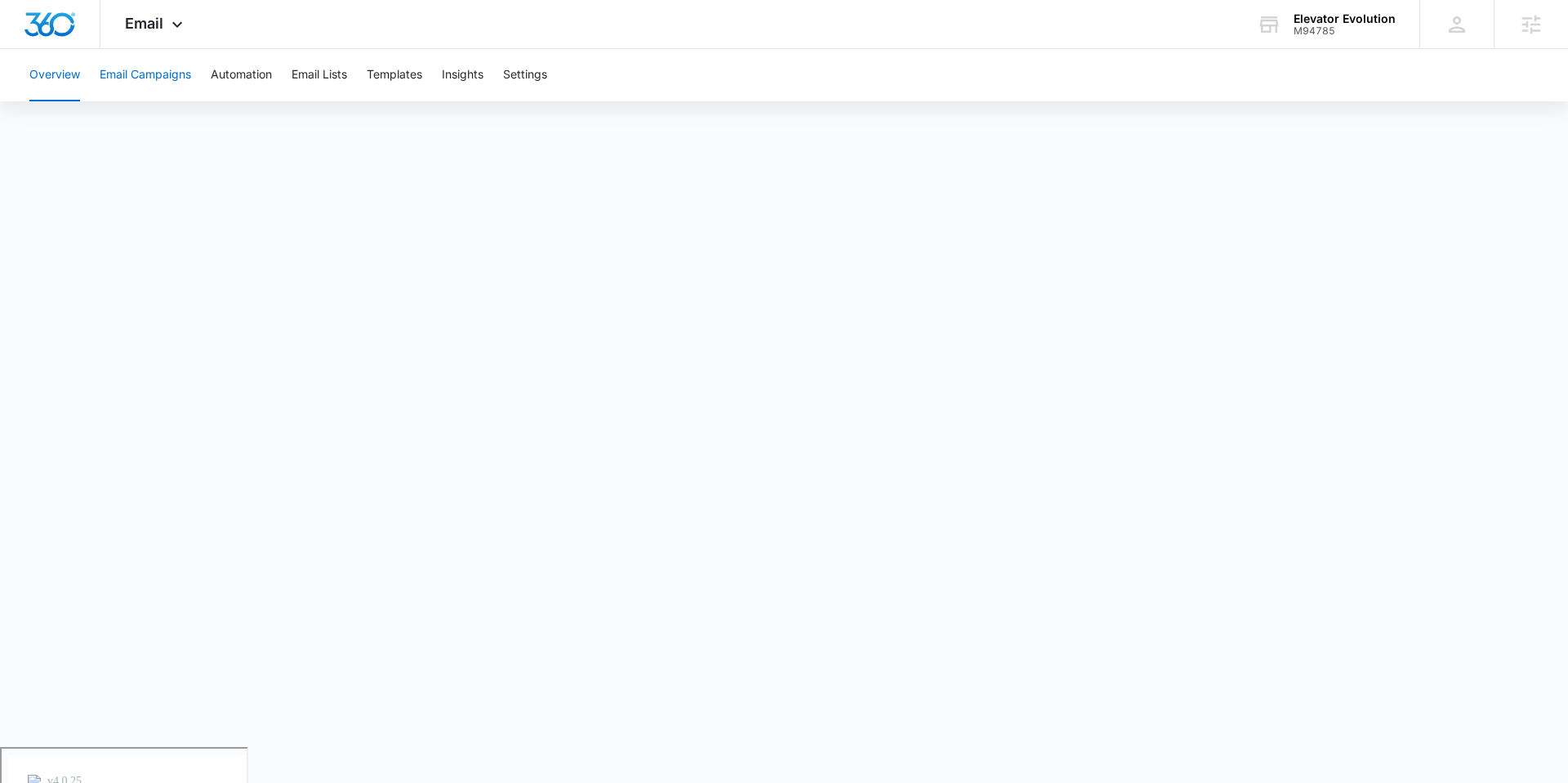
click at [170, 68] on button "Email Campaigns" at bounding box center [145, 75] width 92 height 52
click at [240, 71] on button "Automation" at bounding box center [241, 75] width 61 height 52
click at [136, 74] on button "Email Campaigns" at bounding box center [145, 75] width 92 height 52
click at [55, 78] on button "Overview" at bounding box center [55, 75] width 50 height 52
click at [137, 76] on button "Email Campaigns" at bounding box center [145, 75] width 92 height 52
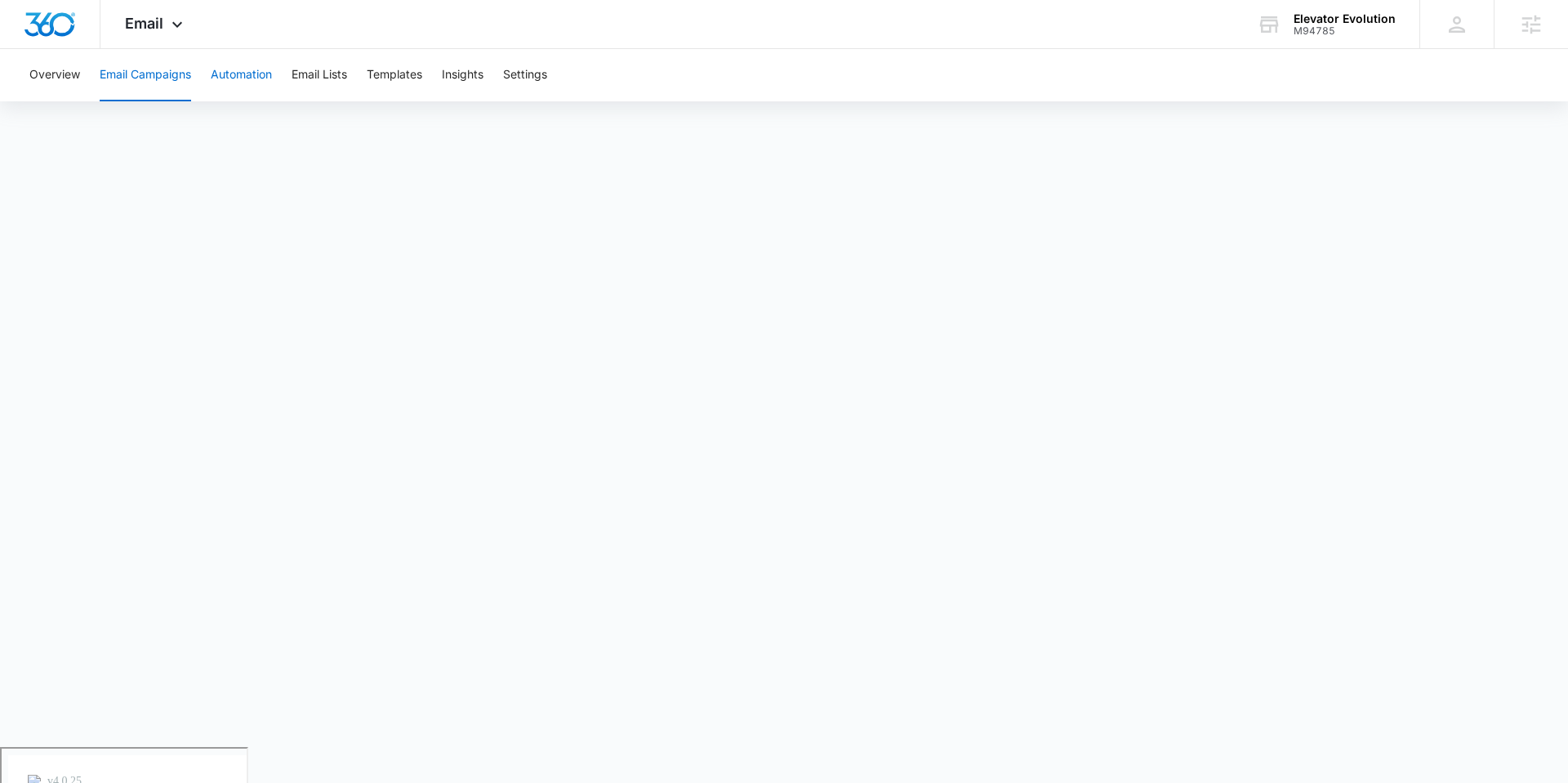
click at [226, 83] on button "Automation" at bounding box center [241, 75] width 61 height 52
click at [168, 81] on button "Email Campaigns" at bounding box center [145, 75] width 92 height 52
click at [158, 25] on span "Email" at bounding box center [144, 23] width 38 height 17
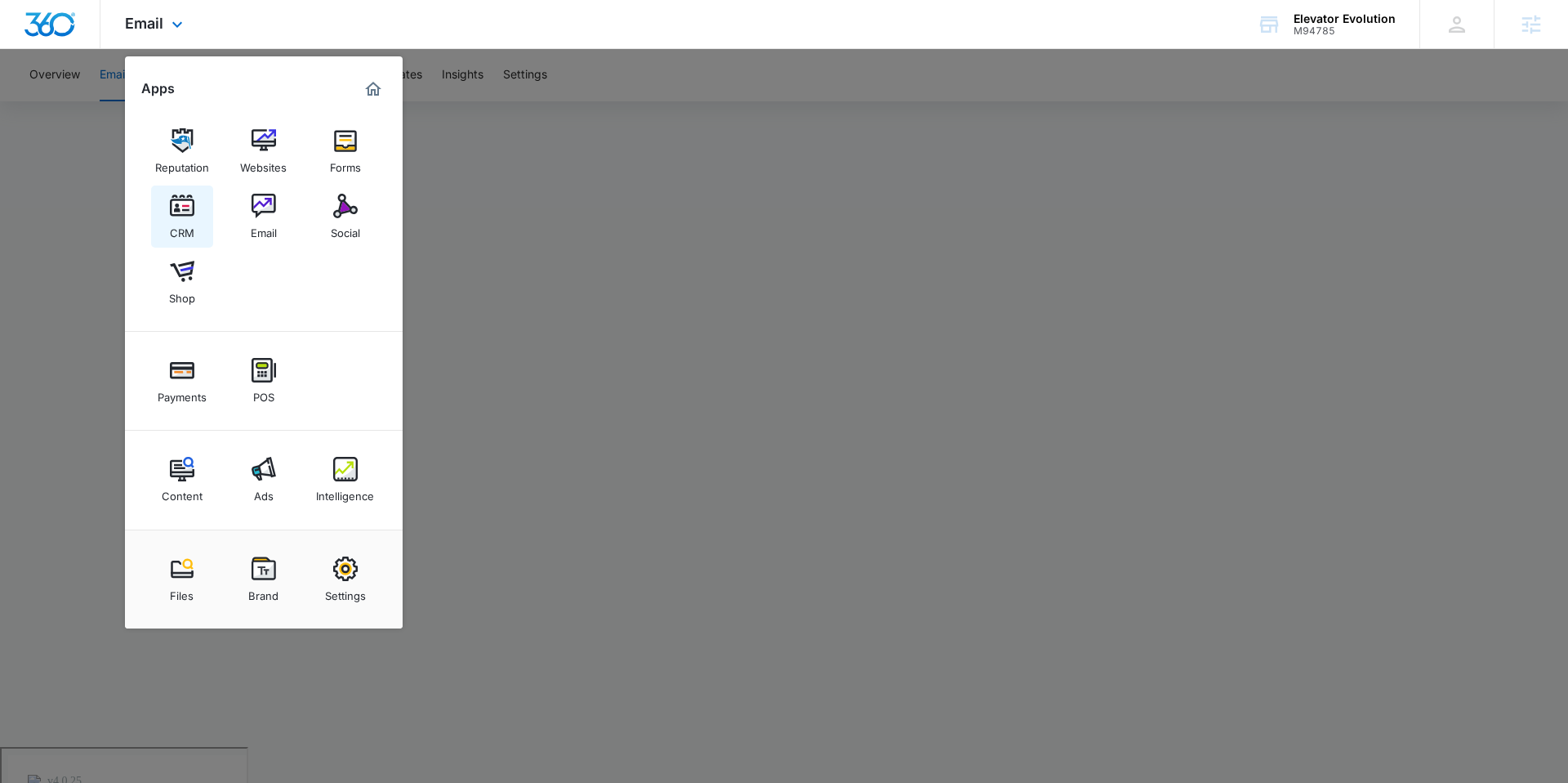
click at [178, 216] on img at bounding box center [182, 206] width 24 height 24
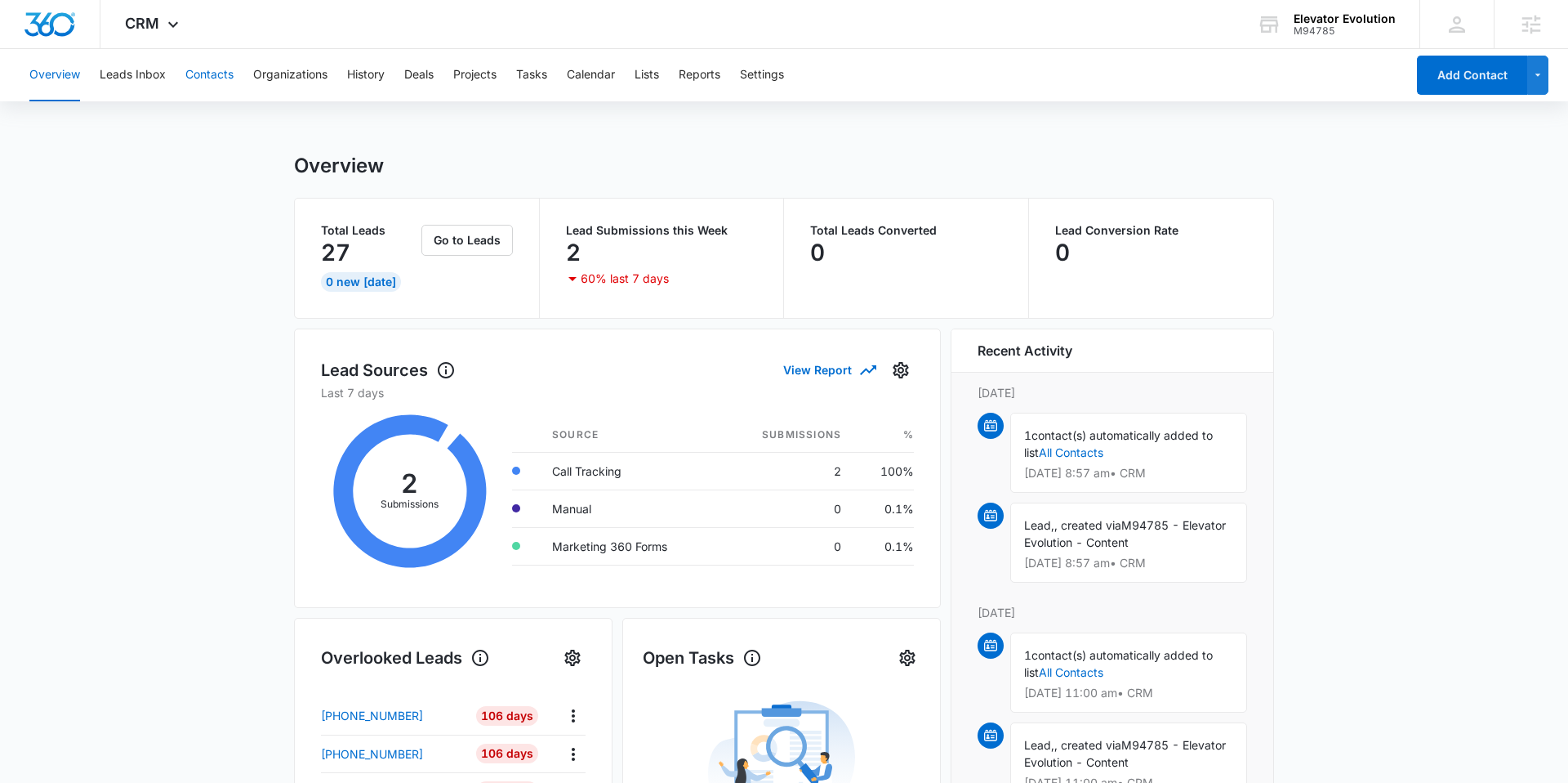
click at [210, 76] on button "Contacts" at bounding box center [210, 75] width 48 height 52
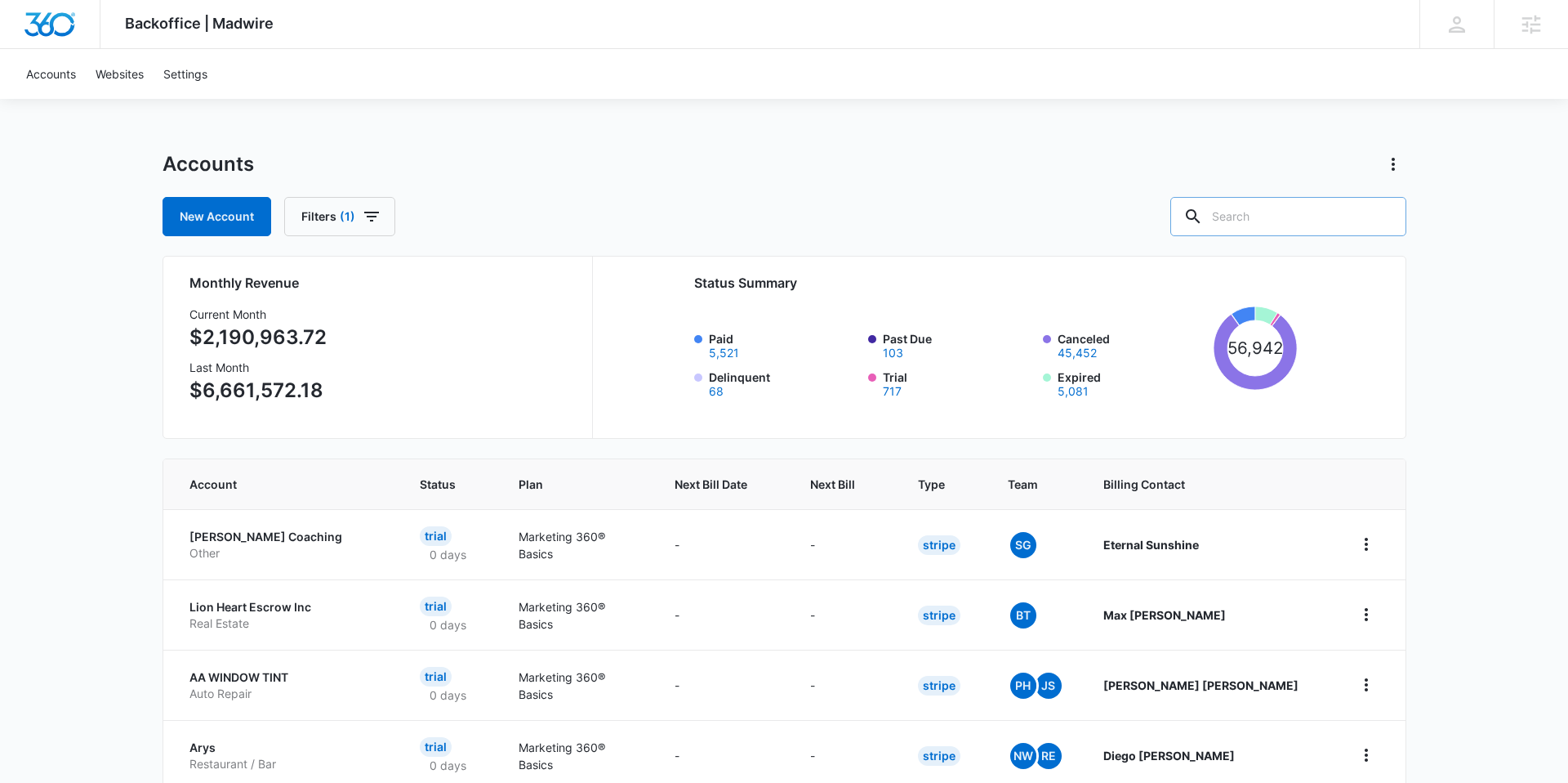
click at [1257, 218] on input "text" at bounding box center [1288, 216] width 236 height 39
type input "5 star tree"
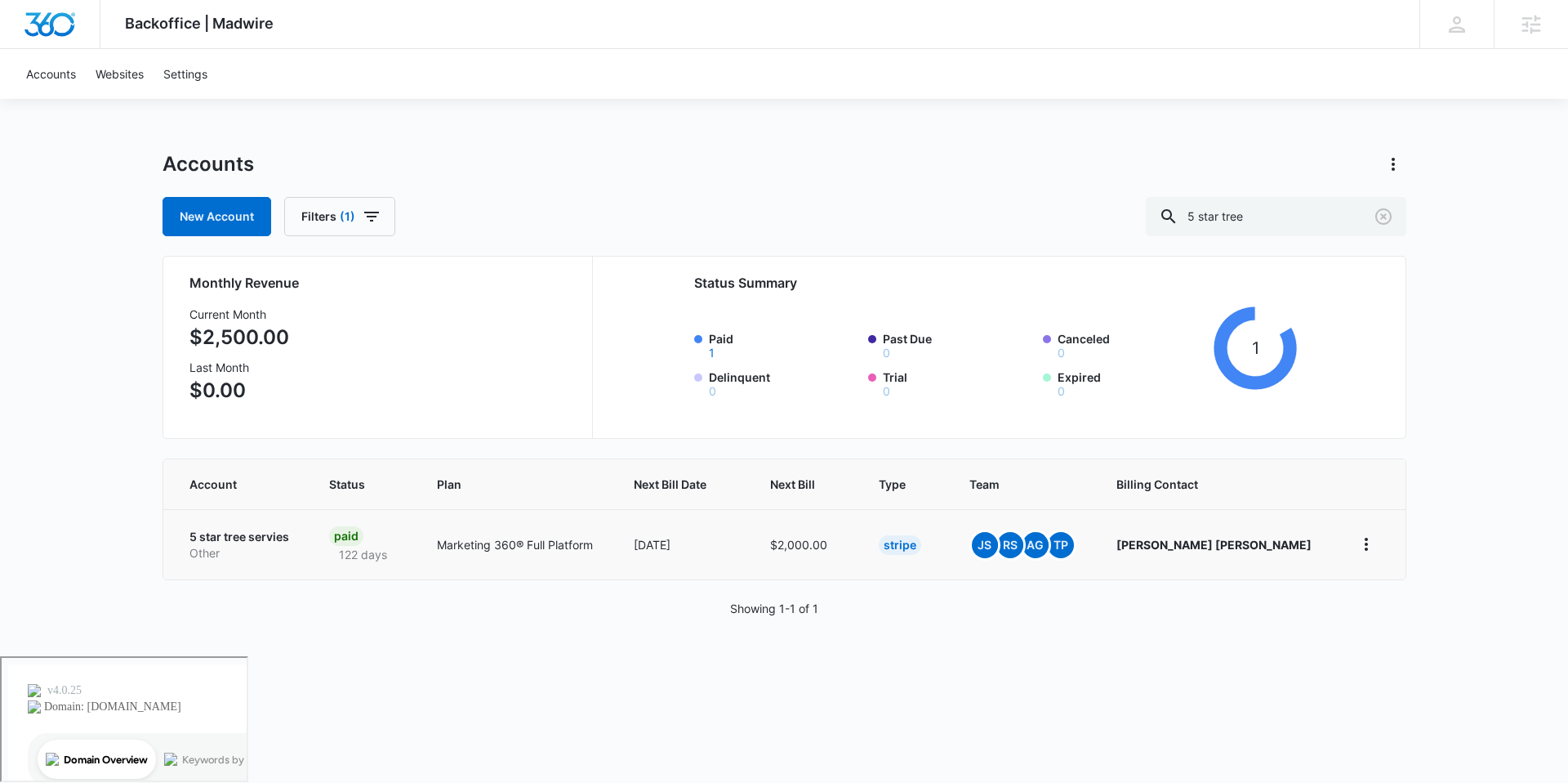
click at [266, 525] on td "5 star tree servies Other" at bounding box center [236, 544] width 146 height 70
click at [236, 540] on p "5 star tree servies" at bounding box center [240, 536] width 100 height 16
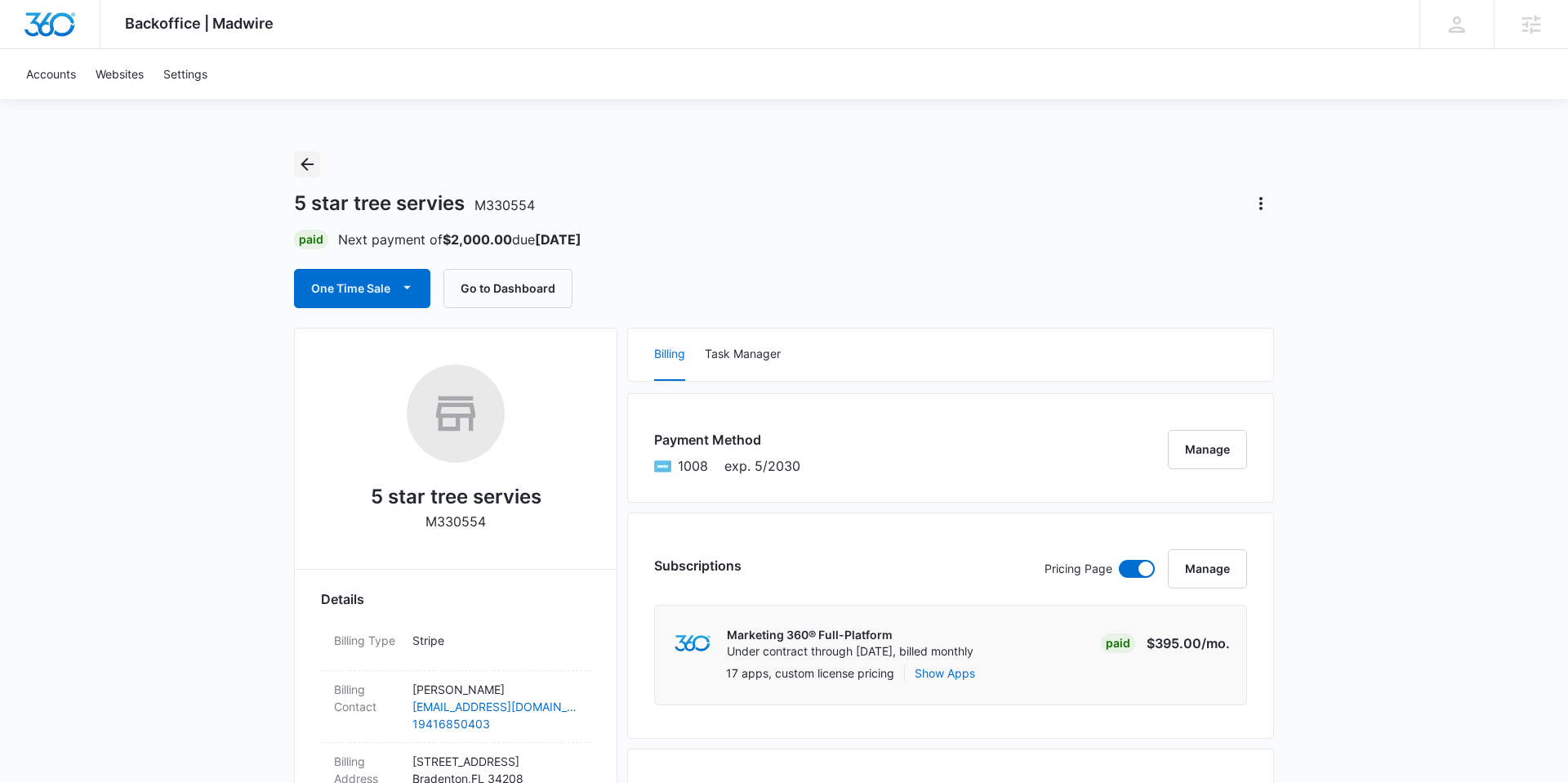
click at [307, 170] on icon "Back" at bounding box center [307, 164] width 20 height 20
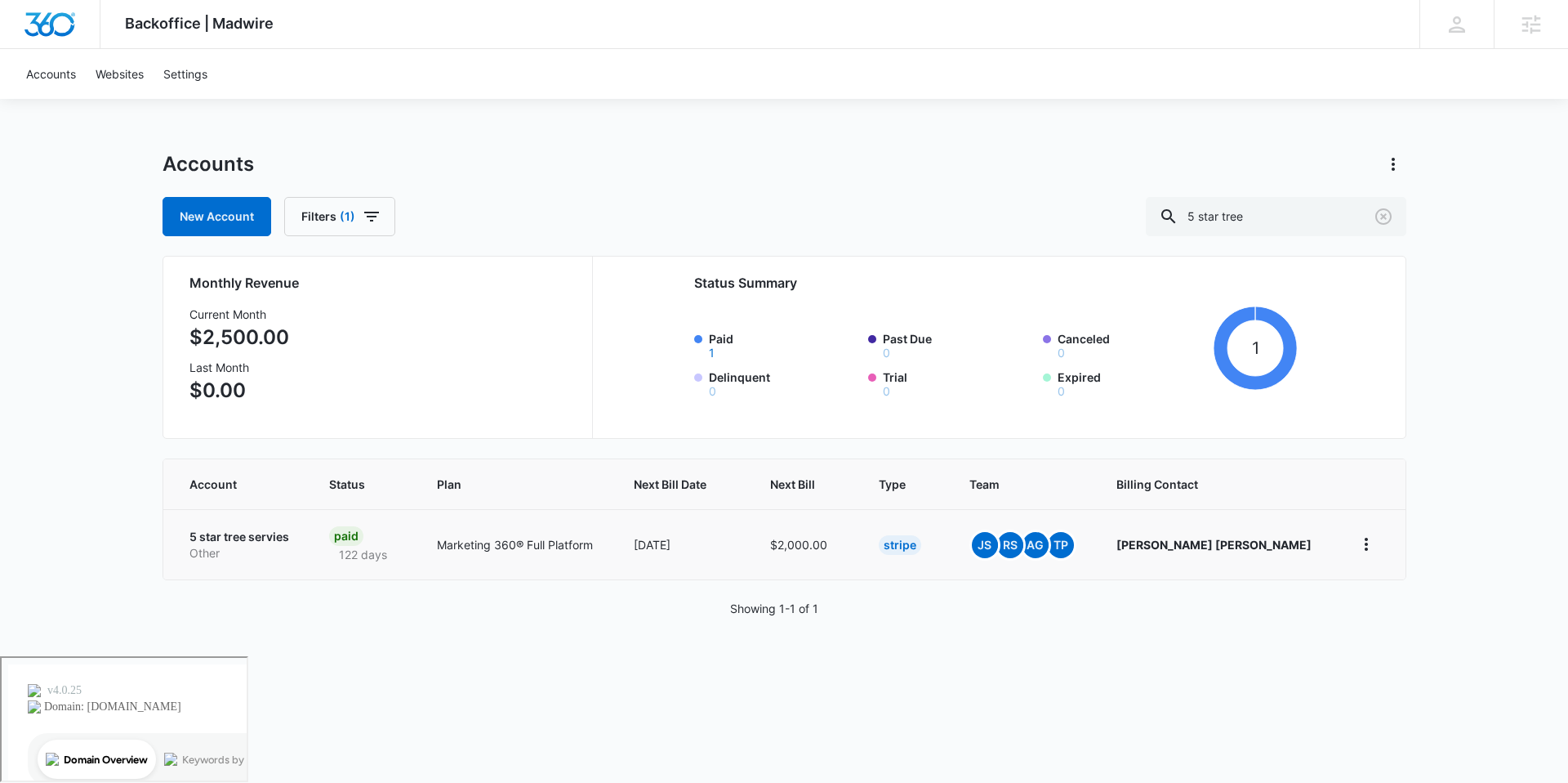
click at [241, 550] on p "Other" at bounding box center [240, 553] width 100 height 16
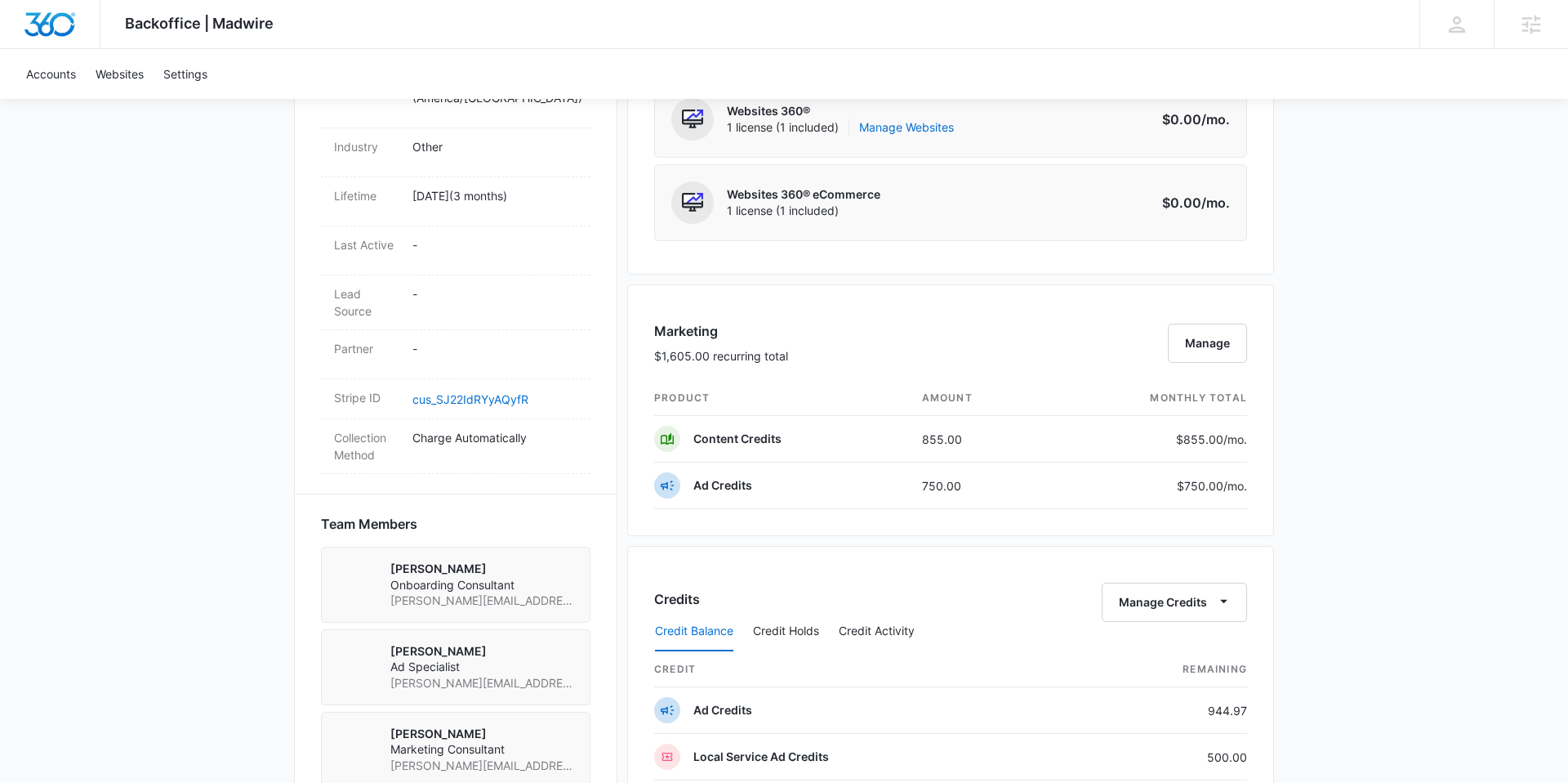
scroll to position [769, 0]
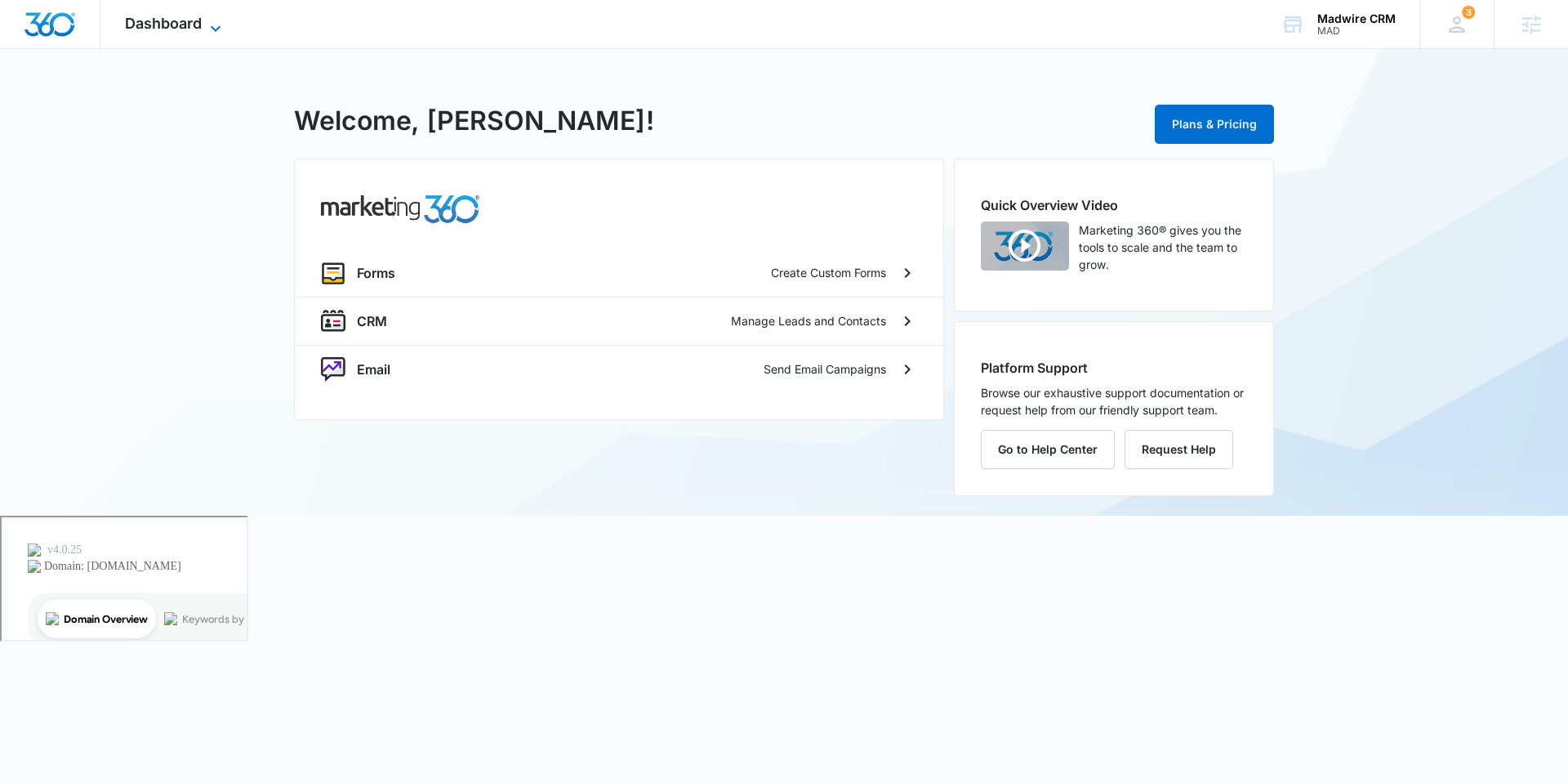
click at [197, 28] on span "Dashboard" at bounding box center [163, 23] width 77 height 17
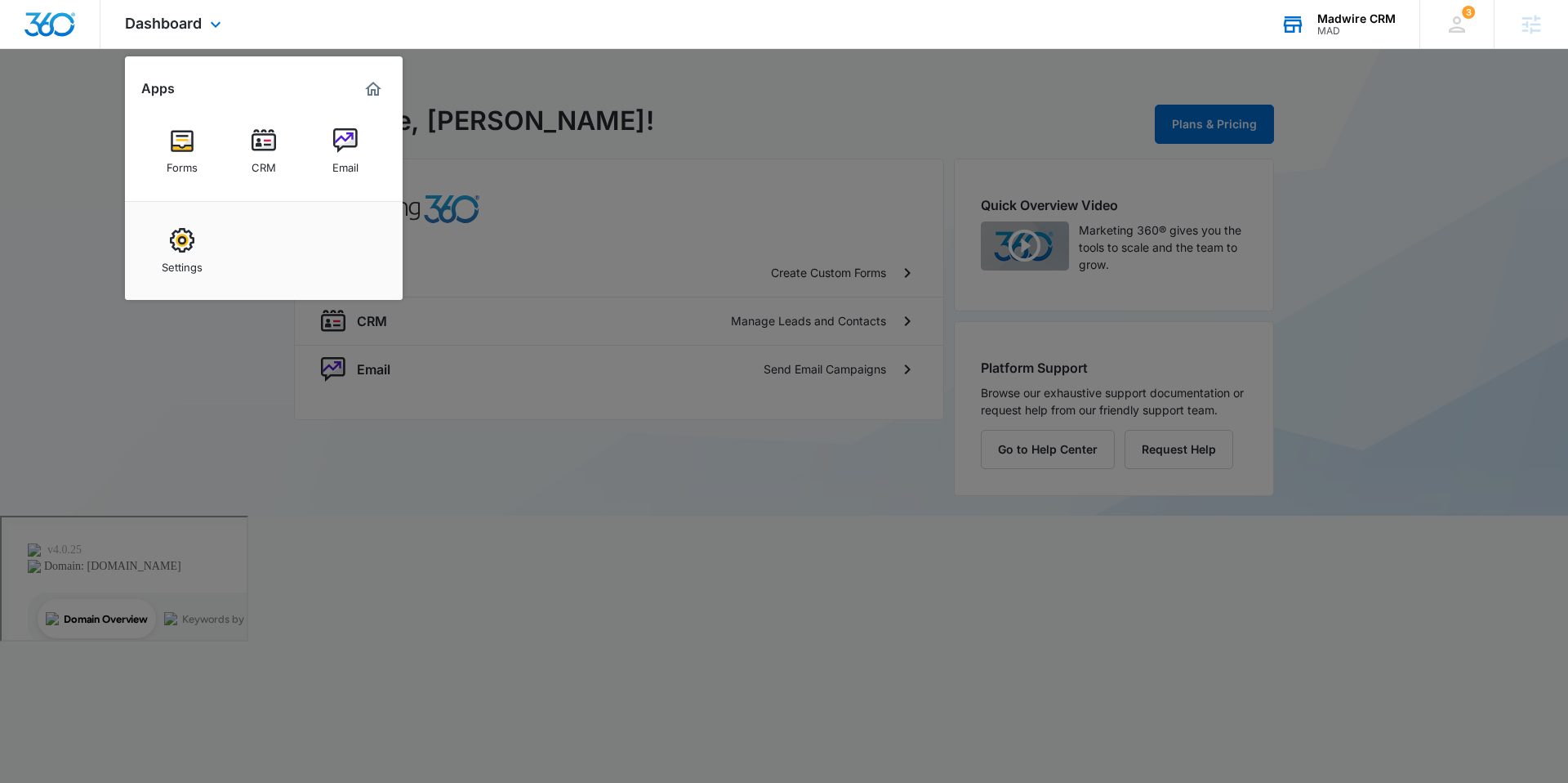
click at [1305, 31] on icon at bounding box center [1293, 24] width 24 height 24
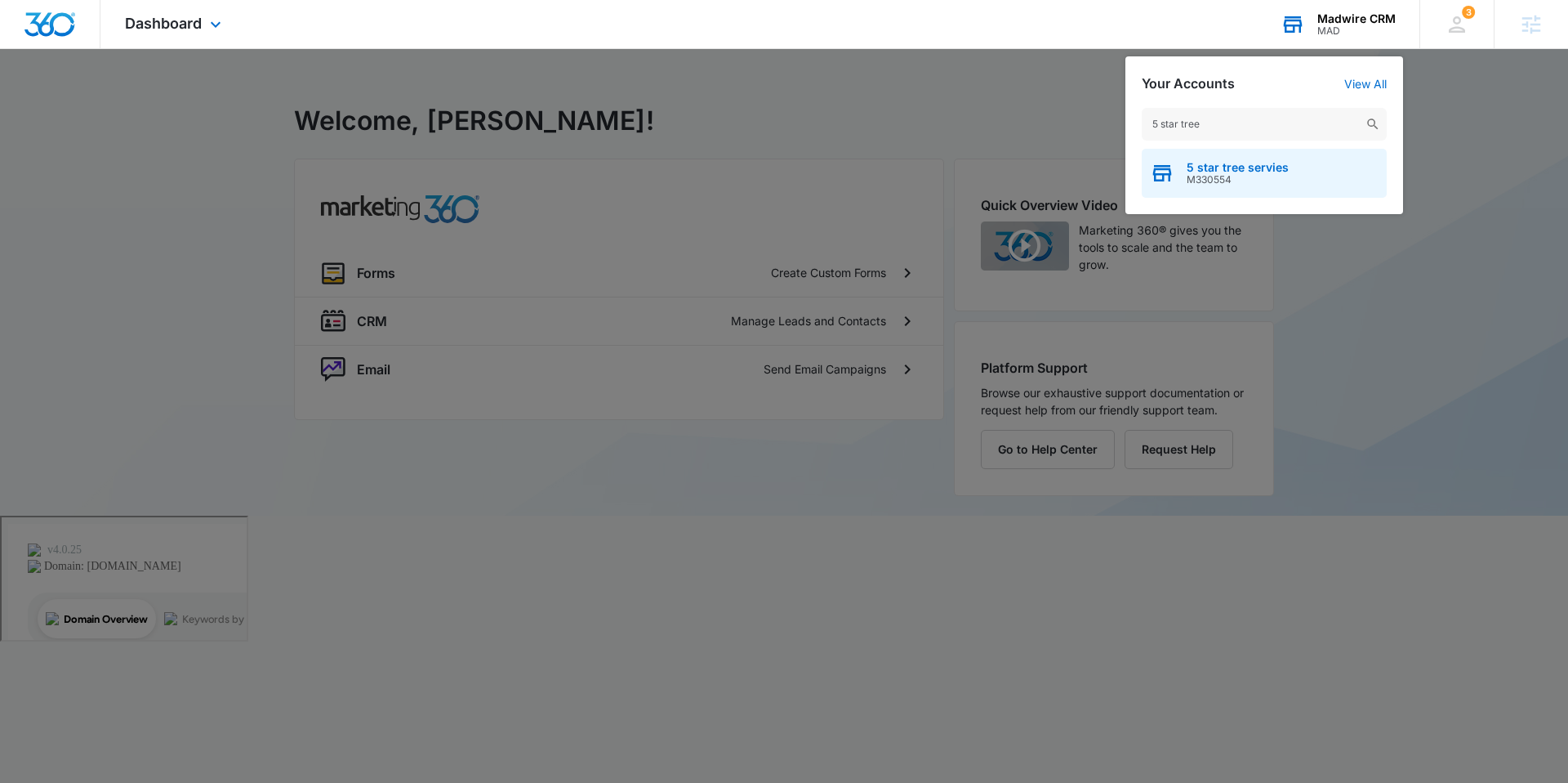
type input "5 star tree"
click at [1247, 172] on span "5 star tree servies" at bounding box center [1238, 167] width 102 height 13
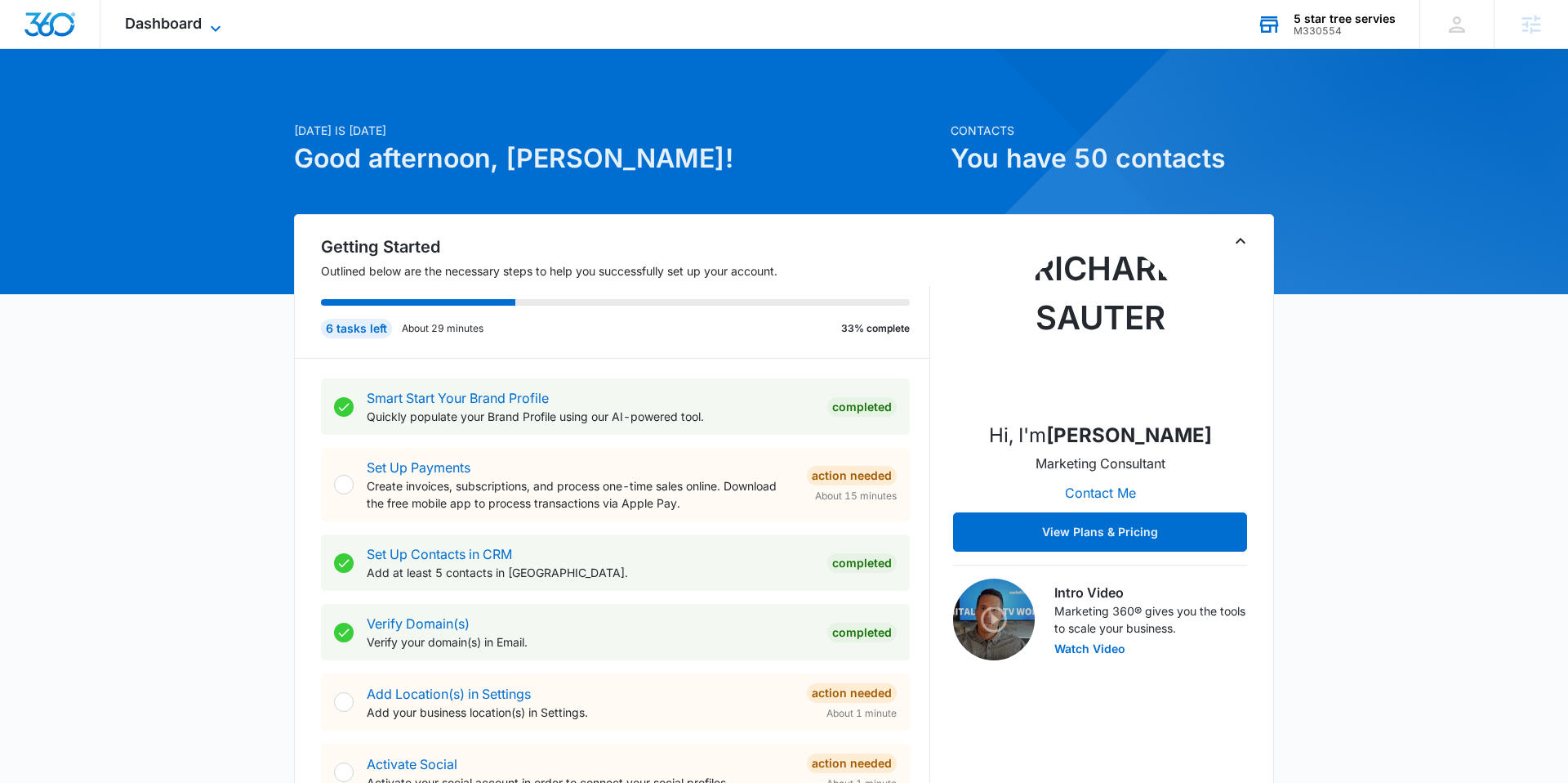
click at [163, 29] on span "Dashboard" at bounding box center [163, 23] width 77 height 17
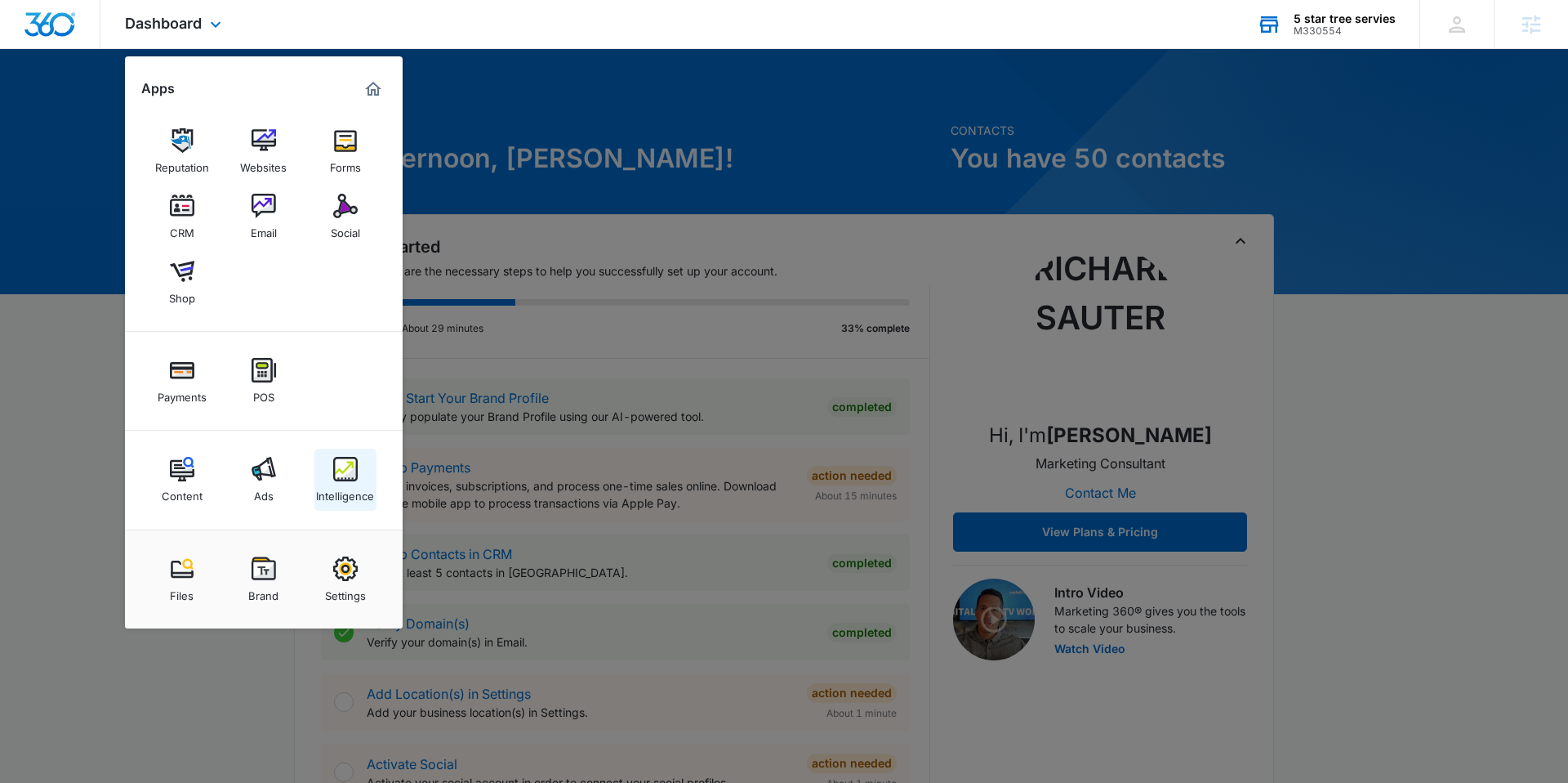
click at [330, 485] on div "Intelligence" at bounding box center [345, 492] width 58 height 22
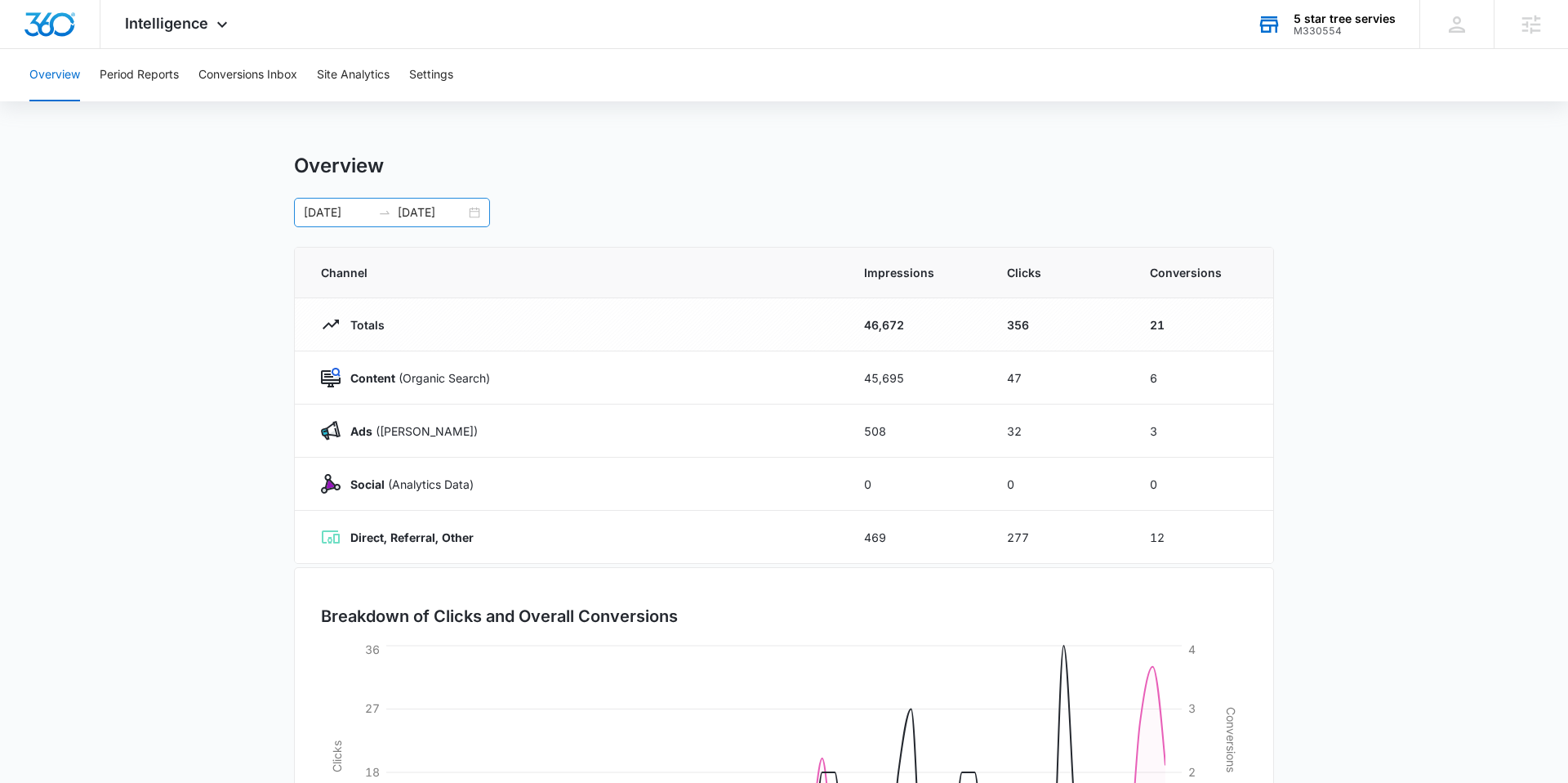
click at [471, 213] on div "05/17/2025 07/16/2025" at bounding box center [392, 212] width 196 height 29
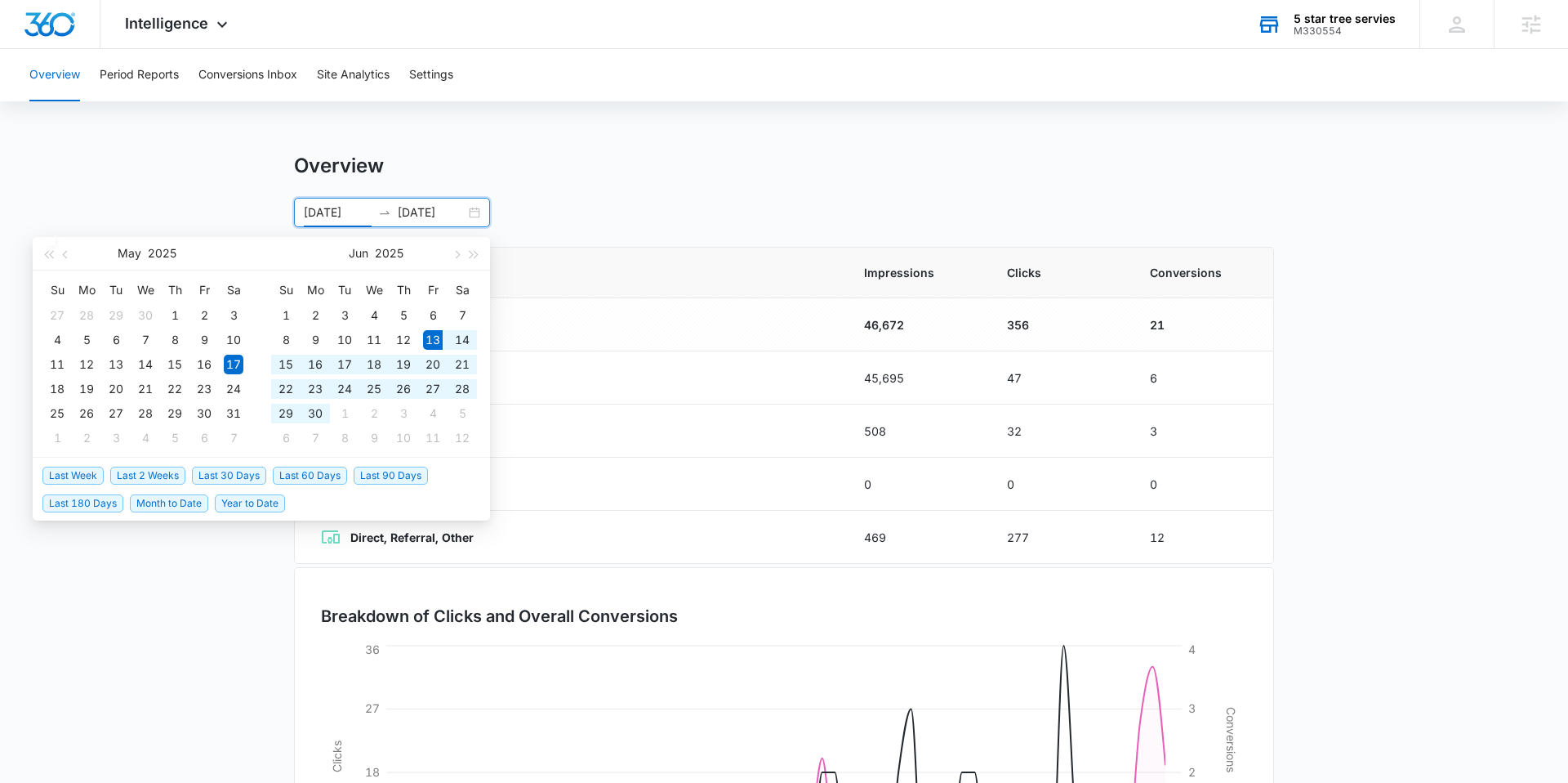
click at [386, 476] on span "Last 90 Days" at bounding box center [390, 476] width 74 height 18
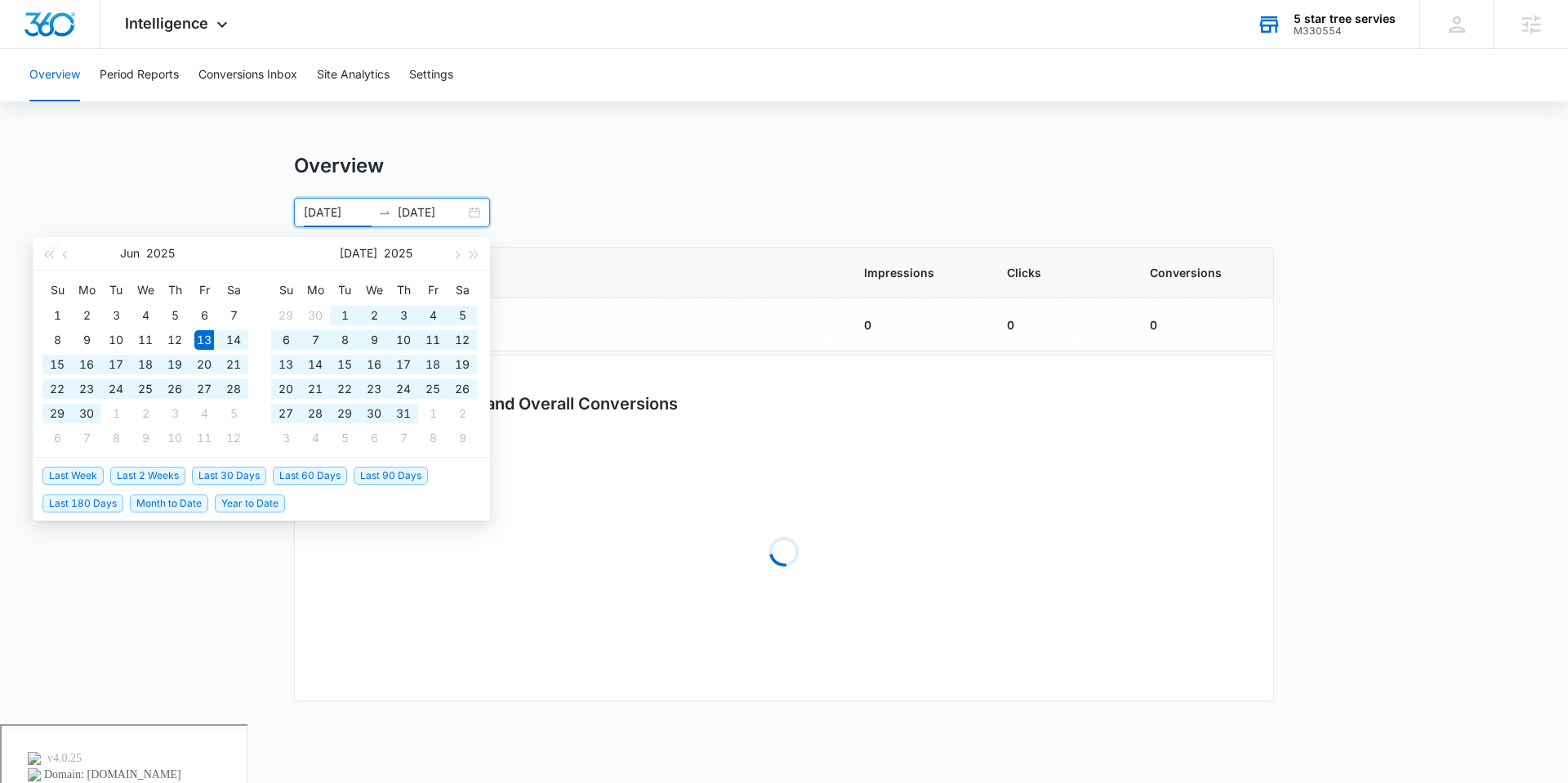
type input "06/13/2025"
type input "09/11/2025"
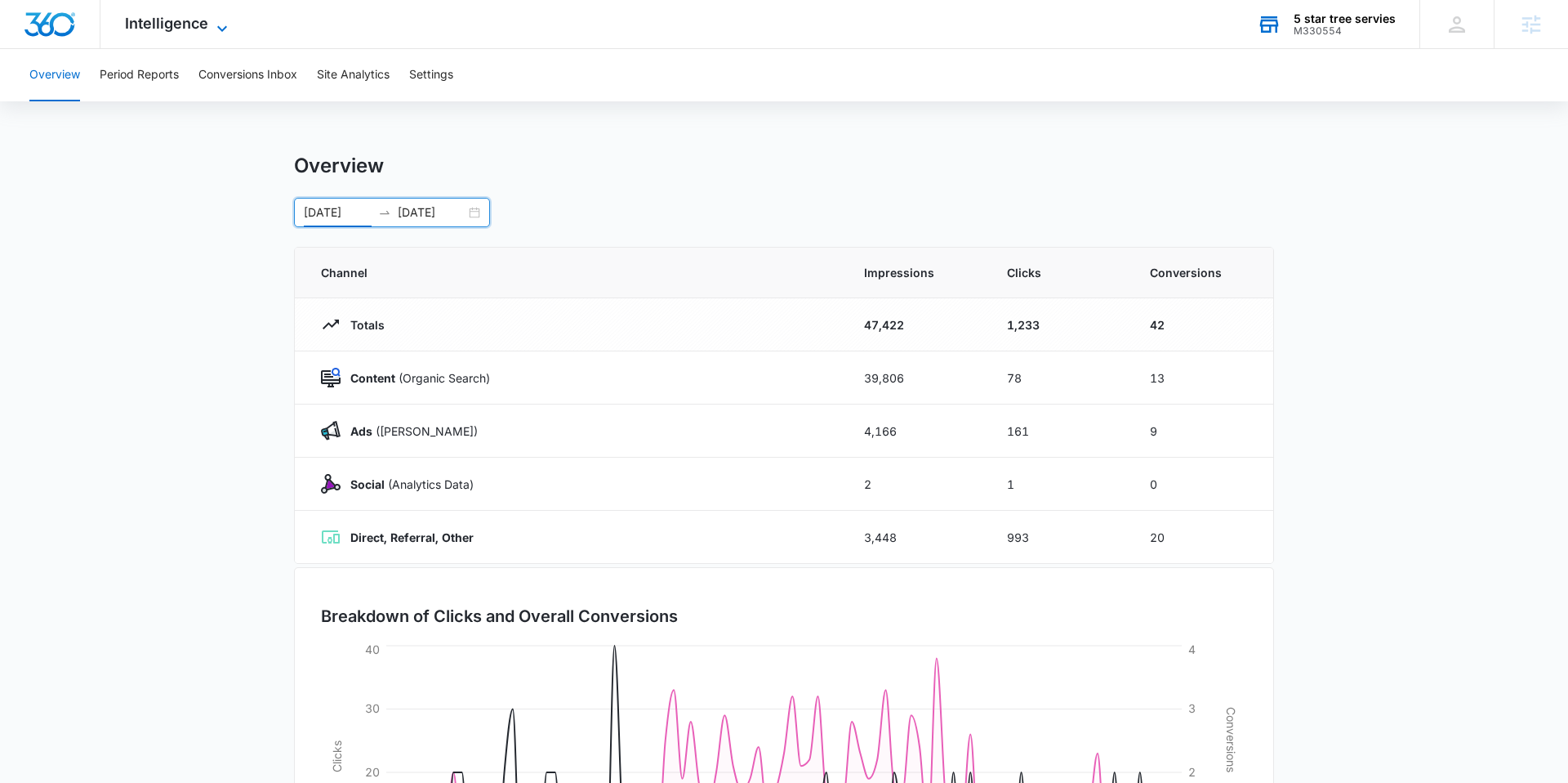
click at [200, 31] on span "Intelligence" at bounding box center [166, 23] width 83 height 17
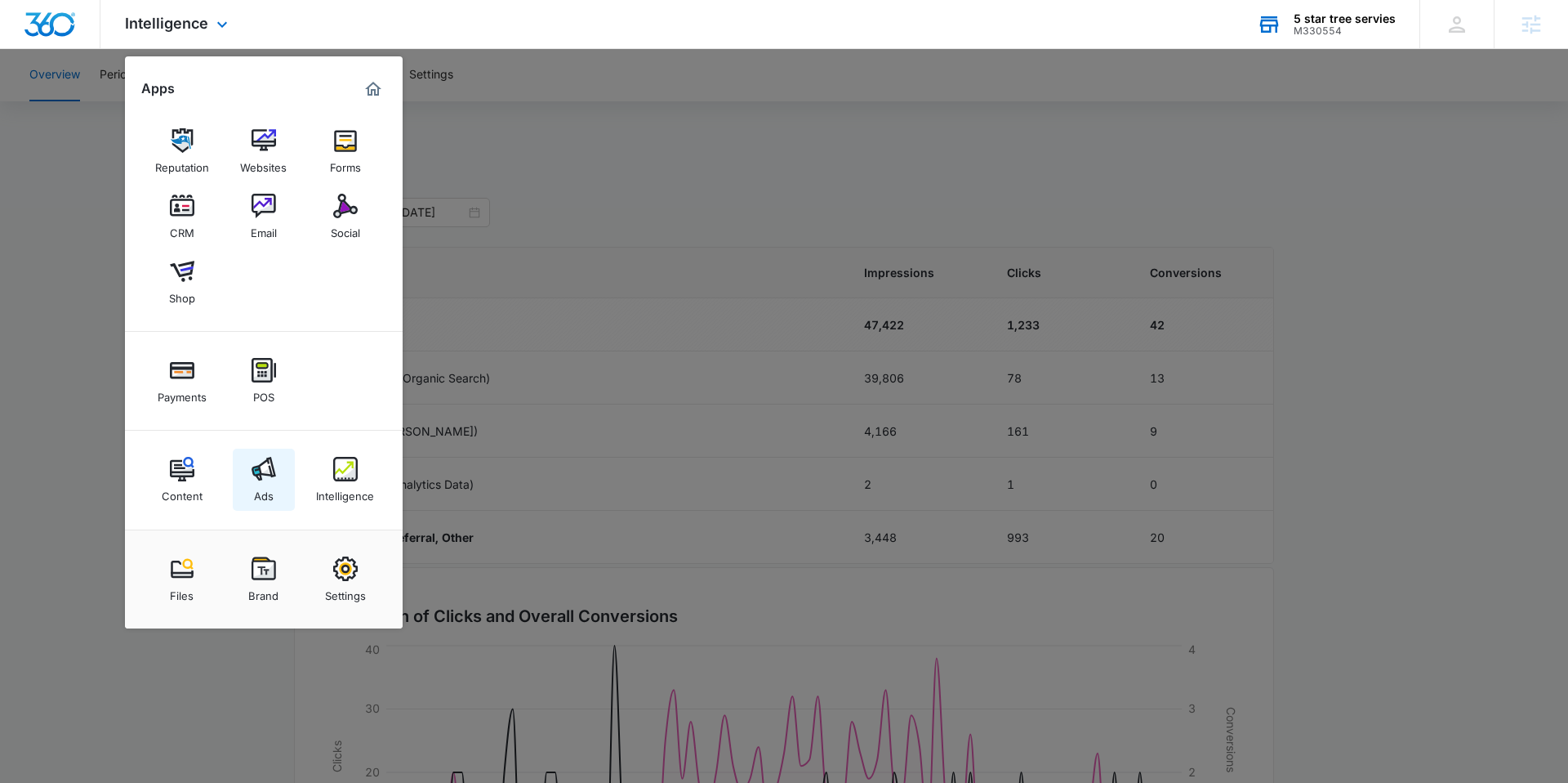
click at [259, 474] on img at bounding box center [264, 469] width 24 height 24
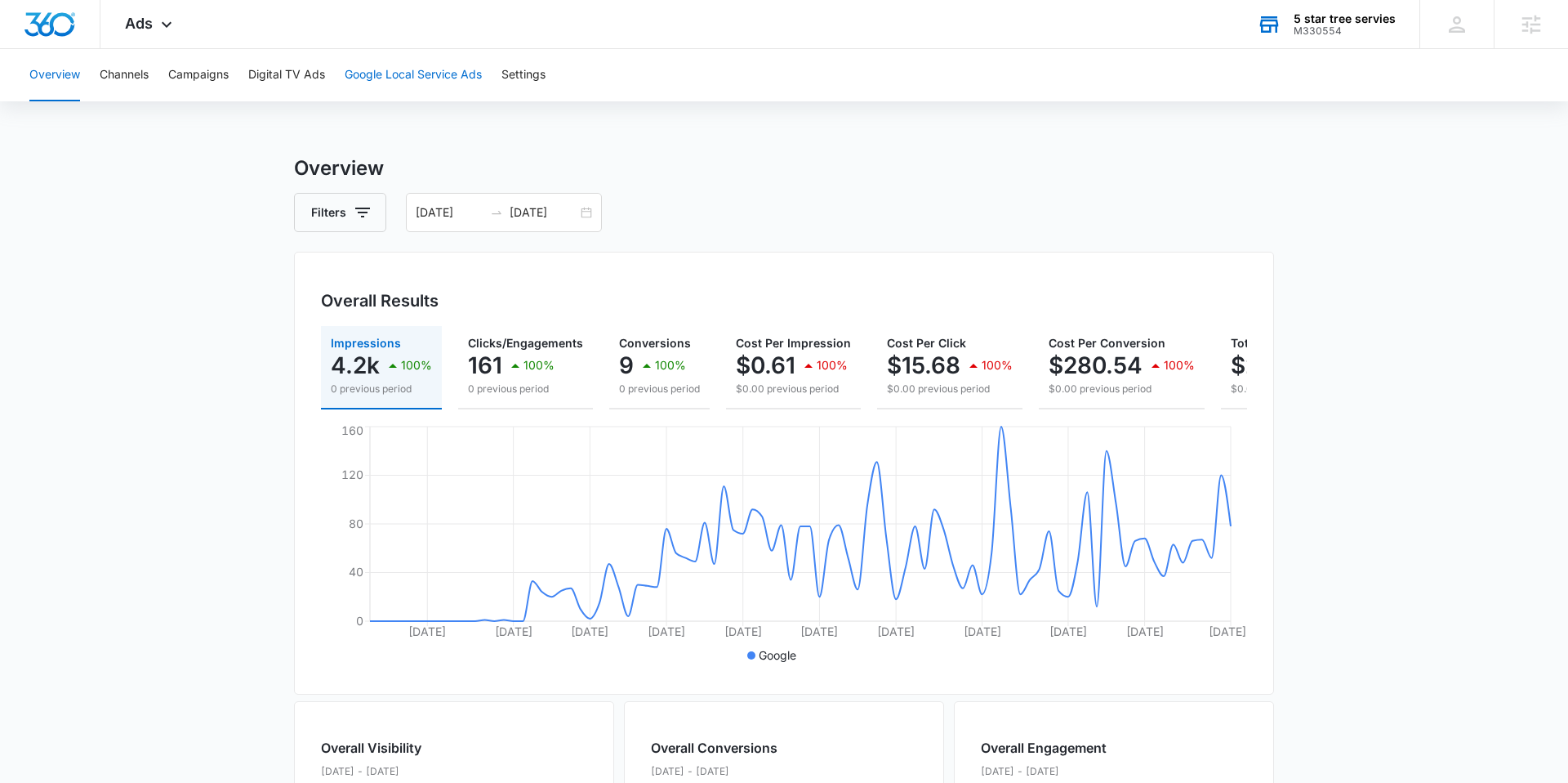
click at [440, 84] on button "Google Local Service Ads" at bounding box center [413, 75] width 137 height 52
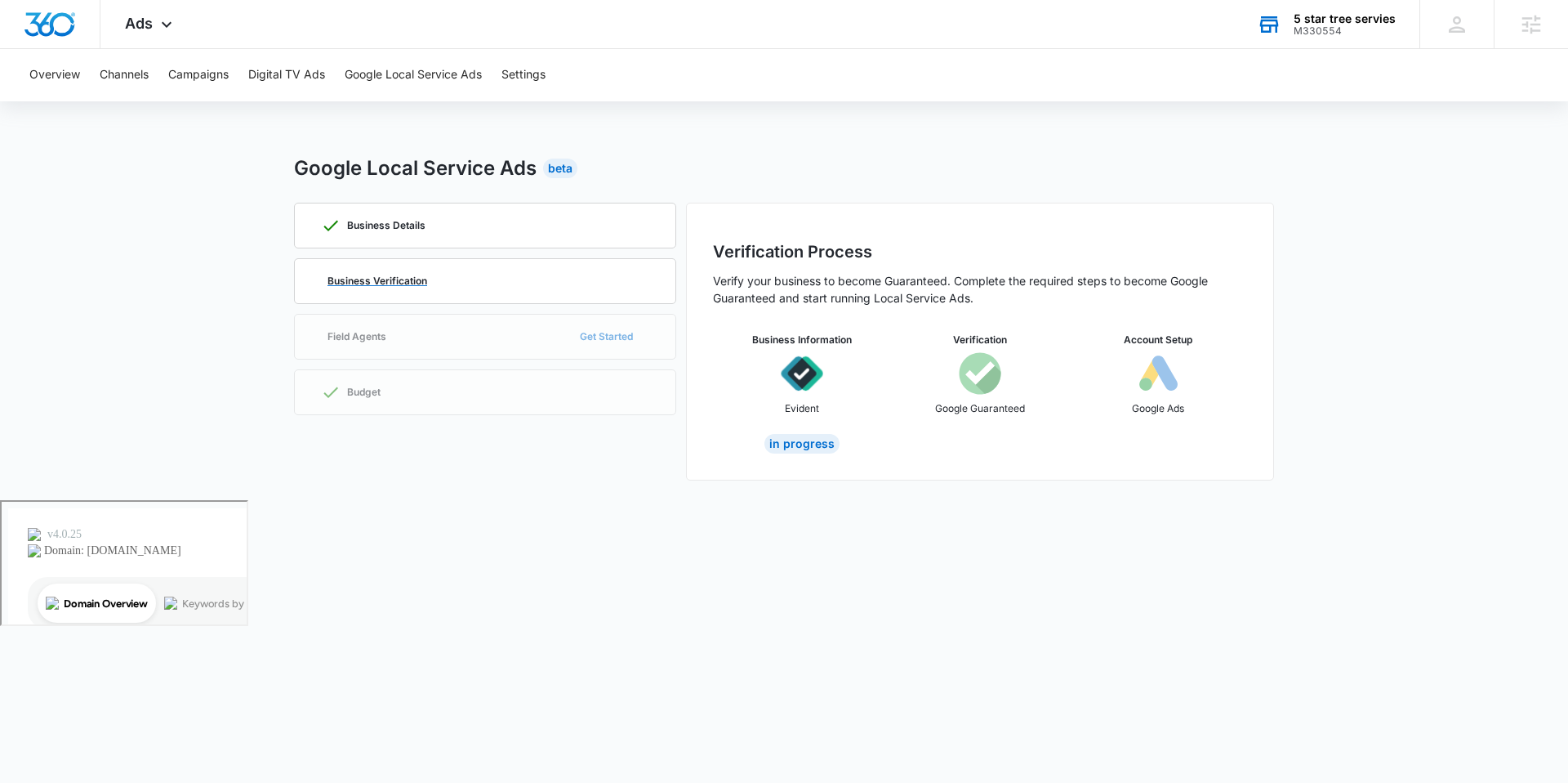
click at [515, 290] on div "Business Verification" at bounding box center [485, 281] width 328 height 44
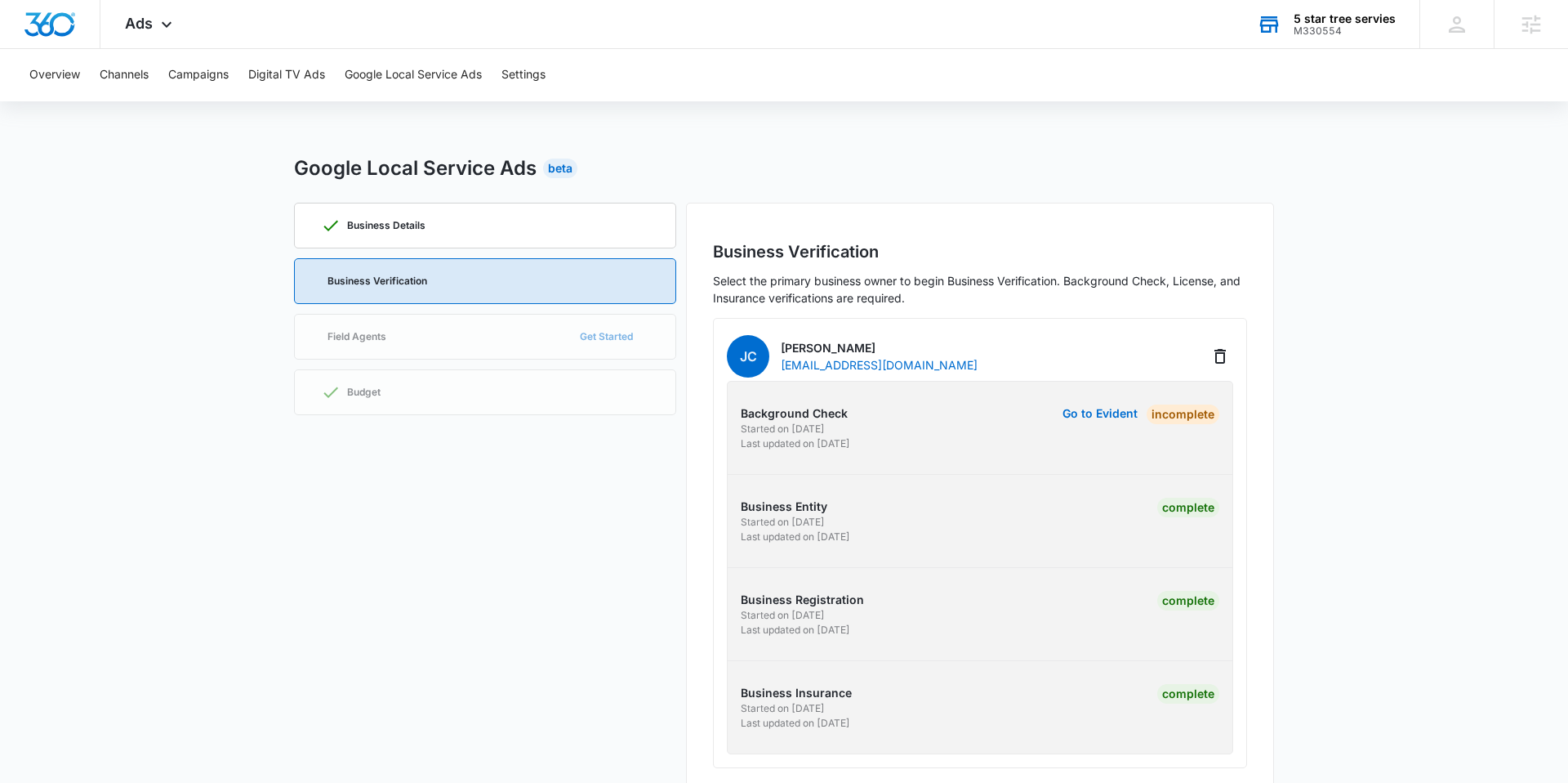
click at [513, 331] on div "Business Details Business Verification Field Agents Get Started Budget" at bounding box center [485, 499] width 382 height 592
click at [149, 29] on span "Ads" at bounding box center [139, 23] width 28 height 17
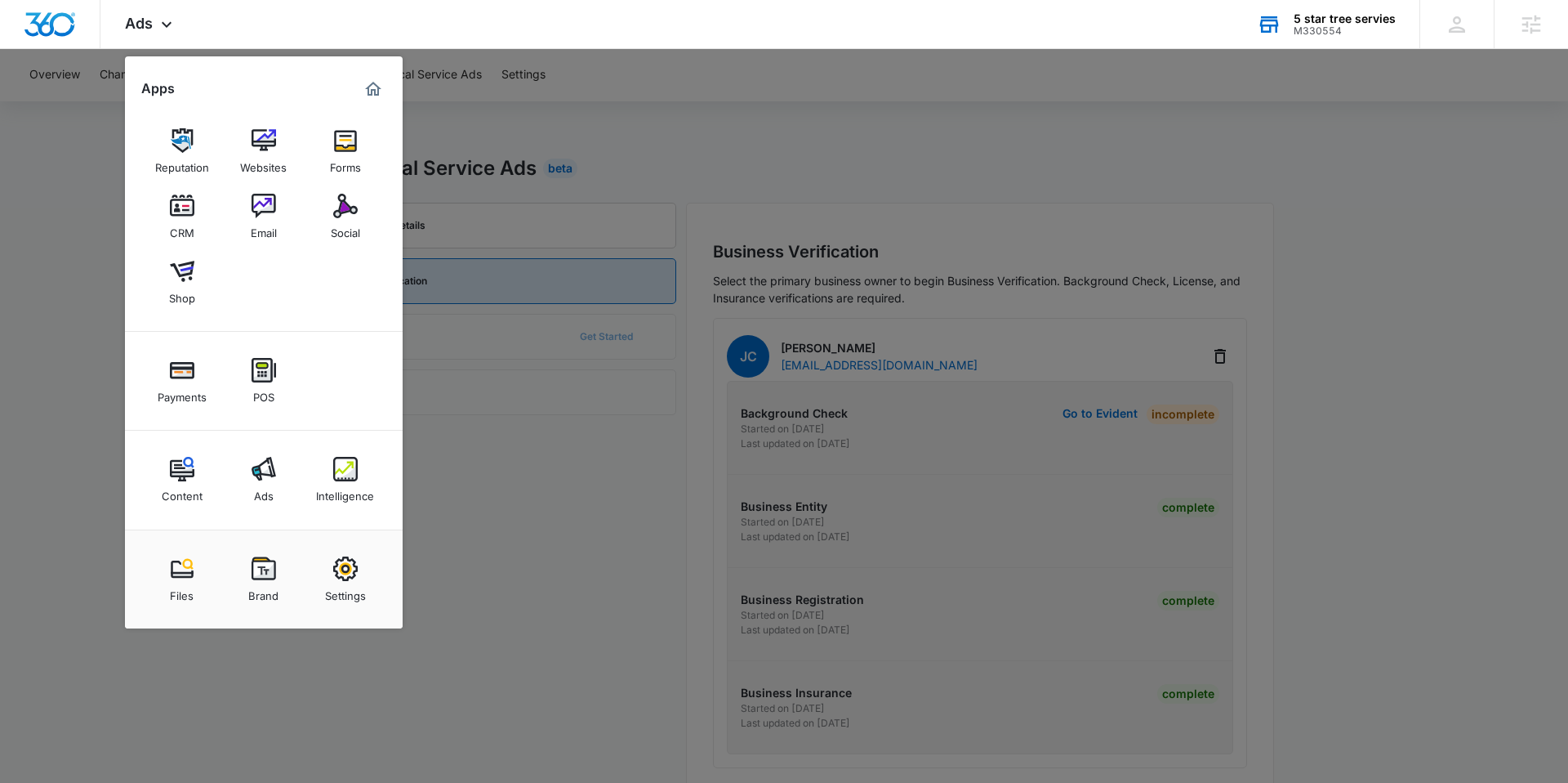
click at [481, 440] on div at bounding box center [784, 392] width 1568 height 783
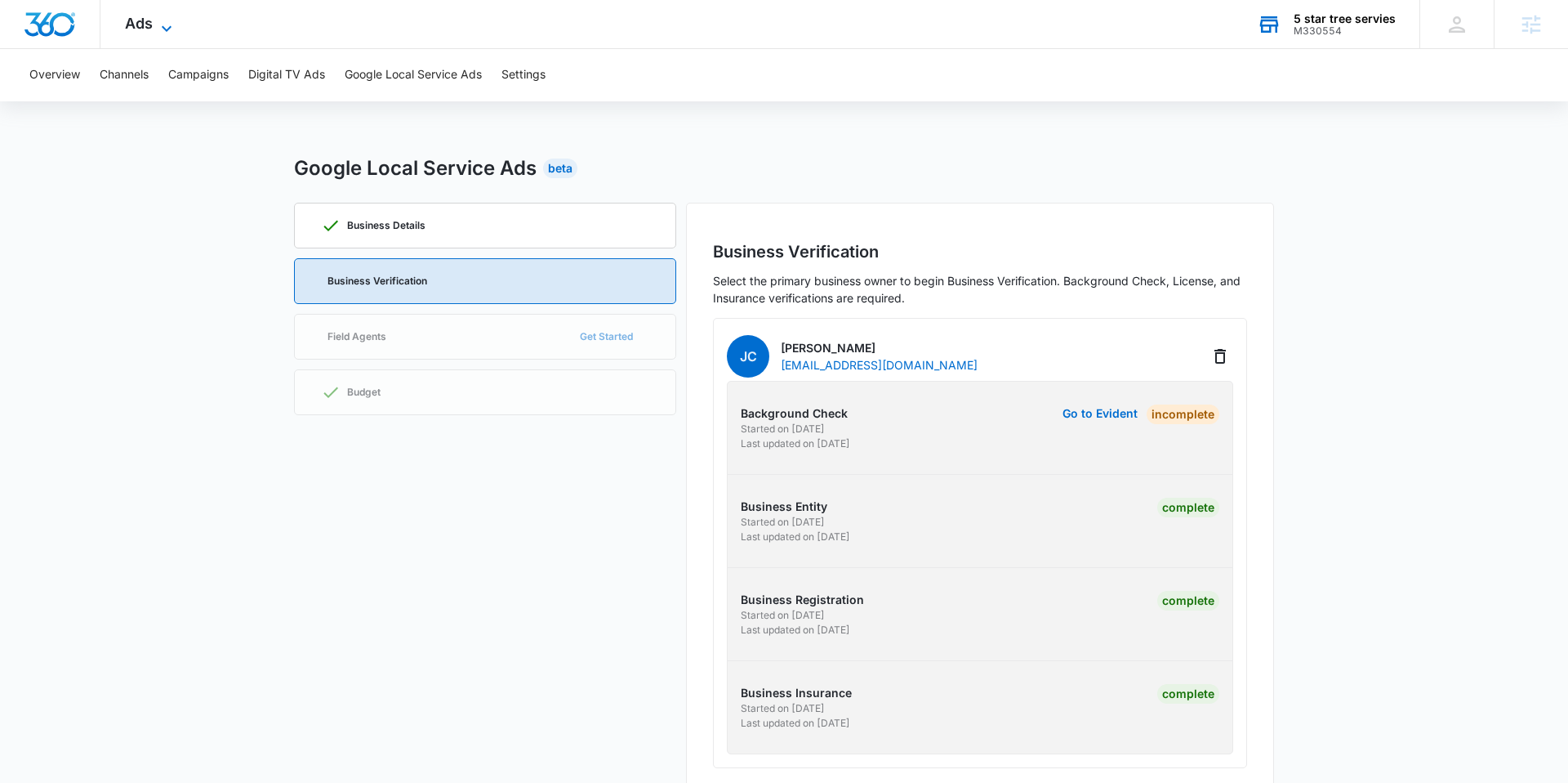
click at [167, 25] on icon at bounding box center [166, 29] width 20 height 20
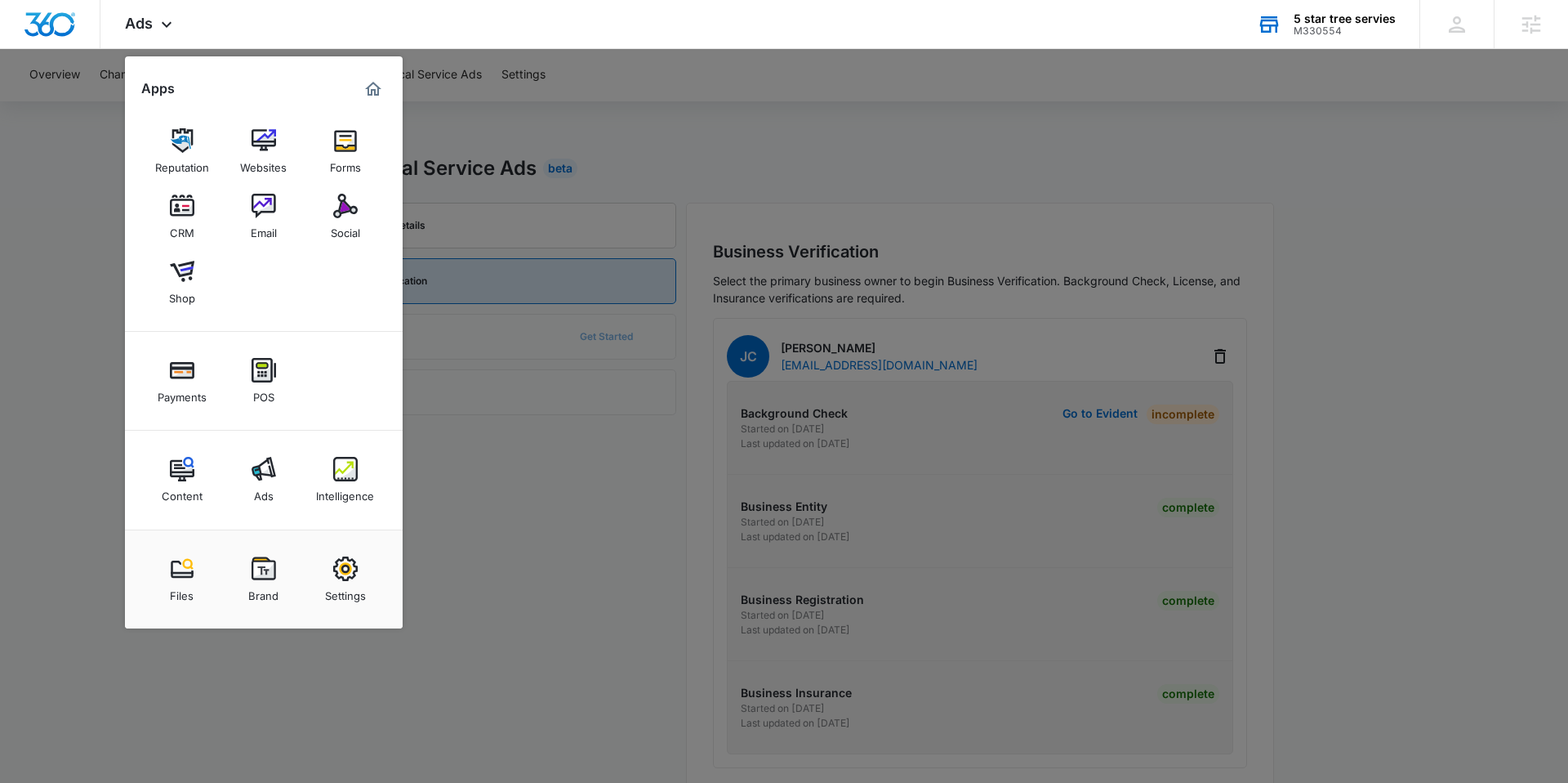
click at [442, 454] on div at bounding box center [784, 392] width 1568 height 783
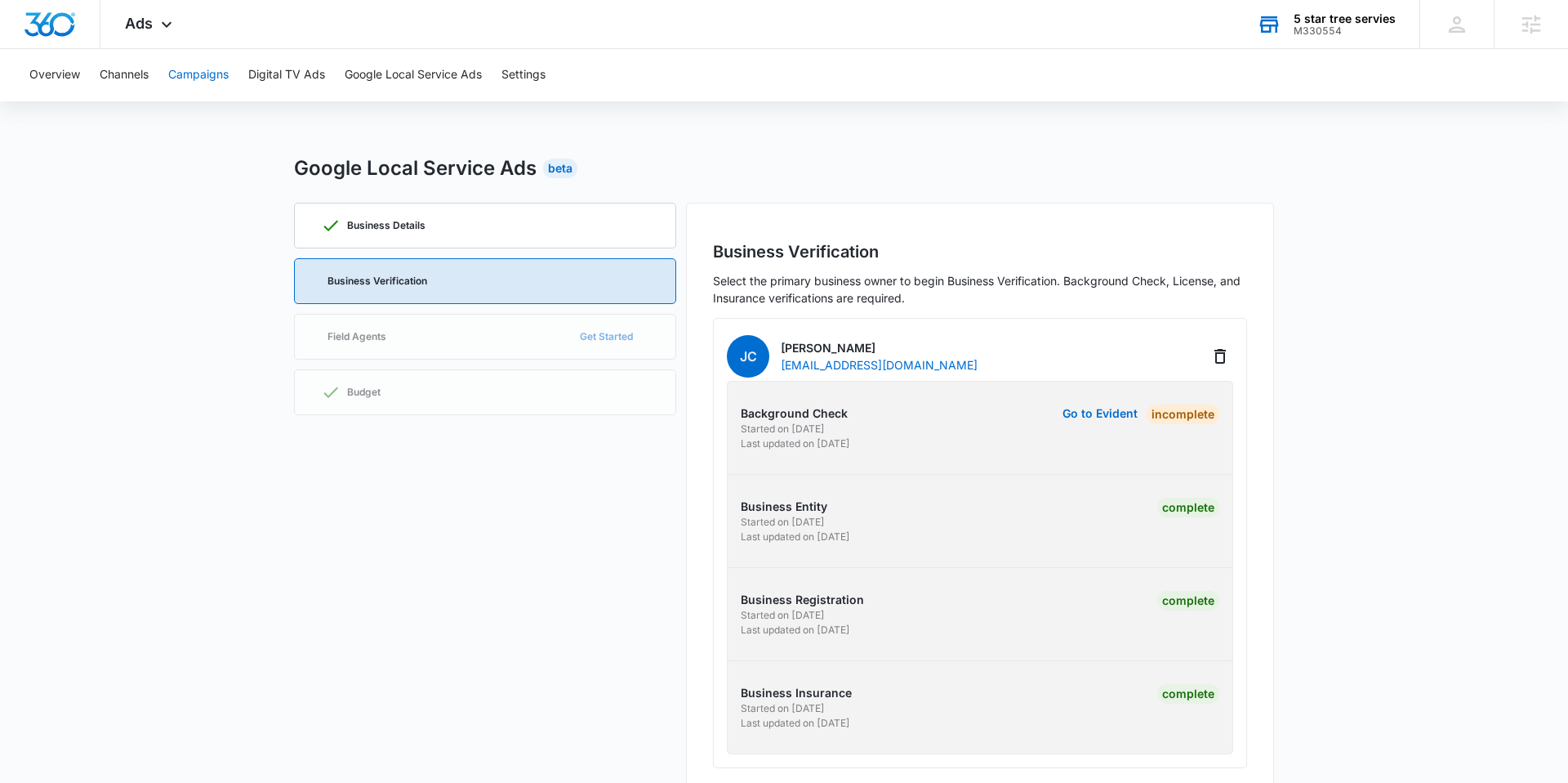
click at [217, 74] on button "Campaigns" at bounding box center [198, 75] width 61 height 52
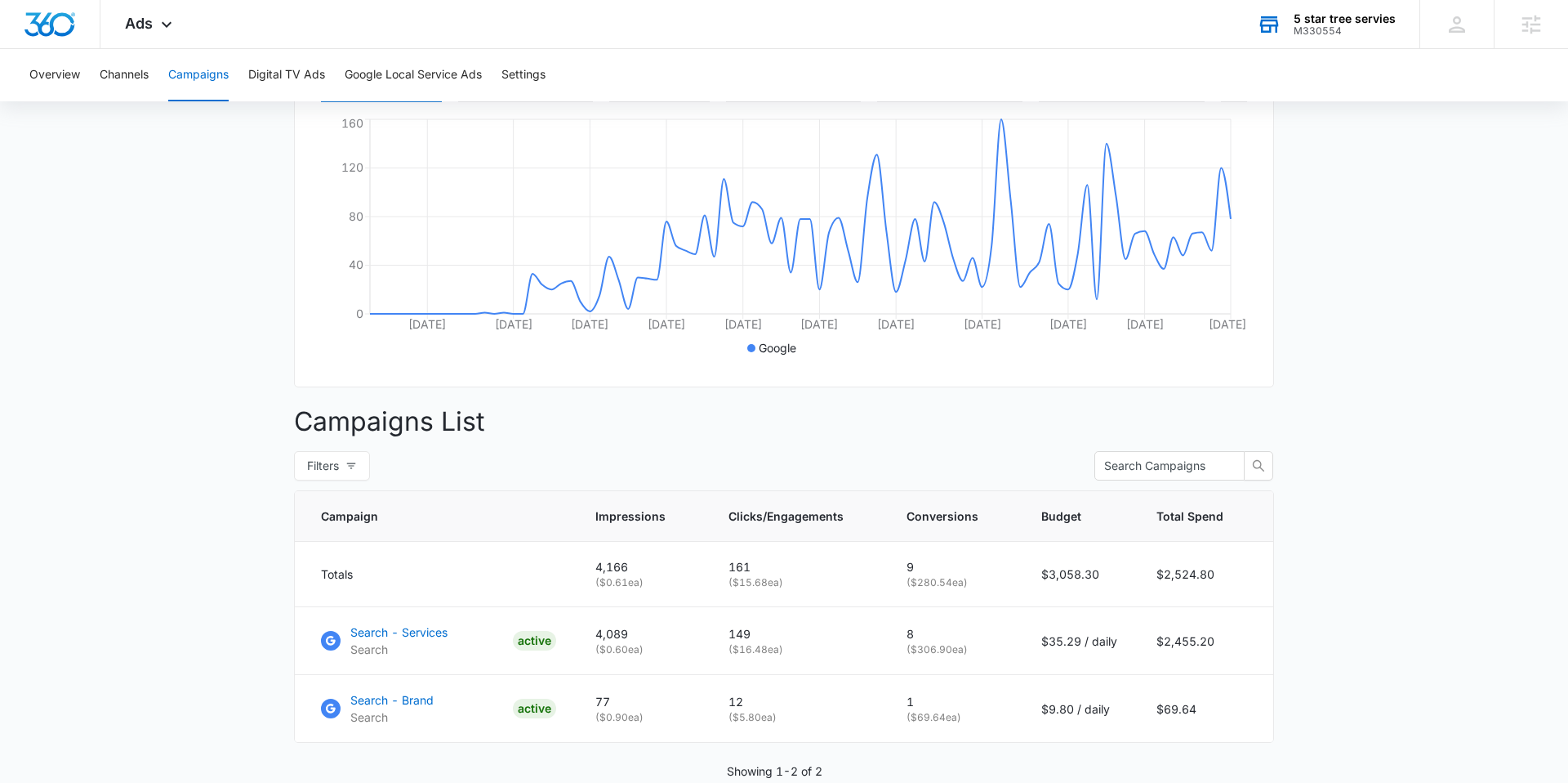
scroll to position [382, 0]
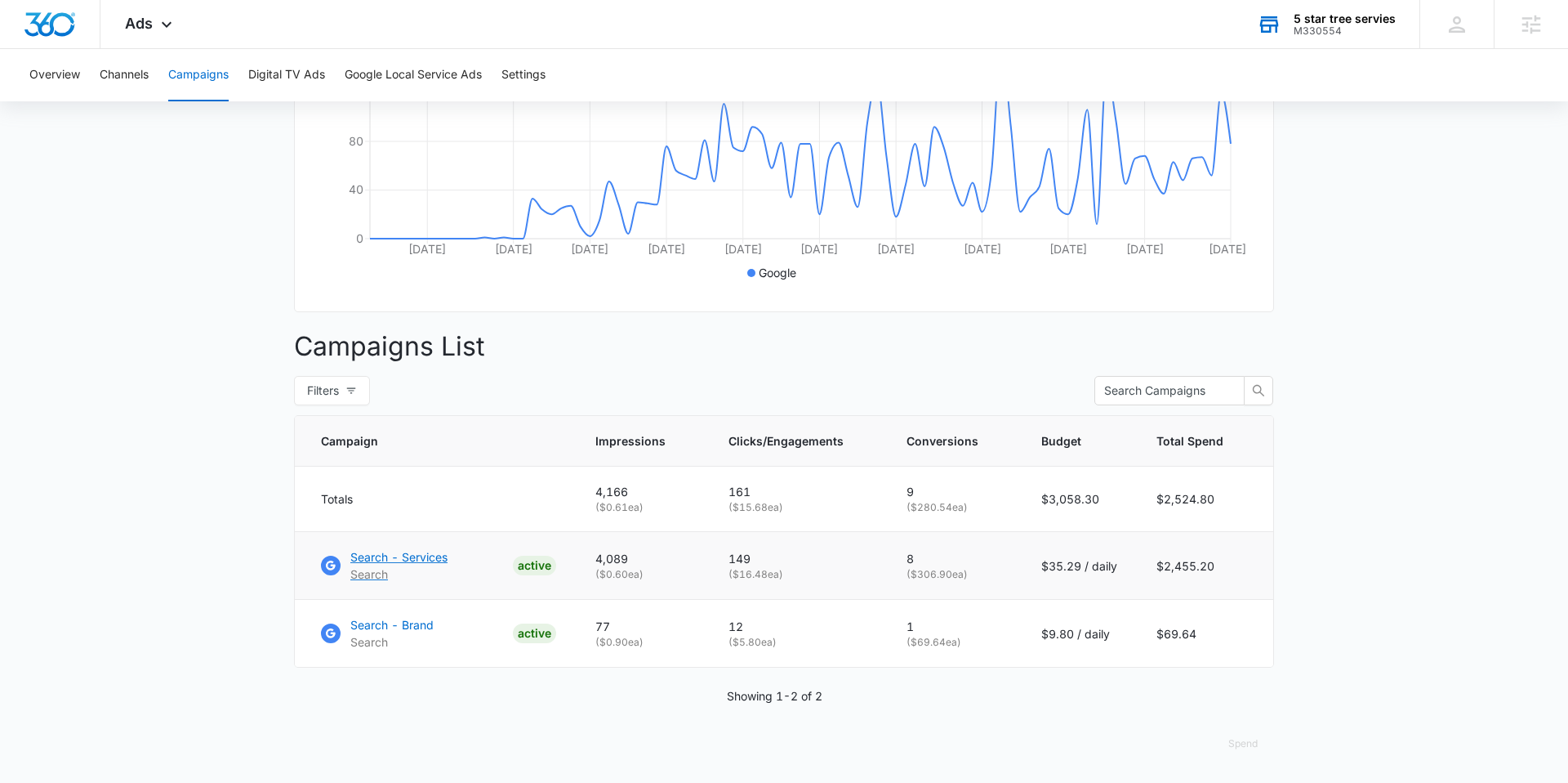
click at [429, 555] on p "Search - Services" at bounding box center [399, 557] width 97 height 17
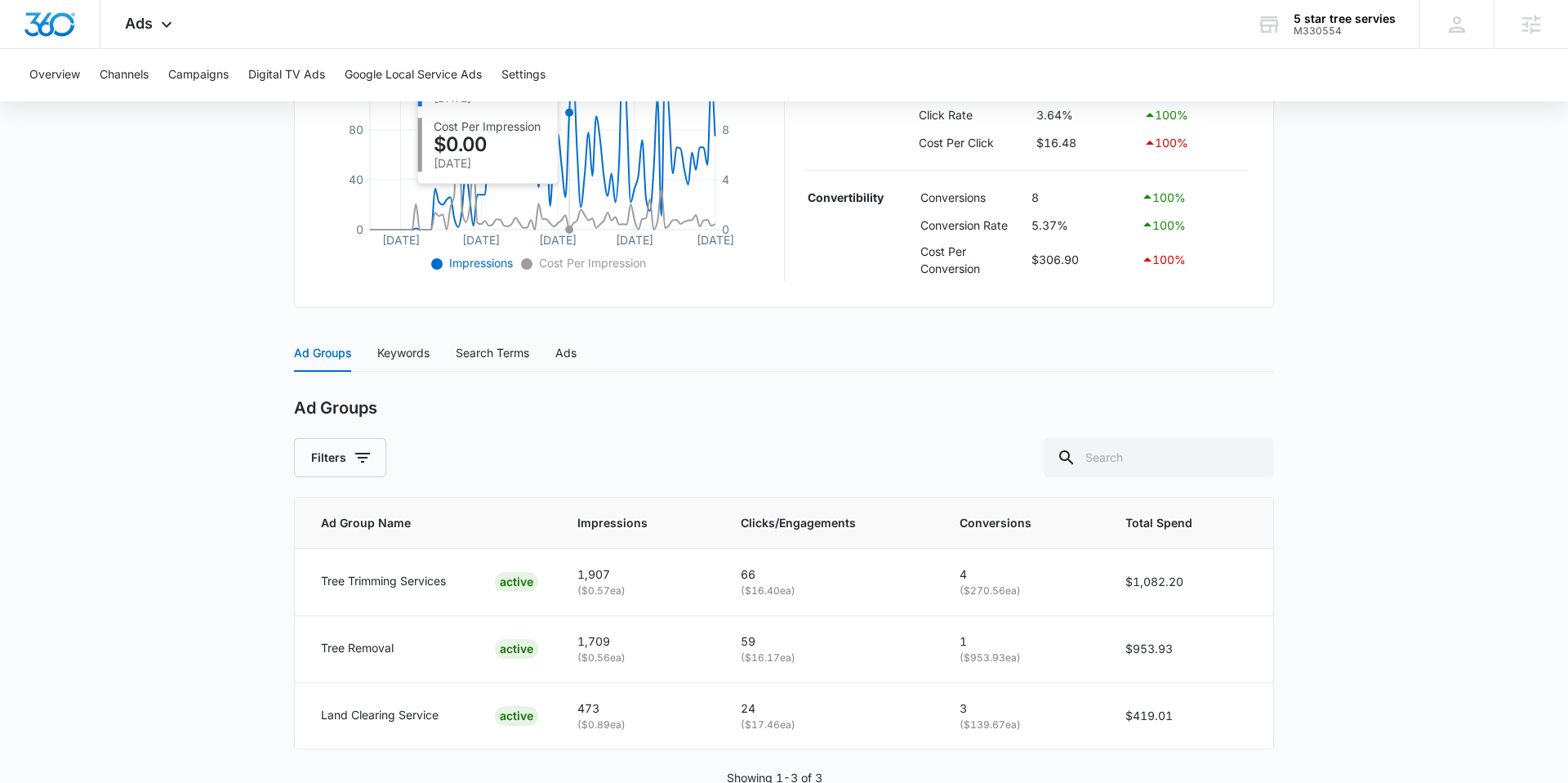
scroll to position [448, 0]
click at [411, 353] on div "Keywords" at bounding box center [403, 352] width 52 height 18
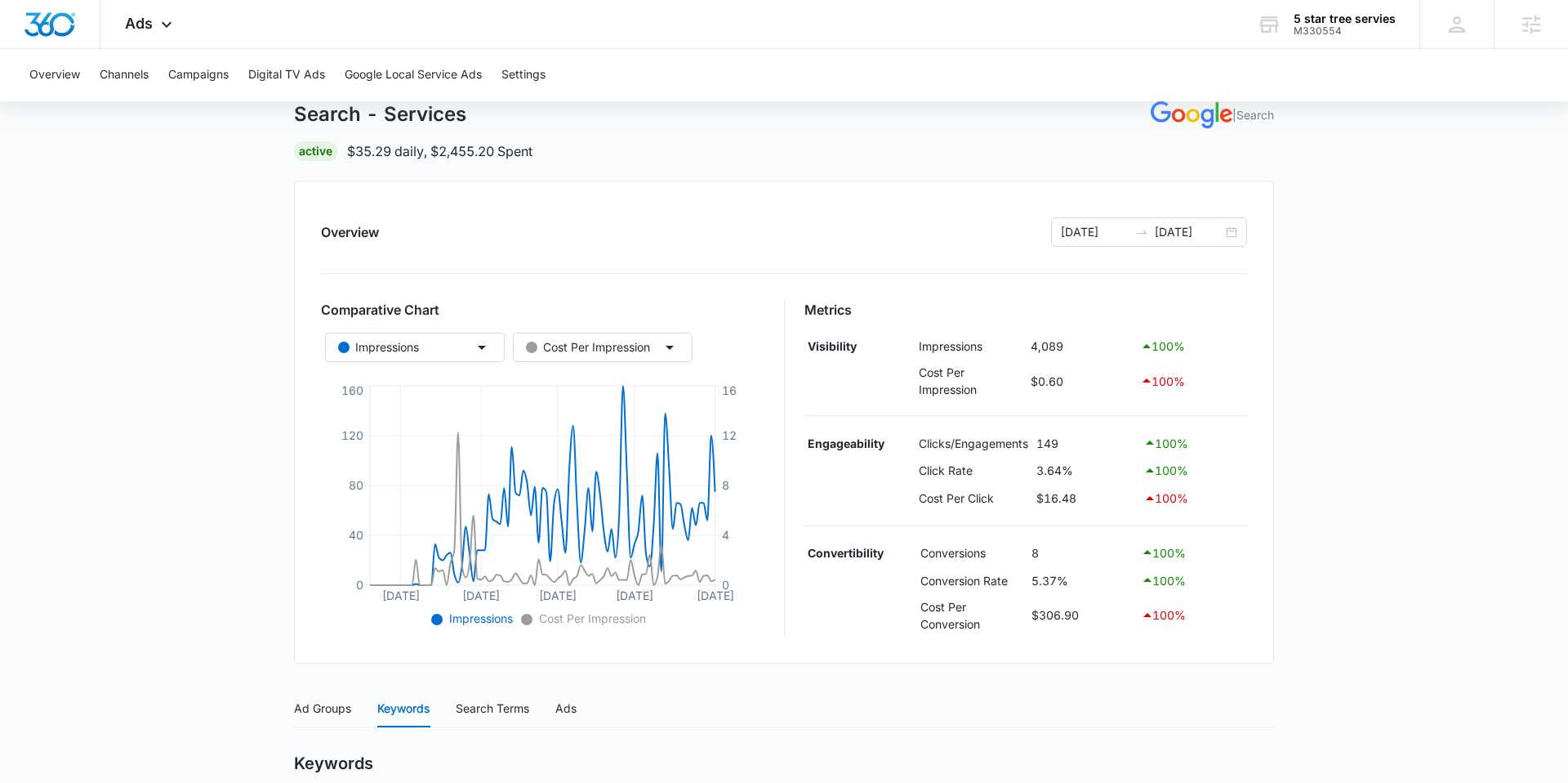
scroll to position [0, 0]
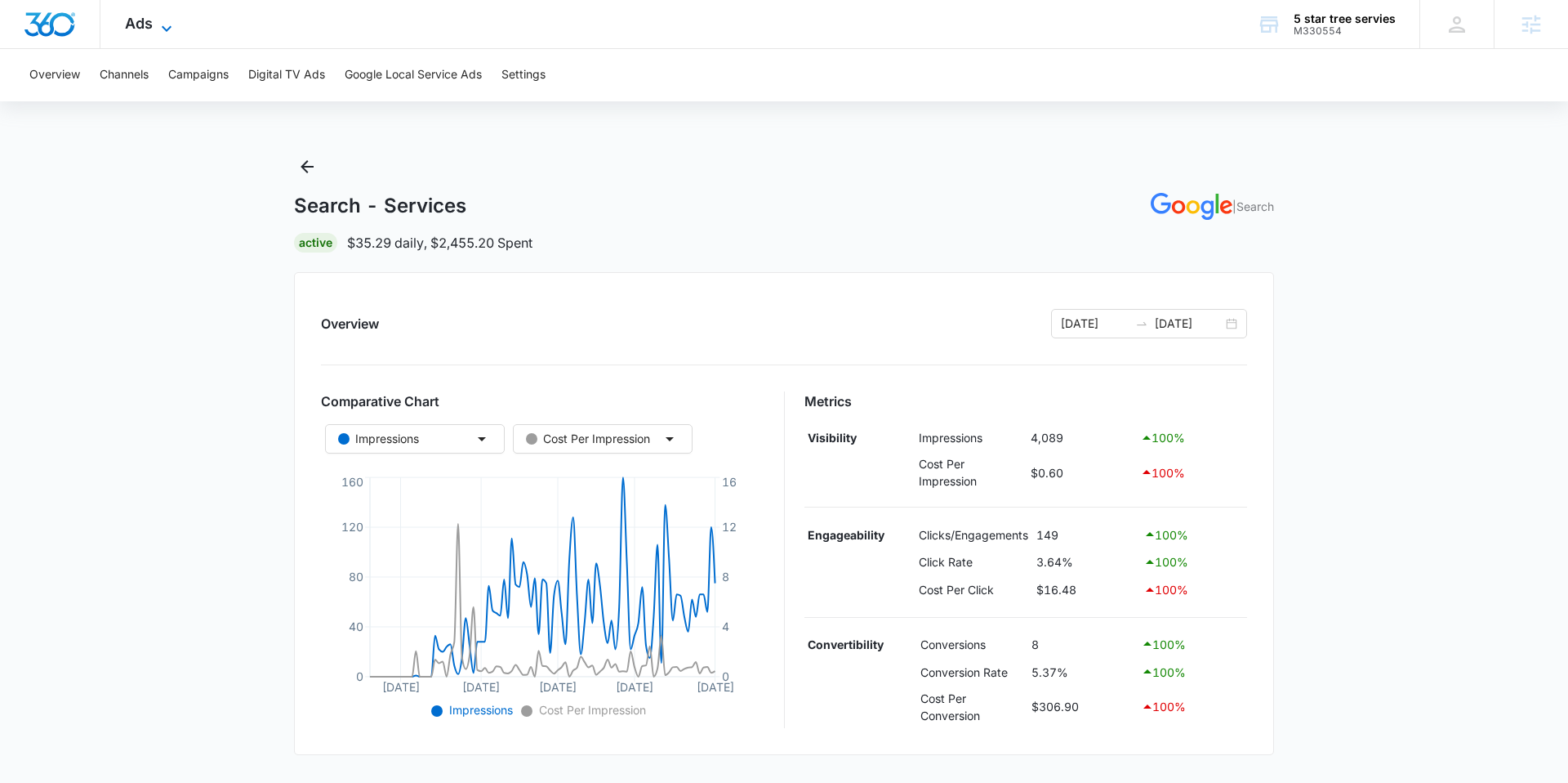
click at [137, 26] on span "Ads" at bounding box center [139, 23] width 28 height 17
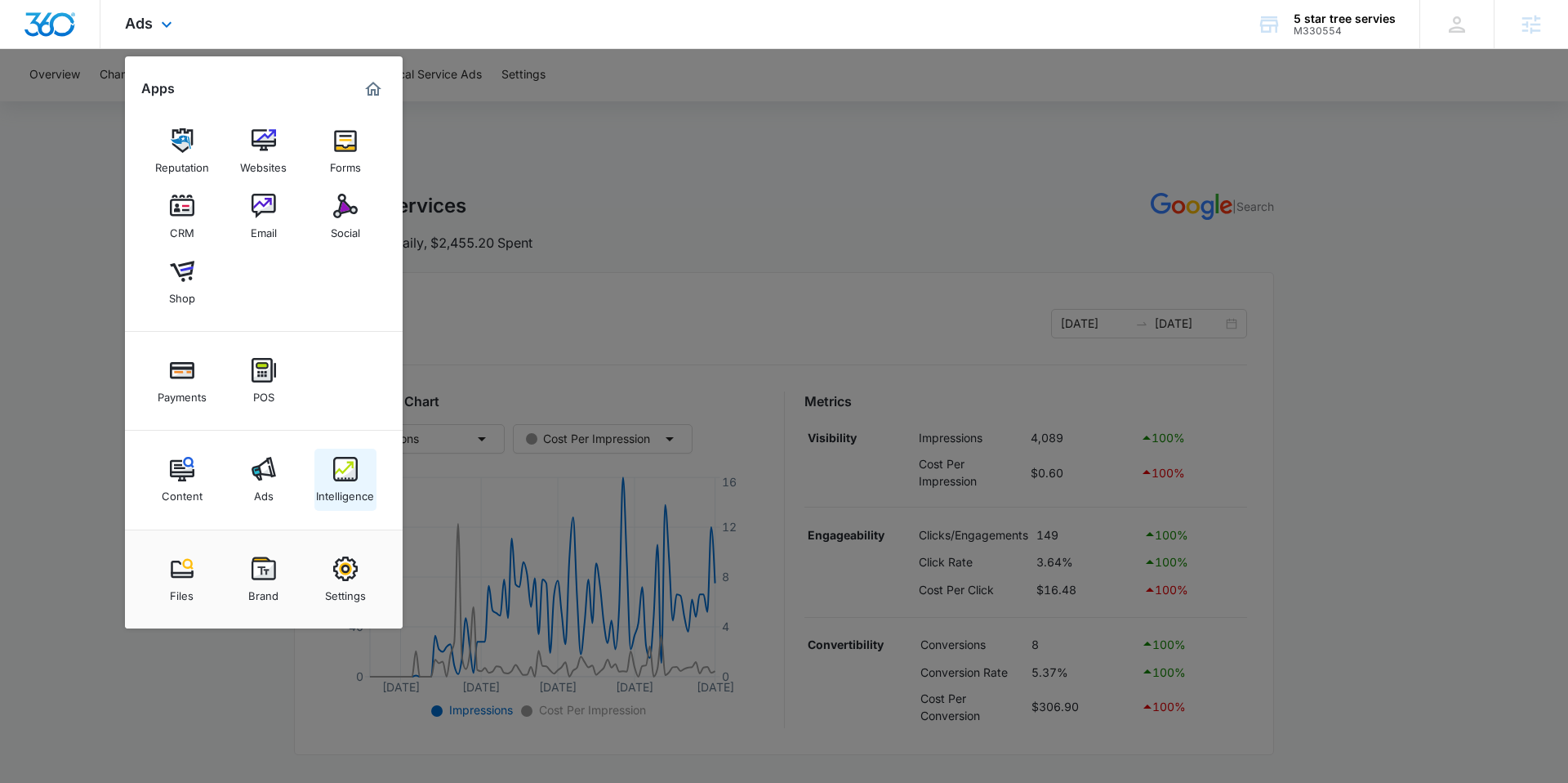
click at [341, 488] on div "Intelligence" at bounding box center [345, 492] width 58 height 22
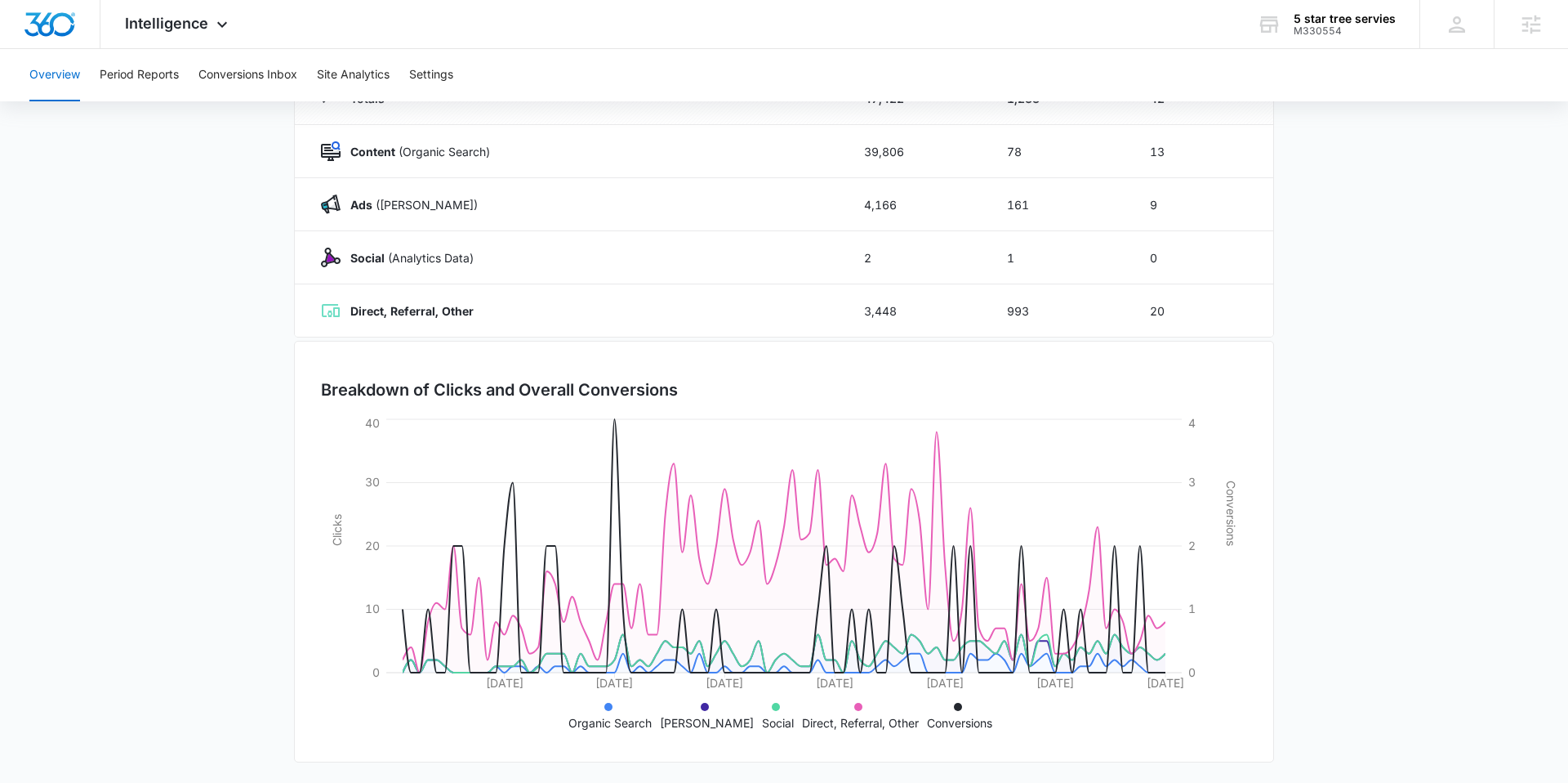
scroll to position [229, 0]
click at [246, 76] on button "Conversions Inbox" at bounding box center [248, 75] width 99 height 52
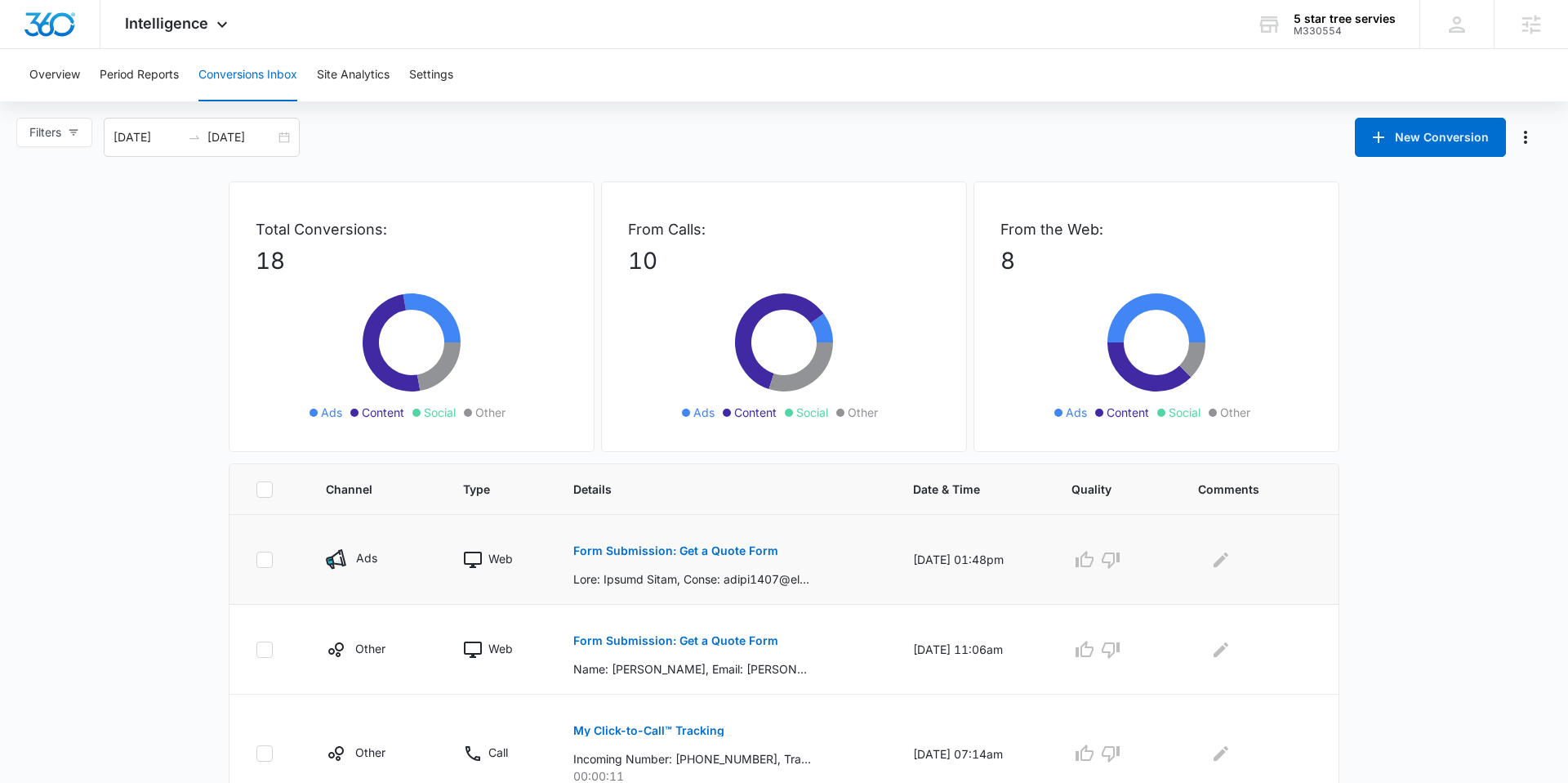
click at [680, 548] on p "Form Submission: Get a Quote Form" at bounding box center [675, 550] width 205 height 11
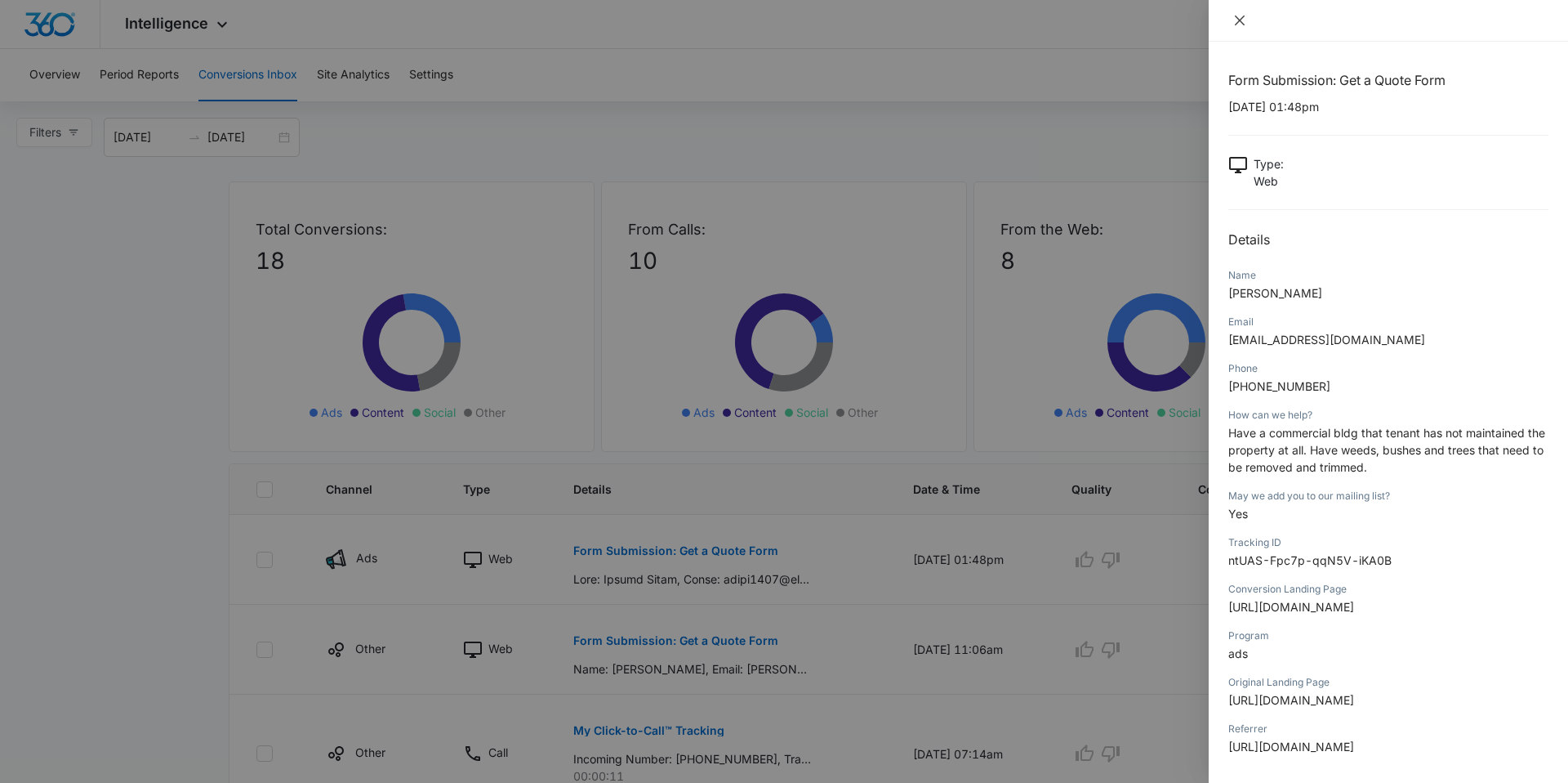
click at [1242, 16] on icon "close" at bounding box center [1239, 20] width 13 height 13
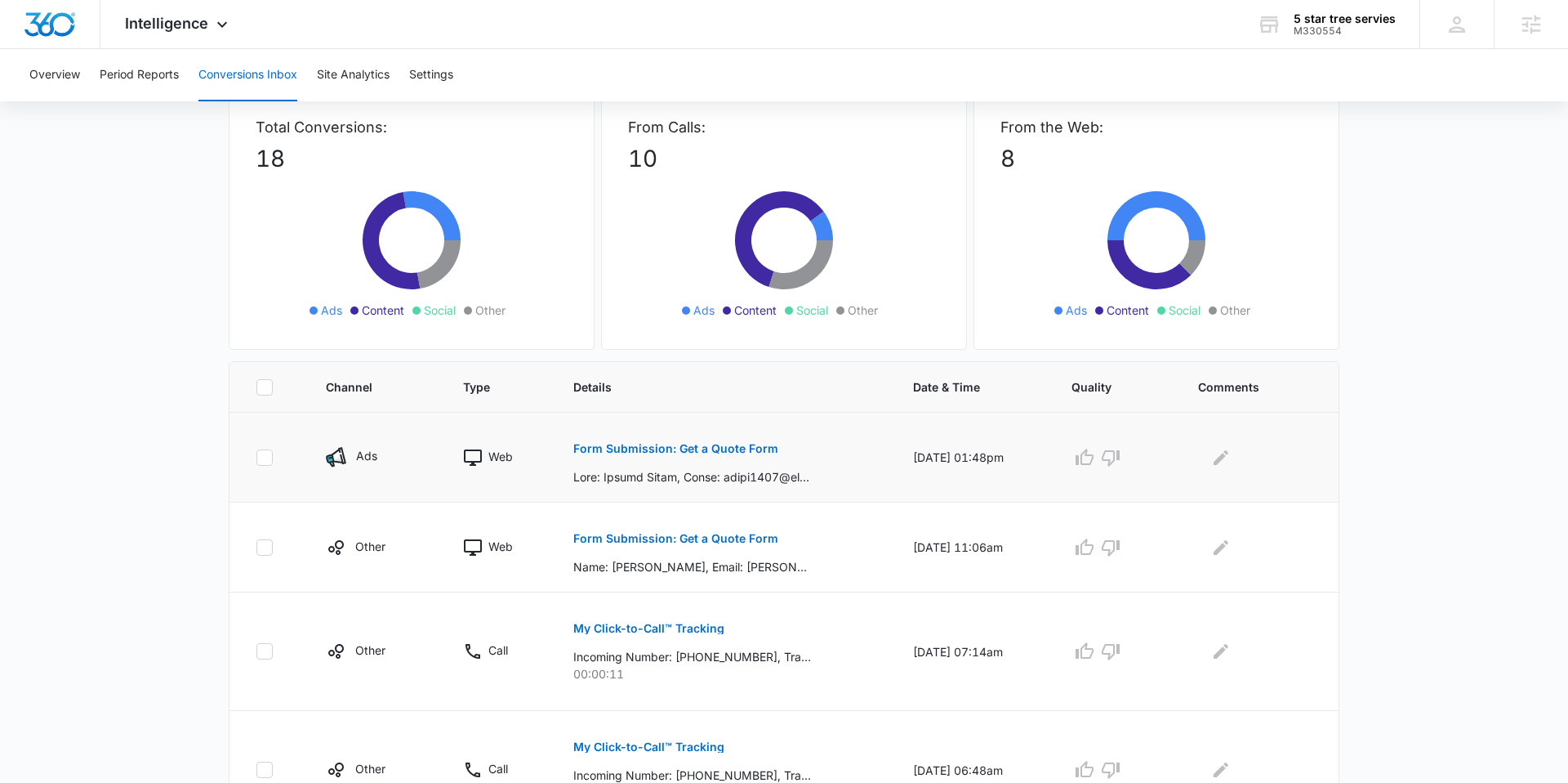
scroll to position [103, 0]
click at [677, 549] on button "Form Submission: Get a Quote Form" at bounding box center [675, 537] width 205 height 39
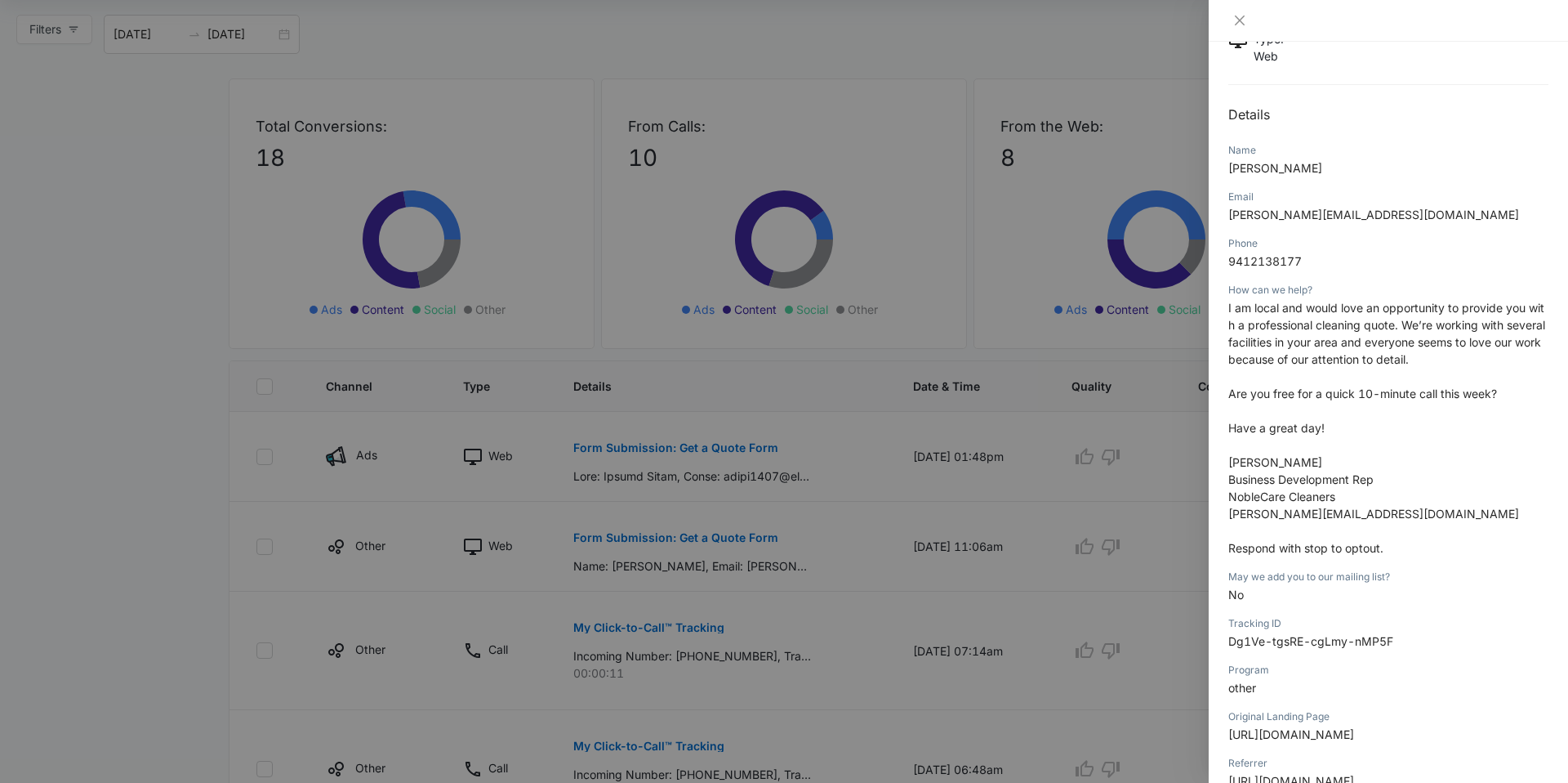
scroll to position [234, 0]
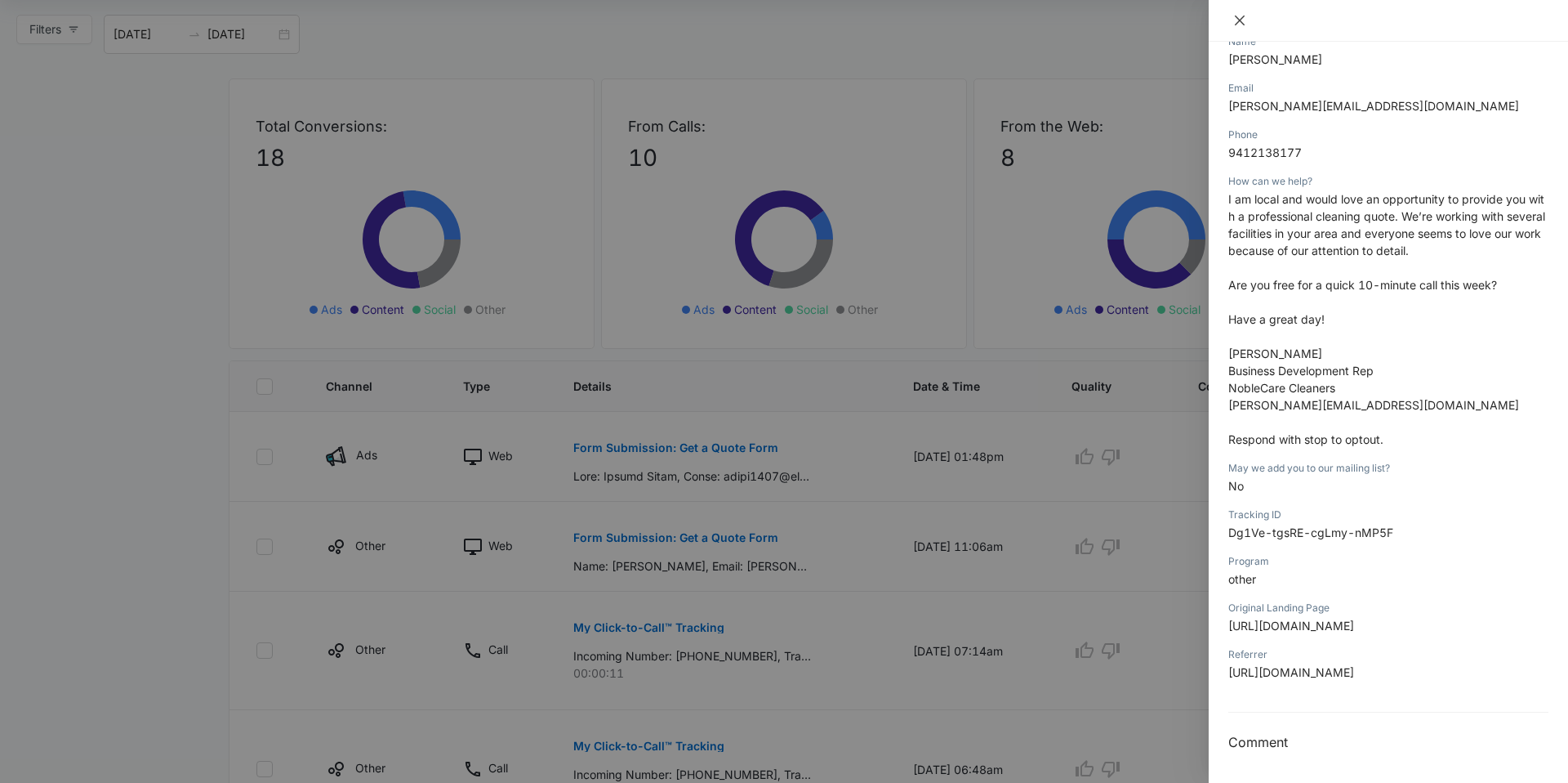
click at [1242, 22] on icon "close" at bounding box center [1239, 20] width 10 height 10
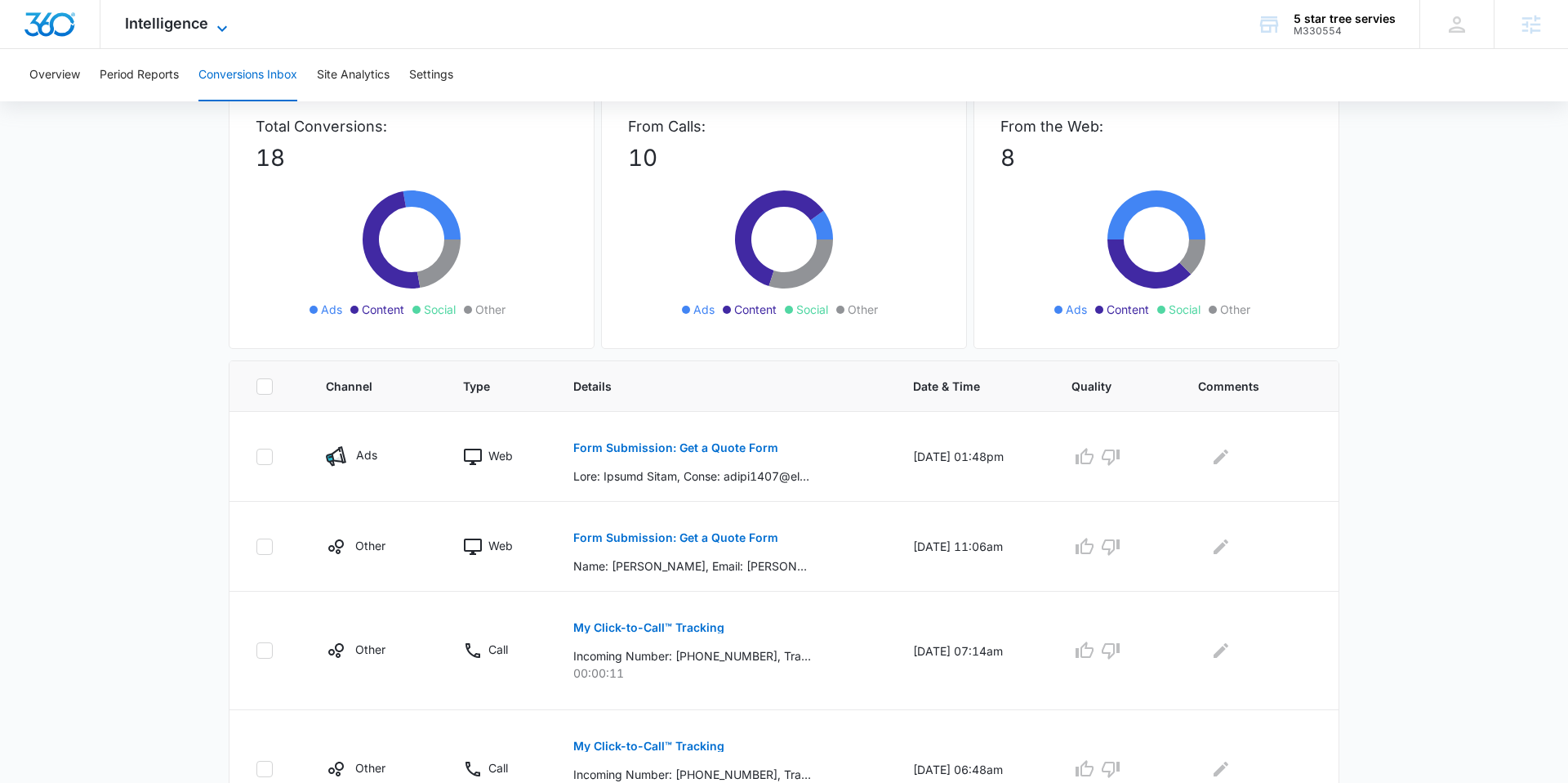
click at [189, 23] on span "Intelligence" at bounding box center [166, 23] width 83 height 17
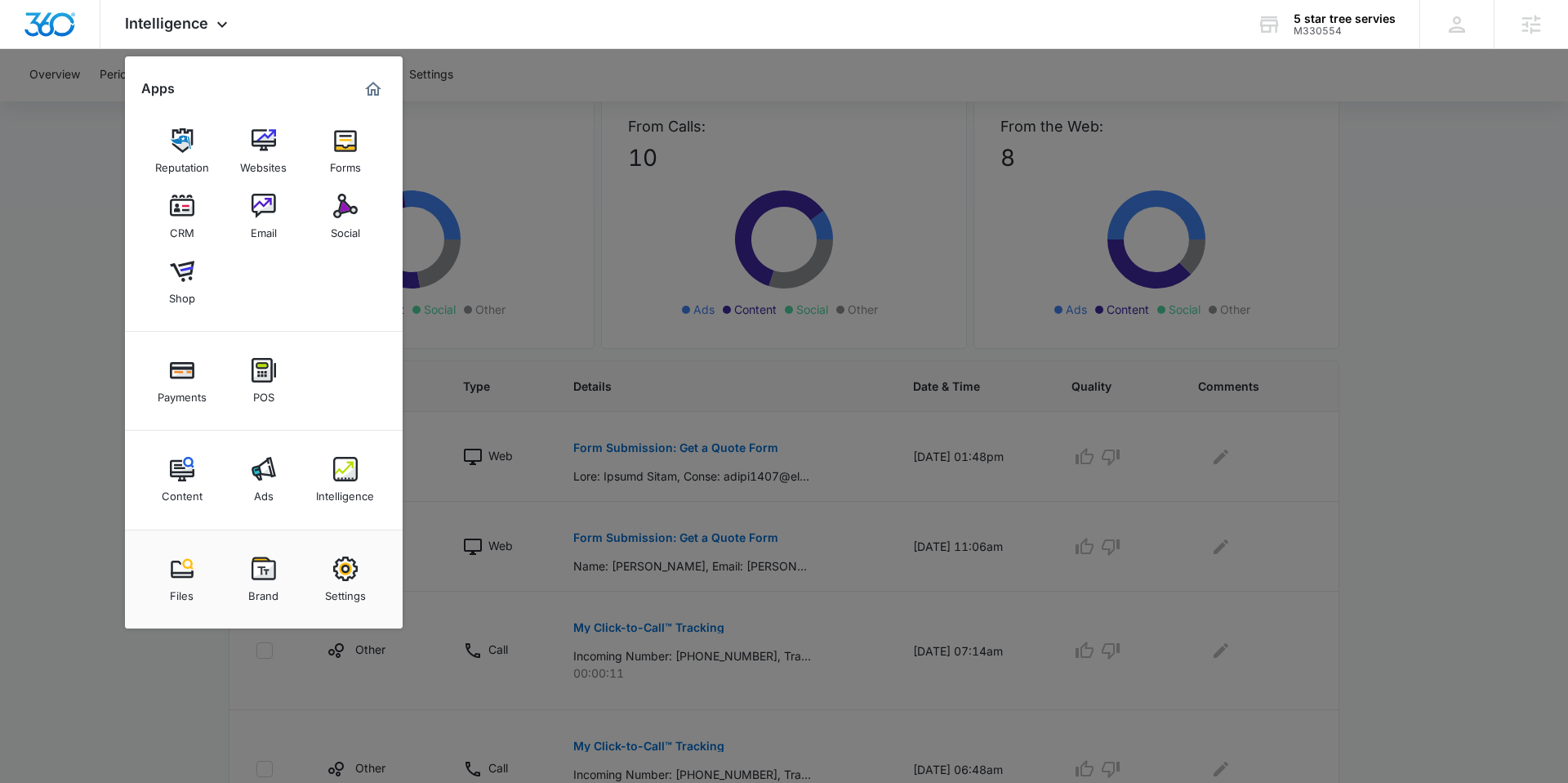
click at [484, 421] on div at bounding box center [784, 392] width 1568 height 783
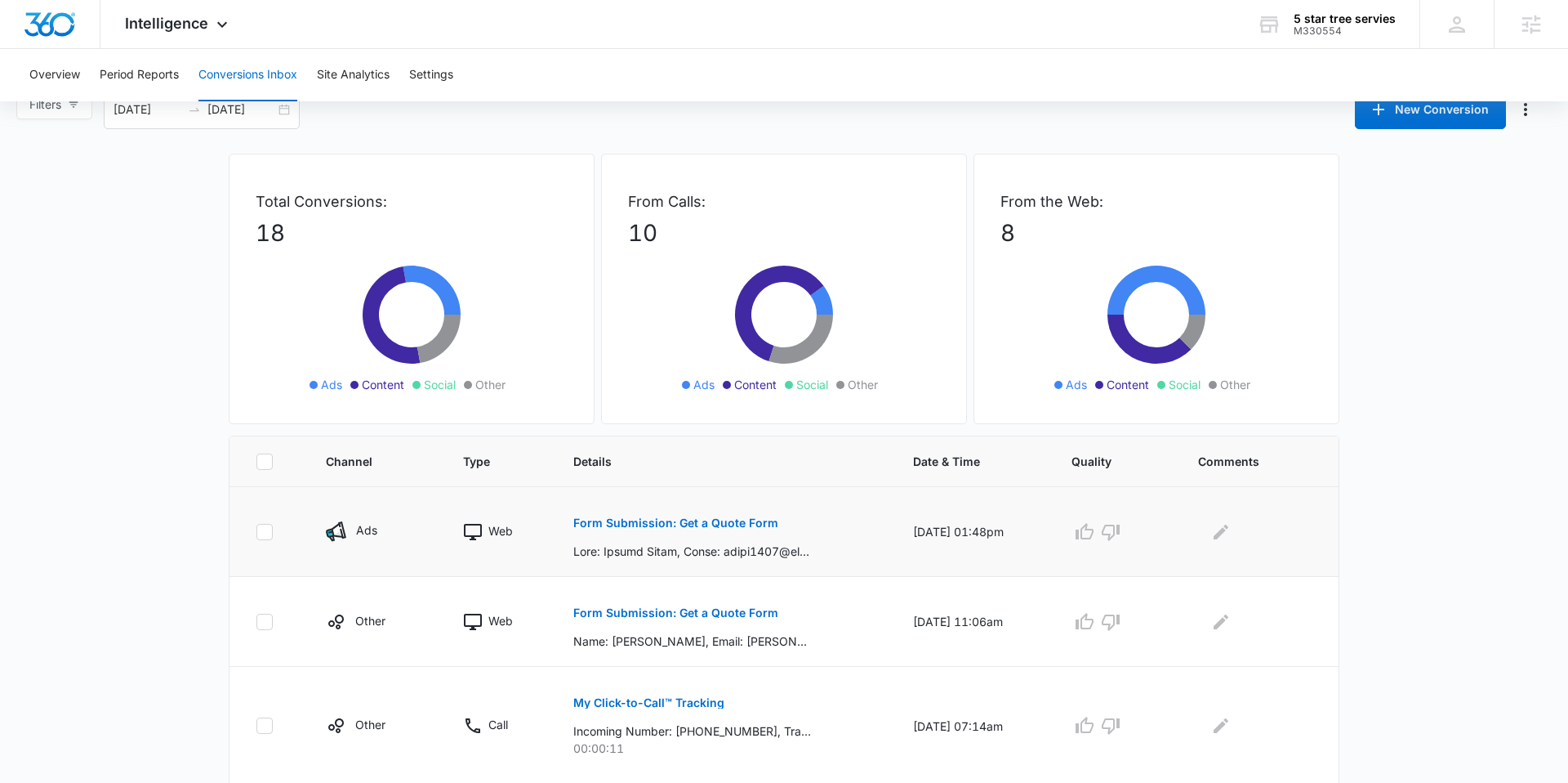
scroll to position [0, 0]
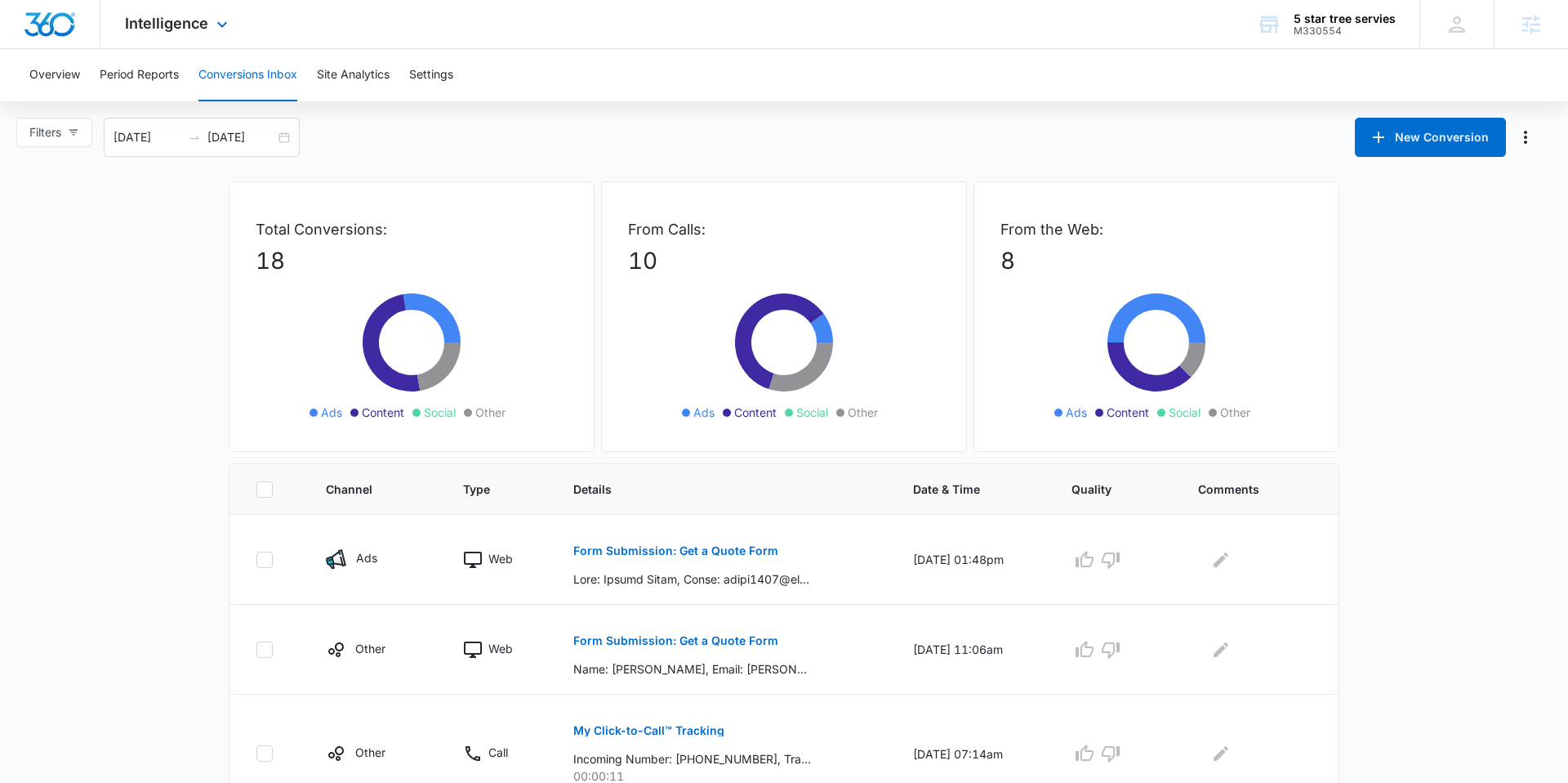
click at [209, 20] on div "Intelligence Apps Reputation Websites Forms CRM Email Social Shop Payments POS …" at bounding box center [178, 24] width 156 height 49
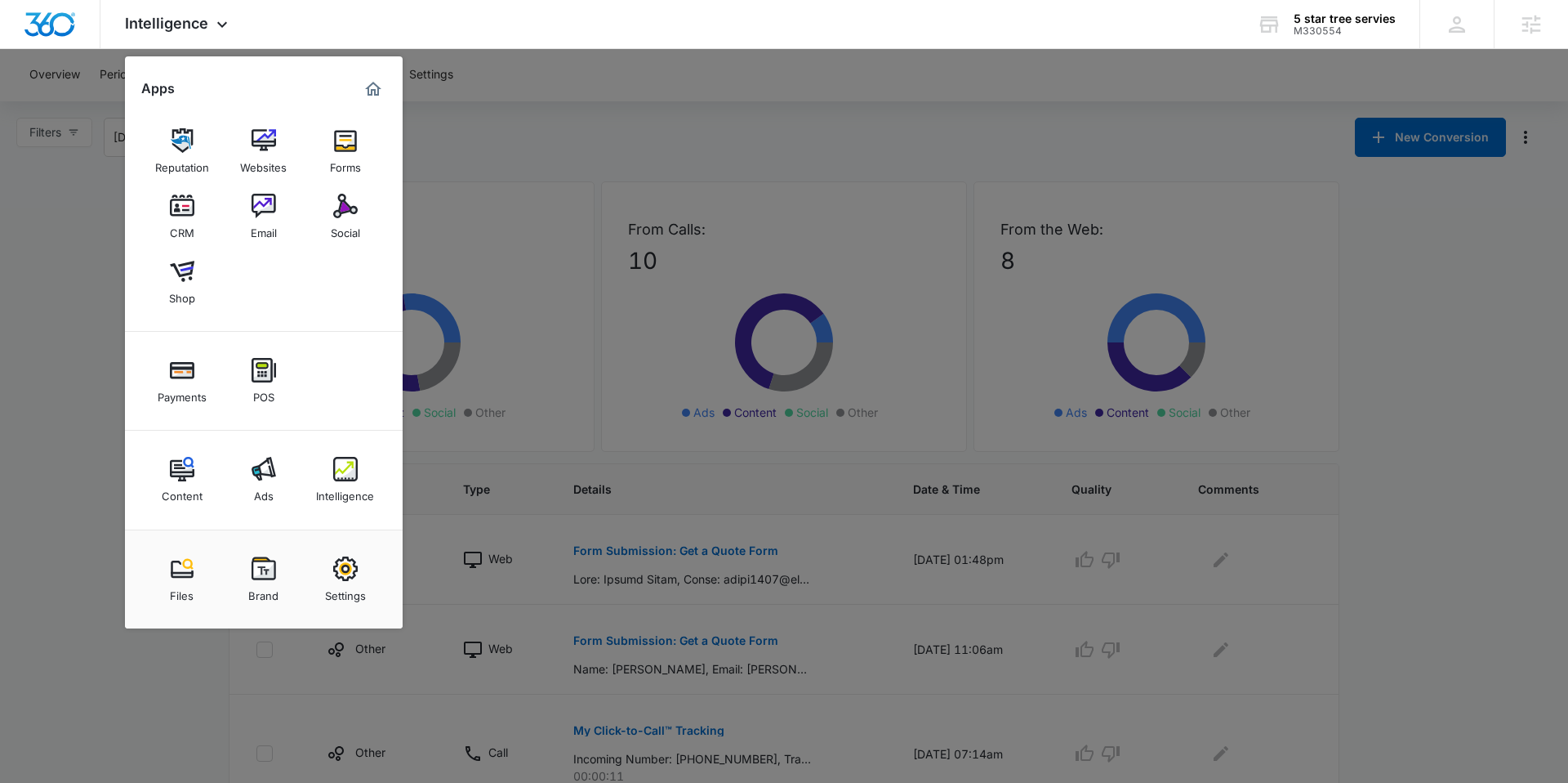
click at [514, 137] on div at bounding box center [784, 392] width 1568 height 783
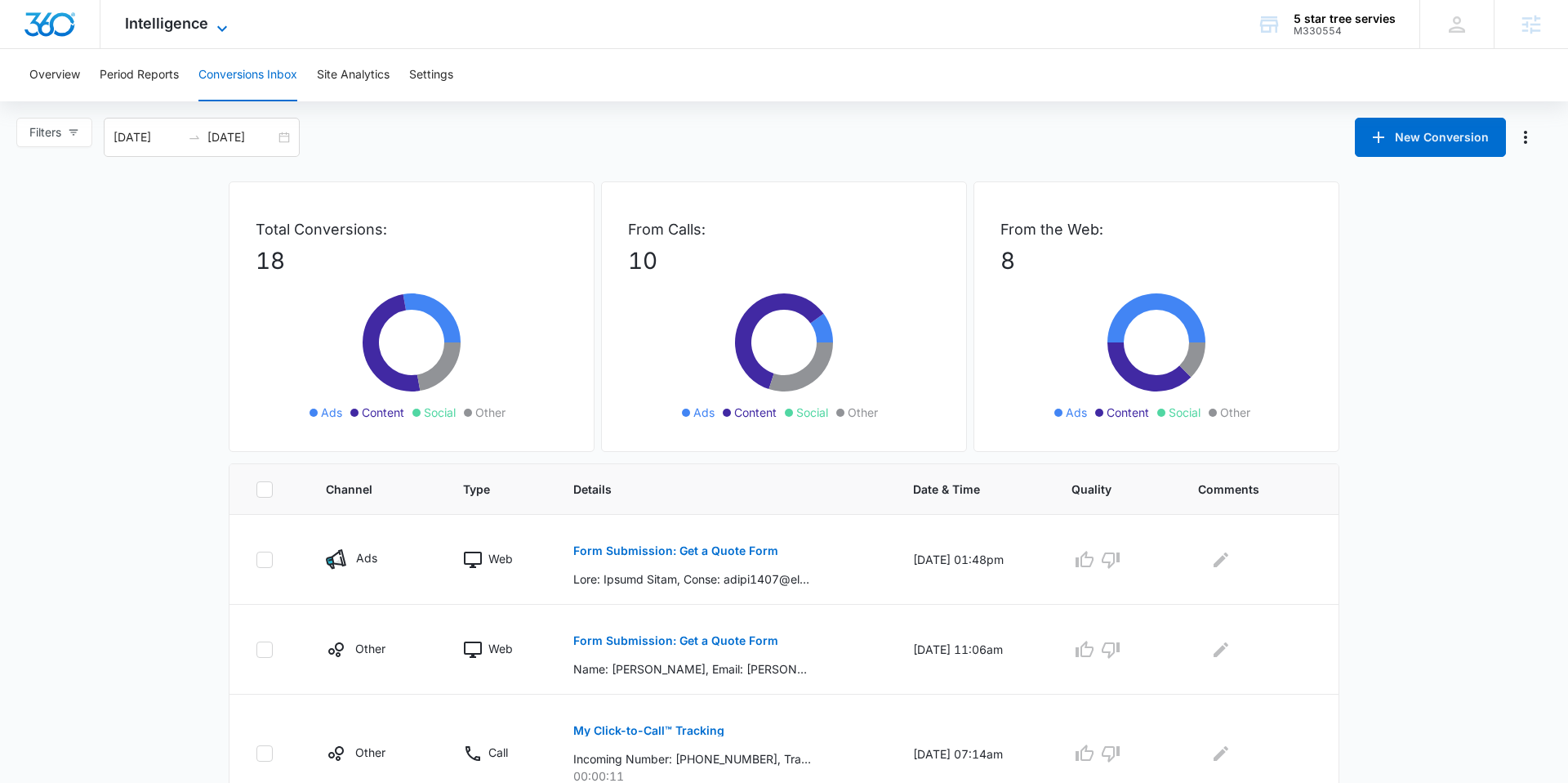
click at [182, 29] on span "Intelligence" at bounding box center [166, 23] width 83 height 17
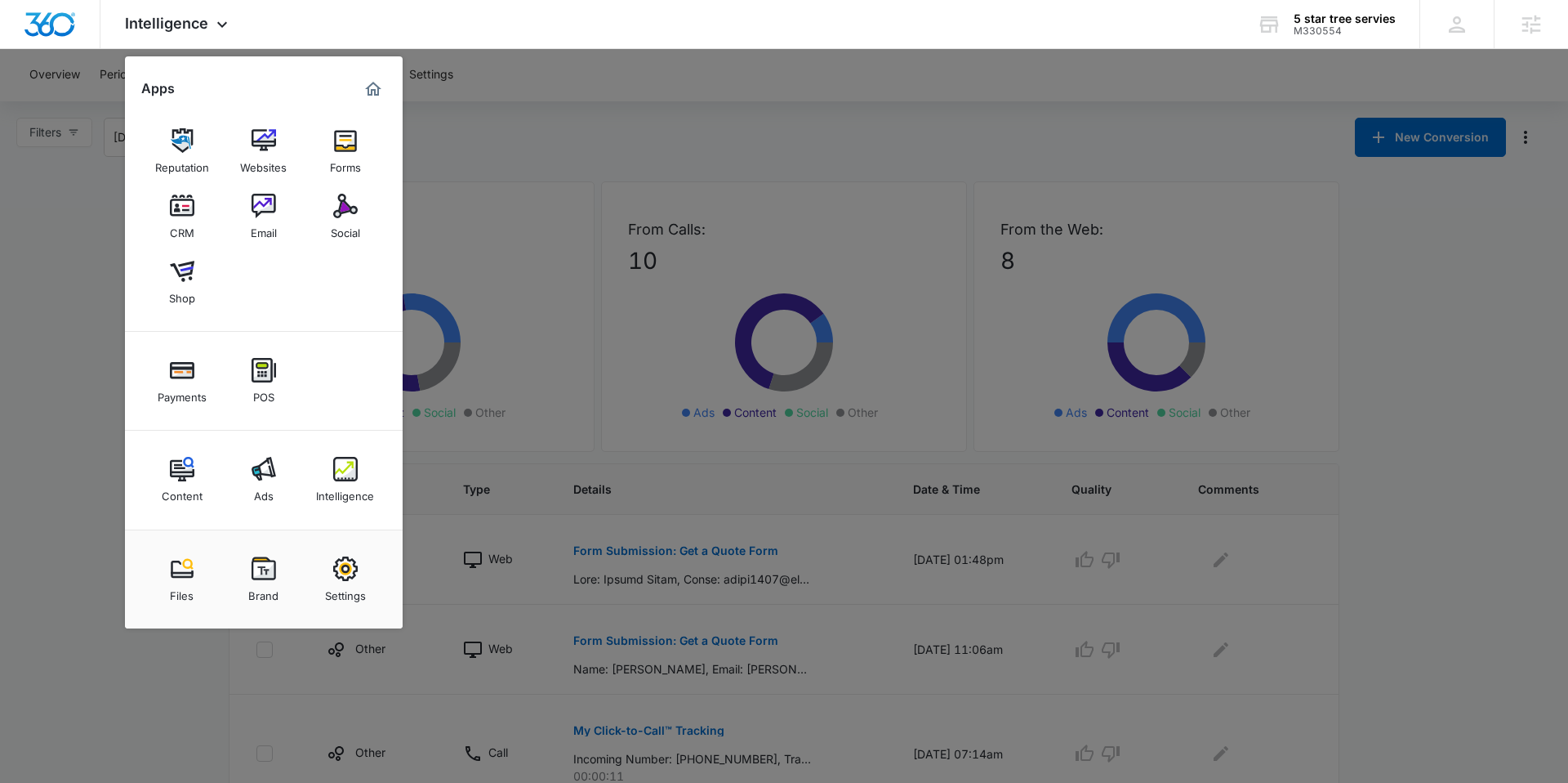
click at [106, 367] on div at bounding box center [784, 392] width 1568 height 783
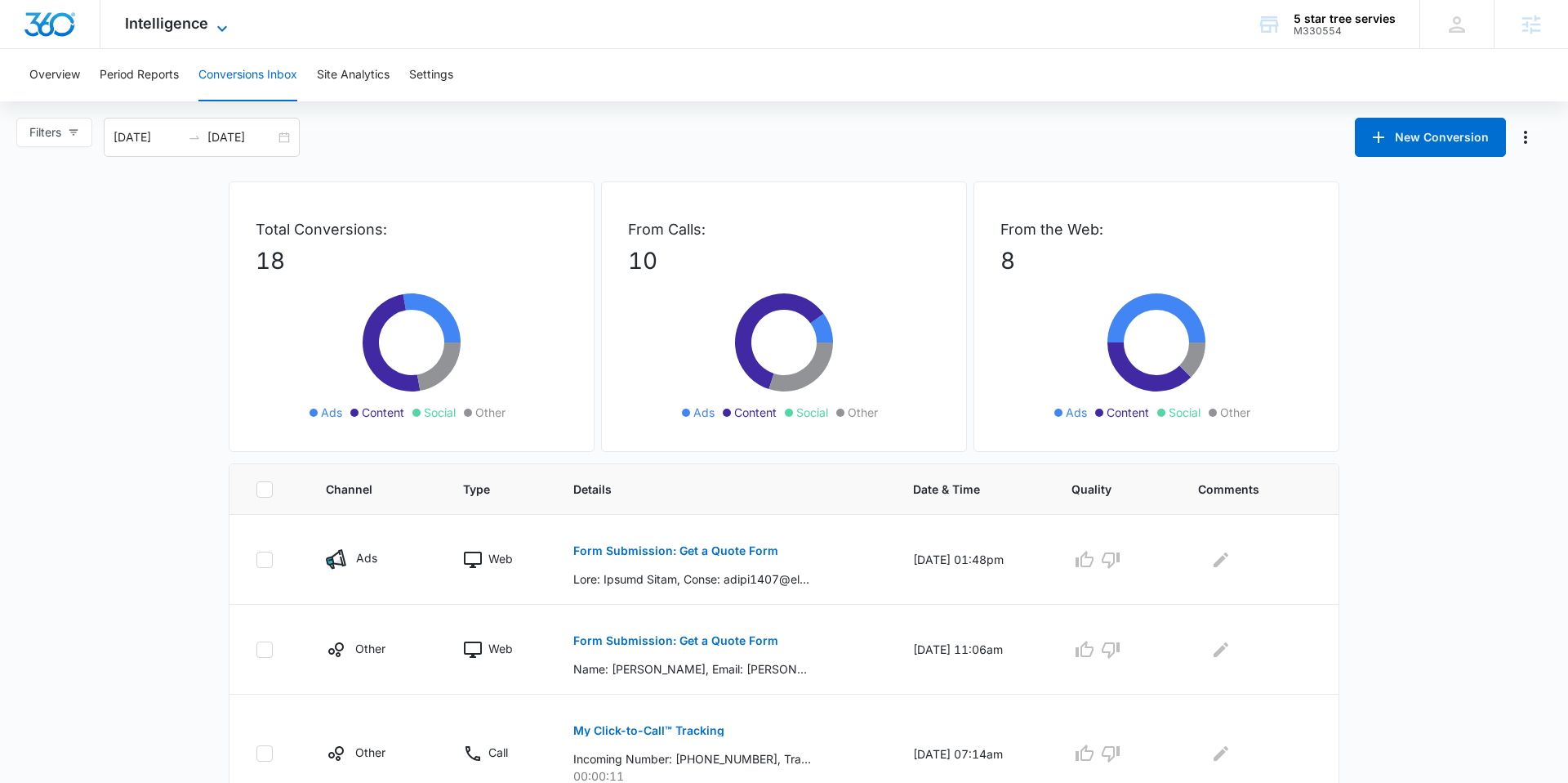
click at [204, 28] on span "Intelligence" at bounding box center [166, 23] width 83 height 17
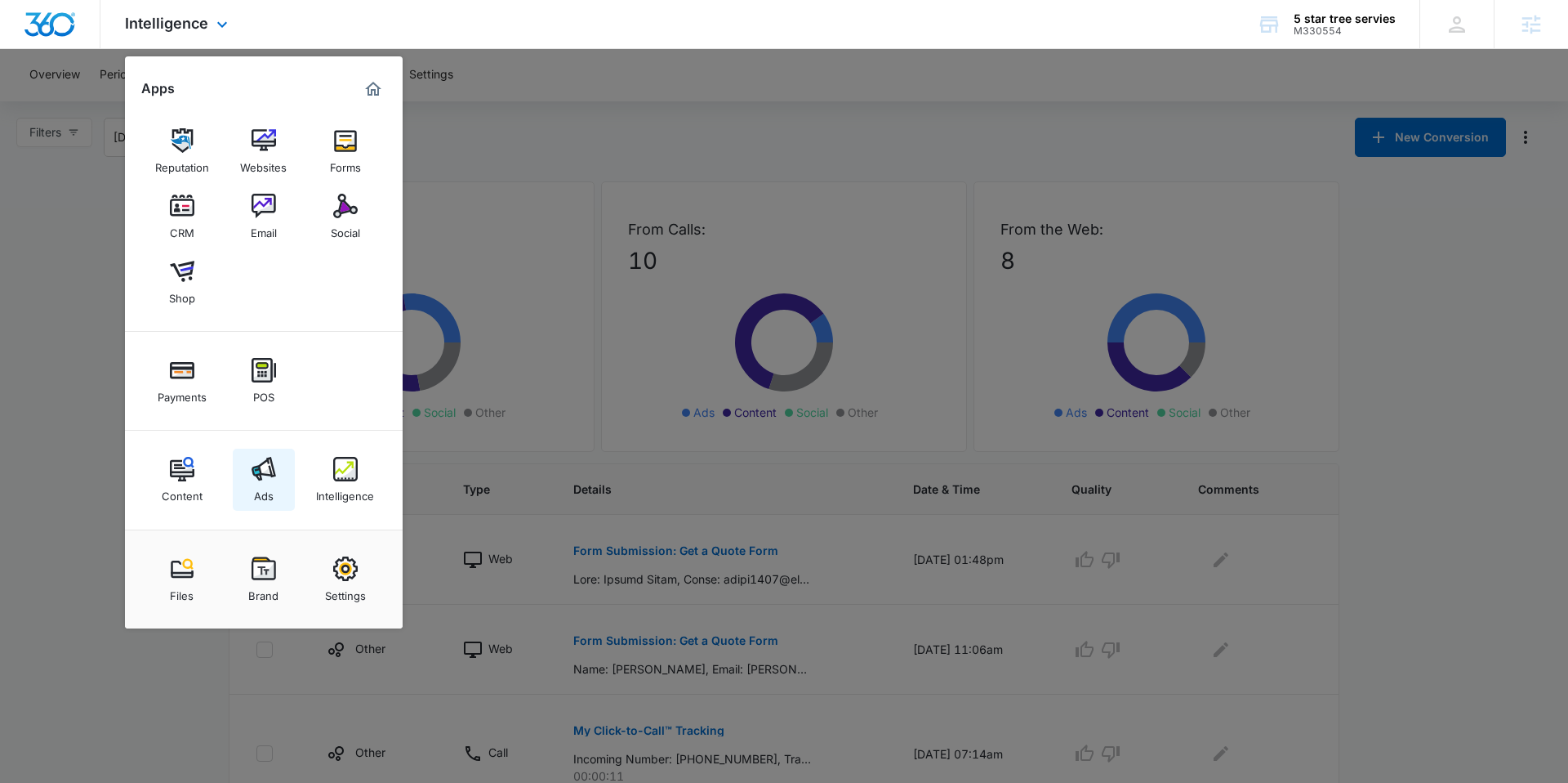
click at [255, 476] on img at bounding box center [264, 469] width 24 height 24
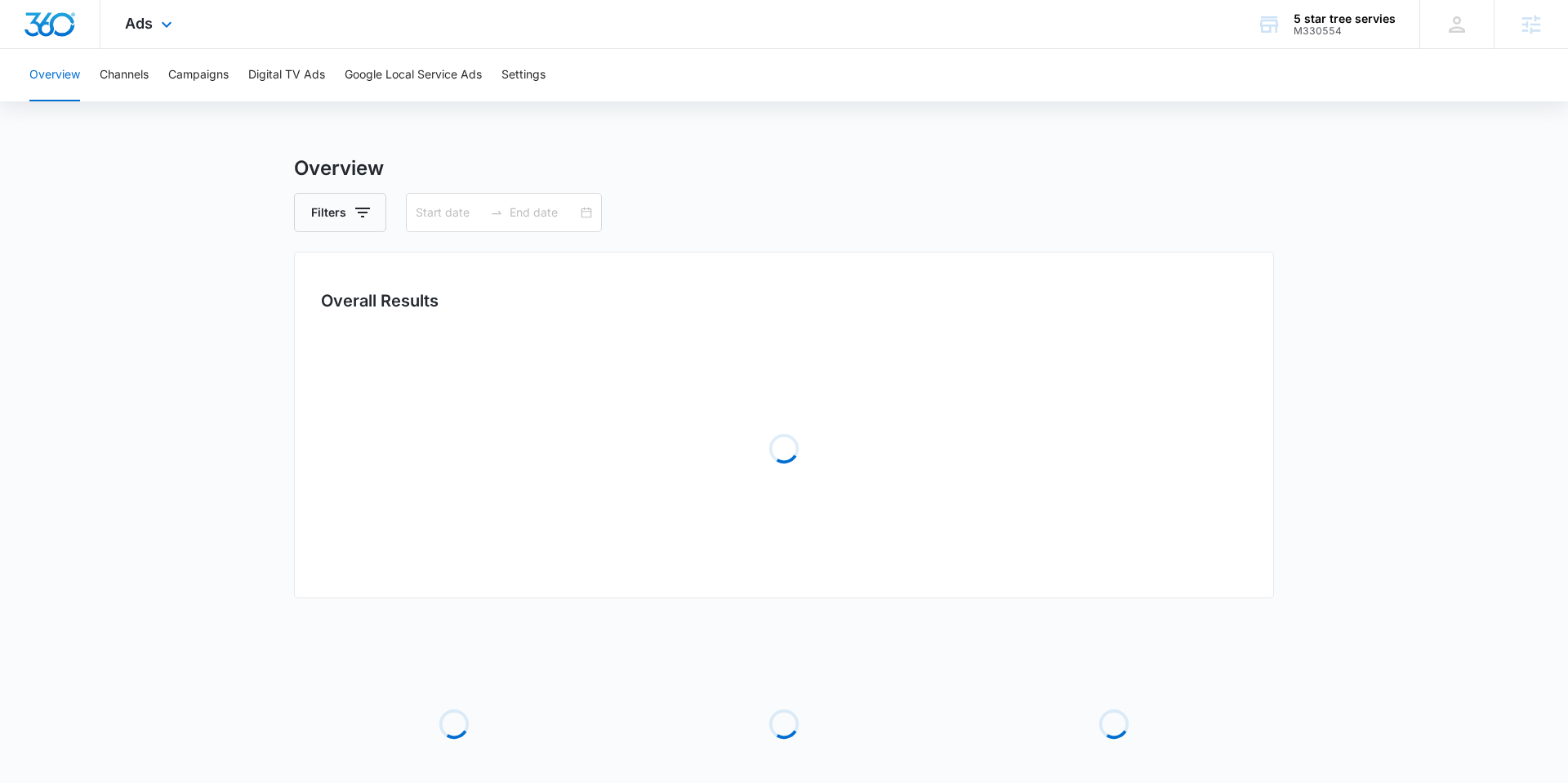
type input "[DATE]"
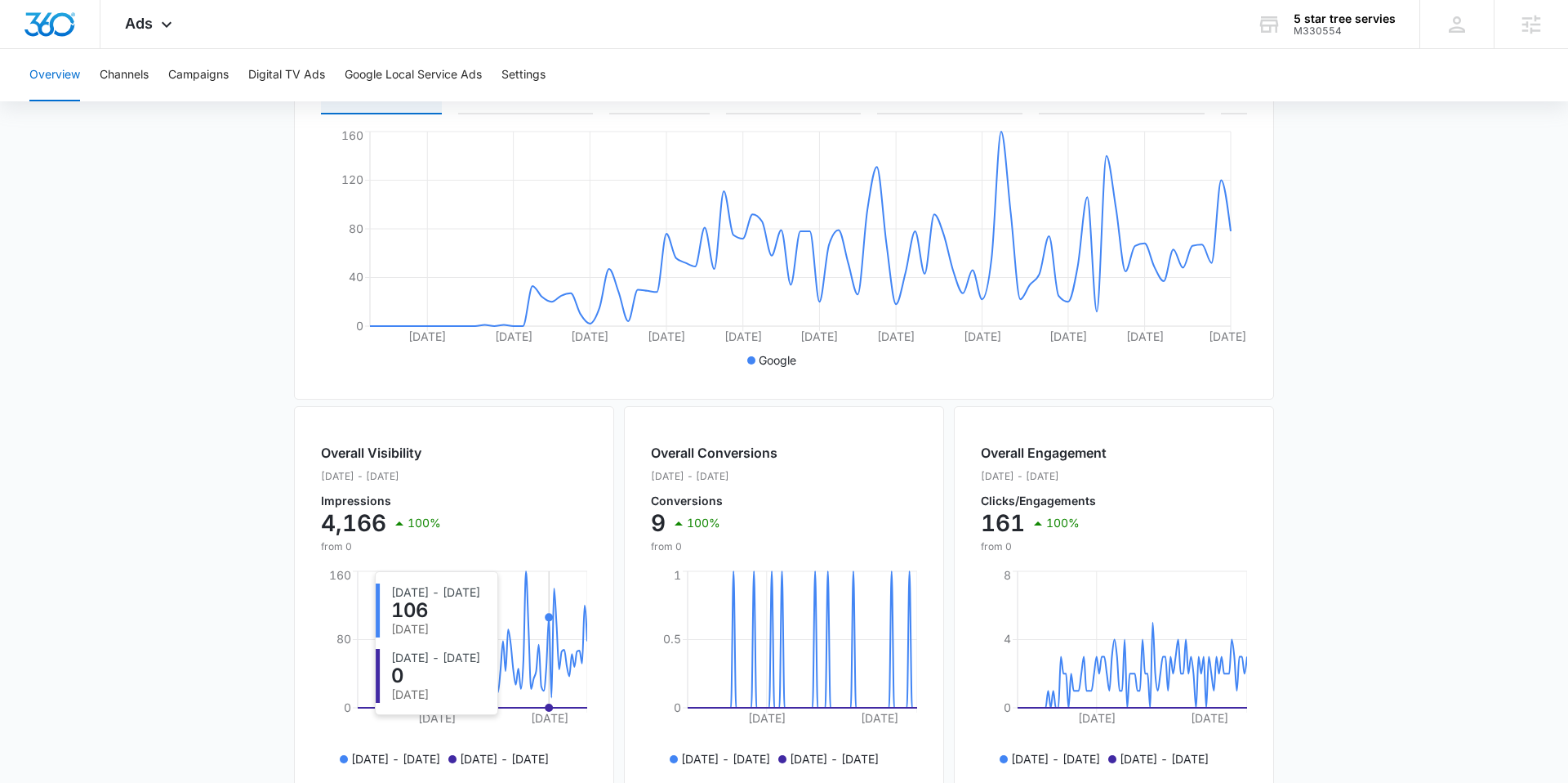
scroll to position [148, 0]
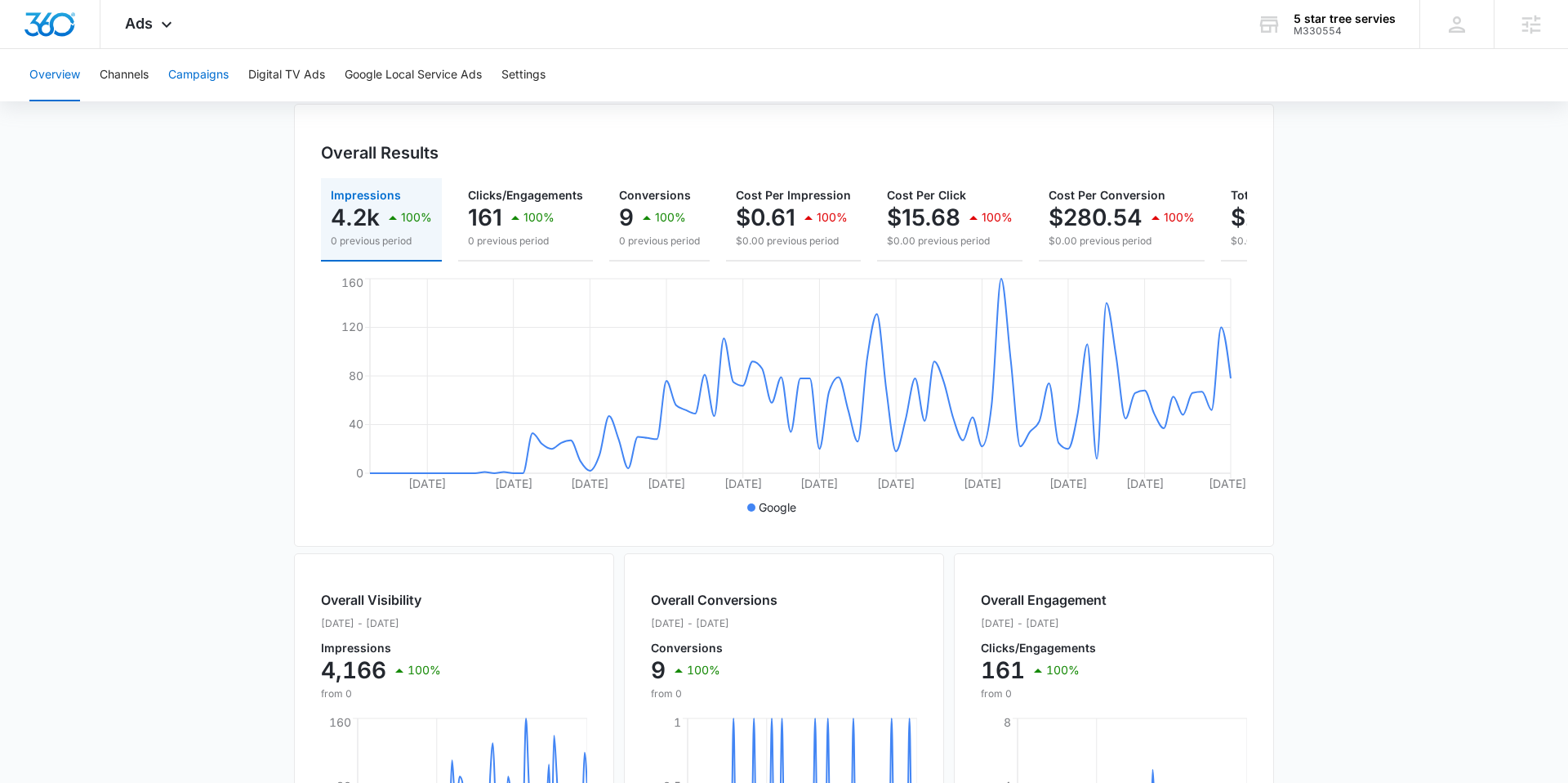
click at [205, 69] on button "Campaigns" at bounding box center [198, 75] width 61 height 52
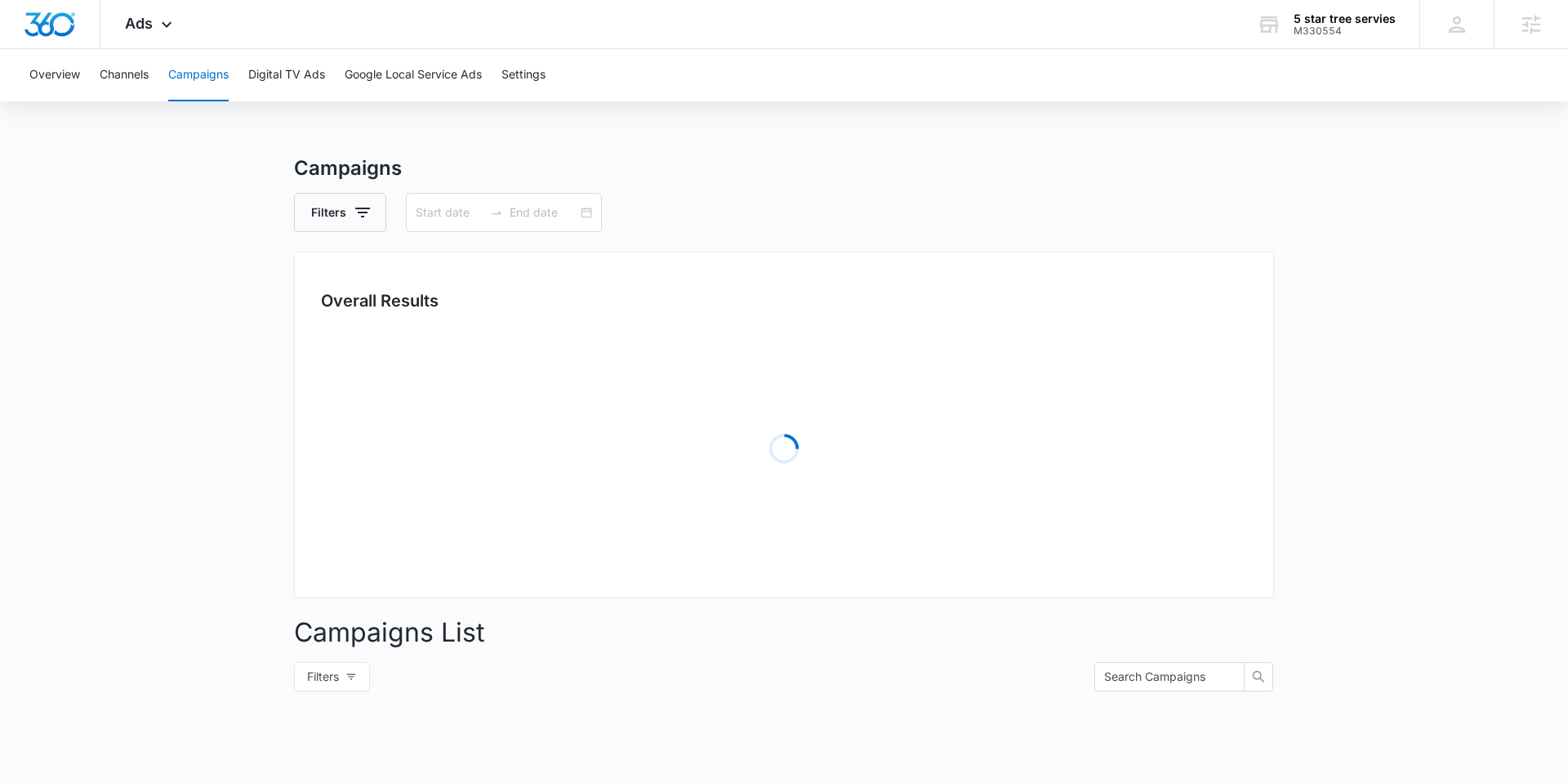
type input "[DATE]"
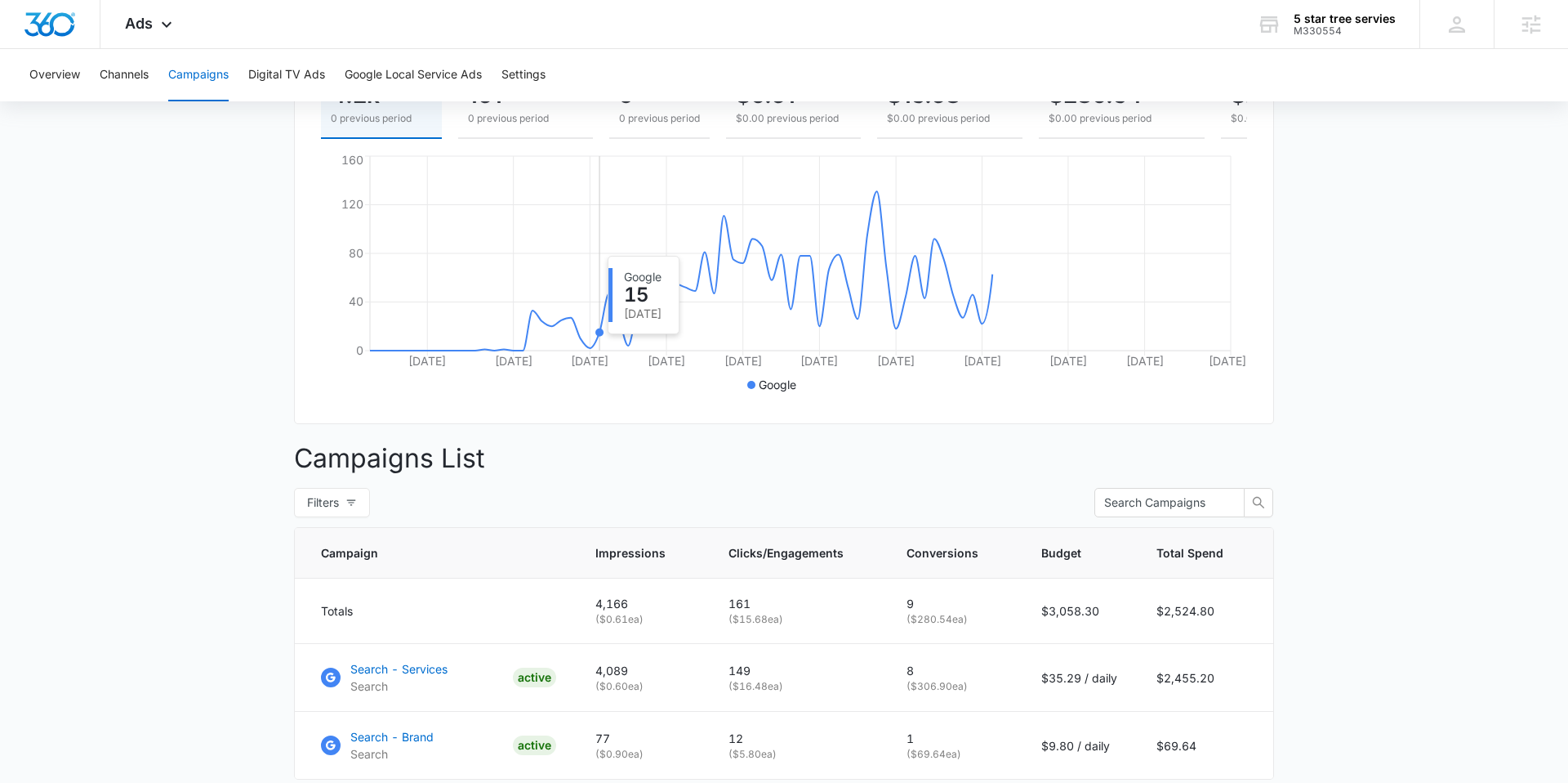
scroll to position [382, 0]
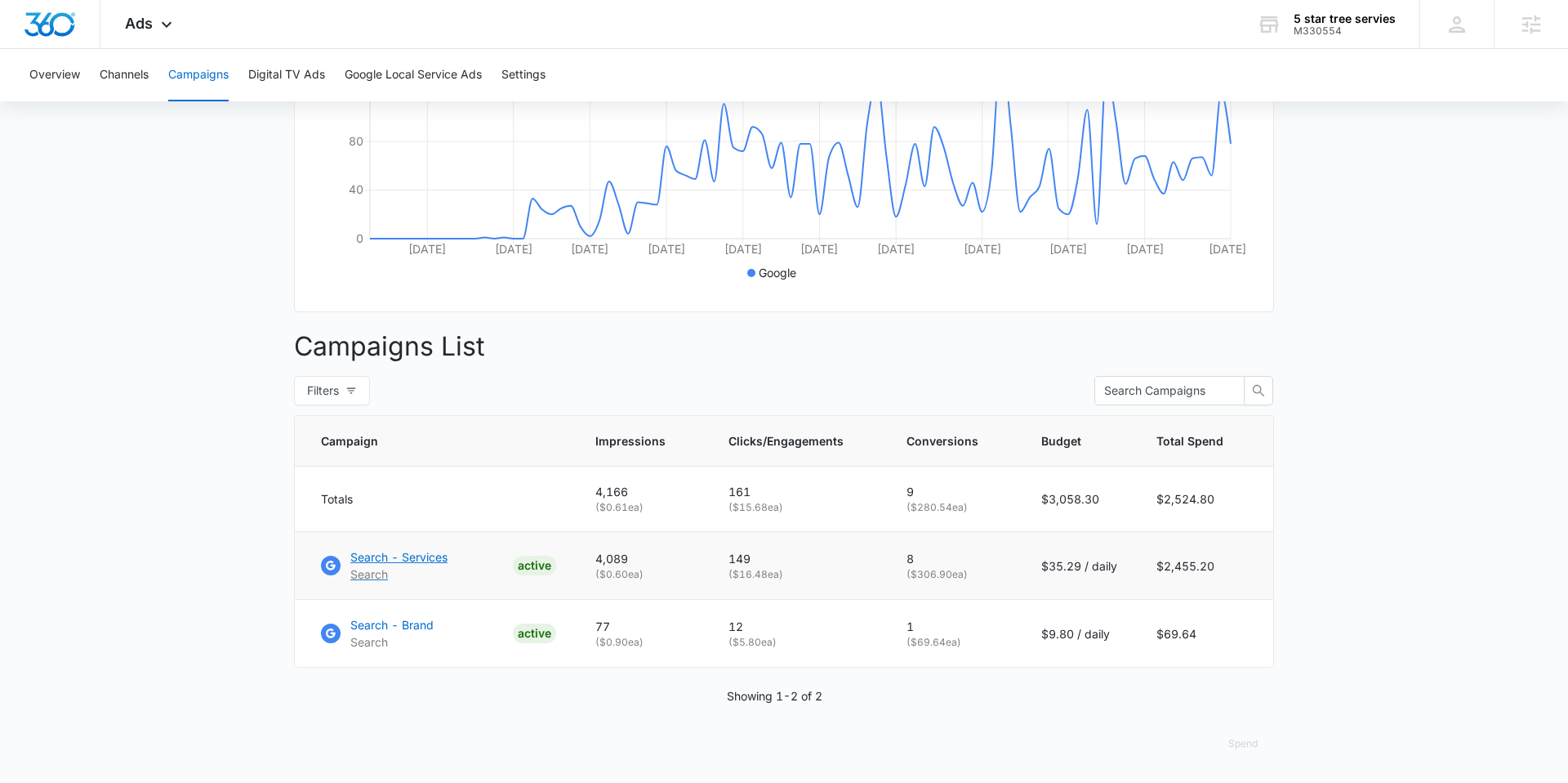
click at [411, 560] on p "Search - Services" at bounding box center [399, 557] width 97 height 17
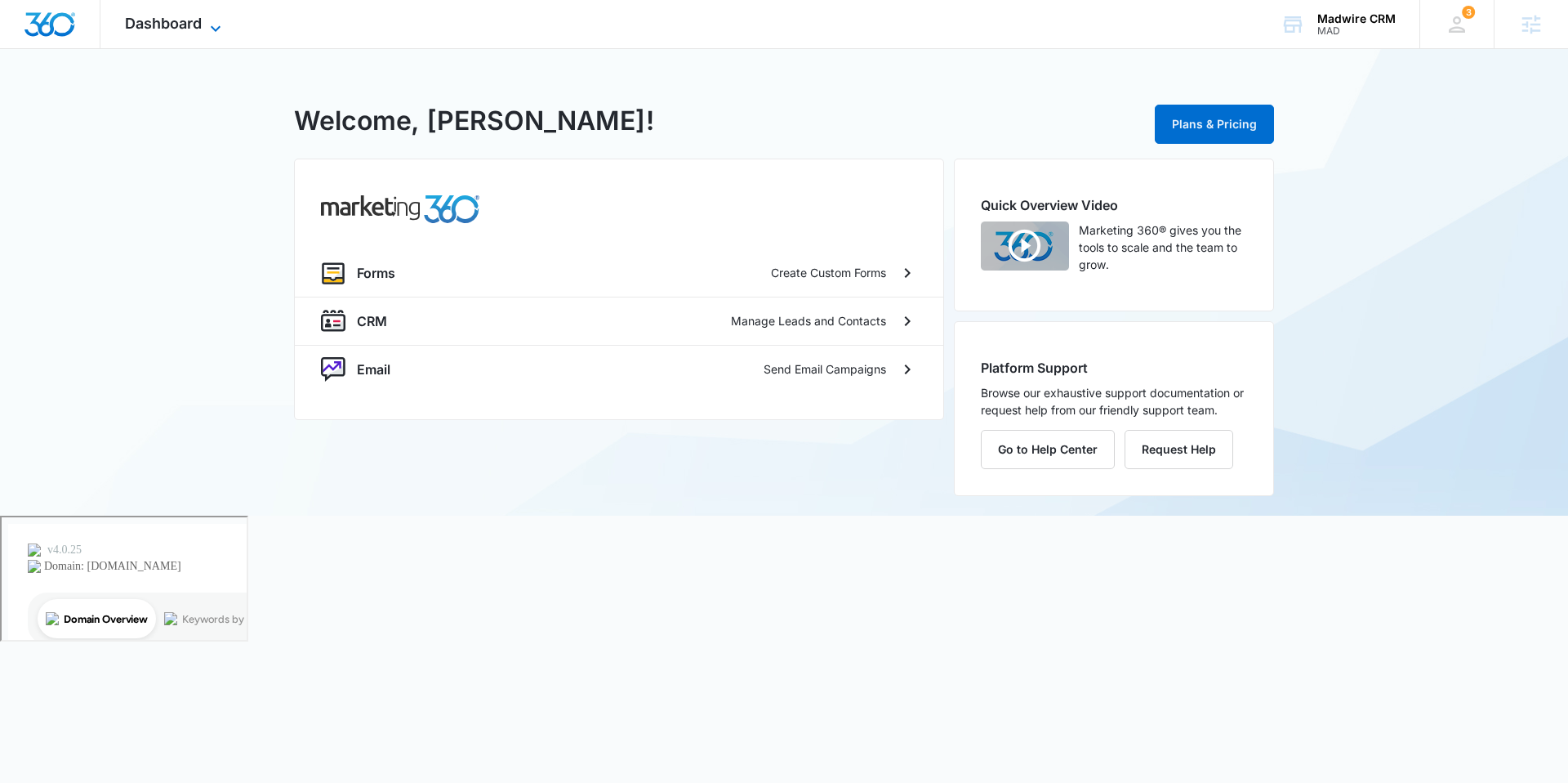
click at [191, 22] on span "Dashboard" at bounding box center [163, 23] width 77 height 17
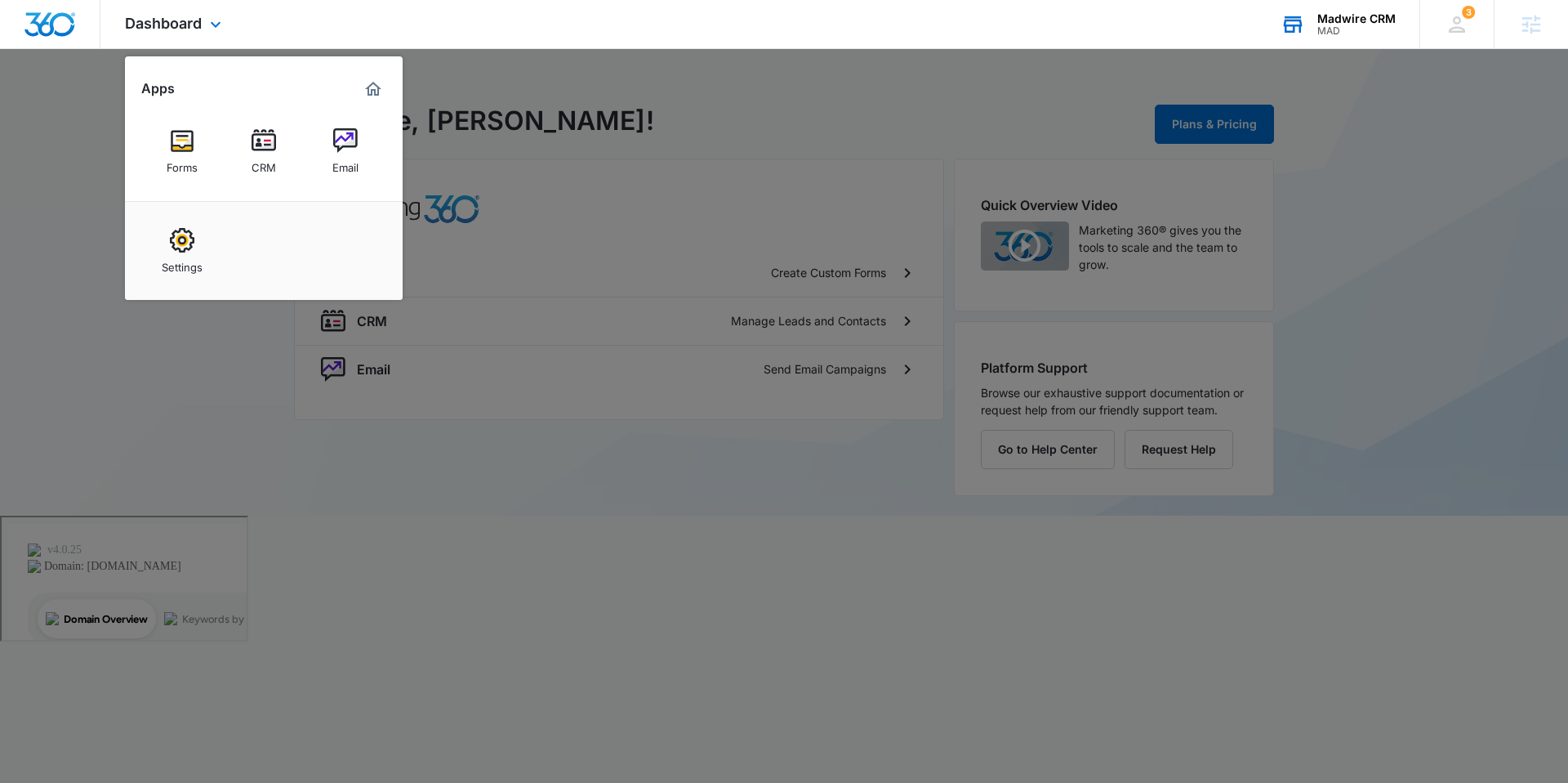
click at [1323, 27] on div "MAD" at bounding box center [1357, 30] width 79 height 11
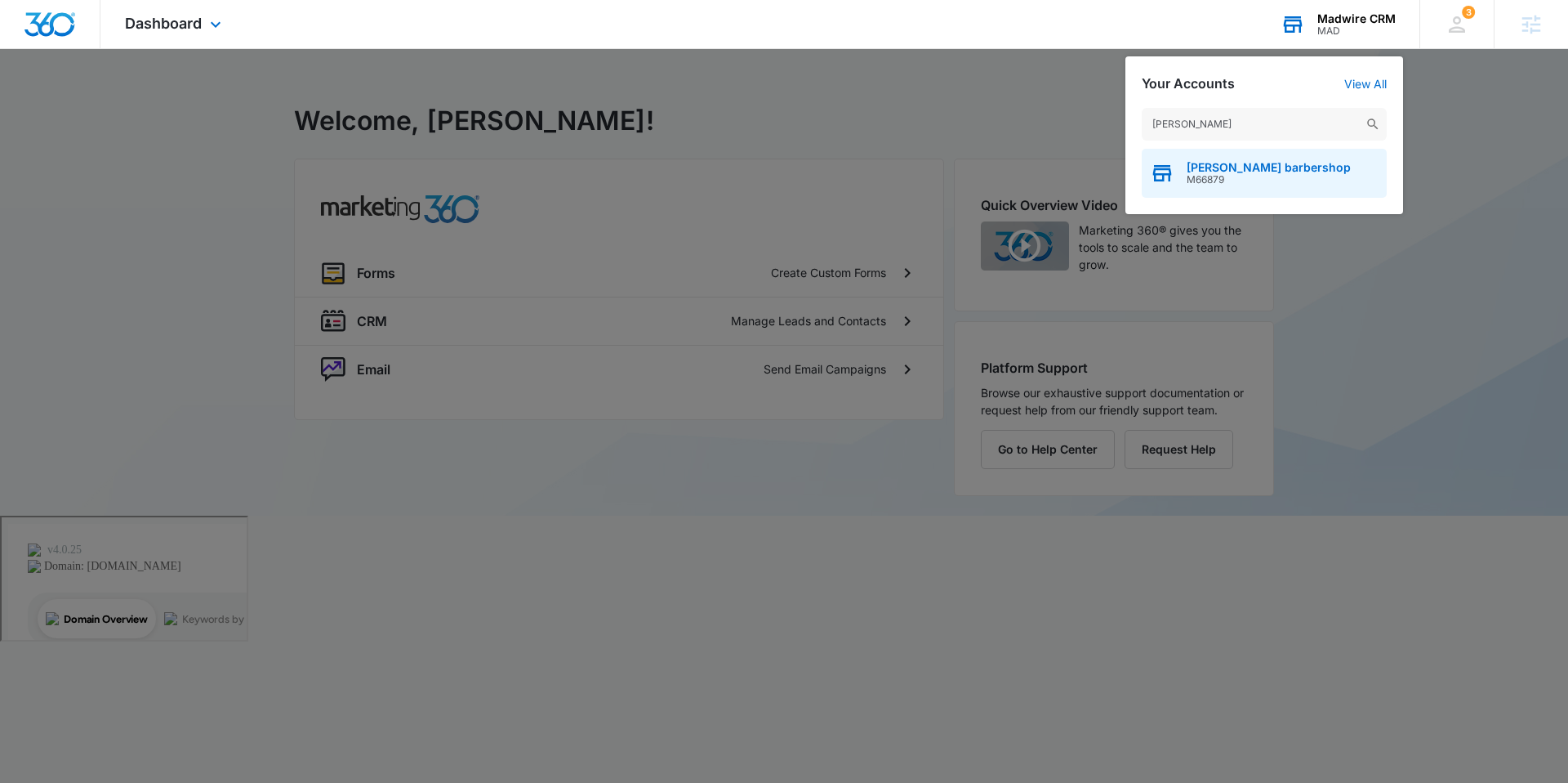
type input "[PERSON_NAME]"
click at [1203, 177] on span "M66879" at bounding box center [1269, 179] width 165 height 11
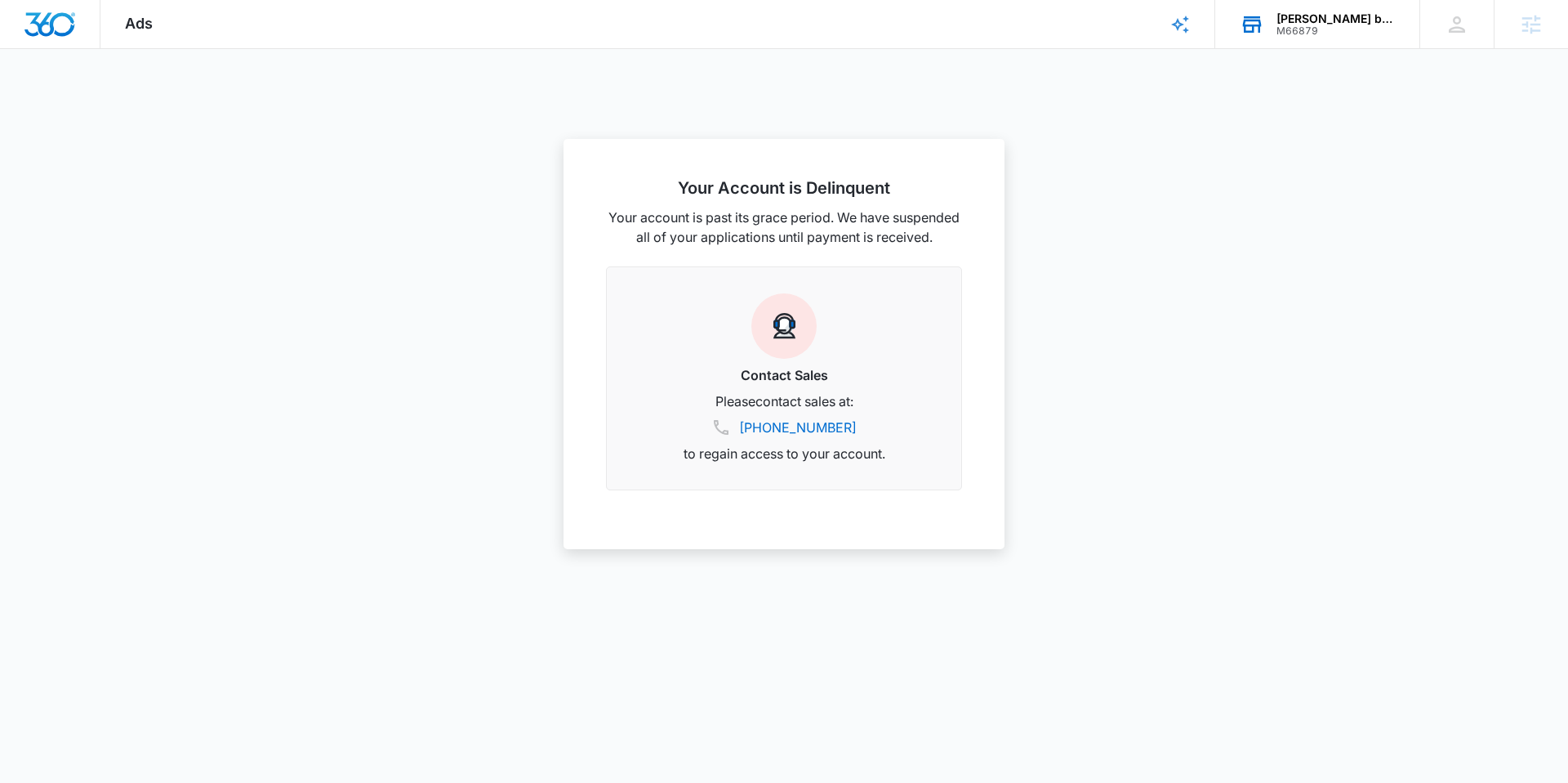
click at [1333, 23] on div "[PERSON_NAME] barbershop" at bounding box center [1336, 18] width 119 height 13
type input "5 star tree"
click at [1274, 174] on span "M330554" at bounding box center [1238, 179] width 102 height 11
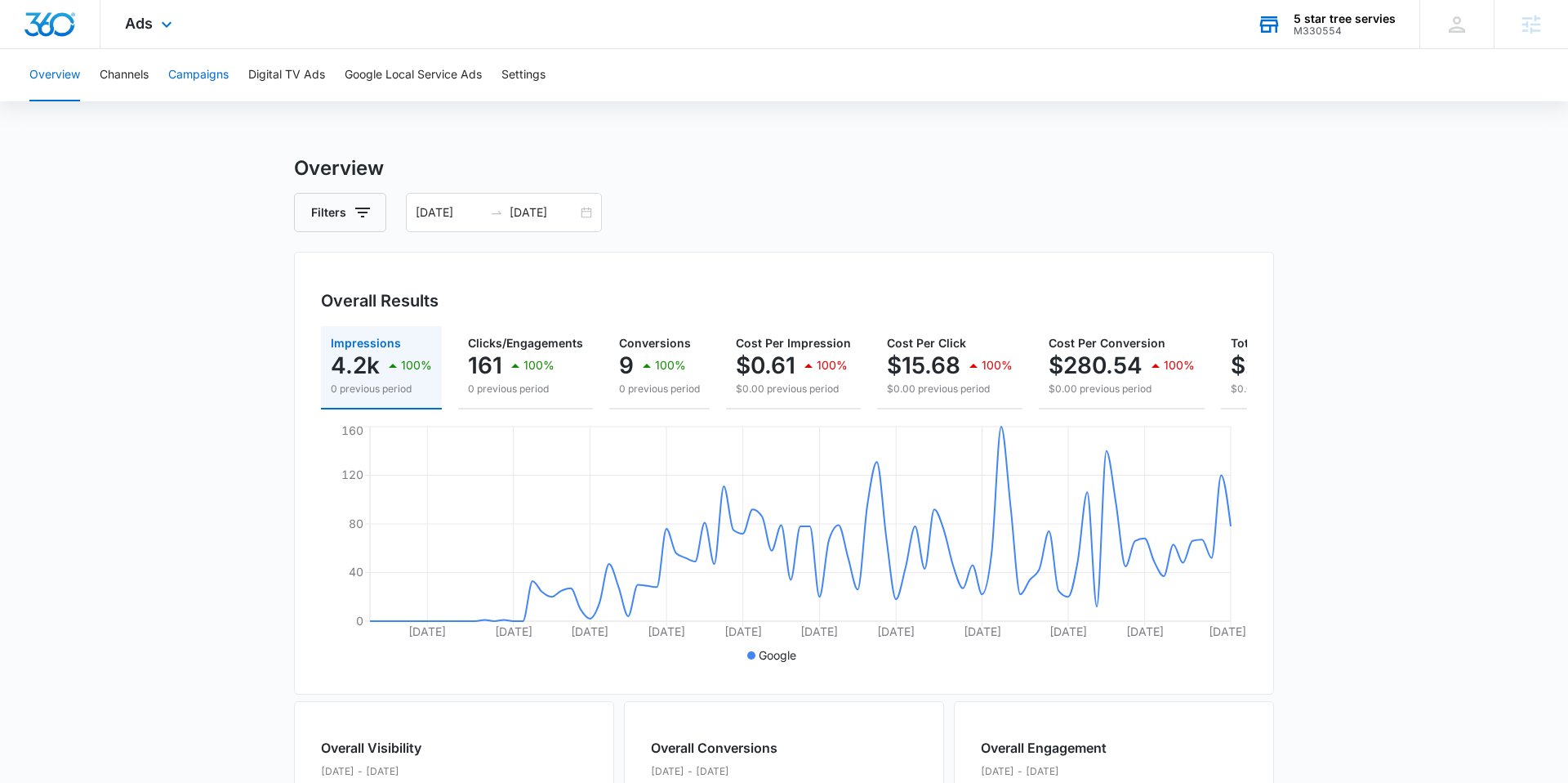
click at [209, 74] on button "Campaigns" at bounding box center [198, 75] width 61 height 52
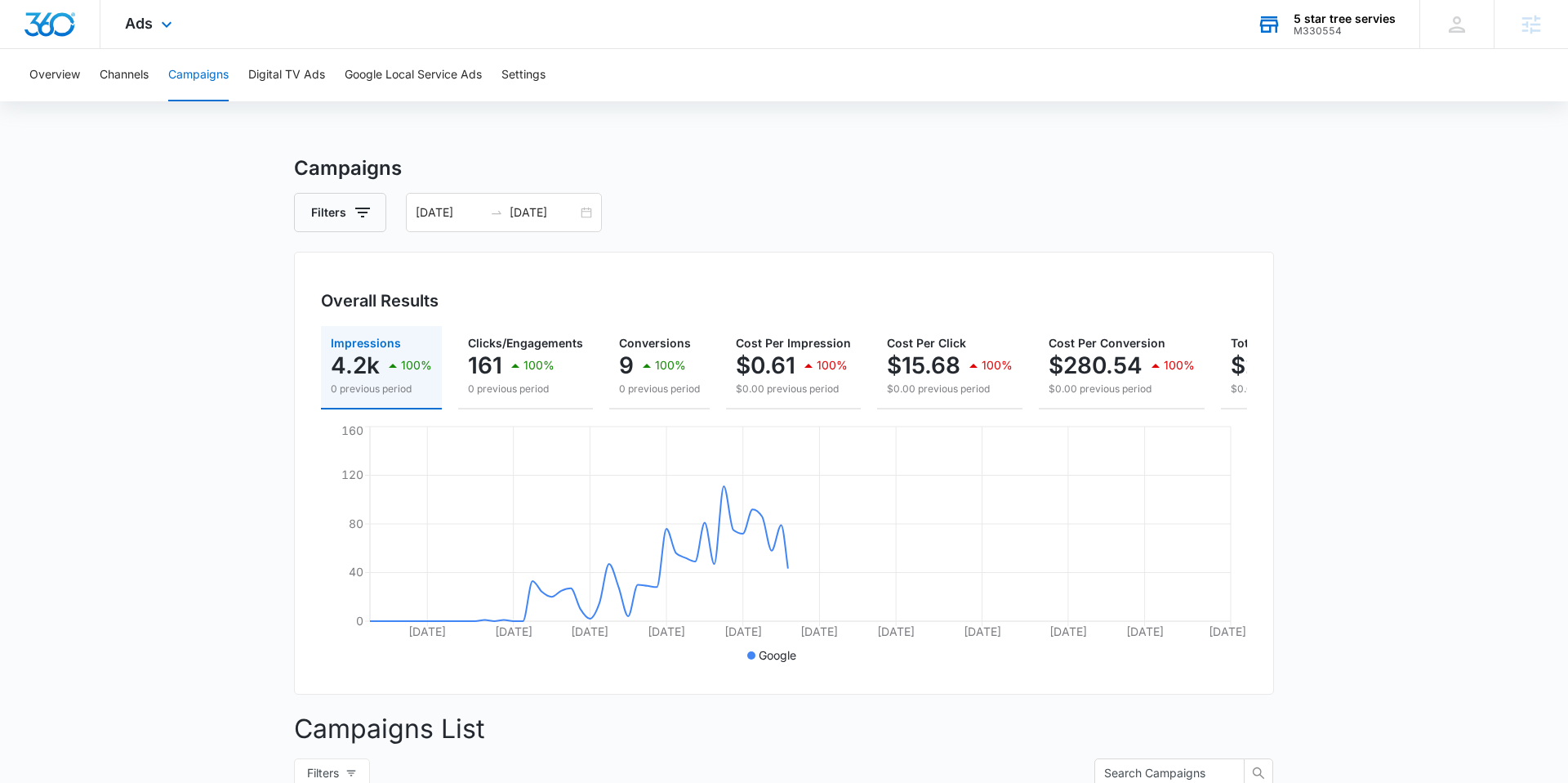
scroll to position [382, 0]
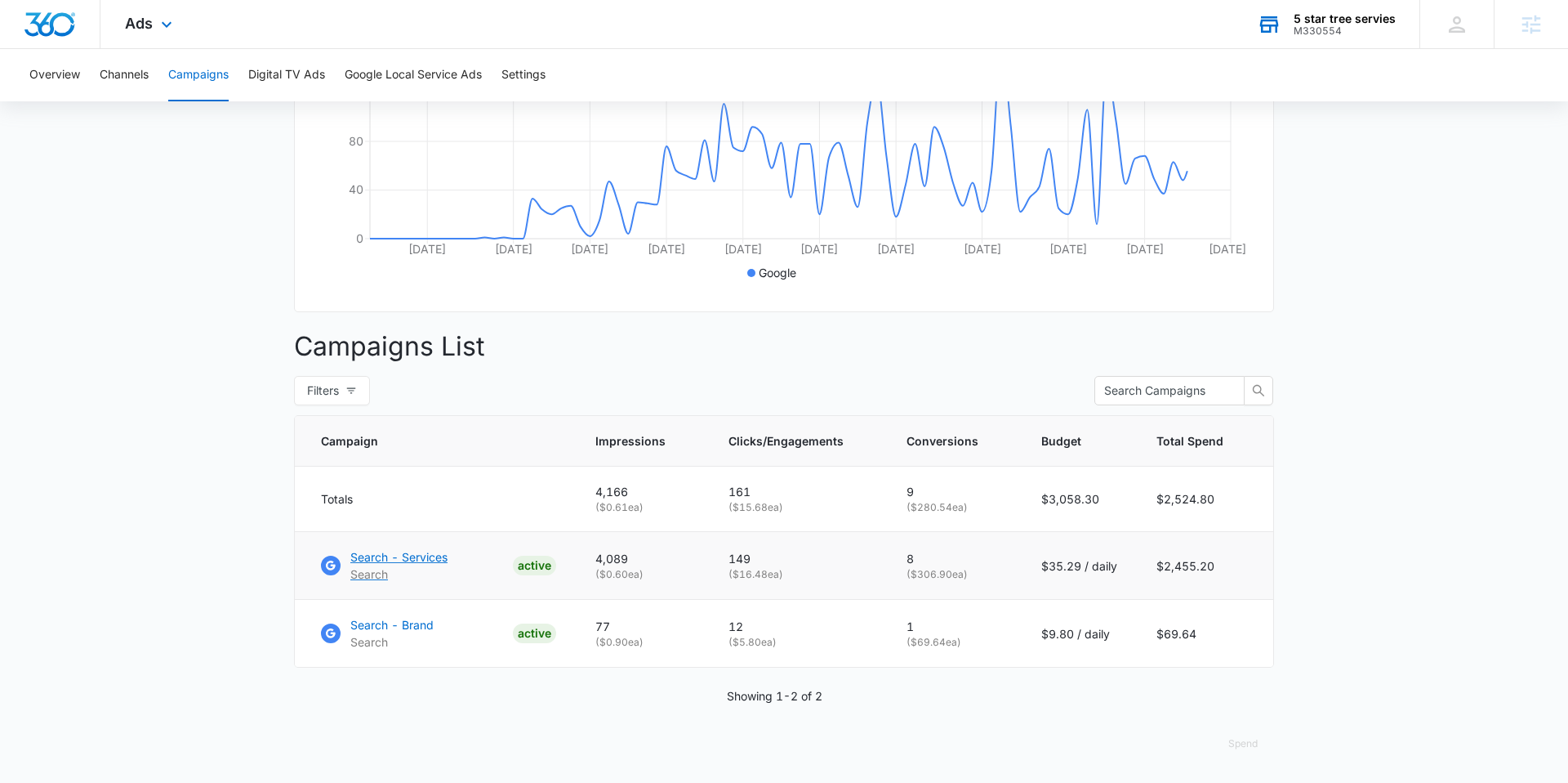
click at [415, 568] on p "Search" at bounding box center [399, 574] width 97 height 17
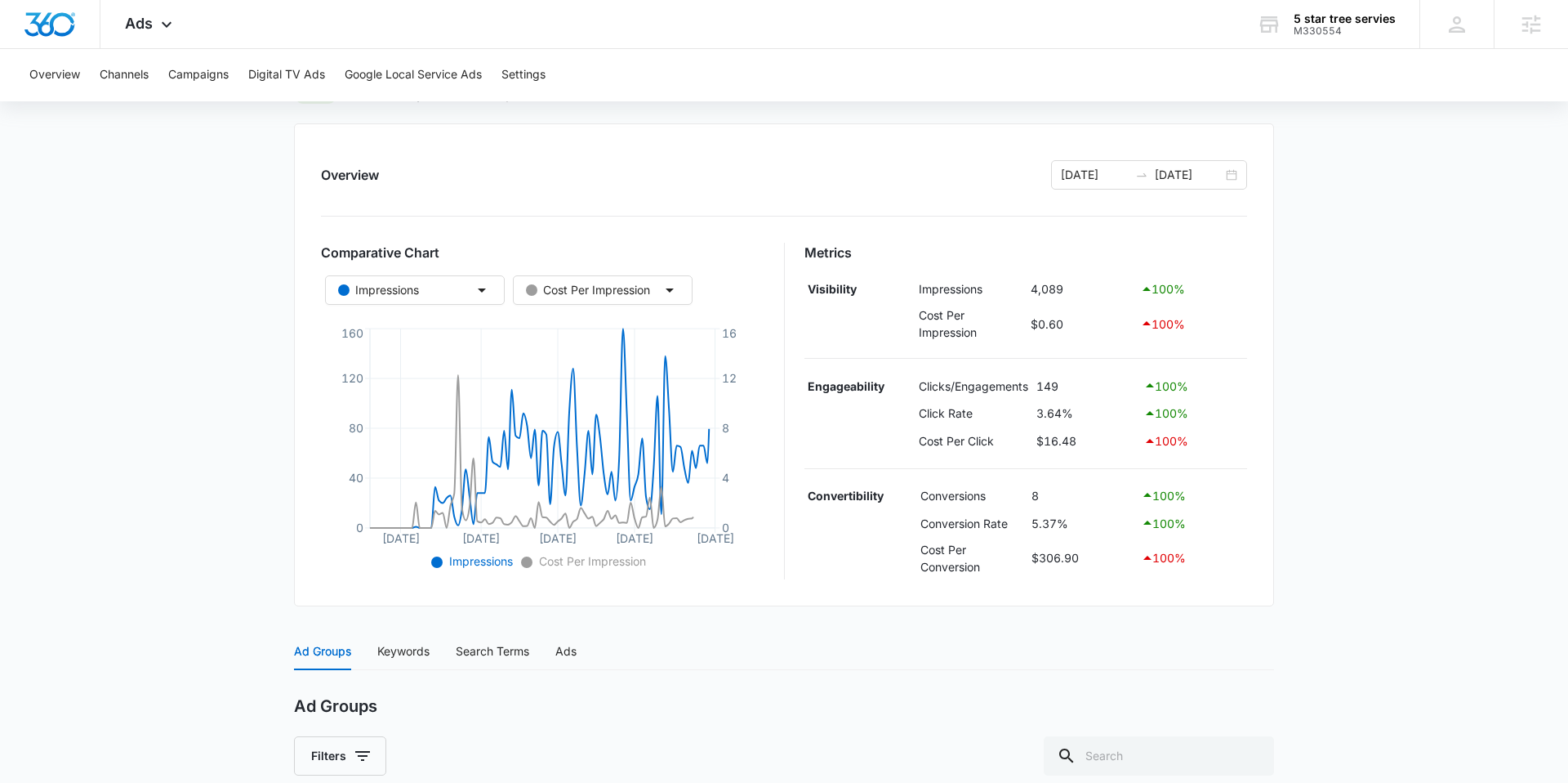
scroll to position [490, 0]
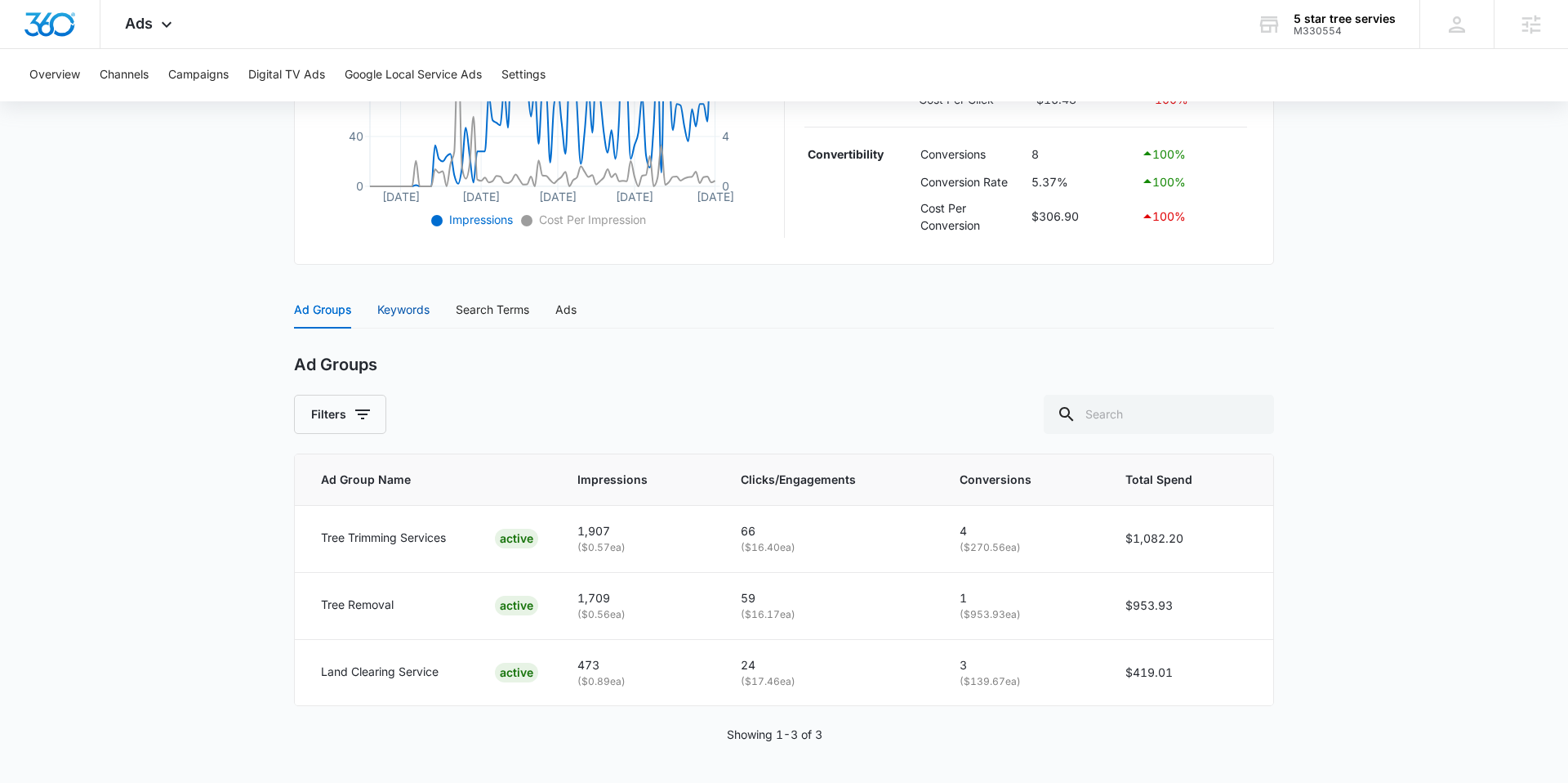
click at [398, 308] on div "Keywords" at bounding box center [403, 309] width 52 height 18
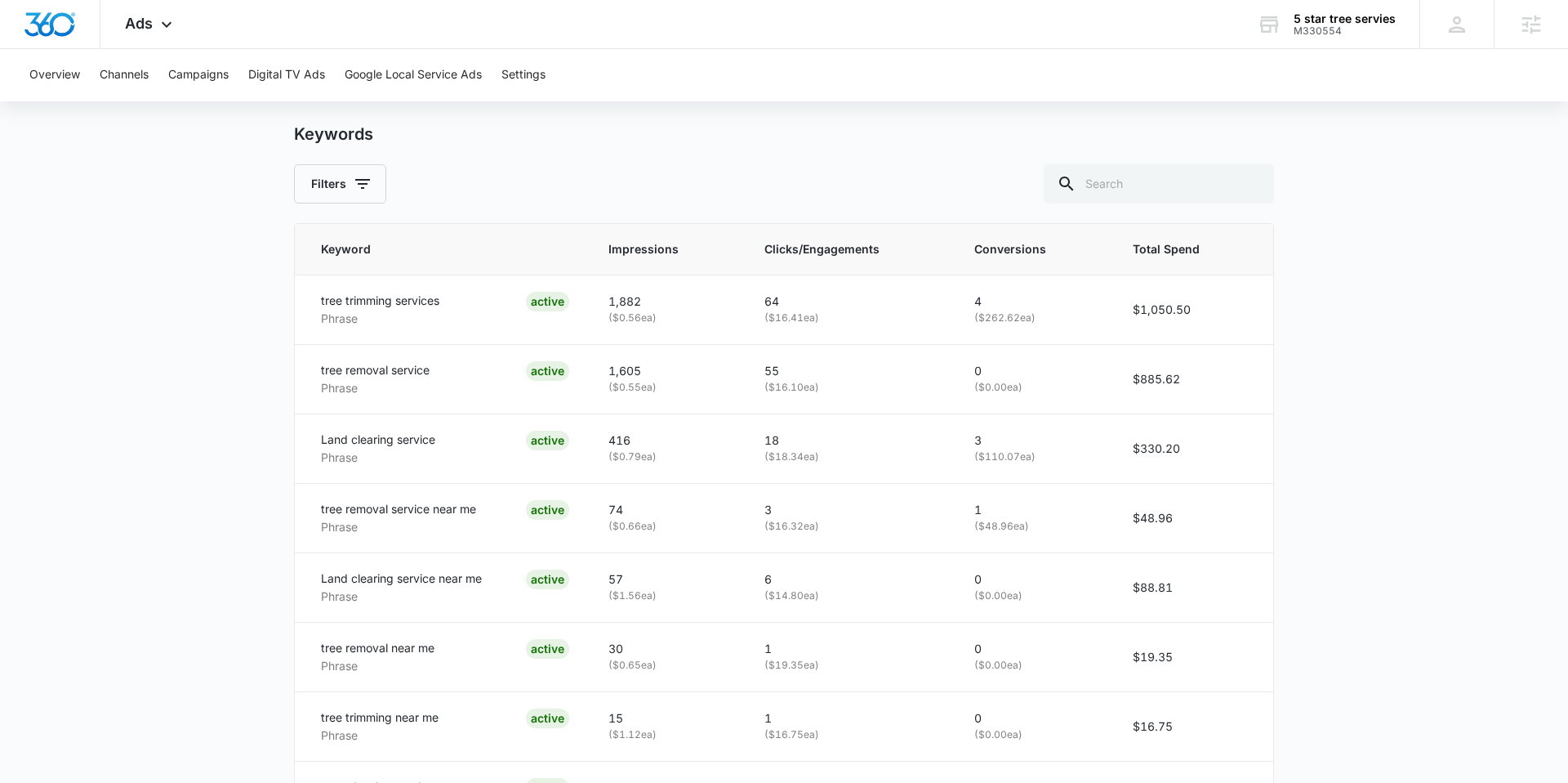
scroll to position [605, 0]
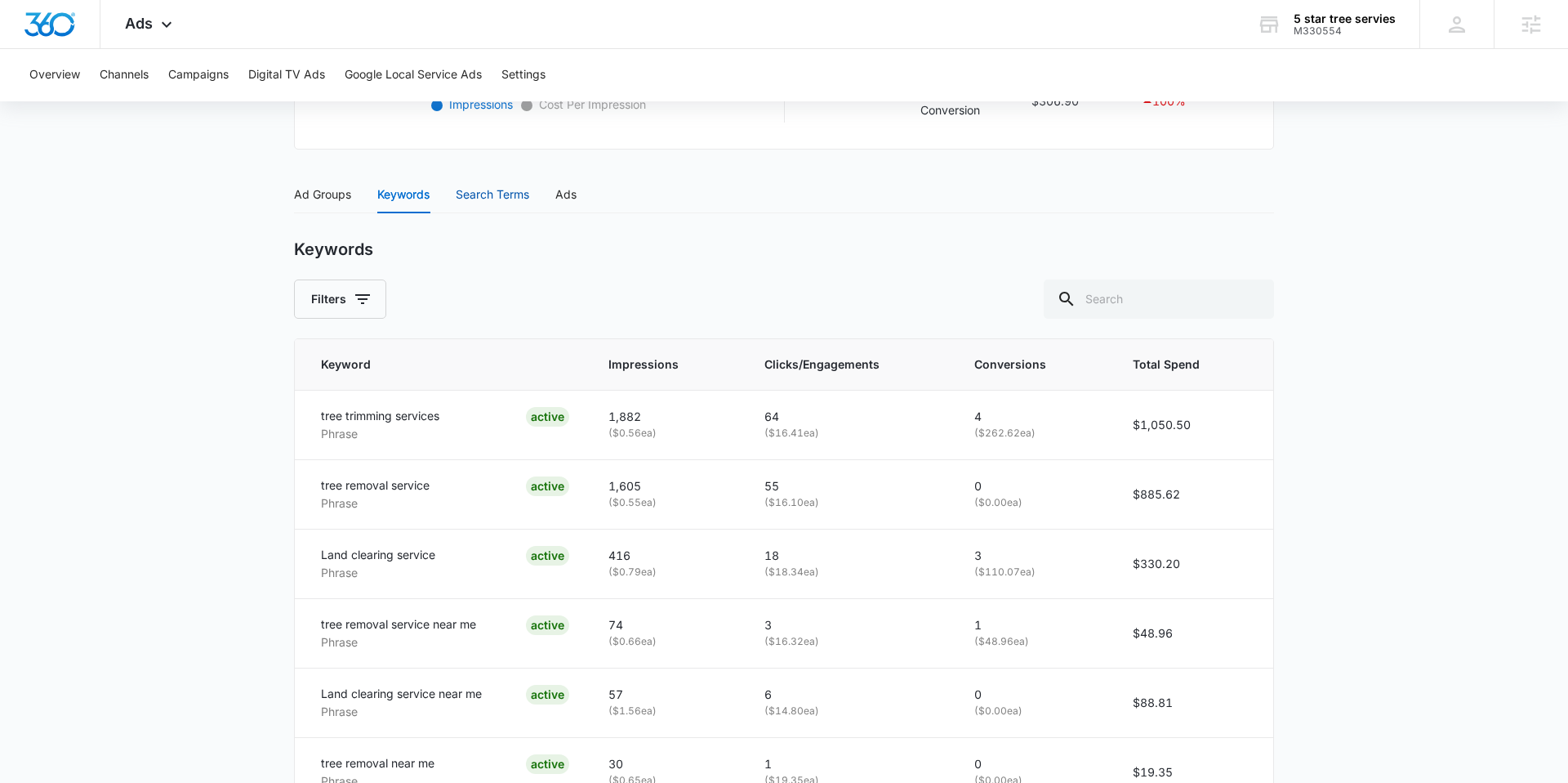
click at [497, 195] on div "Search Terms" at bounding box center [492, 194] width 74 height 18
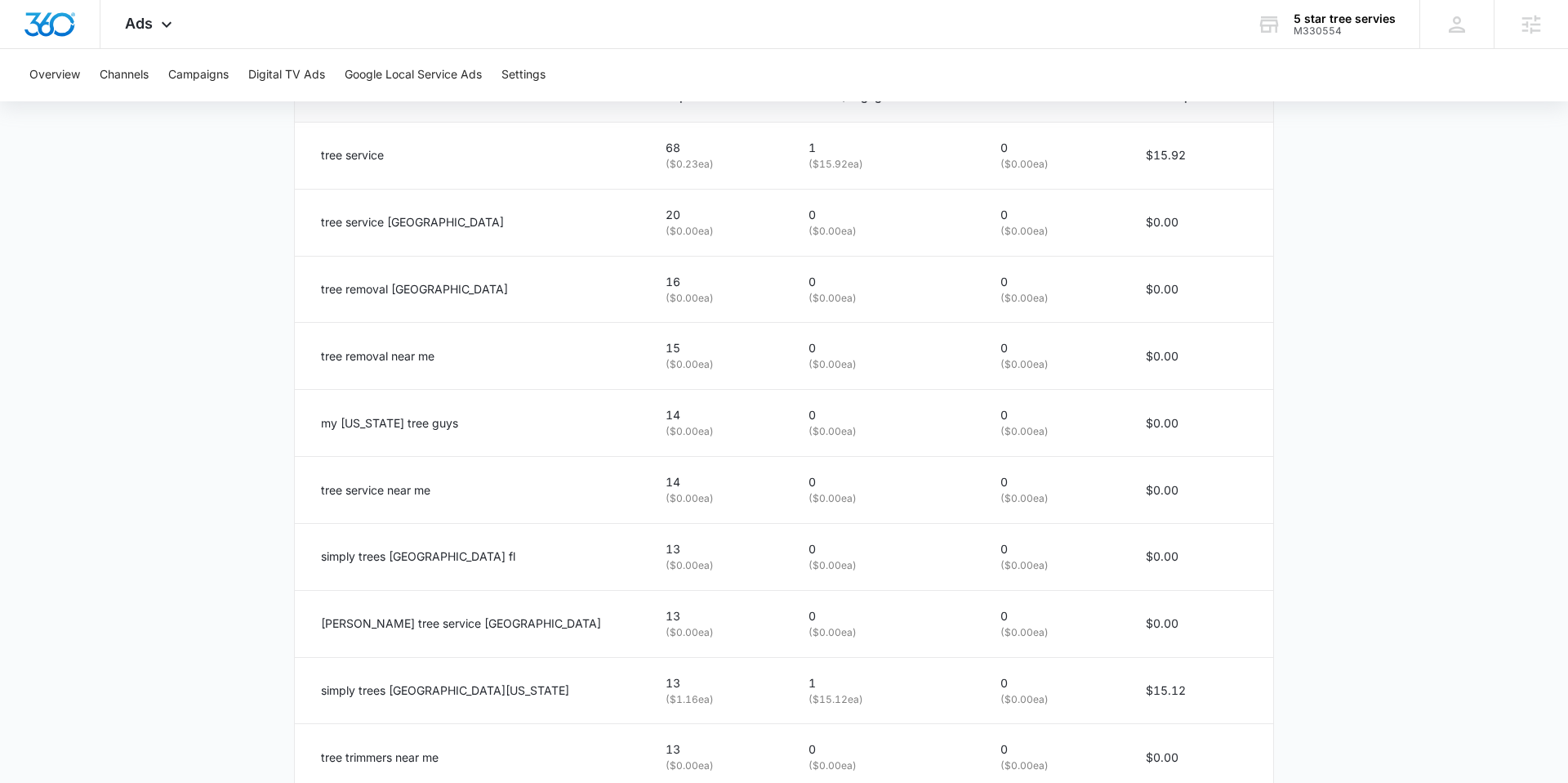
scroll to position [869, 0]
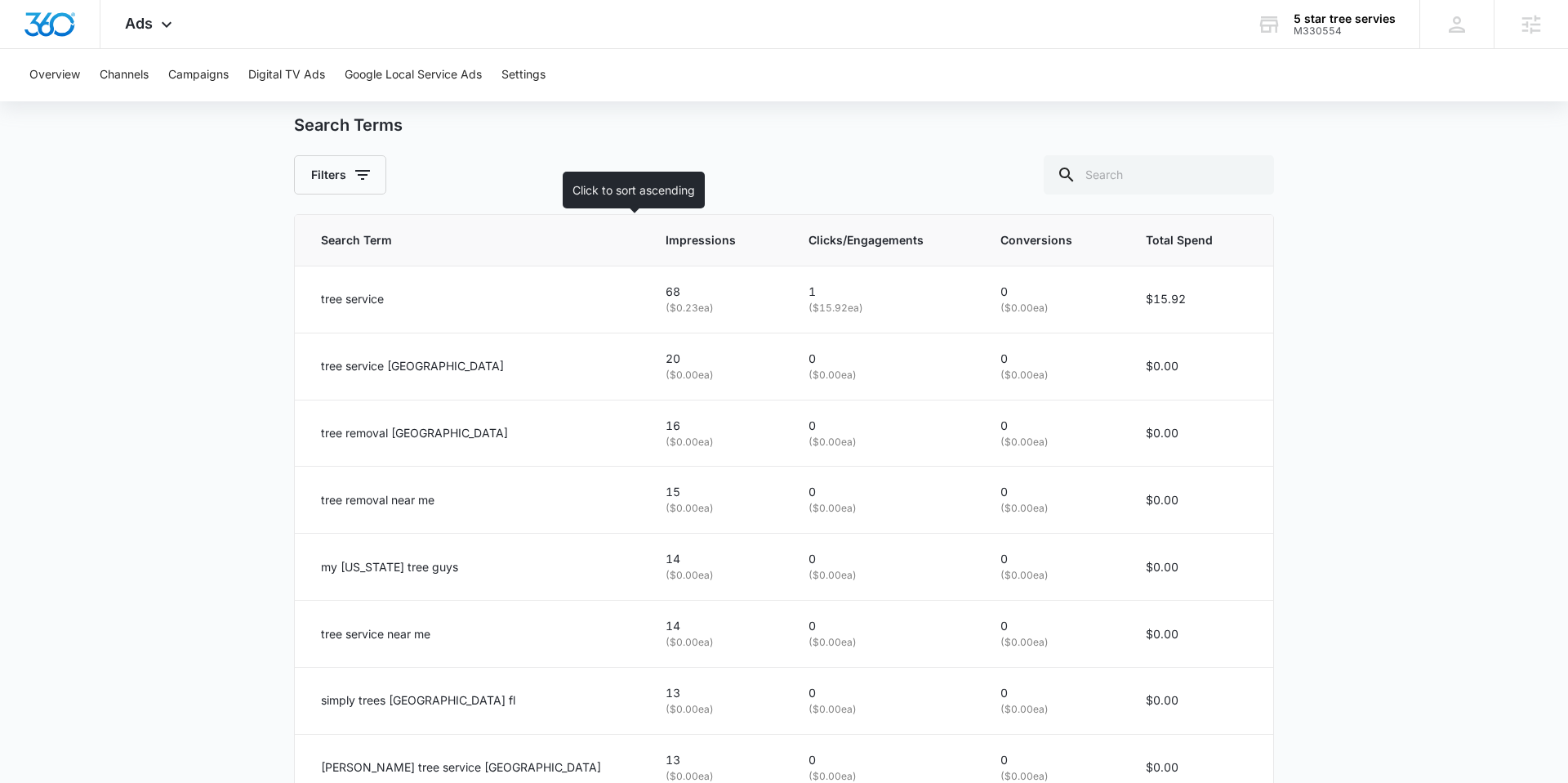
click at [666, 236] on span "Impressions" at bounding box center [706, 240] width 81 height 18
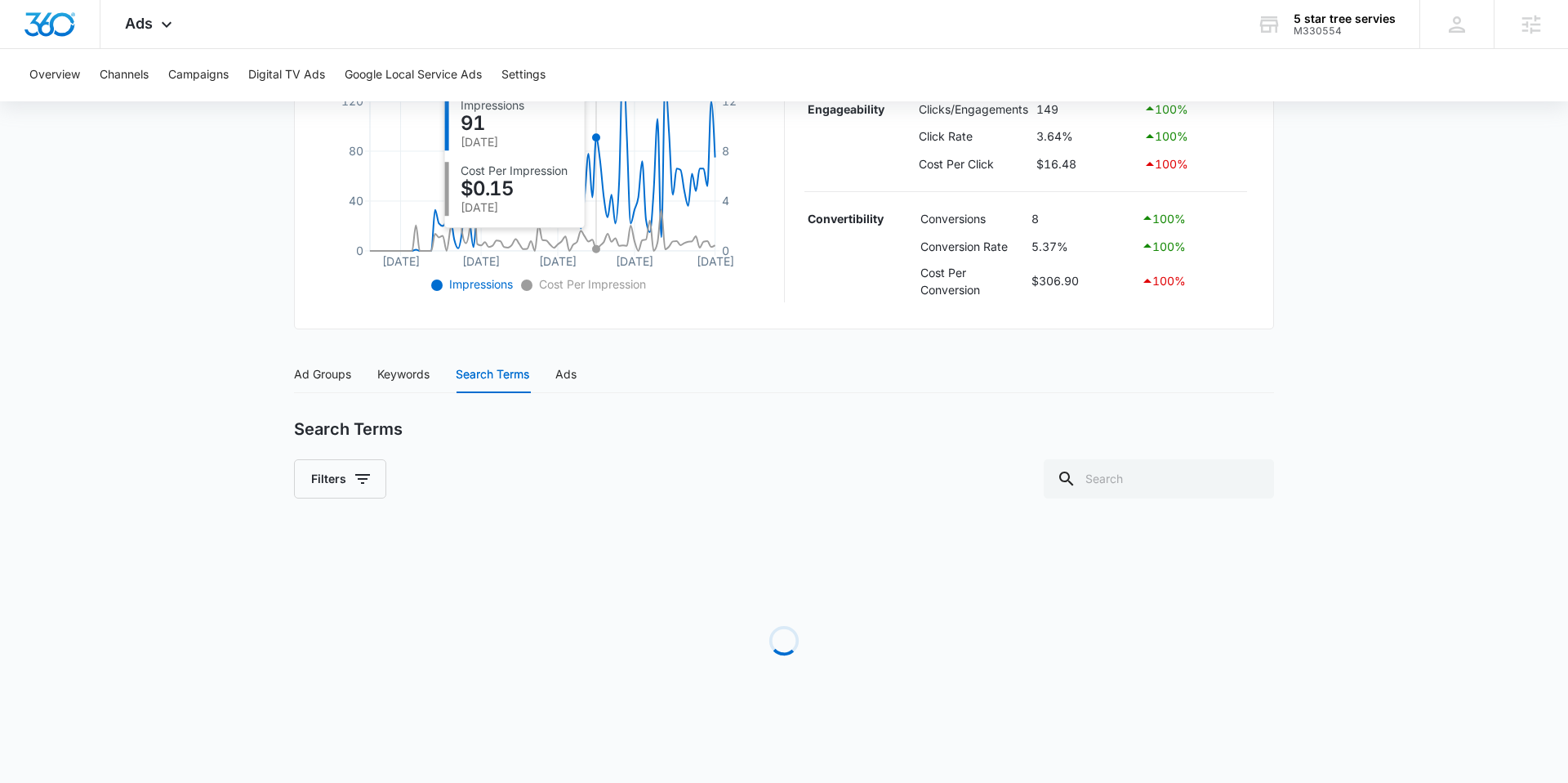
scroll to position [729, 0]
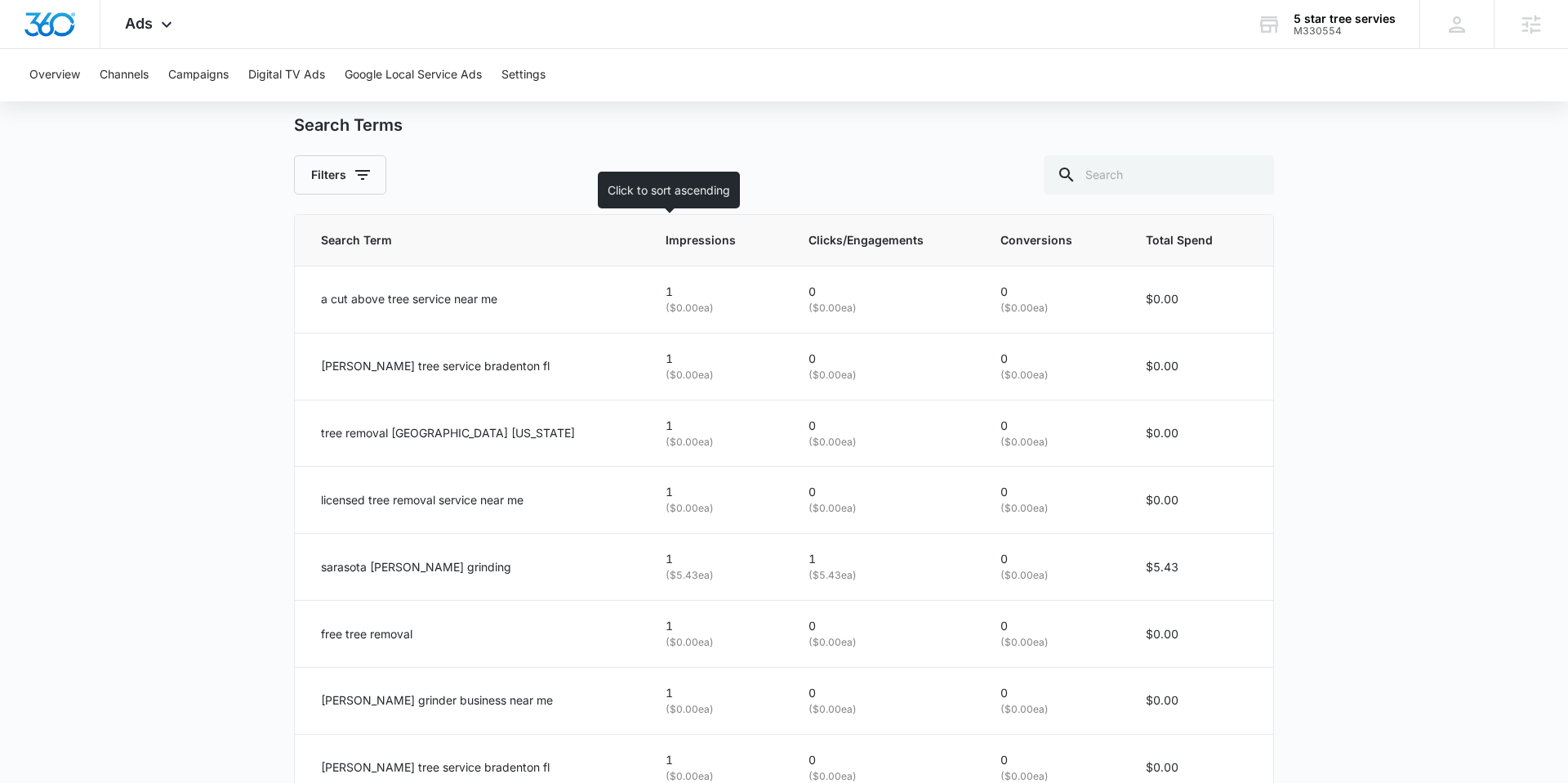
click at [666, 248] on span "Impressions" at bounding box center [706, 240] width 81 height 18
click at [666, 243] on span "Impressions" at bounding box center [706, 240] width 81 height 18
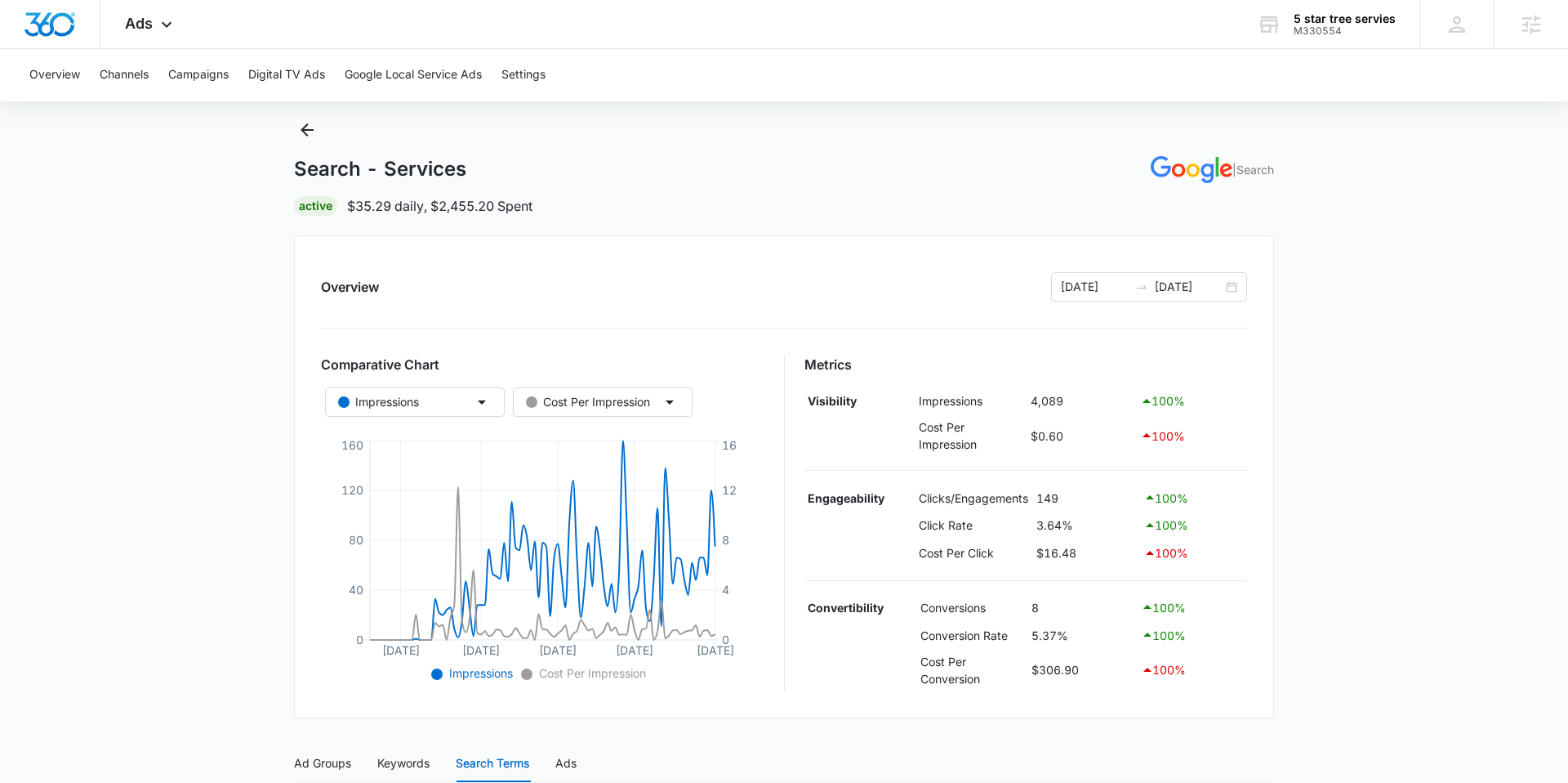
scroll to position [46, 0]
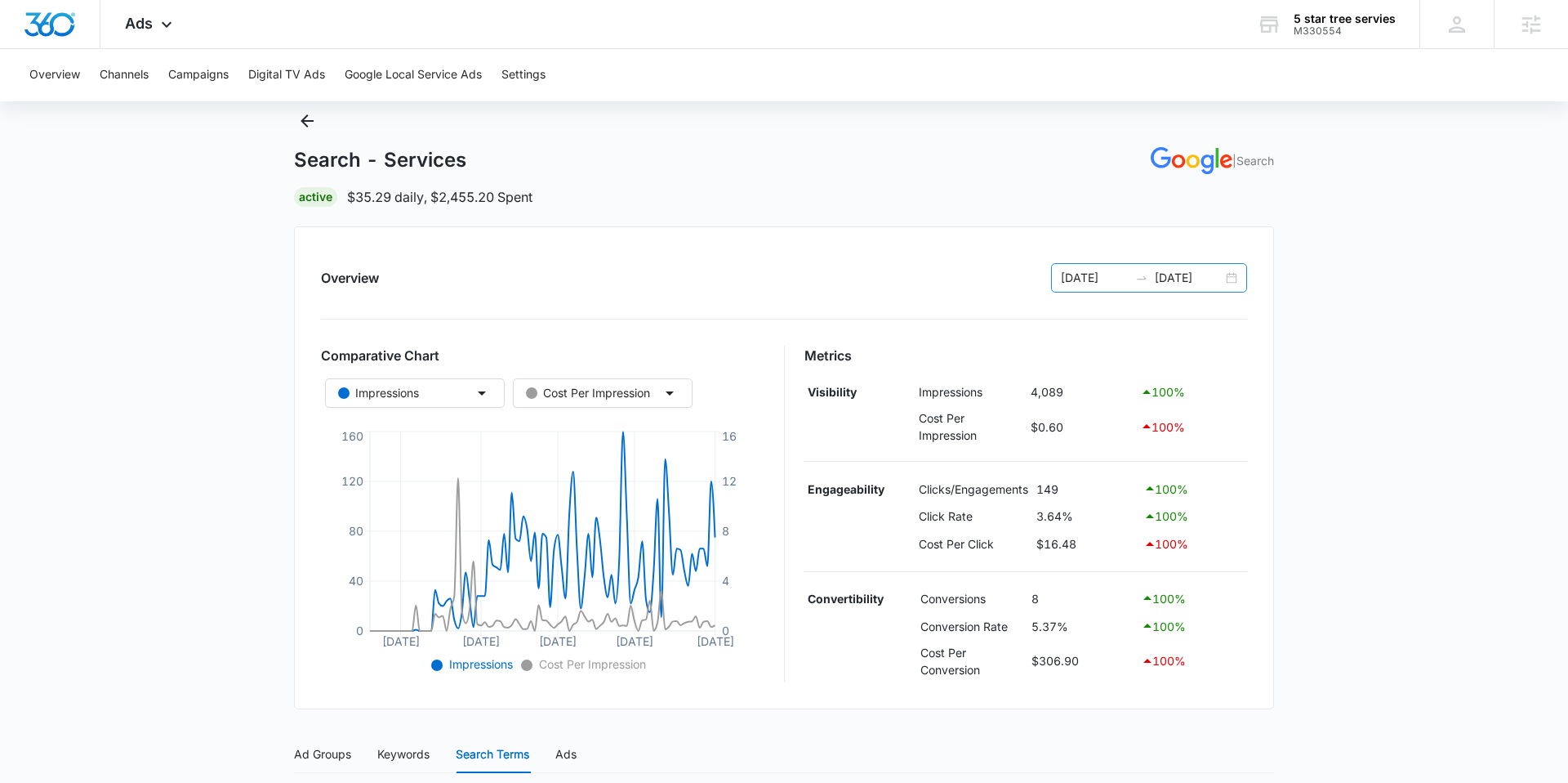
click at [1229, 283] on div "06/13/2025 09/11/2025" at bounding box center [1149, 278] width 196 height 29
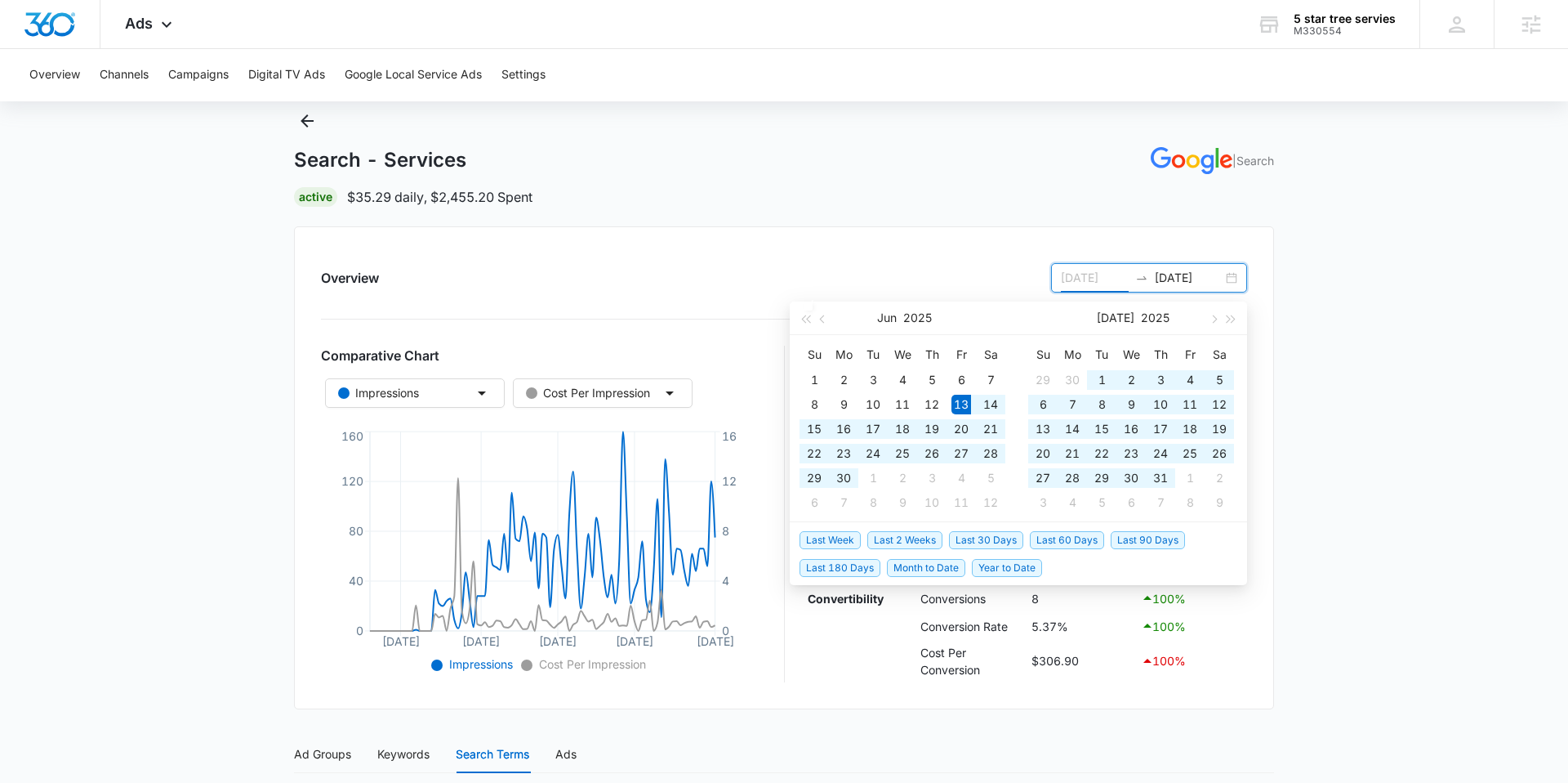
type input "[DATE]"
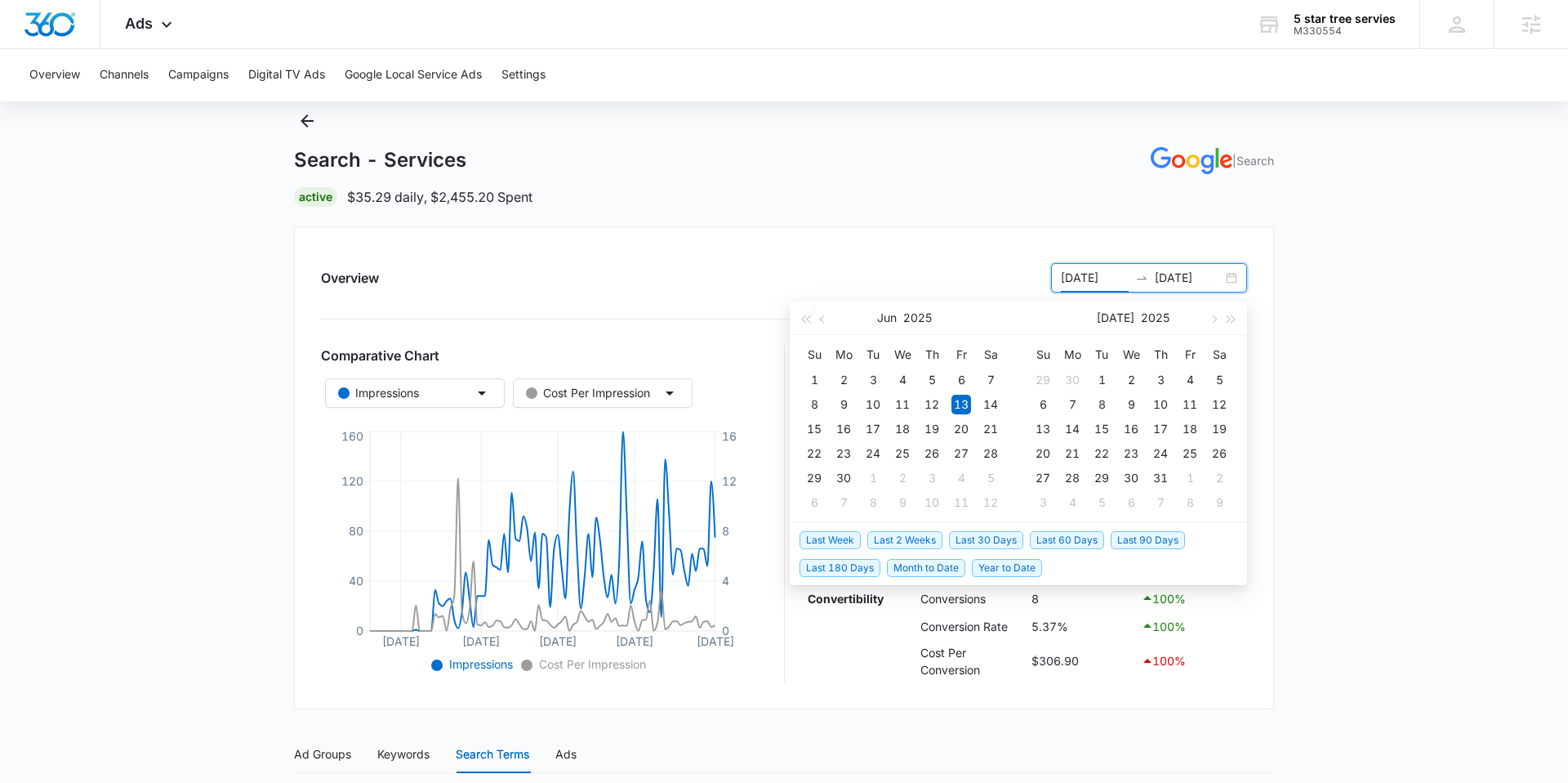
click at [997, 540] on span "Last 30 Days" at bounding box center [986, 540] width 74 height 18
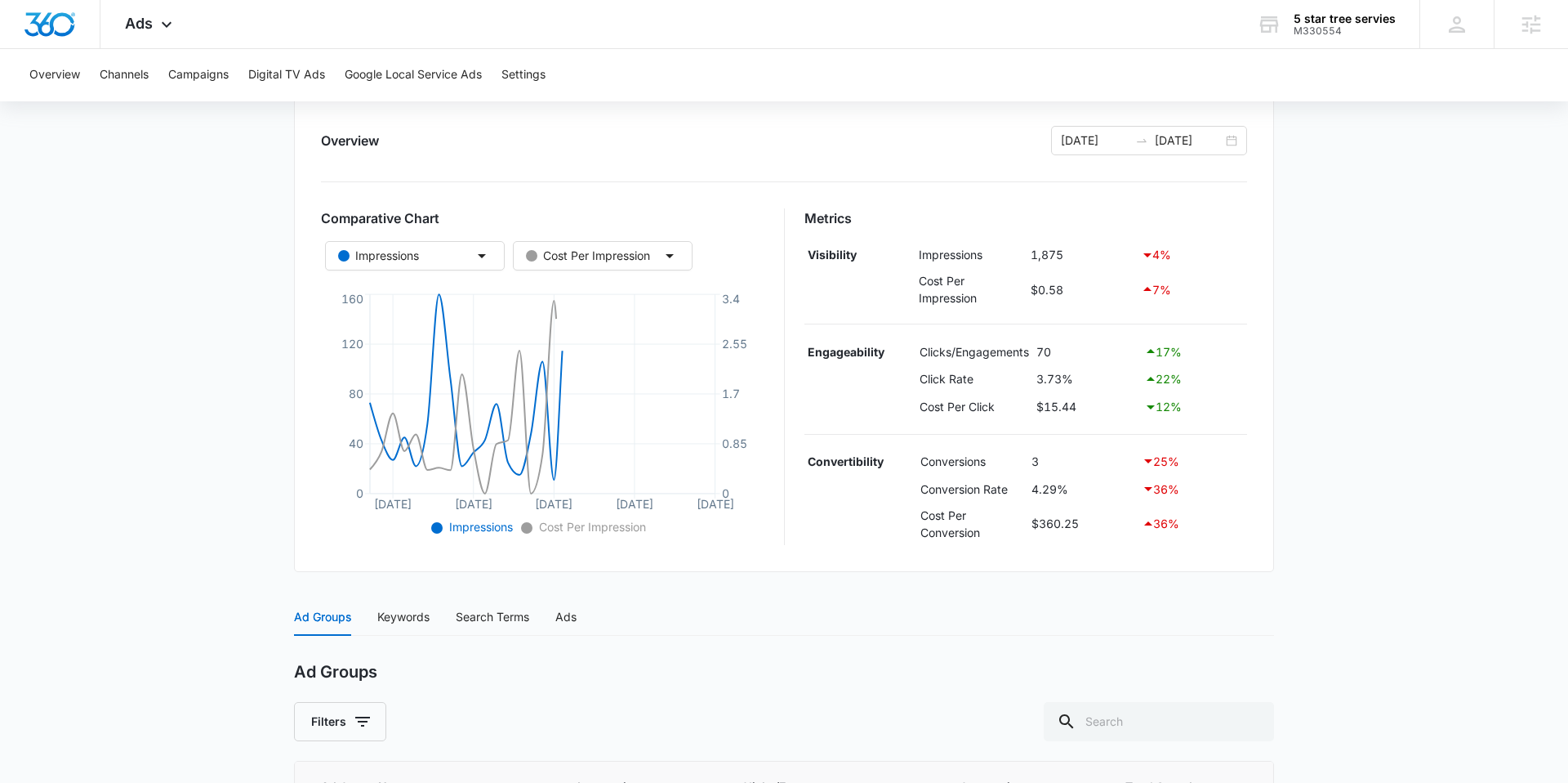
scroll to position [490, 0]
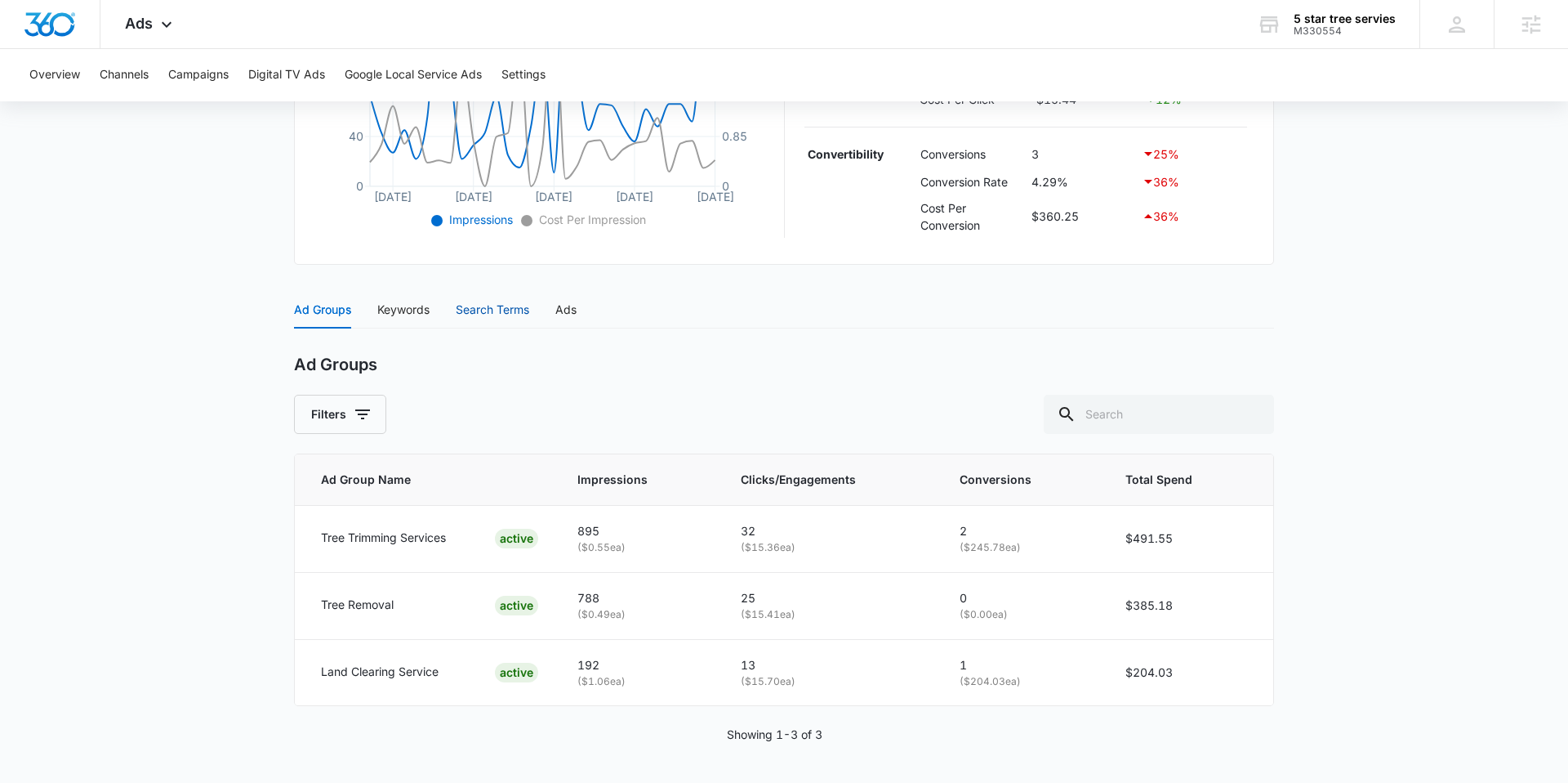
click at [481, 312] on div "Search Terms" at bounding box center [492, 309] width 74 height 18
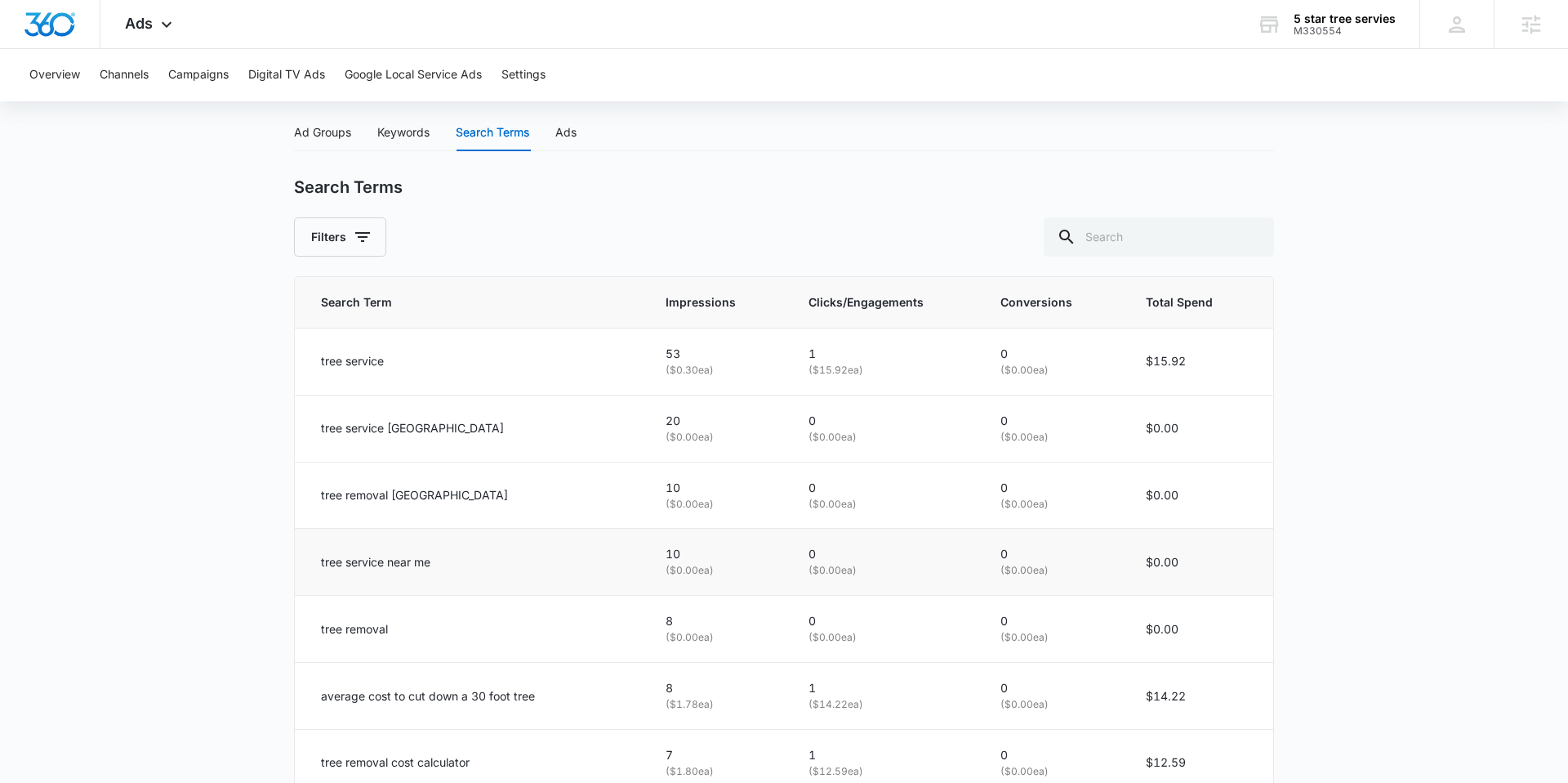
scroll to position [0, 0]
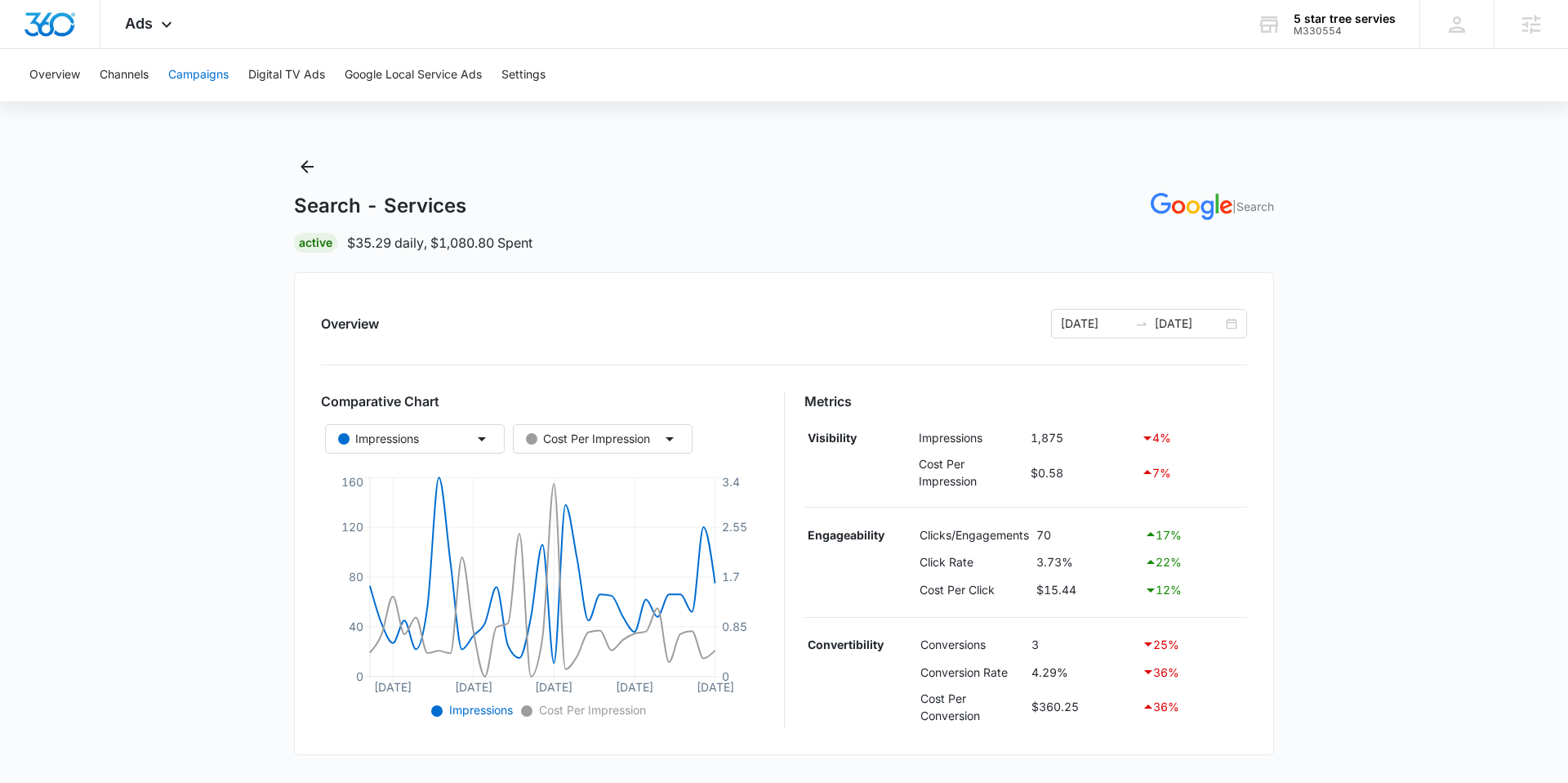
click at [197, 68] on button "Campaigns" at bounding box center [198, 75] width 61 height 52
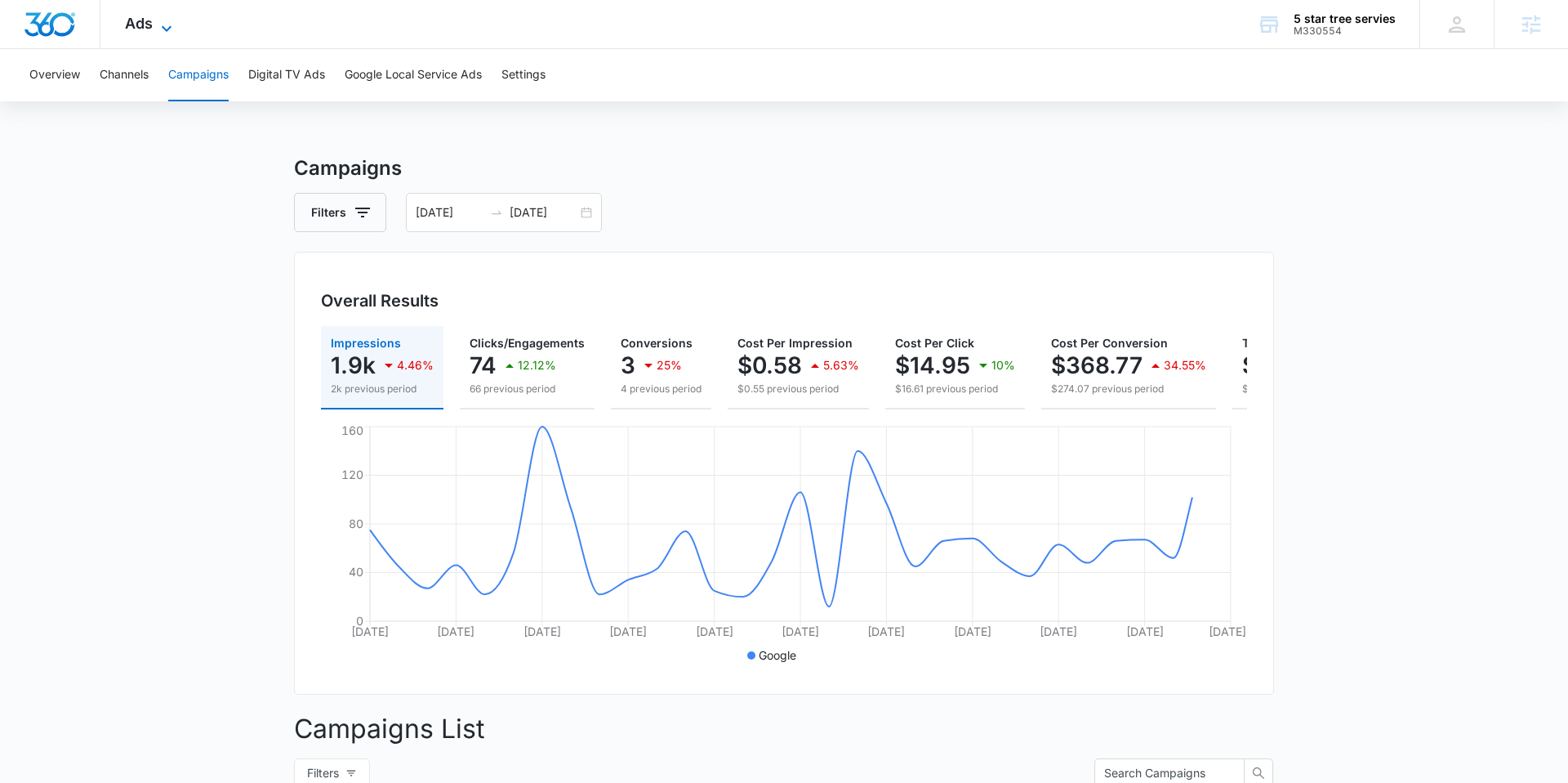
click at [145, 29] on span "Ads" at bounding box center [139, 23] width 28 height 17
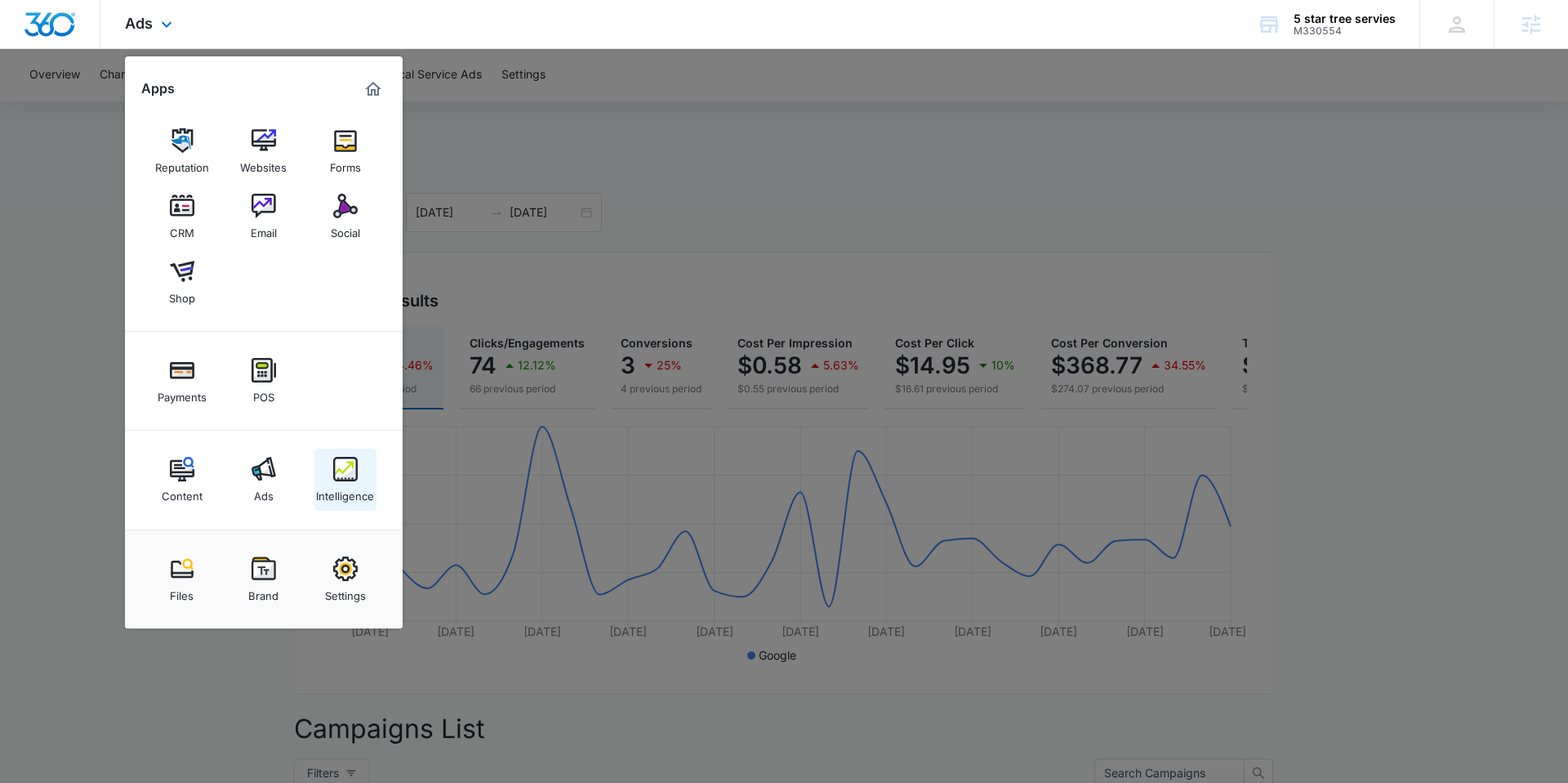
click at [345, 474] on img at bounding box center [345, 469] width 24 height 24
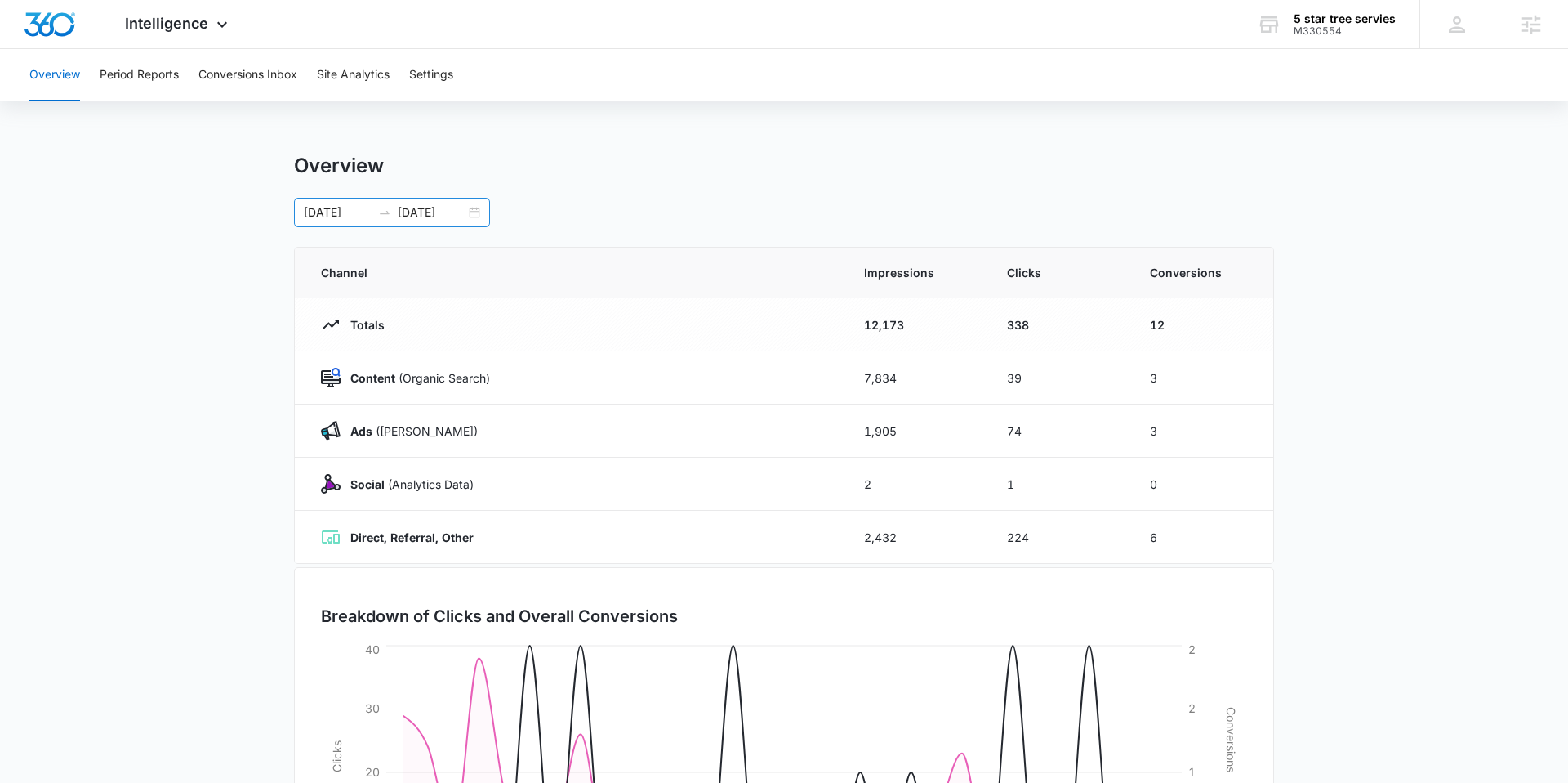
click at [473, 211] on div "08/12/2025 09/11/2025" at bounding box center [392, 212] width 196 height 29
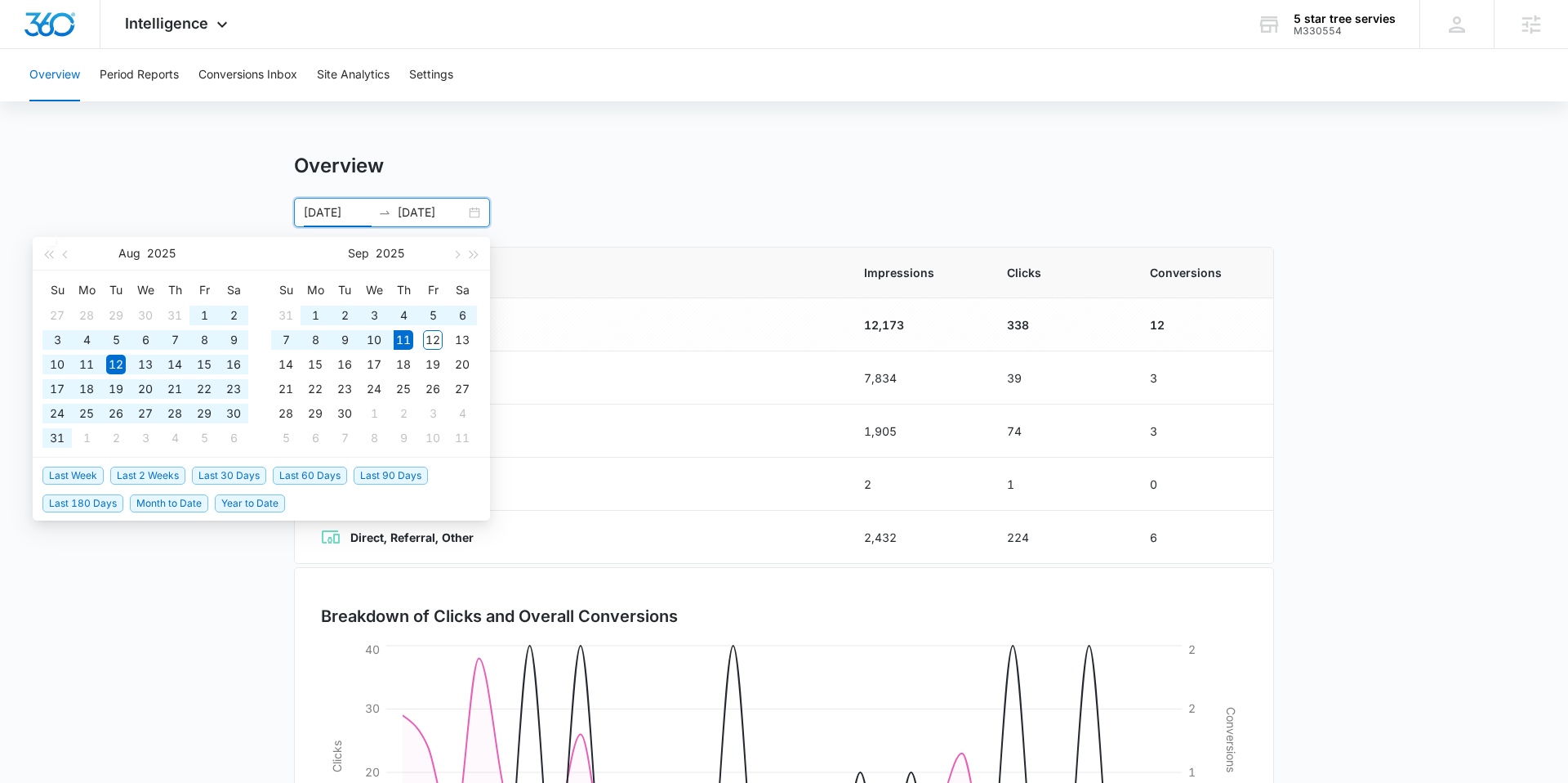
click at [325, 476] on span "Last 60 Days" at bounding box center [310, 476] width 74 height 18
type input "07/13/2025"
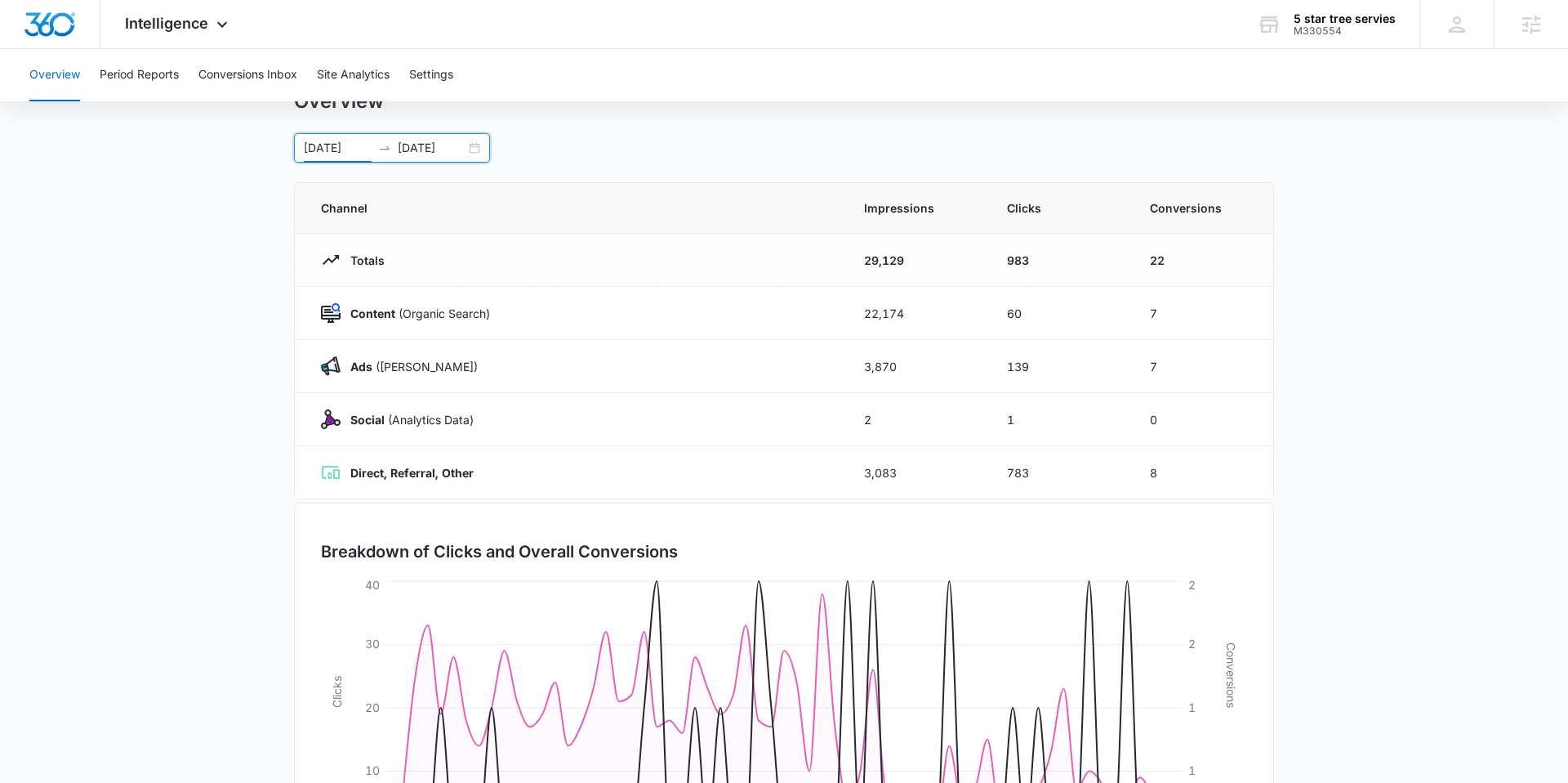
scroll to position [59, 0]
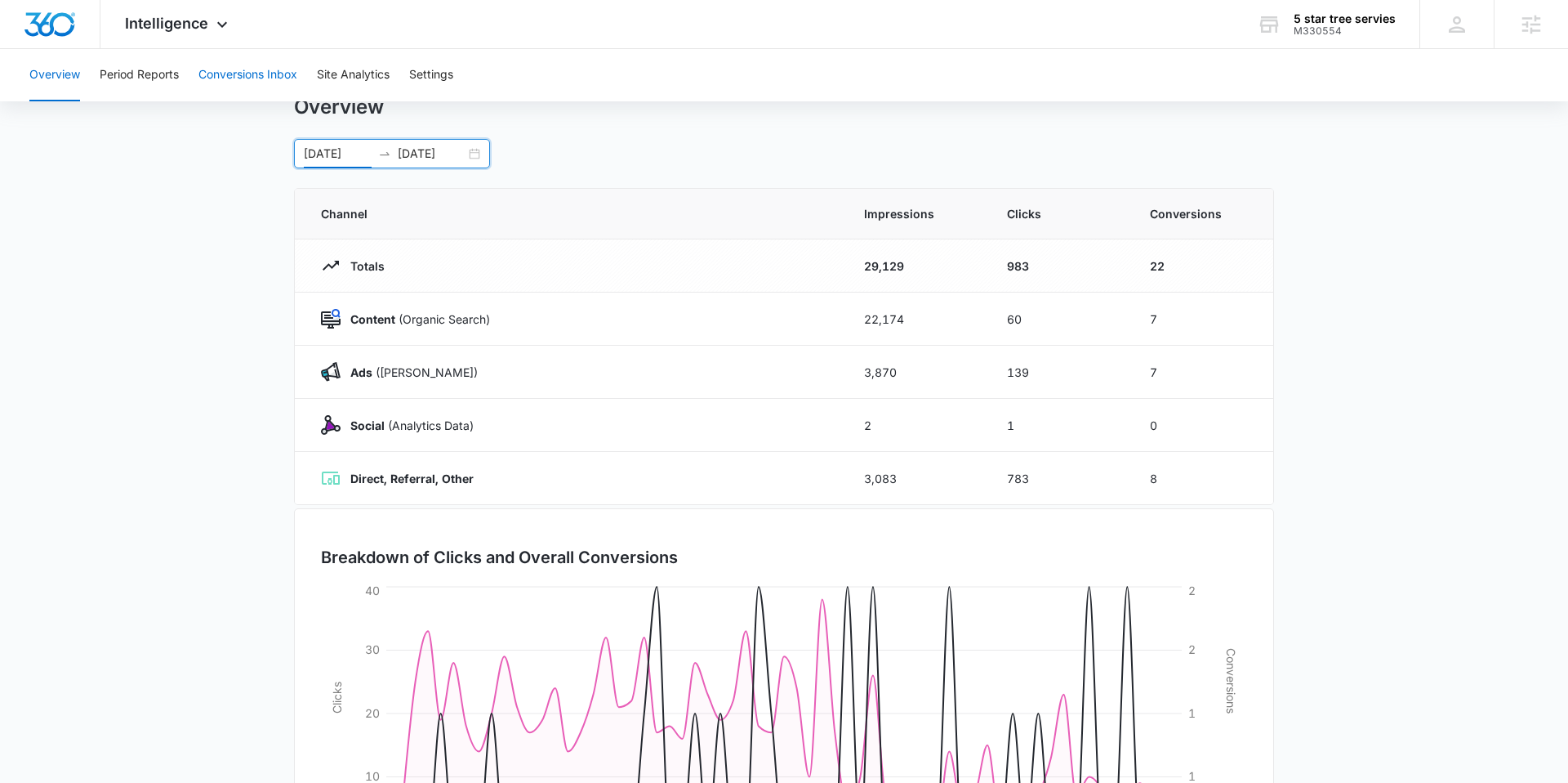
click at [256, 73] on button "Conversions Inbox" at bounding box center [248, 75] width 99 height 52
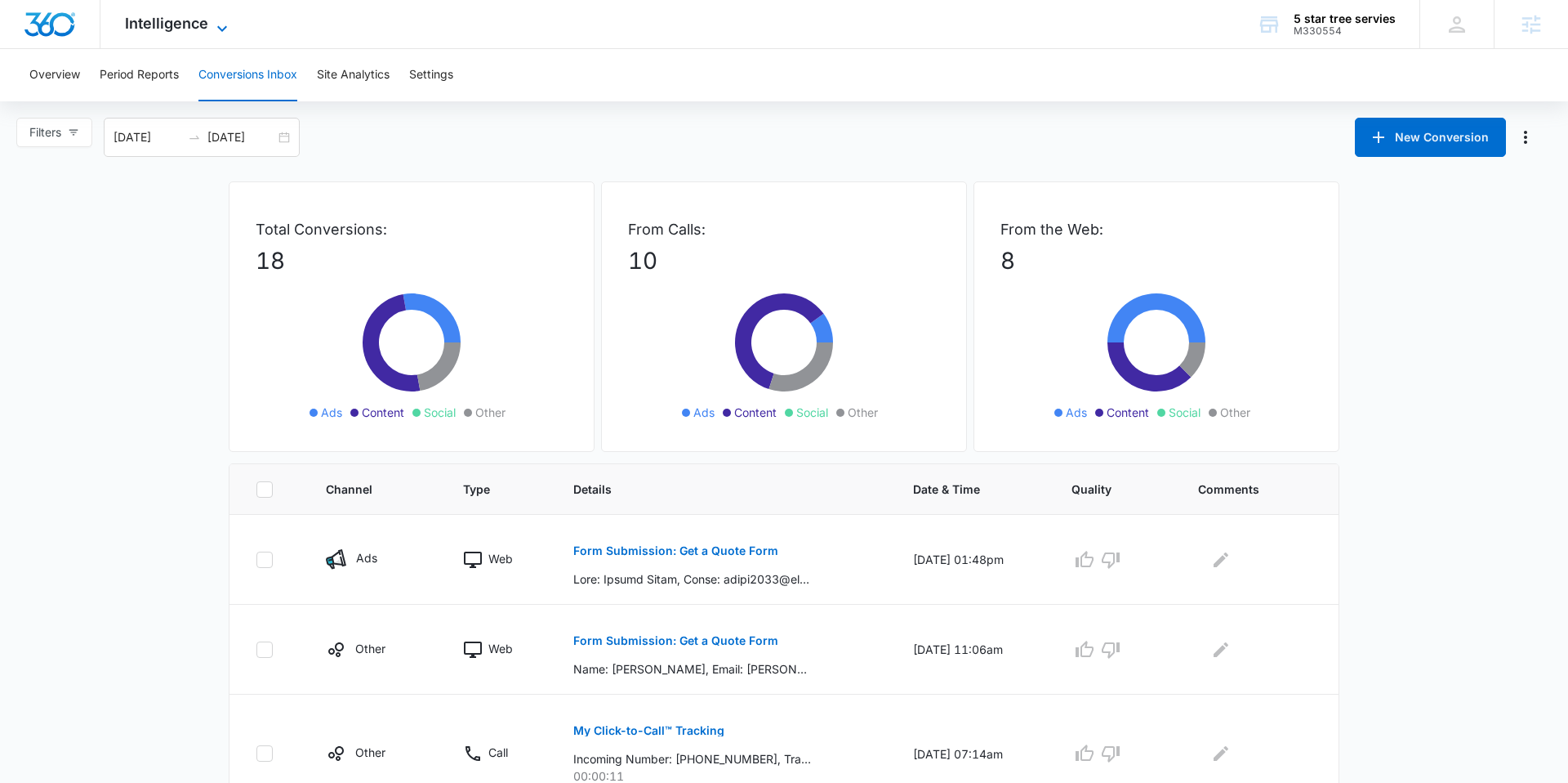
click at [200, 29] on span "Intelligence" at bounding box center [166, 23] width 83 height 17
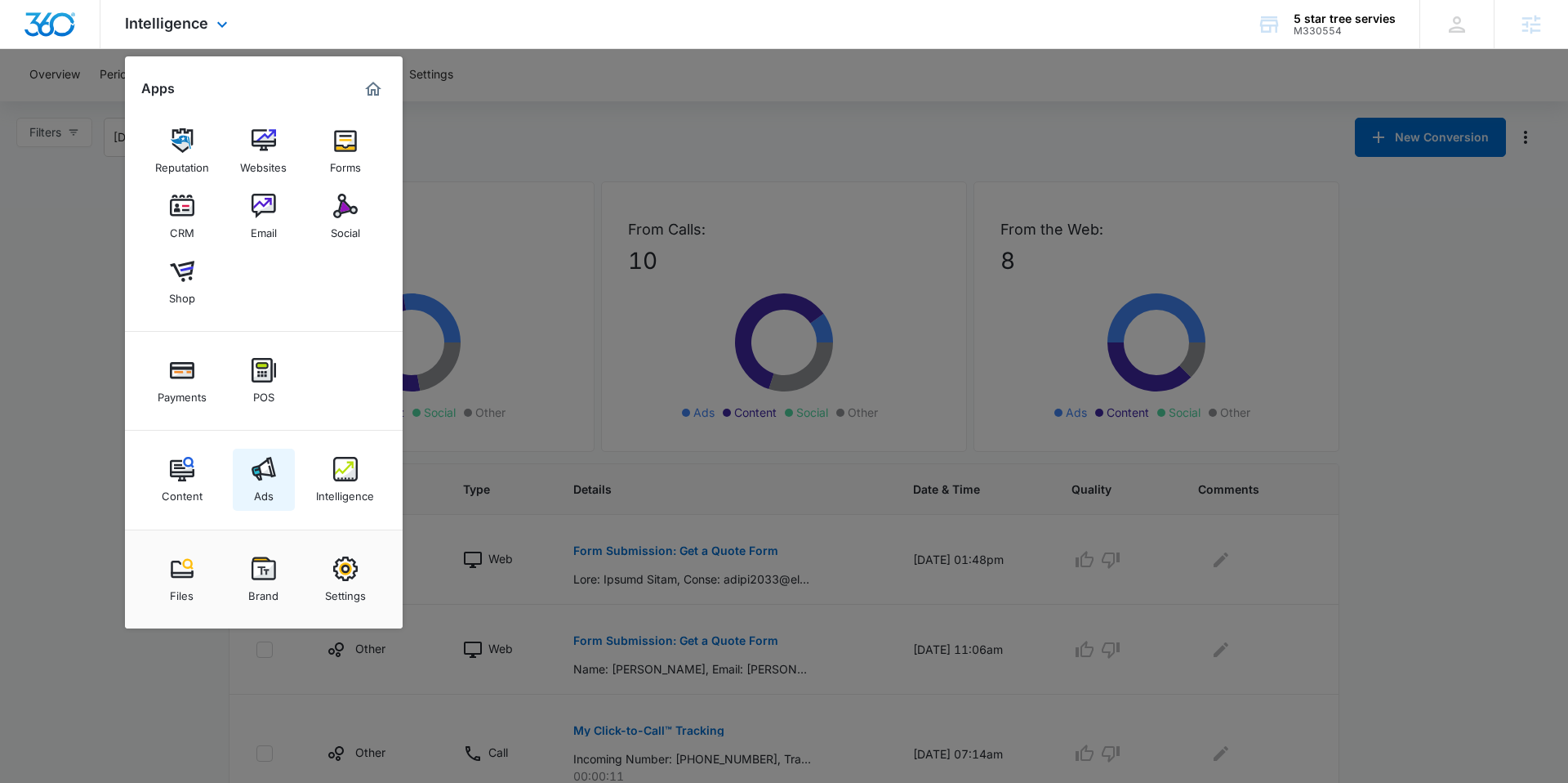
click at [266, 477] on img at bounding box center [264, 469] width 24 height 24
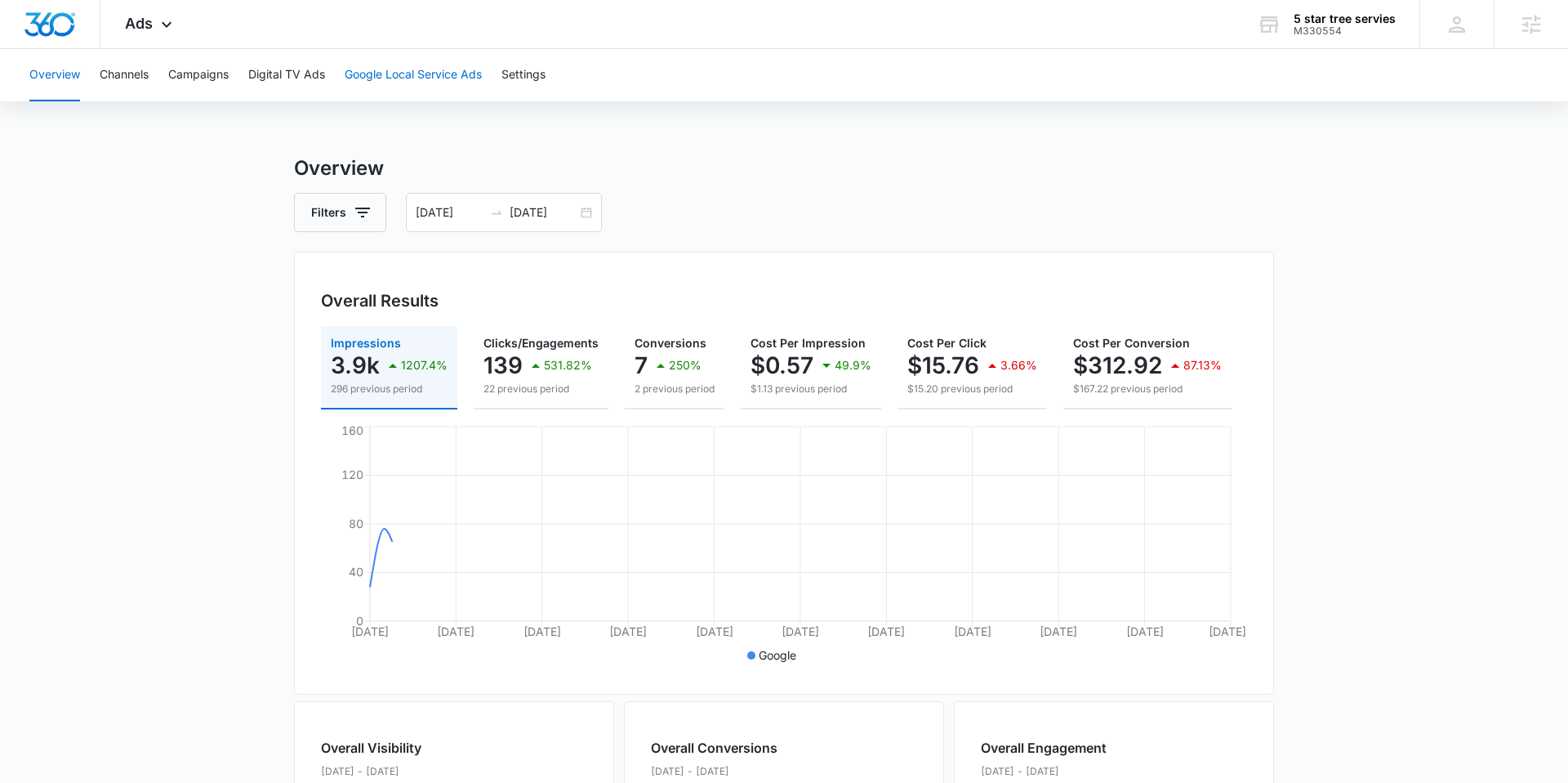
click at [384, 81] on button "Google Local Service Ads" at bounding box center [413, 75] width 137 height 52
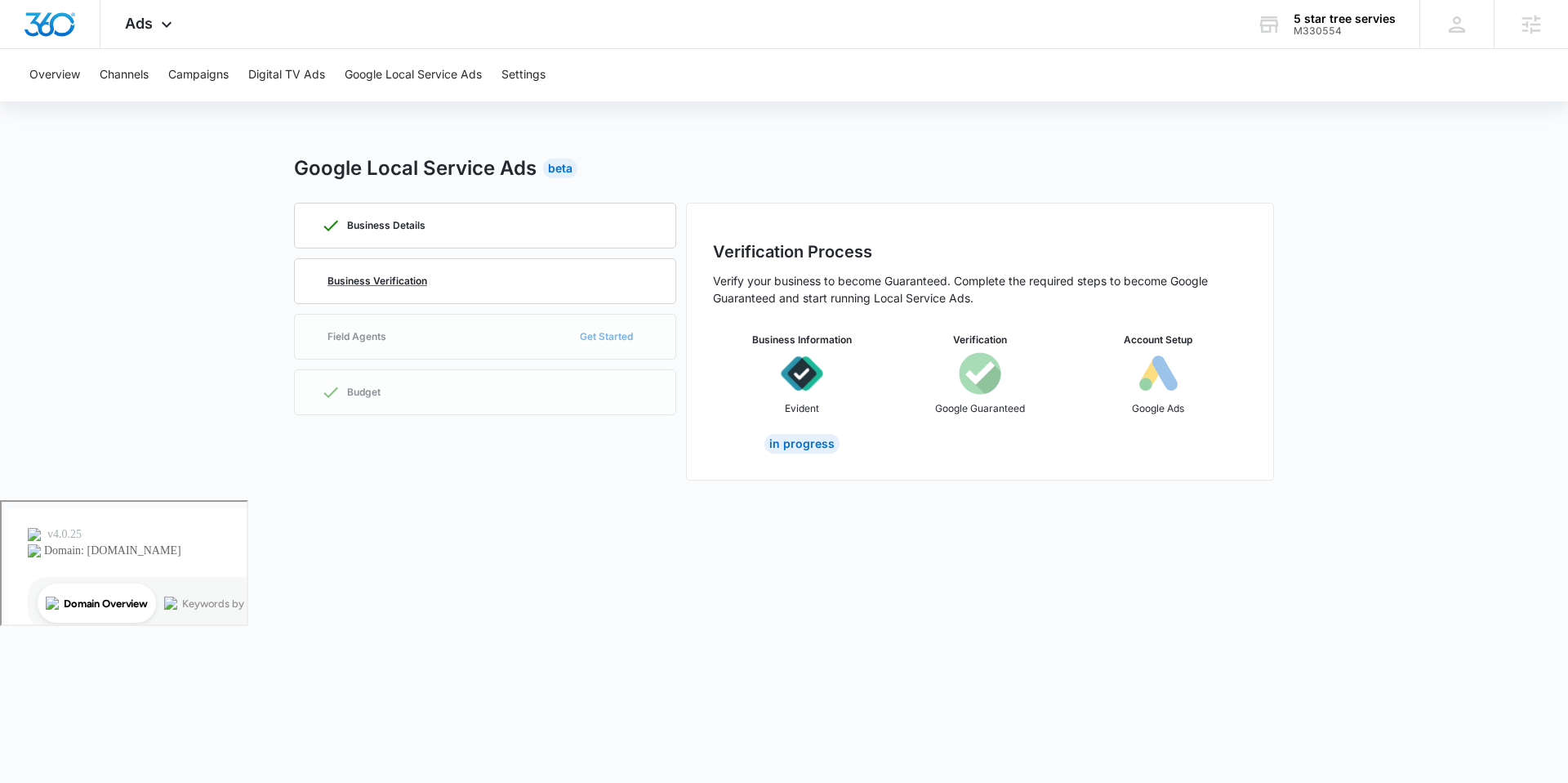
click at [394, 294] on div "Business Verification" at bounding box center [485, 281] width 328 height 44
